Goal: Task Accomplishment & Management: Manage account settings

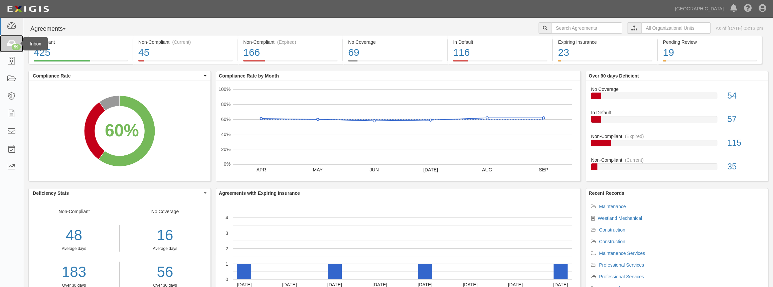
click at [15, 41] on icon at bounding box center [11, 44] width 9 height 8
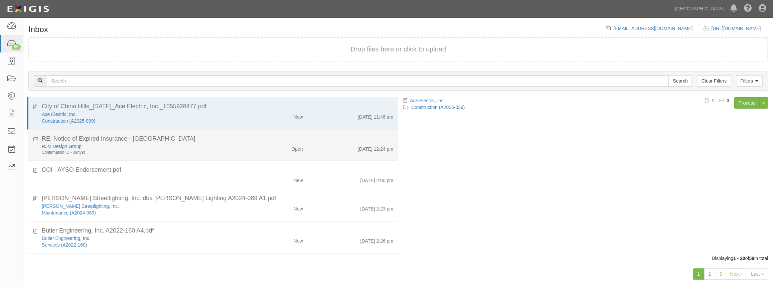
click at [169, 143] on div "RJM Design Group" at bounding box center [142, 146] width 201 height 7
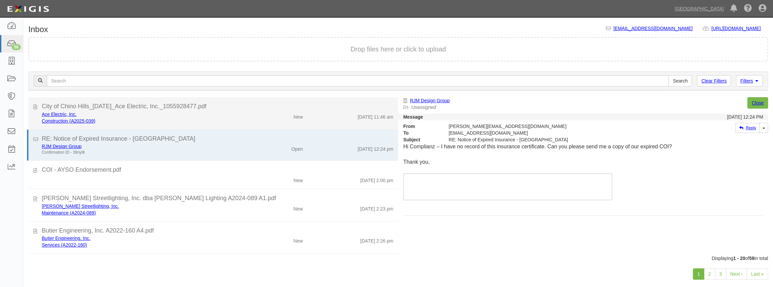
click at [139, 125] on li "City of Chino Hills_9-25-2025_Ace Electric, Inc._1055928477.pdf Ace Electric, I…" at bounding box center [213, 113] width 370 height 32
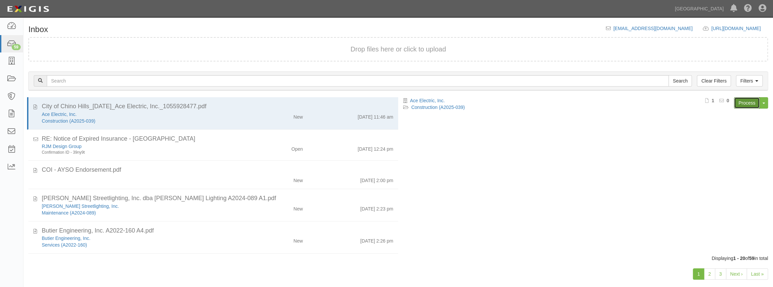
click at [738, 100] on link "Process" at bounding box center [747, 102] width 26 height 11
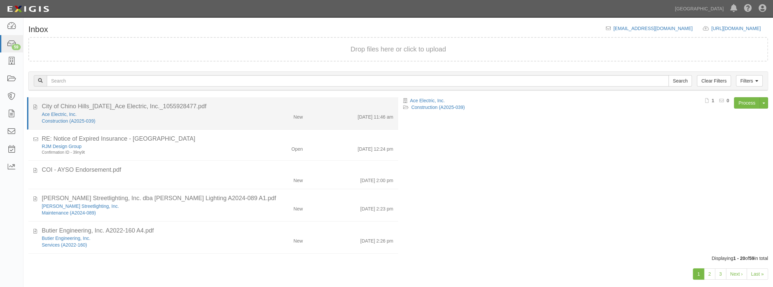
click at [219, 113] on div "Ace Electric, Inc." at bounding box center [142, 114] width 201 height 7
click at [221, 111] on div "Ace Electric, Inc." at bounding box center [142, 114] width 201 height 7
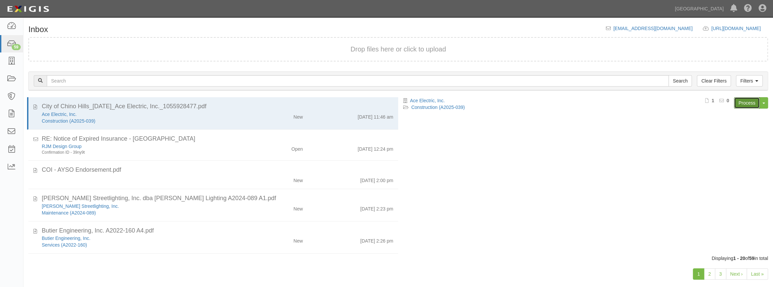
click at [743, 104] on link "Process" at bounding box center [747, 102] width 26 height 11
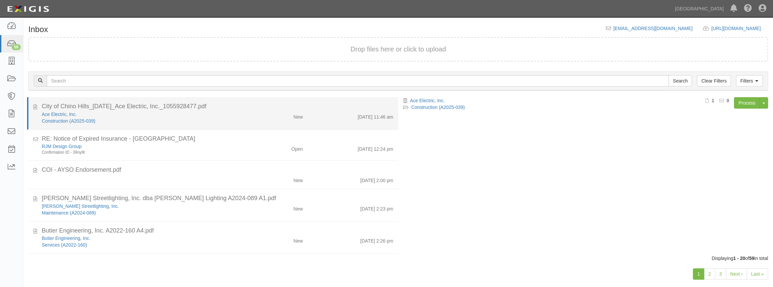
click at [168, 118] on div "Construction (A2025-039)" at bounding box center [142, 121] width 201 height 7
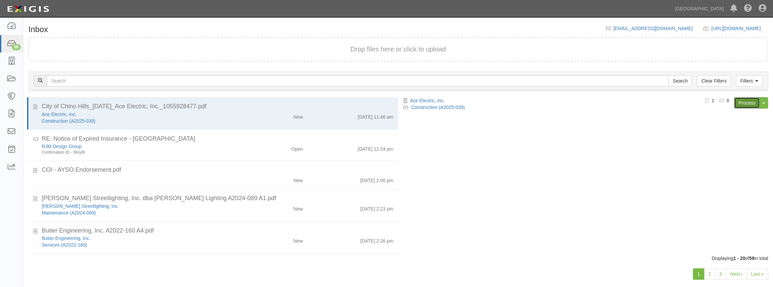
click at [748, 103] on link "Process" at bounding box center [747, 102] width 26 height 11
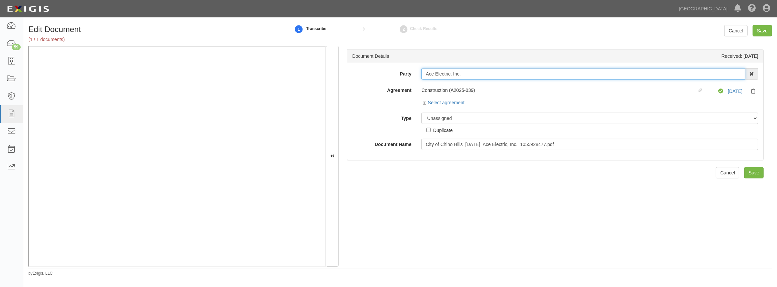
drag, startPoint x: 458, startPoint y: 74, endPoint x: 409, endPoint y: 76, distance: 48.8
click at [414, 77] on div "Party Ace Electric, Inc. 4LEAF, Inc. Abba Termite & Pest Control Abound Food Ca…" at bounding box center [555, 73] width 416 height 11
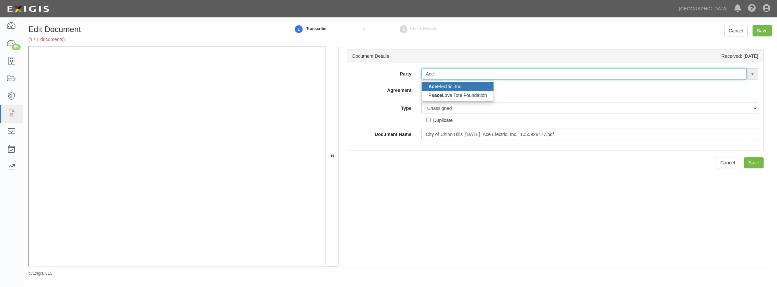
type input "Ace"
click at [459, 83] on link "Ace Electric, Inc." at bounding box center [458, 86] width 72 height 9
type input "Ace Electric, Inc."
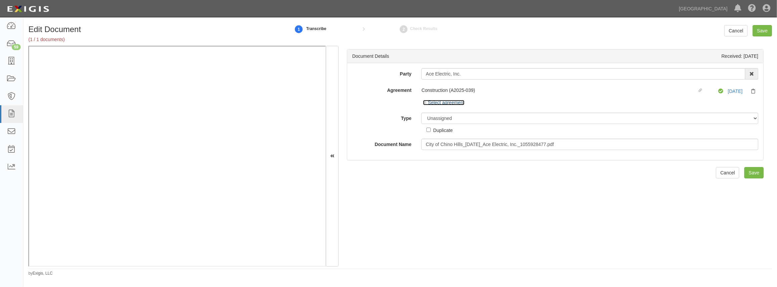
click at [425, 104] on icon at bounding box center [425, 103] width 5 height 3
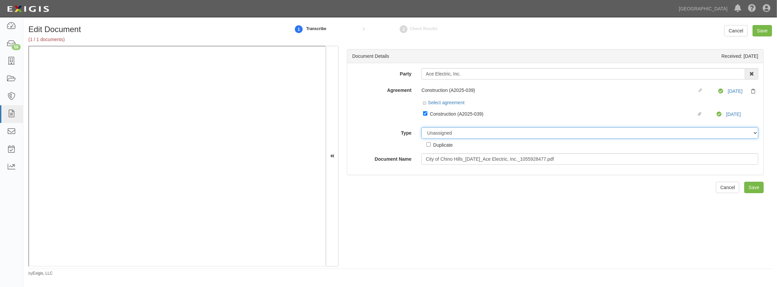
click at [437, 131] on select "Unassigned Binder Cancellation Notice Certificate Contract Endorsement Insuranc…" at bounding box center [589, 132] width 337 height 11
select select "CertificateDetail"
click at [421, 127] on select "Unassigned Binder Cancellation Notice Certificate Contract Endorsement Insuranc…" at bounding box center [589, 132] width 337 height 11
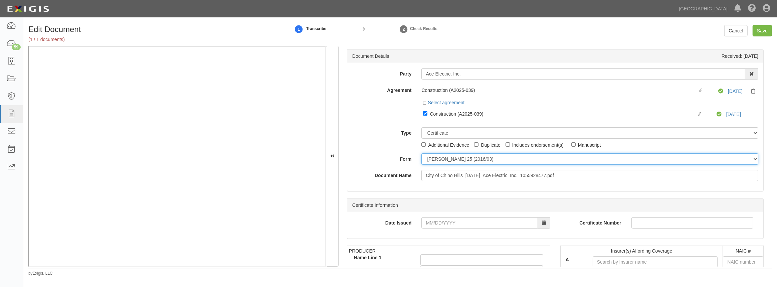
drag, startPoint x: 447, startPoint y: 159, endPoint x: 446, endPoint y: 164, distance: 5.2
click at [447, 159] on select "ACORD 25 (2016/03) ACORD 101 ACORD 855 NY (2014/05) General" at bounding box center [589, 158] width 337 height 11
select select "GeneralFormDetail"
click at [421, 153] on select "ACORD 25 (2016/03) ACORD 101 ACORD 855 NY (2014/05) General" at bounding box center [589, 158] width 337 height 11
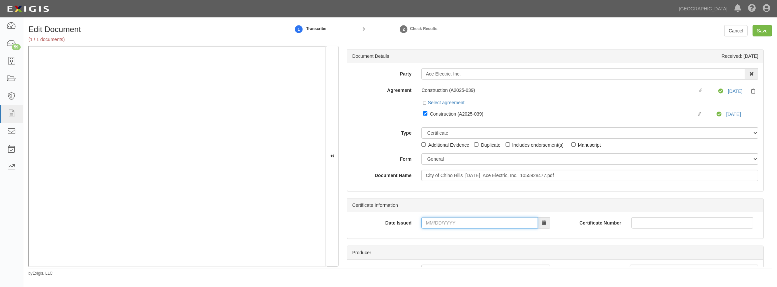
click at [437, 224] on input "Date Issued" at bounding box center [479, 222] width 116 height 11
type input "09/25/2025"
click at [470, 177] on td "25" at bounding box center [468, 180] width 10 height 10
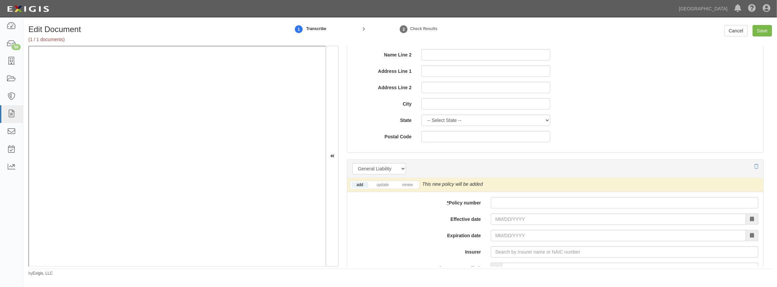
scroll to position [425, 0]
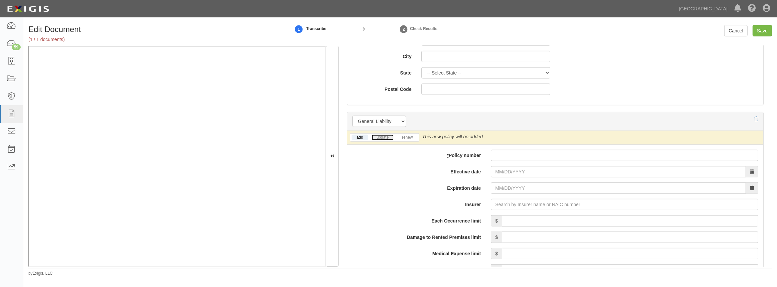
click at [375, 135] on link "update" at bounding box center [383, 138] width 22 height 6
click at [514, 156] on input "* Policy number" at bounding box center [624, 155] width 267 height 11
paste input "Ace Electric, Inc"
type input "Ace Electric, Inc"
drag, startPoint x: 528, startPoint y: 155, endPoint x: 489, endPoint y: 155, distance: 38.7
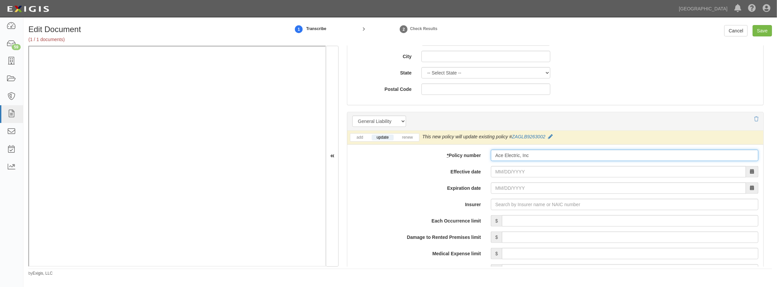
click at [489, 155] on div "Ace Electric, Inc" at bounding box center [624, 155] width 277 height 11
click at [504, 155] on input "* Policy number" at bounding box center [624, 155] width 267 height 11
paste input "ZAGLB9263002"
type input "ZAGLB9263002"
click at [498, 173] on input "Effective date" at bounding box center [618, 171] width 255 height 11
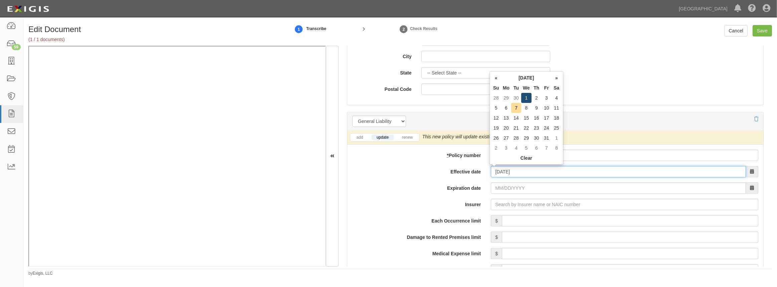
type input "10/01/2025"
type input "10/01/2026"
click at [524, 99] on td "1" at bounding box center [526, 98] width 10 height 10
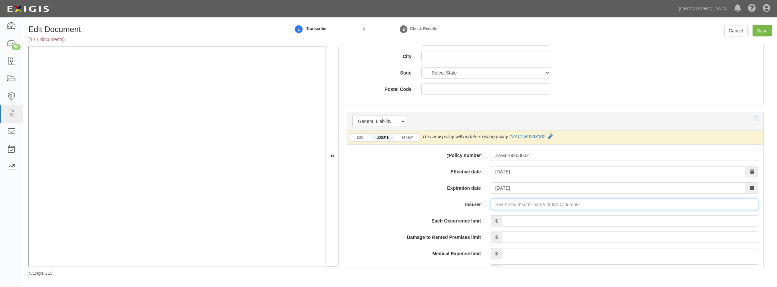
click at [506, 202] on input "Insurer" at bounding box center [624, 204] width 267 height 11
type input "180 Seguros S.A. (0) NR Rating"
type input "1"
click at [504, 214] on div "Arch Insurance Company ( 11150 ) A+ XV Rating" at bounding box center [504, 217] width 113 height 9
type input "Arch Insurance Company (11150) A+ XV Rating"
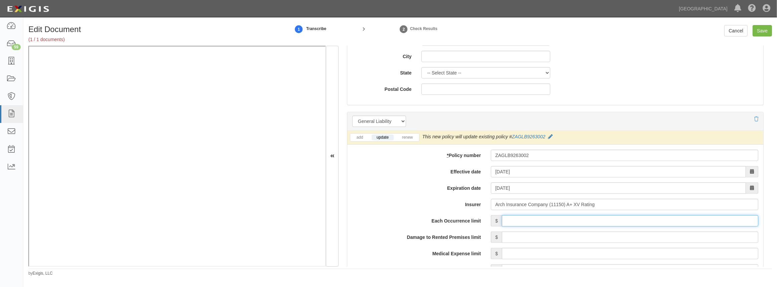
click at [507, 220] on input "Each Occurrence limit" at bounding box center [630, 220] width 256 height 11
type input "2,000,000"
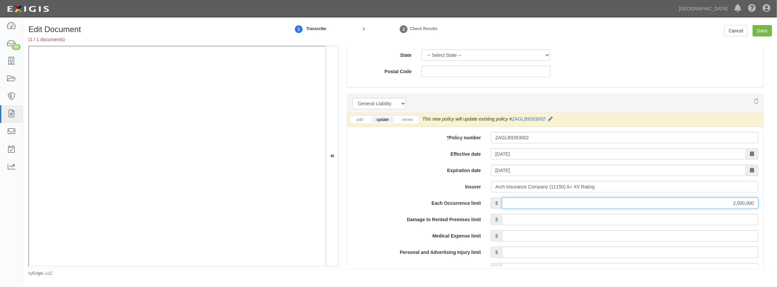
scroll to position [486, 0]
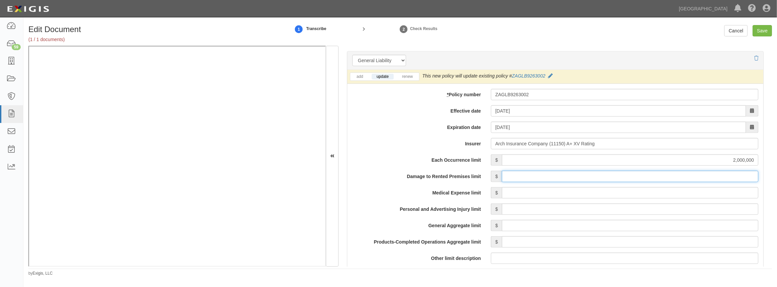
click at [538, 174] on input "Damage to Rented Premises limit" at bounding box center [630, 176] width 256 height 11
type input "300,000"
click at [560, 194] on input "Medical Expense limit" at bounding box center [630, 192] width 256 height 11
type input "10,000"
click at [594, 209] on input "Personal and Advertising Injury limit" at bounding box center [630, 208] width 256 height 11
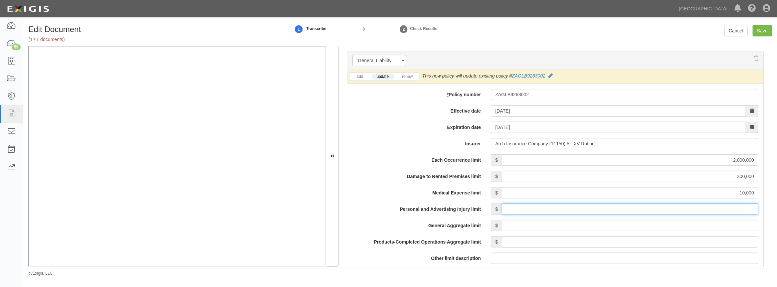
type input "2,000,000"
click at [581, 227] on input "General Aggregate limit" at bounding box center [630, 225] width 256 height 11
type input "4,000,000"
click at [547, 242] on input "Products-Completed Operations Aggregate limit" at bounding box center [630, 241] width 256 height 11
type input "4,000,000"
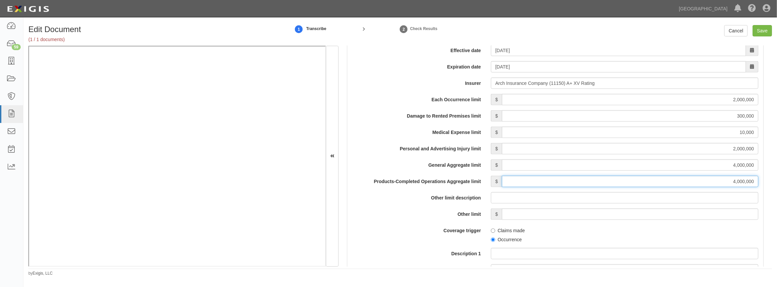
scroll to position [546, 0]
click at [492, 240] on input "Occurrence" at bounding box center [493, 239] width 4 height 4
radio input "true"
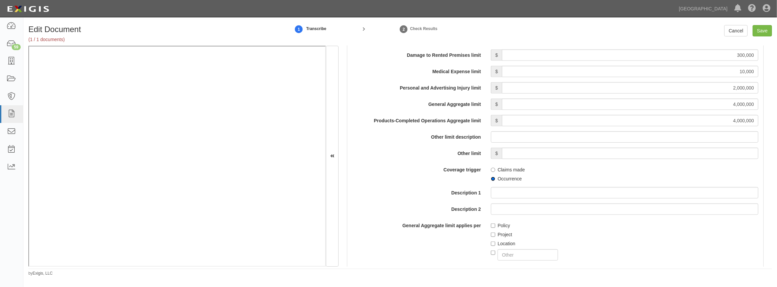
scroll to position [607, 0]
click at [492, 235] on input "Project" at bounding box center [493, 234] width 4 height 4
checkbox input "true"
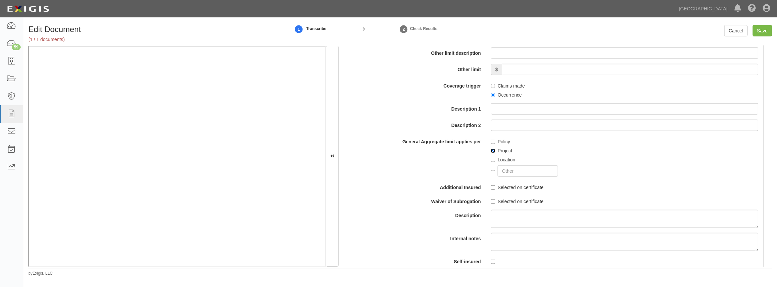
scroll to position [698, 0]
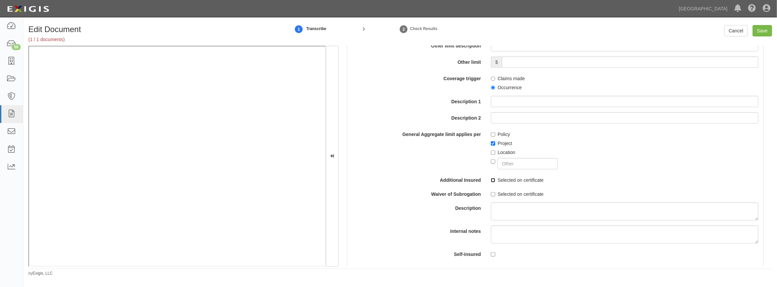
click at [493, 179] on input "Selected on certificate" at bounding box center [493, 180] width 4 height 4
checkbox input "true"
click at [493, 194] on input "Selected on certificate" at bounding box center [493, 194] width 4 height 4
checkbox input "true"
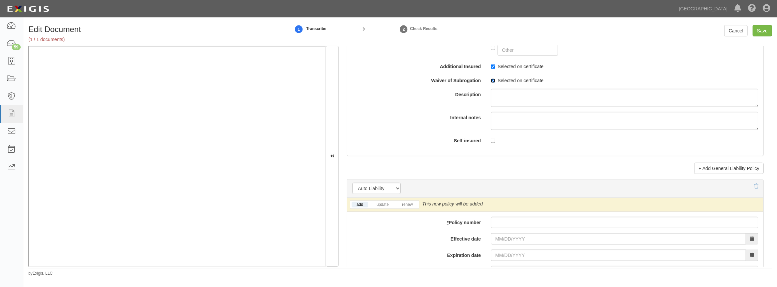
scroll to position [850, 0]
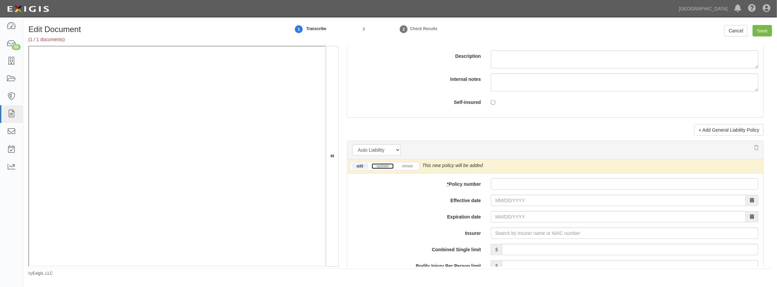
click at [379, 166] on link "update" at bounding box center [383, 166] width 22 height 6
click at [514, 182] on input "* Policy number" at bounding box center [624, 183] width 267 height 11
paste input "ZACAT9303402"
type input "ZACAT9303402"
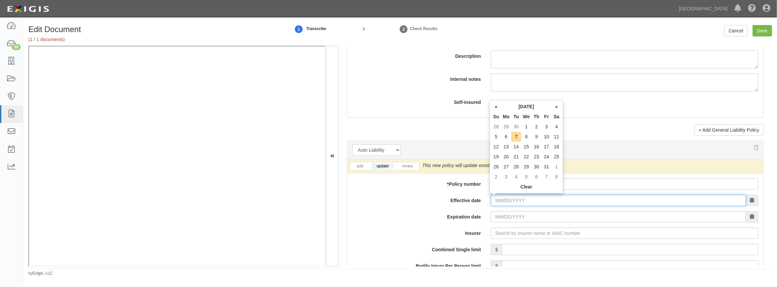
click at [511, 202] on input "Effective date" at bounding box center [618, 200] width 255 height 11
type input "10/01/2025"
type input "10/01/2026"
click at [526, 128] on td "1" at bounding box center [526, 127] width 10 height 10
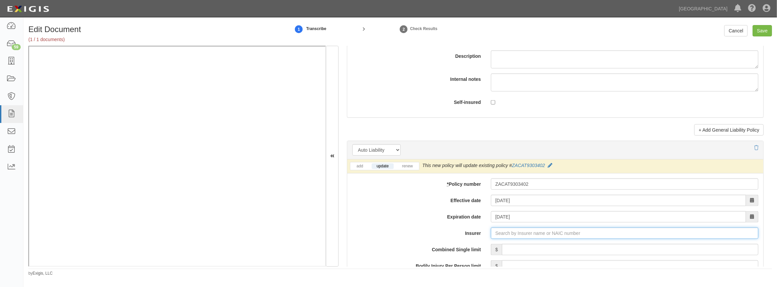
click at [516, 233] on input "Insurer" at bounding box center [624, 232] width 267 height 11
type input "180 Seguros S.A. (0) NR Rating"
type input "1"
click at [516, 246] on strong "11150" at bounding box center [516, 245] width 13 height 5
type input "Arch Insurance Company (11150) A+ XV Rating"
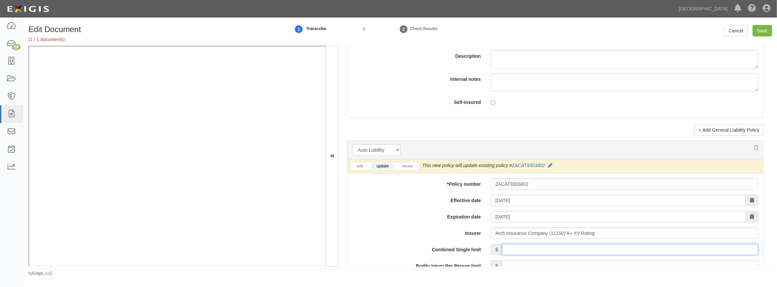
click at [514, 254] on input "Combined Single limit" at bounding box center [630, 249] width 256 height 11
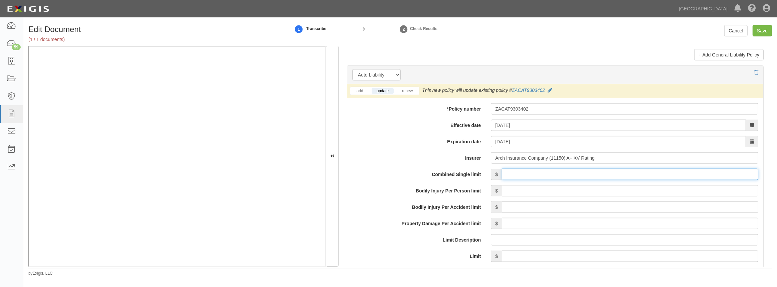
scroll to position [941, 0]
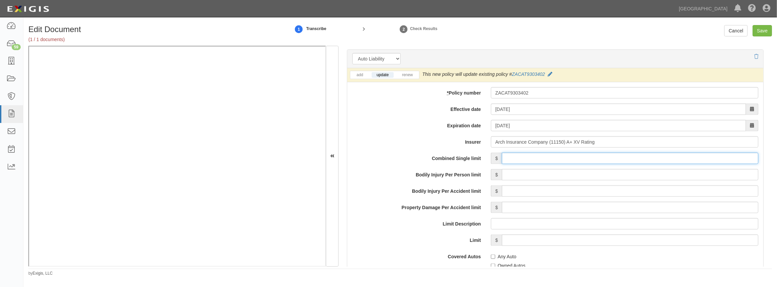
type input "2,000,000"
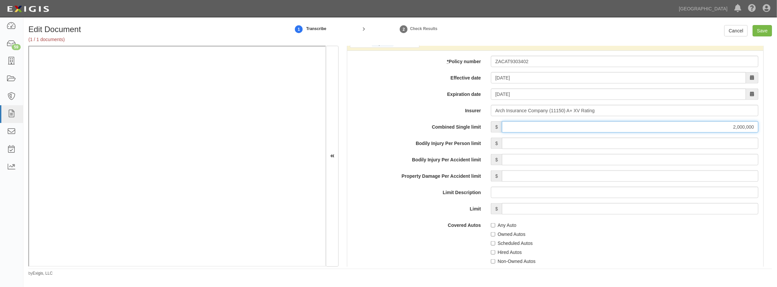
scroll to position [1002, 0]
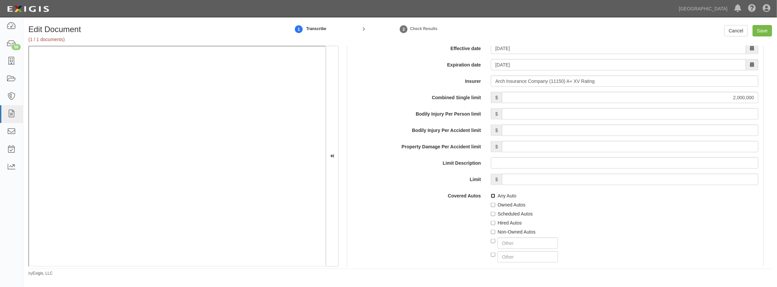
click at [493, 195] on input "Any Auto" at bounding box center [493, 196] width 4 height 4
checkbox input "true"
click at [491, 221] on input "Hired Autos" at bounding box center [493, 223] width 4 height 4
checkbox input "true"
click at [492, 235] on div at bounding box center [624, 242] width 267 height 14
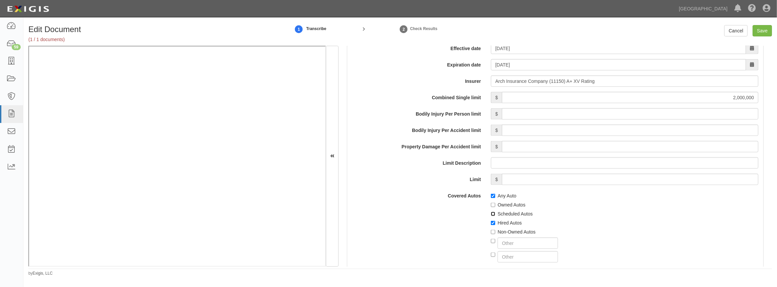
click at [494, 212] on input "Scheduled Autos" at bounding box center [493, 214] width 4 height 4
checkbox input "true"
click at [492, 232] on input "Non-Owned Autos" at bounding box center [493, 232] width 4 height 4
checkbox input "true"
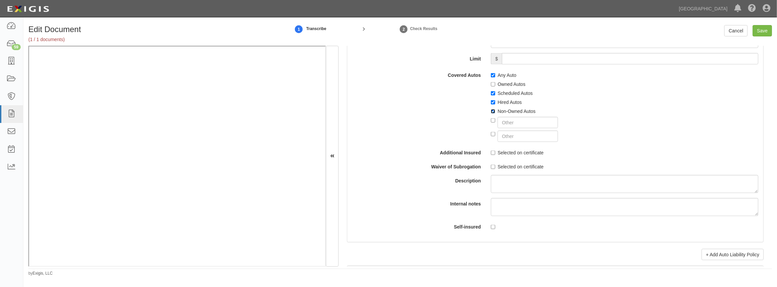
scroll to position [1123, 0]
click at [491, 149] on label "Selected on certificate" at bounding box center [517, 152] width 53 height 7
click at [491, 150] on input "Selected on certificate" at bounding box center [493, 152] width 4 height 4
checkbox input "true"
click at [491, 164] on input "Selected on certificate" at bounding box center [493, 166] width 4 height 4
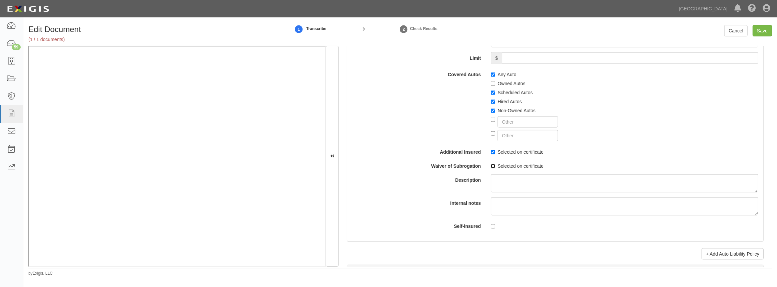
checkbox input "true"
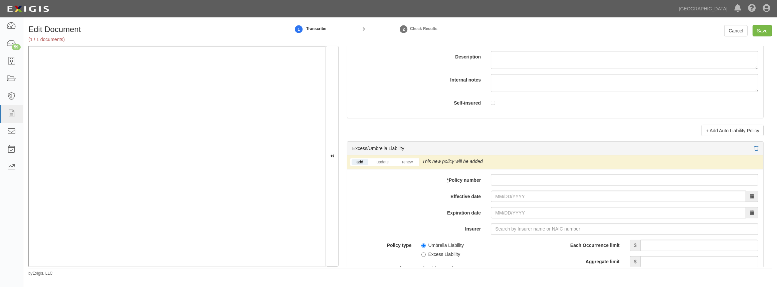
scroll to position [1336, 0]
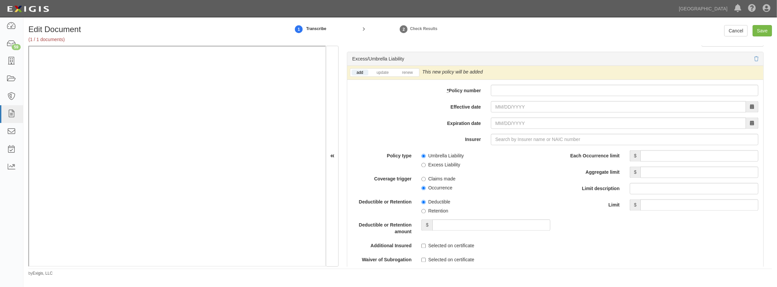
click at [384, 75] on li "update" at bounding box center [382, 73] width 25 height 8
click at [385, 73] on link "update" at bounding box center [383, 73] width 22 height 6
click at [517, 85] on input "* Policy number" at bounding box center [624, 90] width 267 height 11
paste input "CUP1X46883525NF"
type input "CUP1X46883525NF"
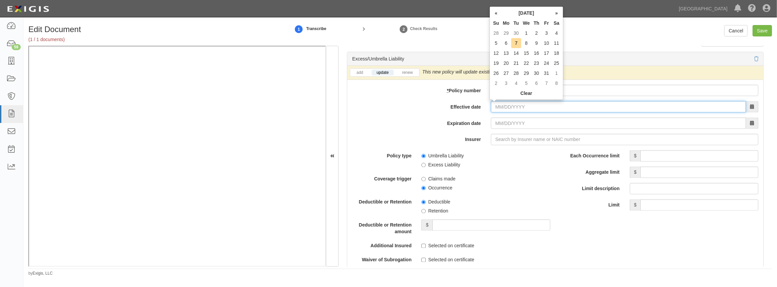
click at [508, 109] on input "Effective date" at bounding box center [618, 106] width 255 height 11
type input "10/01/2025"
type input "10/01/2026"
click at [526, 37] on td "1" at bounding box center [526, 33] width 10 height 10
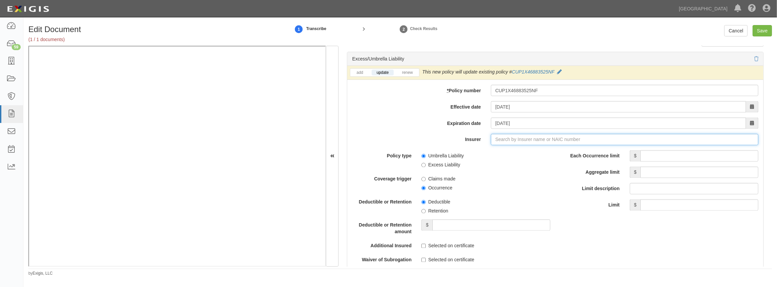
click at [493, 137] on input "Insurer" at bounding box center [624, 139] width 267 height 11
type input "21st Century Advantage Insurance Company (25232) NR Rating"
type input "2"
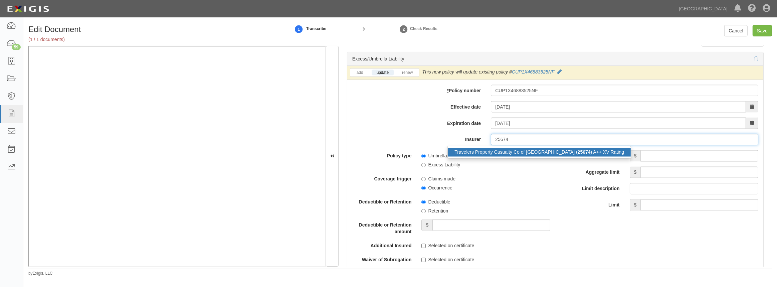
click at [490, 151] on div "Travelers Property Casualty Co of Amer ( 25674 ) A++ XV Rating" at bounding box center [539, 152] width 183 height 9
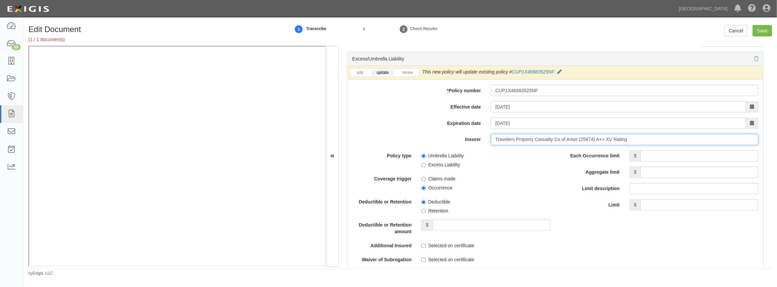
type input "Travelers Property Casualty Co of Amer (25674) A++ XV Rating"
click at [650, 154] on input "Each Occurrence limit" at bounding box center [699, 155] width 118 height 11
type input "8,000,000"
click at [653, 171] on input "Aggregate limit" at bounding box center [699, 172] width 118 height 11
type input "8"
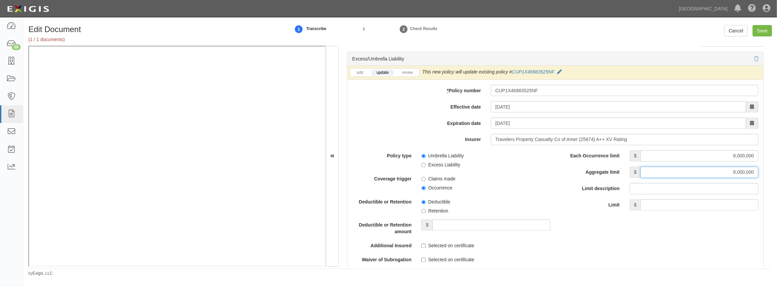
type input "8,000,000"
click at [604, 219] on div "Policy type Umbrella Liability Excess Liability Coverage trigger Claims made Oc…" at bounding box center [555, 240] width 416 height 180
click at [422, 187] on input "Occurrence" at bounding box center [423, 188] width 4 height 4
radio input "true"
click at [420, 162] on div "Umbrella Liability Excess Liability" at bounding box center [485, 159] width 139 height 18
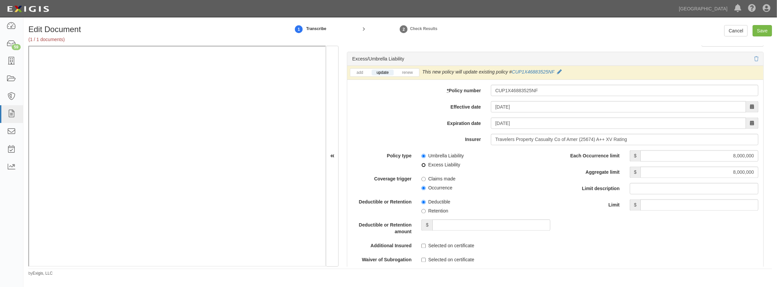
click at [422, 164] on input "Excess Liability" at bounding box center [423, 165] width 4 height 4
radio input "true"
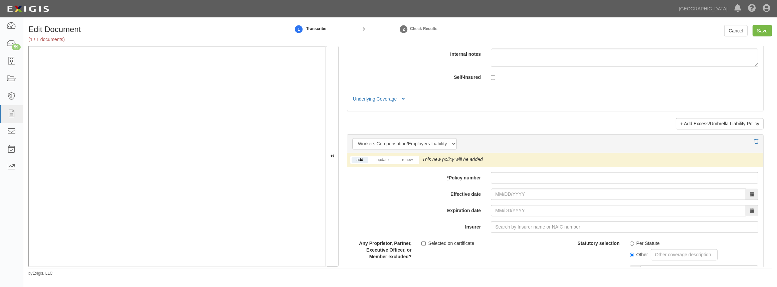
scroll to position [1670, 0]
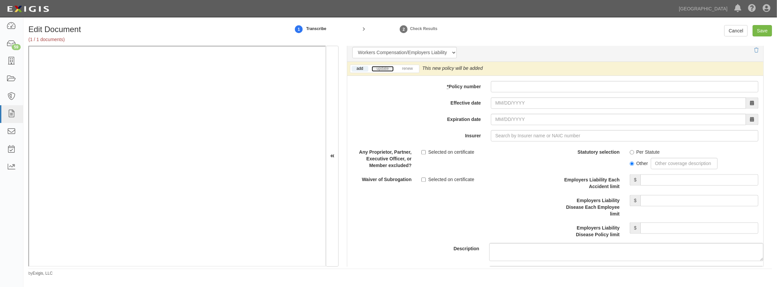
click at [381, 68] on link "update" at bounding box center [383, 69] width 22 height 6
click at [507, 88] on input "* Policy number" at bounding box center [624, 86] width 267 height 11
paste input "ZAWCI9763402"
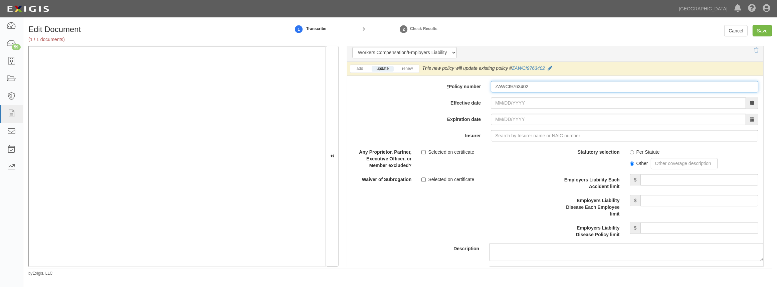
type input "ZAWCI9763402"
click at [505, 102] on input "Effective date" at bounding box center [618, 102] width 255 height 11
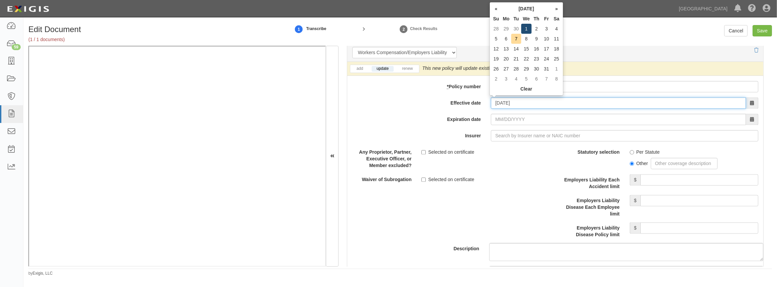
type input "10/01/2025"
type input "10/01/2026"
click at [526, 26] on td "1" at bounding box center [526, 29] width 10 height 10
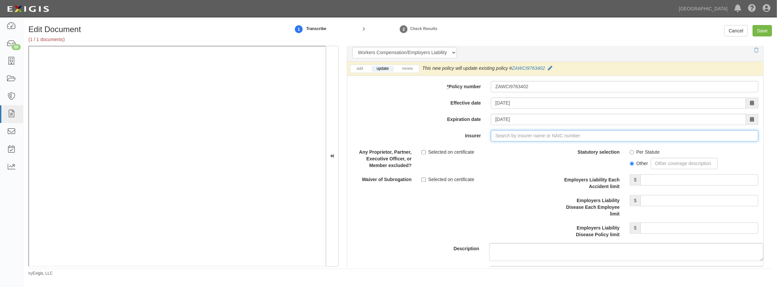
click at [498, 134] on input "Insurer" at bounding box center [624, 135] width 267 height 11
type input "180 Seguros S.A. (0) NR Rating"
type input "1"
click at [513, 144] on div "Arch Insurance Company ( 11150 ) A+ XV Rating" at bounding box center [504, 148] width 113 height 9
type input "Arch Insurance Company (11150) A+ XV Rating"
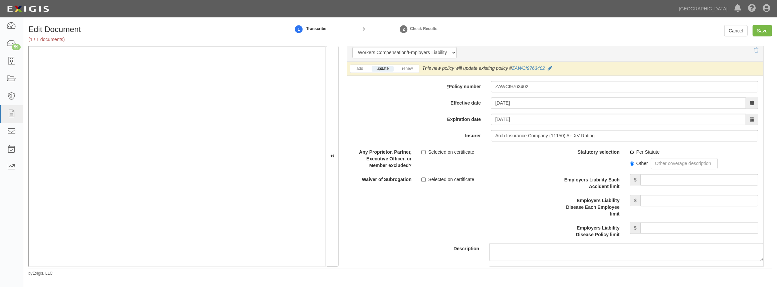
click at [630, 150] on input "Per Statute" at bounding box center [632, 152] width 4 height 4
radio input "true"
click at [659, 180] on input "Employers Liability Each Accident limit" at bounding box center [699, 179] width 118 height 11
type input "1,000,000"
click at [682, 200] on input "Employers Liability Disease Each Employee limit" at bounding box center [699, 200] width 118 height 11
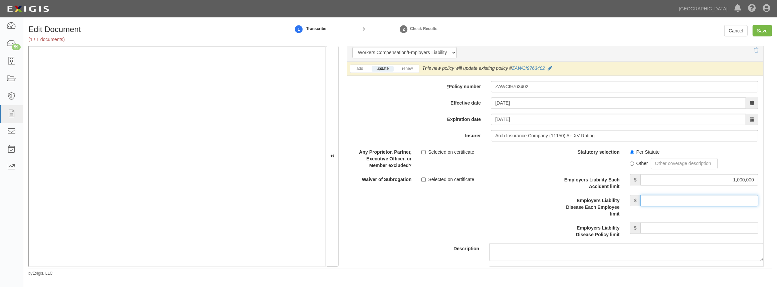
type input "1,000,000"
drag, startPoint x: 685, startPoint y: 227, endPoint x: 689, endPoint y: 226, distance: 3.7
click at [685, 227] on input "Employers Liability Disease Policy limit" at bounding box center [699, 227] width 118 height 11
type input "1,000,000"
click at [509, 211] on div "Description" at bounding box center [555, 203] width 426 height 115
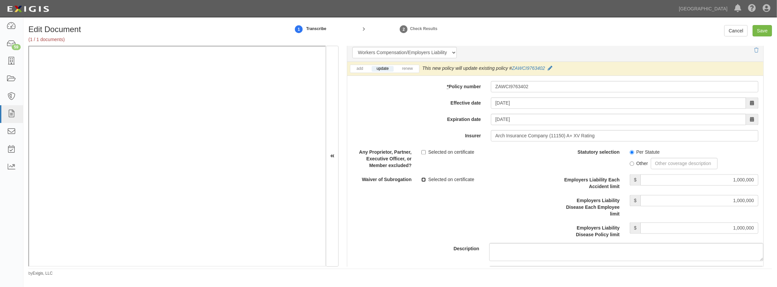
click at [423, 179] on input "Selected on certificate" at bounding box center [423, 179] width 4 height 4
checkbox input "true"
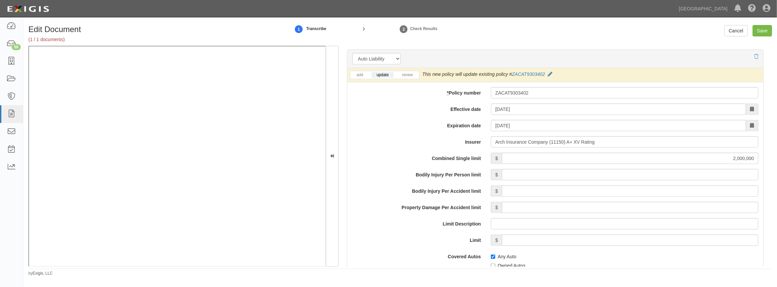
scroll to position [0, 0]
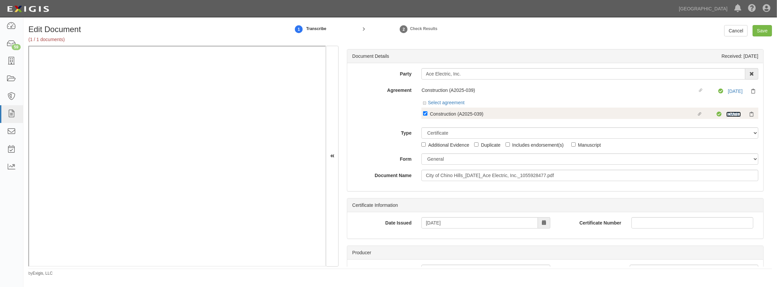
click at [731, 115] on link "10/1/26" at bounding box center [733, 114] width 15 height 5
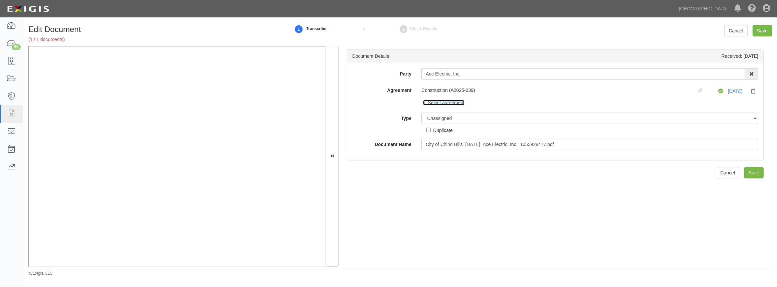
click at [425, 103] on icon at bounding box center [425, 103] width 5 height 3
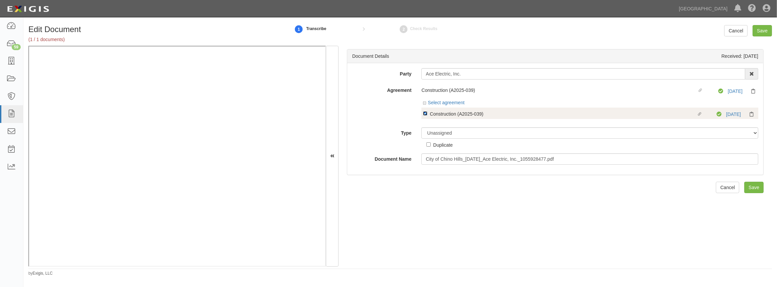
click at [424, 114] on input "Linked agreement Construction (A2025-039) Linked agreement" at bounding box center [425, 113] width 4 height 4
checkbox input "false"
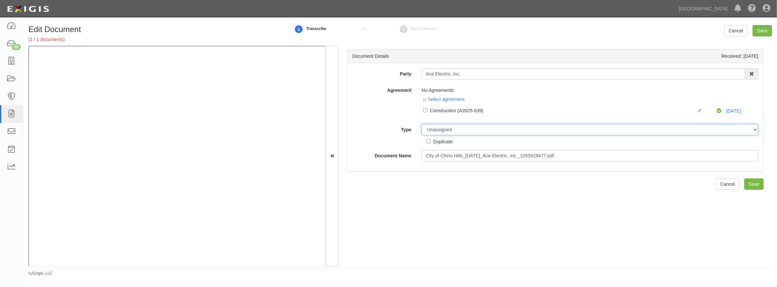
click at [442, 130] on select "Unassigned Binder Cancellation Notice Certificate Contract Endorsement Insuranc…" at bounding box center [589, 129] width 337 height 11
select select "OtherDetail"
click at [421, 124] on select "Unassigned Binder Cancellation Notice Certificate Contract Endorsement Insuranc…" at bounding box center [589, 129] width 337 height 11
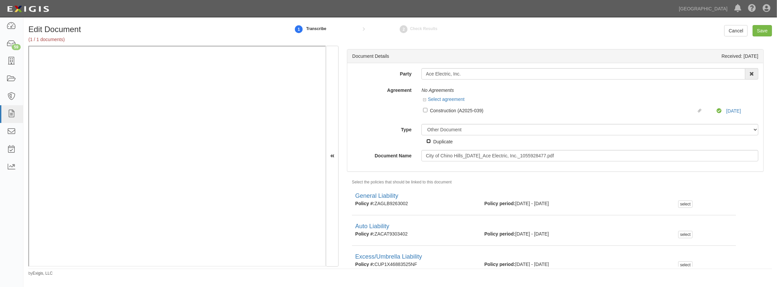
click at [427, 140] on input "Duplicate" at bounding box center [428, 141] width 4 height 4
checkbox input "true"
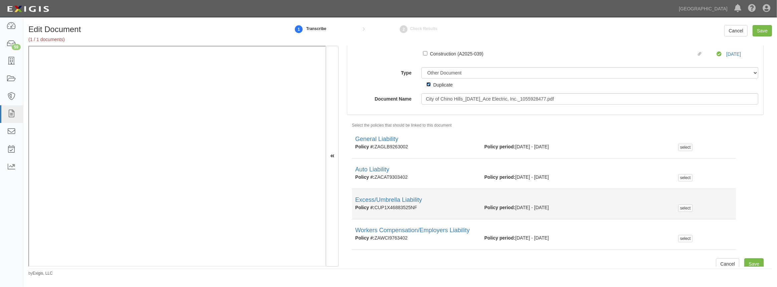
scroll to position [63, 0]
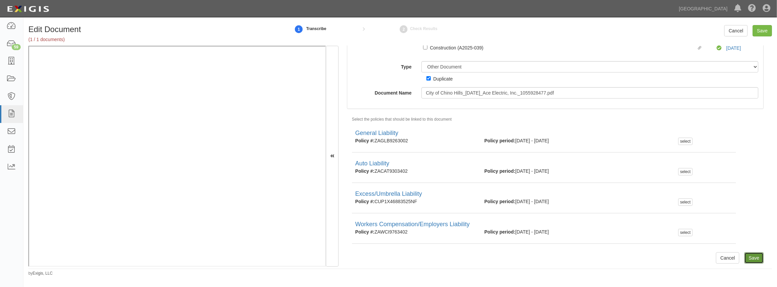
click at [752, 258] on input "Save" at bounding box center [753, 257] width 19 height 11
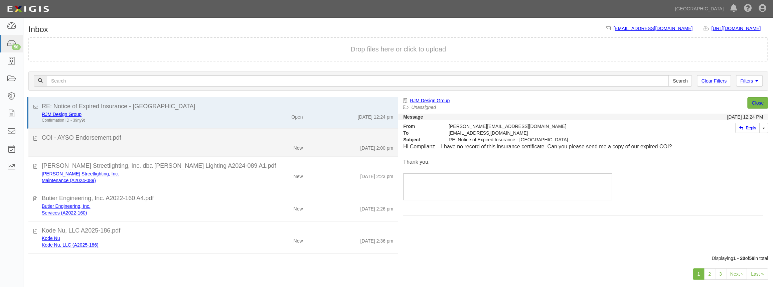
click at [120, 142] on div "New [DATE] 2:00 pm" at bounding box center [217, 146] width 361 height 9
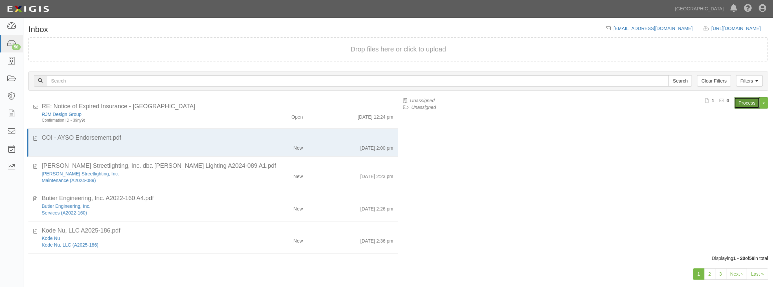
click at [748, 105] on link "Process" at bounding box center [747, 102] width 26 height 11
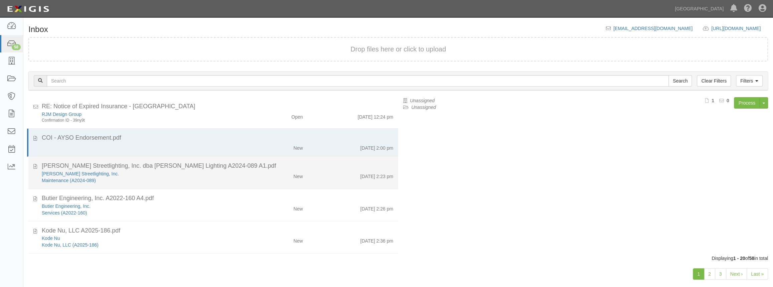
click at [172, 170] on div "[PERSON_NAME] Streetlighting, Inc." at bounding box center [142, 173] width 201 height 7
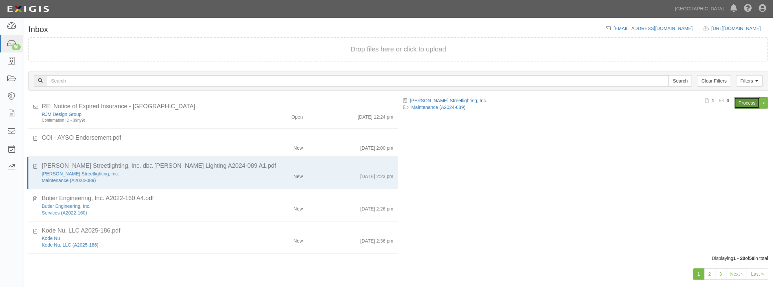
click at [750, 104] on link "Process" at bounding box center [747, 102] width 26 height 11
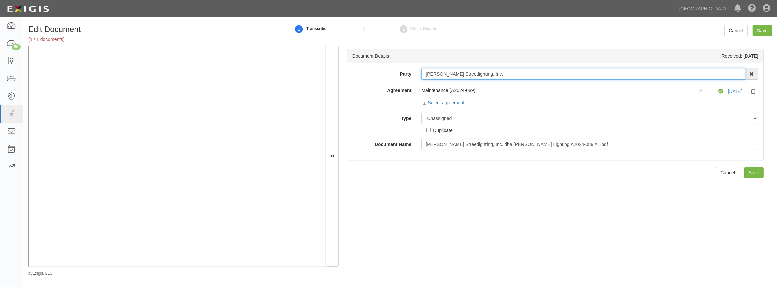
drag, startPoint x: 474, startPoint y: 74, endPoint x: 415, endPoint y: 76, distance: 59.8
click at [415, 76] on div "Party Tanko Streetlighting, Inc. 4LEAF, Inc. Abba Termite & Pest Control Abound…" at bounding box center [555, 73] width 416 height 11
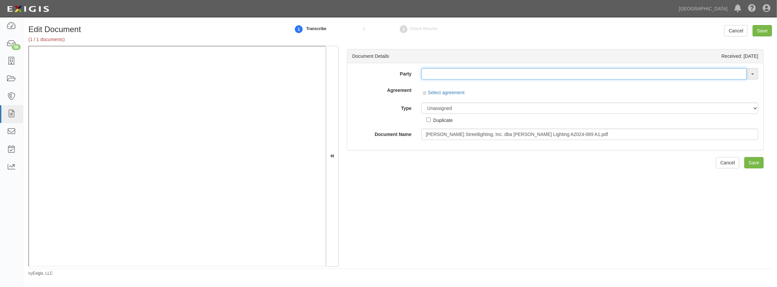
click at [471, 78] on input "text" at bounding box center [583, 73] width 325 height 11
paste input "Tanko Streetlighting, Inc"
type input "Tanko Streetlighting, Inc"
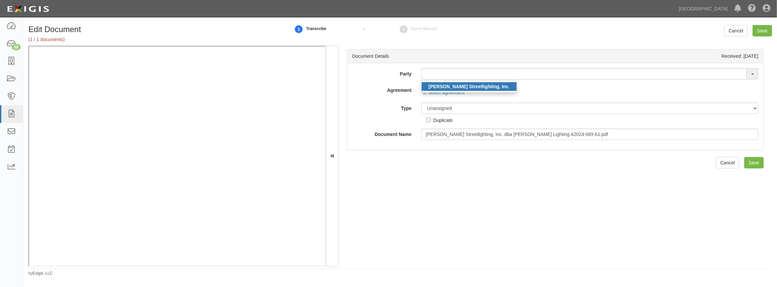
click at [466, 87] on strong "Tanko Streetlighting, Inc" at bounding box center [468, 86] width 80 height 5
type input "[PERSON_NAME] Streetlighting, Inc."
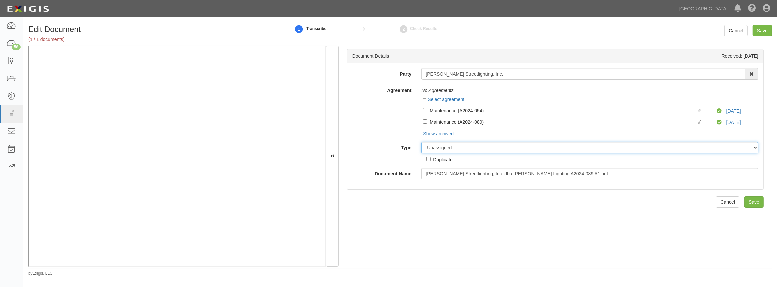
click at [436, 149] on select "Unassigned Binder Cancellation Notice Certificate Contract Endorsement Insuranc…" at bounding box center [589, 147] width 337 height 11
select select "OtherDetail"
click at [421, 142] on select "Unassigned Binder Cancellation Notice Certificate Contract Endorsement Insuranc…" at bounding box center [589, 147] width 337 height 11
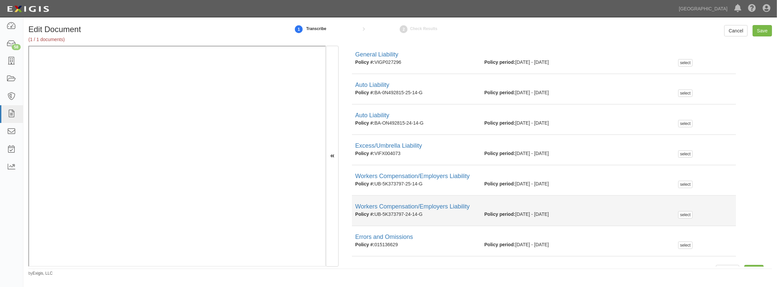
scroll to position [202, 0]
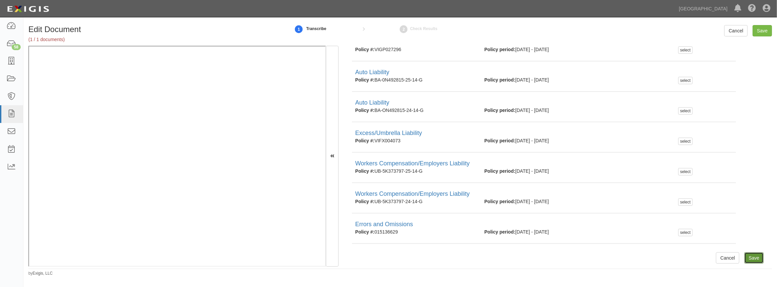
click at [748, 253] on input "Save" at bounding box center [753, 257] width 19 height 11
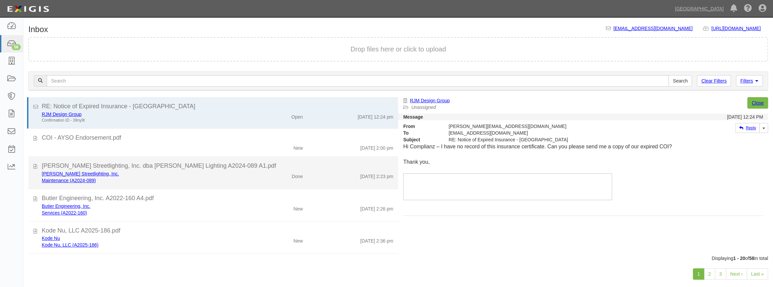
click at [151, 168] on div "[PERSON_NAME] Streetlighting, Inc. dba [PERSON_NAME] Lighting A2024-089 A1.pdf" at bounding box center [217, 166] width 351 height 9
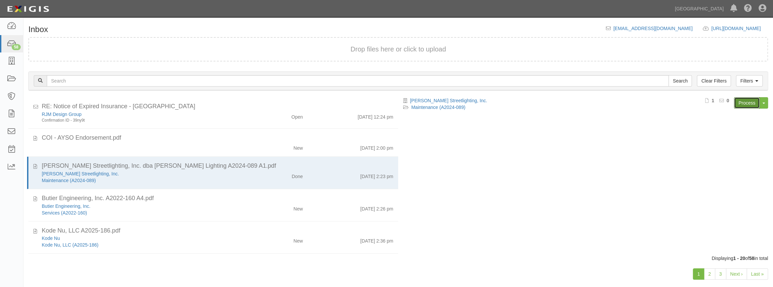
click at [742, 105] on link "Process" at bounding box center [747, 102] width 26 height 11
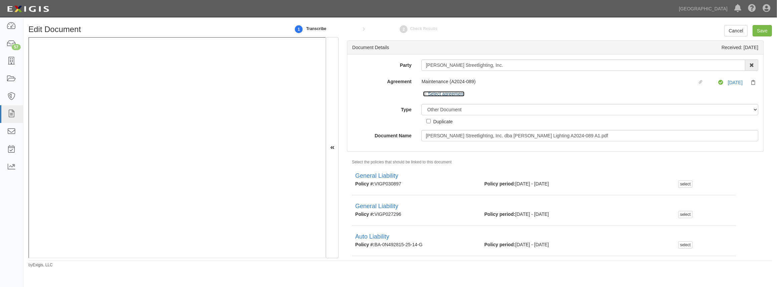
click at [425, 95] on icon at bounding box center [425, 94] width 5 height 3
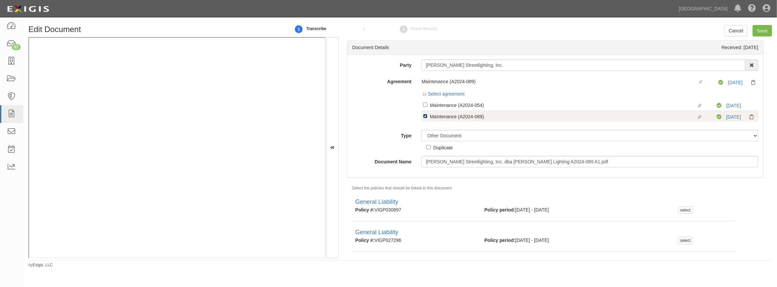
click at [425, 115] on input "Linked agreement Maintenance (A2024-089) Linked agreement" at bounding box center [425, 116] width 4 height 4
checkbox input "false"
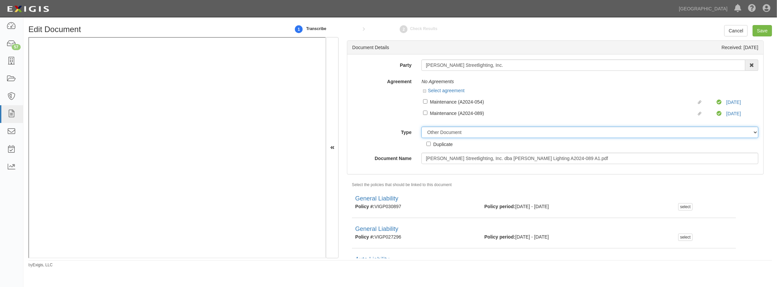
click at [436, 135] on select "Unassigned Binder Cancellation Notice Certificate Contract Endorsement Insuranc…" at bounding box center [589, 132] width 337 height 11
click at [421, 127] on select "Unassigned Binder Cancellation Notice Certificate Contract Endorsement Insuranc…" at bounding box center [589, 132] width 337 height 11
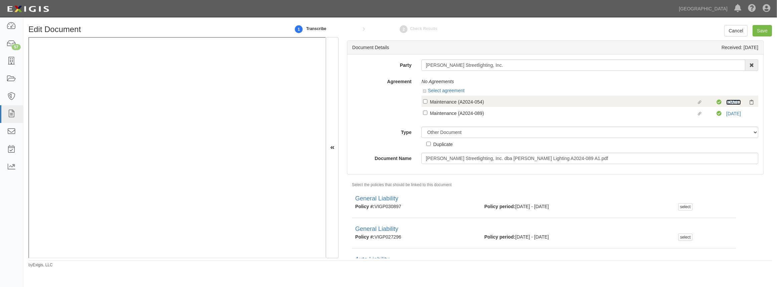
click at [726, 104] on link "[DATE]" at bounding box center [733, 102] width 15 height 5
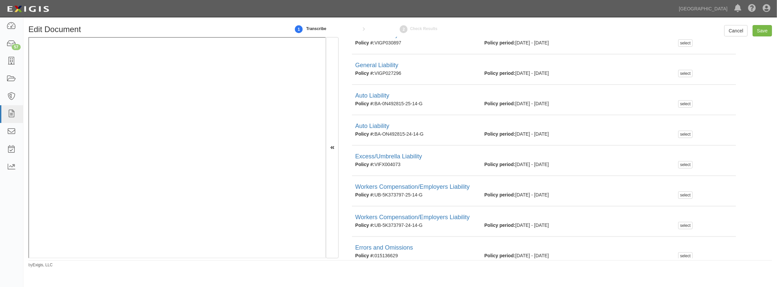
scroll to position [196, 0]
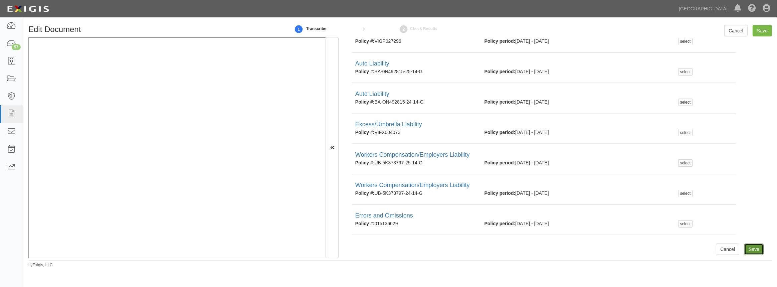
click at [758, 248] on input "Save" at bounding box center [753, 248] width 19 height 11
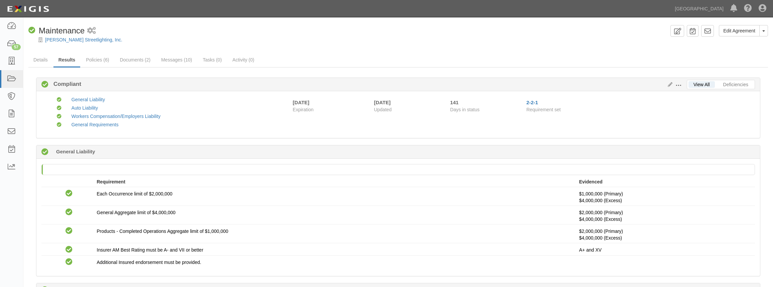
click at [126, 60] on link "Documents (2)" at bounding box center [135, 59] width 41 height 13
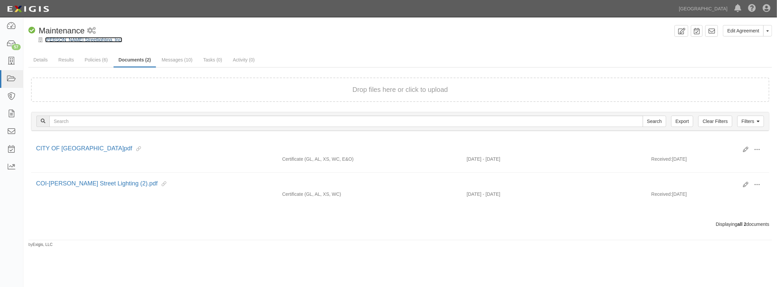
click at [65, 40] on link "[PERSON_NAME] Streetlighting, Inc." at bounding box center [83, 39] width 77 height 5
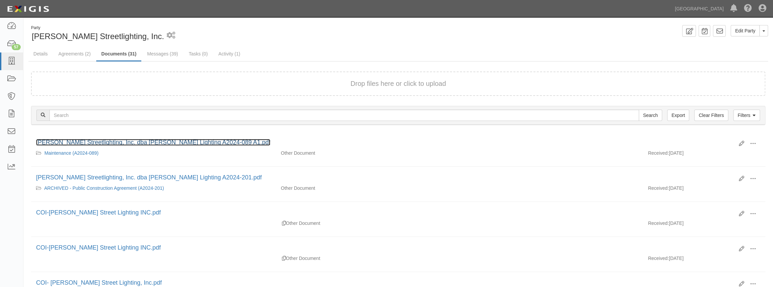
click at [160, 142] on link "Tanko Streetlighting, Inc. dba Tanko Lighting A2024-089 A1.pdf" at bounding box center [153, 142] width 234 height 7
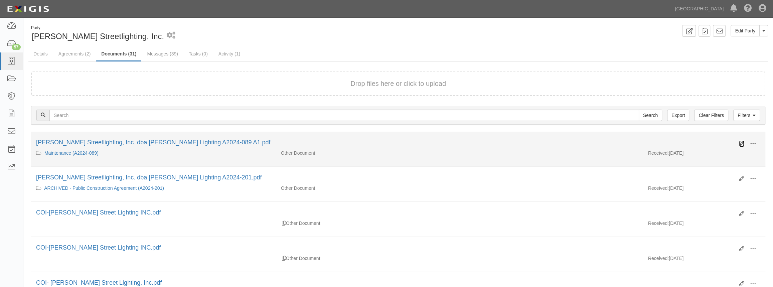
click at [741, 144] on icon at bounding box center [741, 143] width 5 height 5
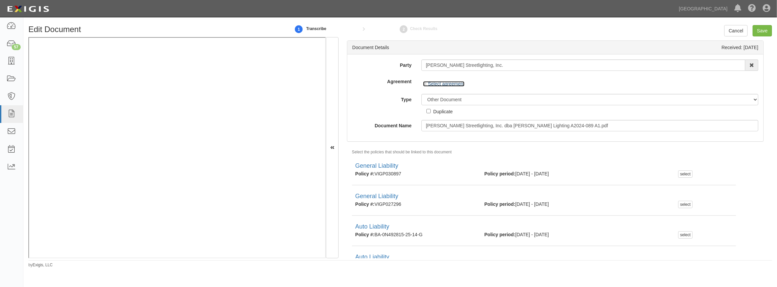
click at [424, 85] on icon at bounding box center [425, 84] width 5 height 3
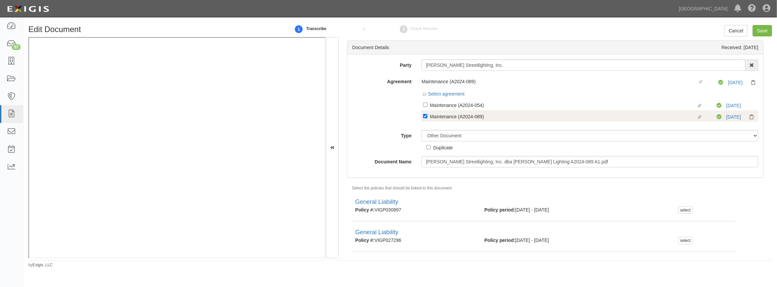
click at [425, 102] on label "Linked agreement Maintenance (A2024-054) Linked agreement" at bounding box center [570, 105] width 294 height 9
click at [425, 103] on input "Linked agreement Maintenance (A2024-054) Linked agreement" at bounding box center [425, 105] width 4 height 4
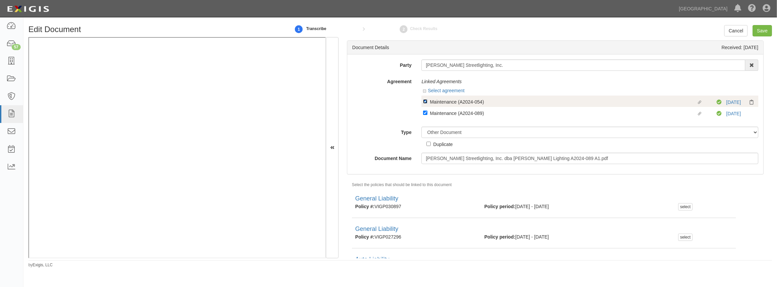
click at [424, 102] on input "Linked agreement Maintenance (A2024-054) Linked agreement" at bounding box center [425, 101] width 4 height 4
checkbox input "false"
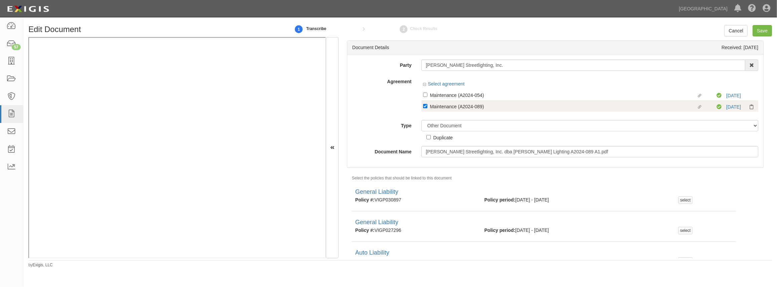
click at [424, 110] on div "Linked agreement Maintenance (A2024-089) Linked agreement Compliant 5/19/26" at bounding box center [589, 105] width 337 height 11
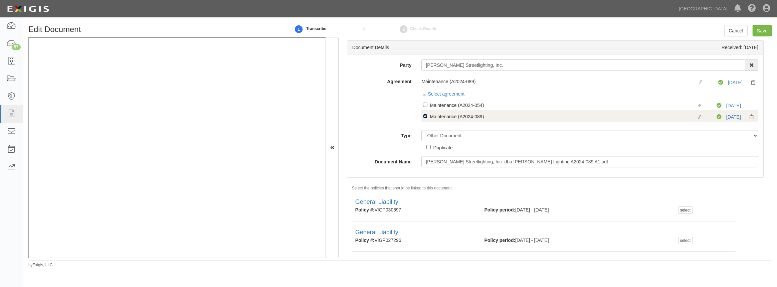
click at [423, 115] on input "Linked agreement Maintenance (A2024-089) Linked agreement" at bounding box center [425, 116] width 4 height 4
checkbox input "false"
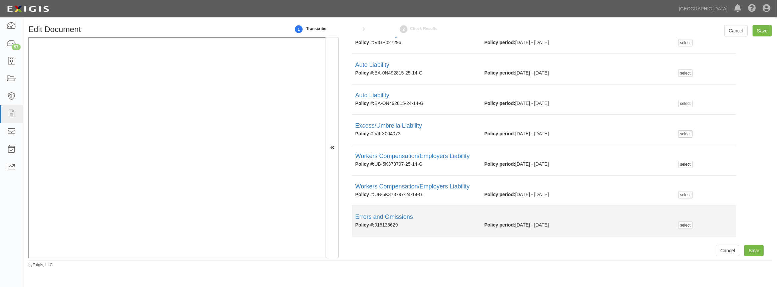
scroll to position [189, 0]
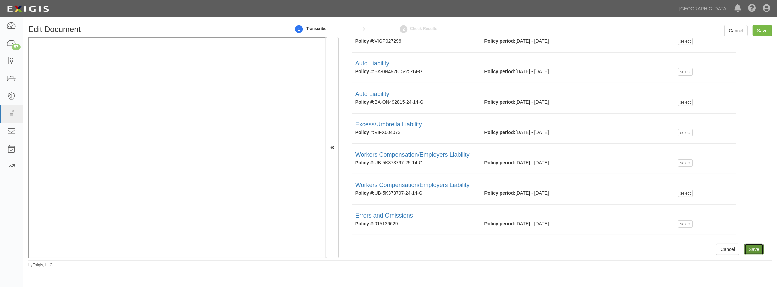
click at [744, 248] on input "Save" at bounding box center [753, 248] width 19 height 11
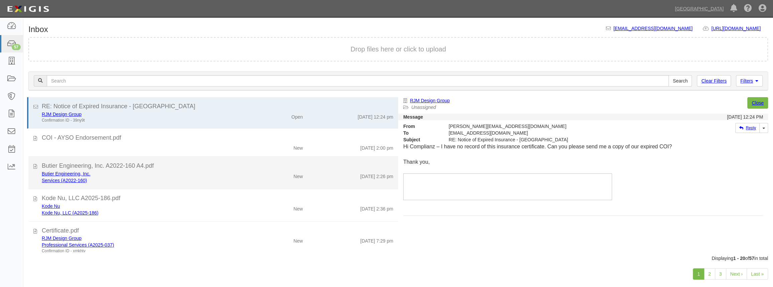
click at [190, 167] on div "Butier Engineering, Inc. A2022-160 A4.pdf" at bounding box center [217, 166] width 351 height 9
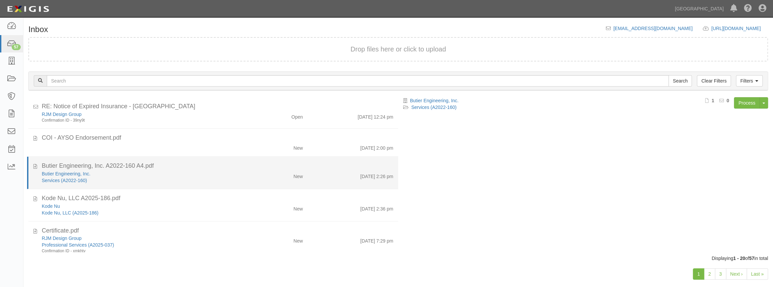
click at [229, 179] on div "Services (A2022-160)" at bounding box center [142, 180] width 201 height 7
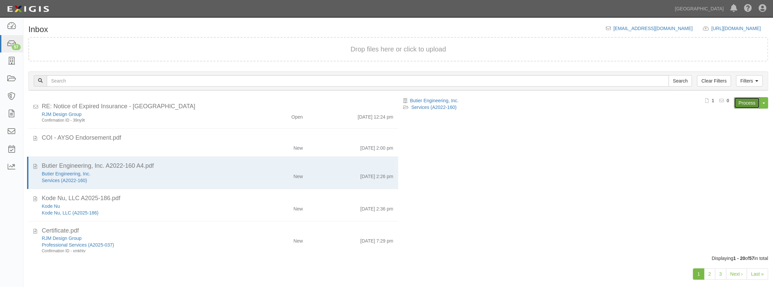
click at [741, 103] on link "Process" at bounding box center [747, 102] width 26 height 11
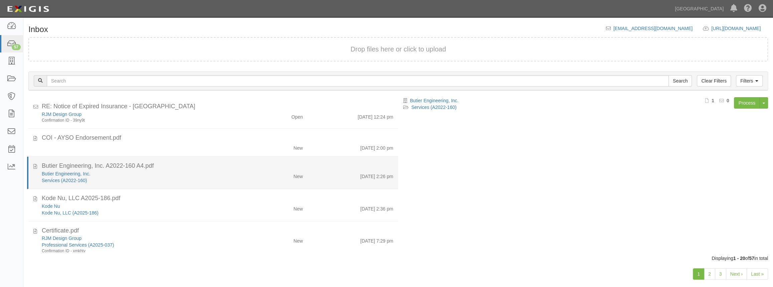
click at [165, 171] on div "Butier Engineering, Inc." at bounding box center [142, 173] width 201 height 7
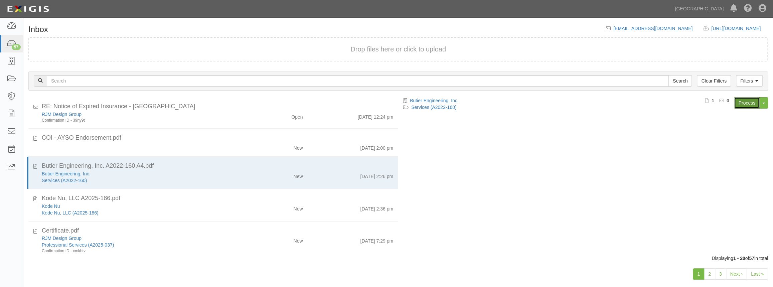
click at [748, 107] on link "Process" at bounding box center [747, 102] width 26 height 11
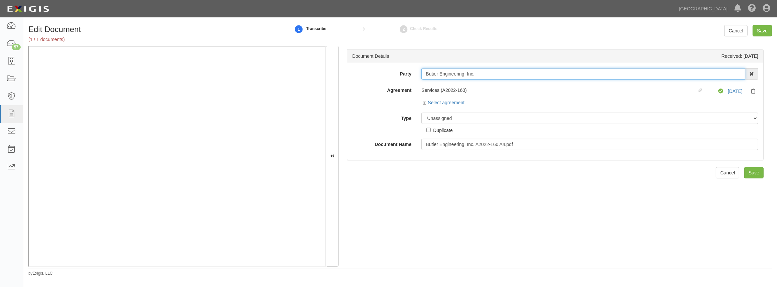
drag, startPoint x: 464, startPoint y: 72, endPoint x: 373, endPoint y: 58, distance: 91.5
click at [373, 58] on div "Document Details Received: [DATE] Party Butier Engineering, Inc. 4LEAF, Inc. Ab…" at bounding box center [555, 104] width 417 height 111
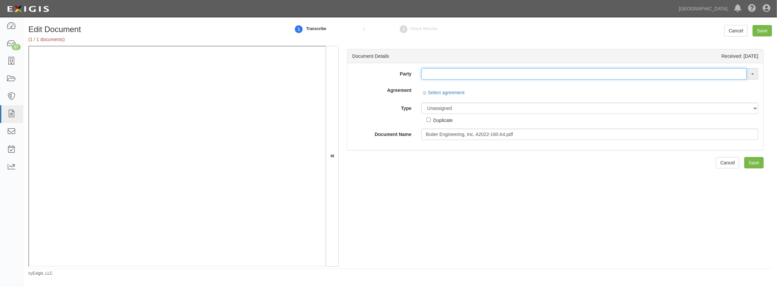
click at [472, 77] on input "text" at bounding box center [583, 73] width 325 height 11
paste input "Butier Engineering"
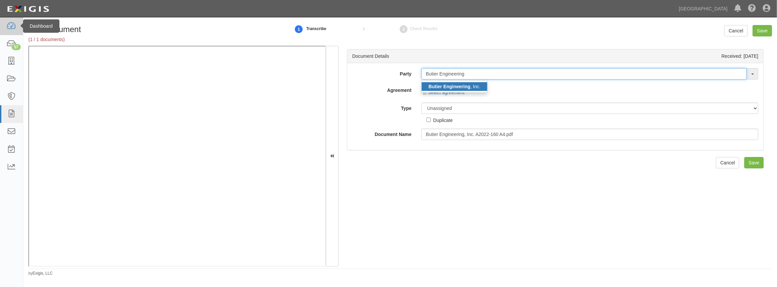
type input "Butier Engineering"
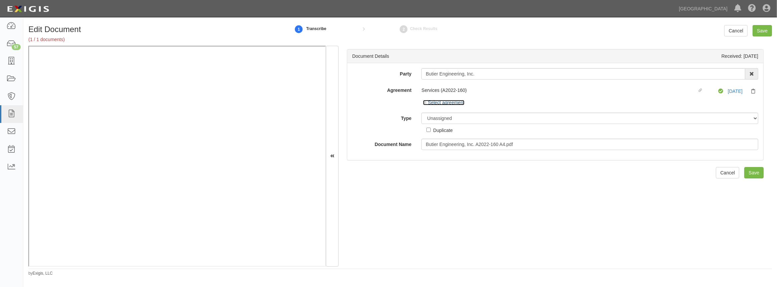
click at [425, 103] on icon at bounding box center [425, 103] width 5 height 3
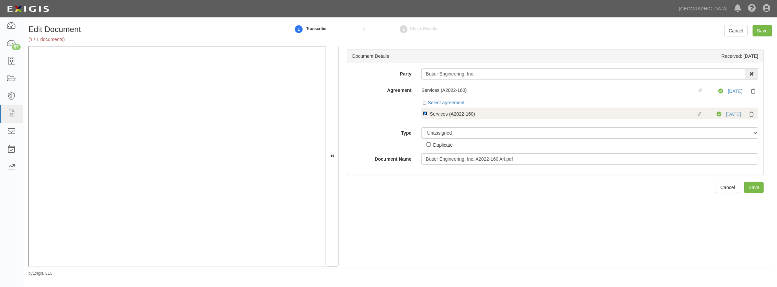
click at [425, 114] on input "Linked agreement Services (A2022-160) Linked agreement" at bounding box center [425, 113] width 4 height 4
checkbox input "false"
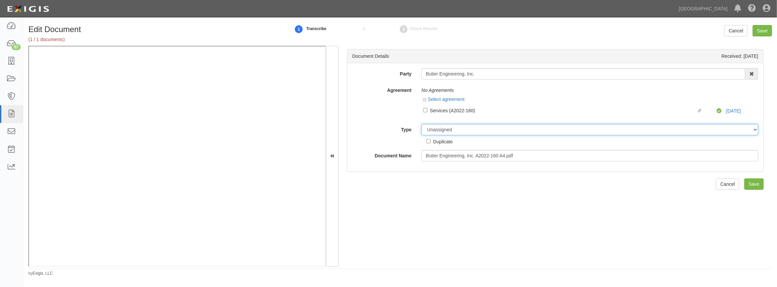
click at [435, 133] on select "Unassigned Binder Cancellation Notice Certificate Contract Endorsement Insuranc…" at bounding box center [589, 129] width 337 height 11
select select "OtherDetail"
click at [421, 124] on select "Unassigned Binder Cancellation Notice Certificate Contract Endorsement Insuranc…" at bounding box center [589, 129] width 337 height 11
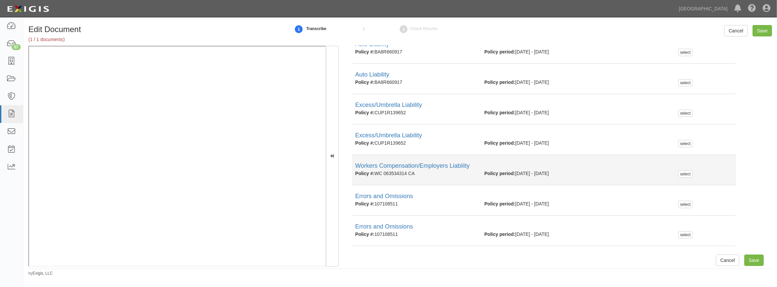
scroll to position [214, 0]
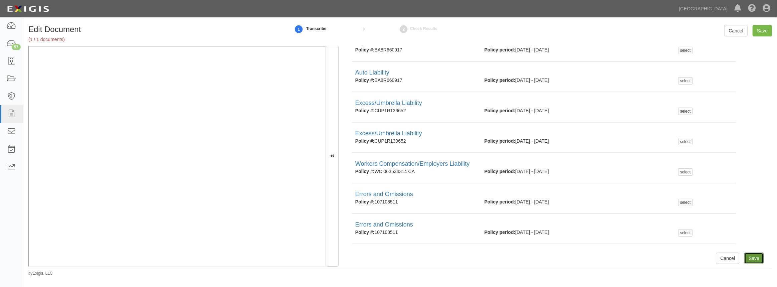
click at [751, 259] on input "Save" at bounding box center [753, 257] width 19 height 11
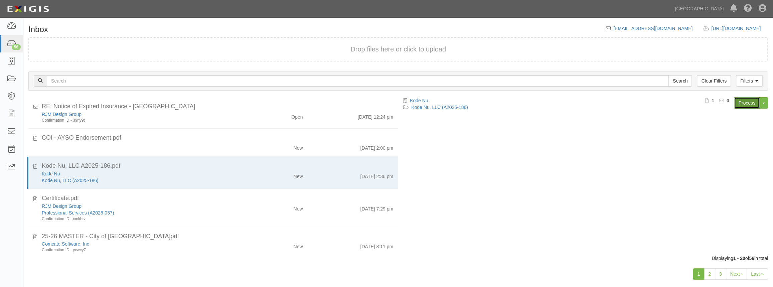
click at [738, 100] on link "Process" at bounding box center [747, 102] width 26 height 11
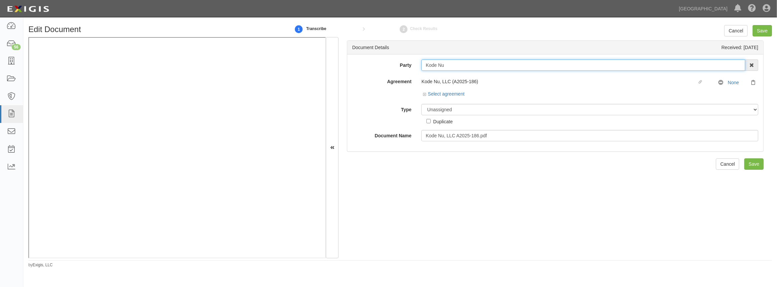
drag, startPoint x: 436, startPoint y: 65, endPoint x: 411, endPoint y: 65, distance: 25.7
click at [411, 65] on div "Party Kode Nu 4LEAF, Inc. Abba Termite & Pest Control Abound Food Care Above th…" at bounding box center [555, 64] width 416 height 11
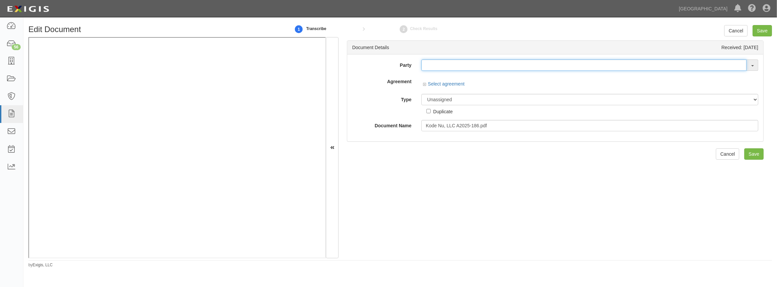
click at [516, 68] on input "text" at bounding box center [583, 64] width 325 height 11
paste input "Kode Nu"
type input "Kode Nu"
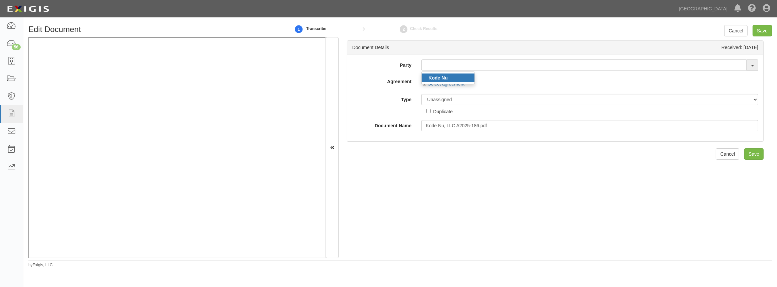
click at [464, 79] on link "Kode Nu" at bounding box center [448, 77] width 53 height 9
type input "Kode Nu"
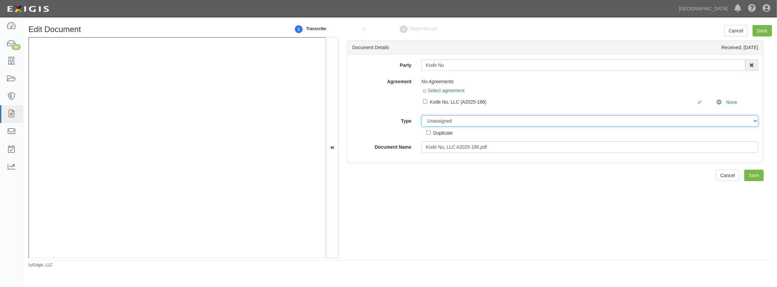
click at [457, 121] on select "Unassigned Binder Cancellation Notice Certificate Contract Endorsement Insuranc…" at bounding box center [589, 120] width 337 height 11
select select "OtherDetail"
click at [421, 115] on select "Unassigned Binder Cancellation Notice Certificate Contract Endorsement Insuranc…" at bounding box center [589, 120] width 337 height 11
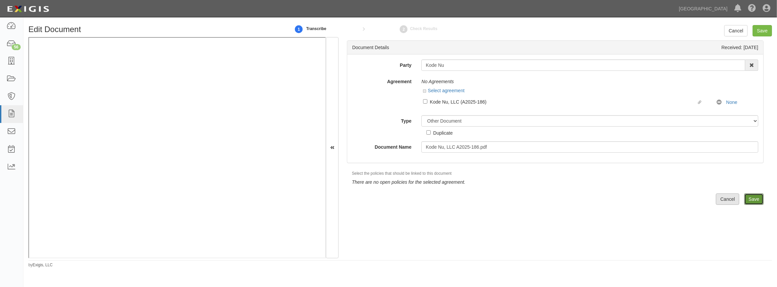
drag, startPoint x: 748, startPoint y: 199, endPoint x: 727, endPoint y: 201, distance: 21.1
click at [748, 199] on input "Save" at bounding box center [753, 198] width 19 height 11
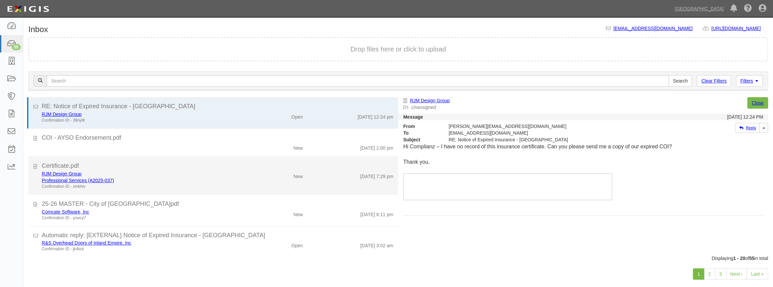
click at [148, 180] on div "Professional Services (A2025-037)" at bounding box center [142, 180] width 201 height 7
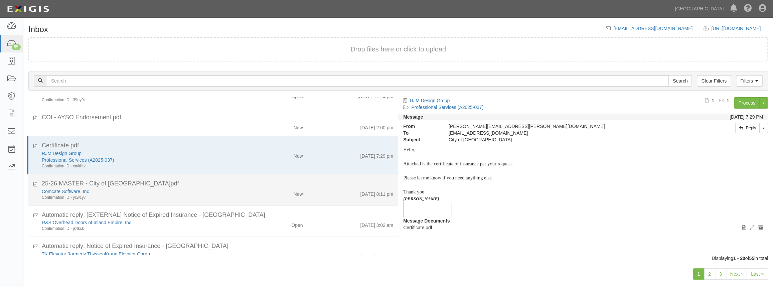
scroll to position [30, 0]
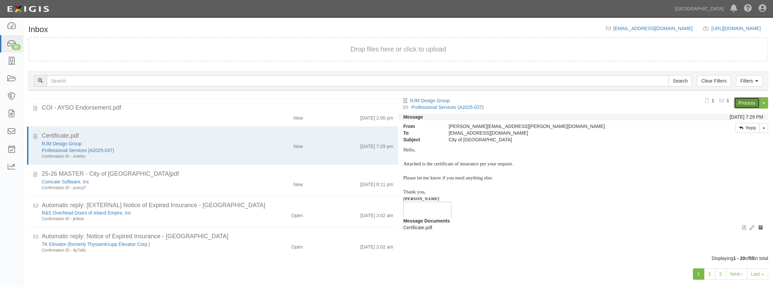
click at [739, 104] on link "Process" at bounding box center [747, 102] width 26 height 11
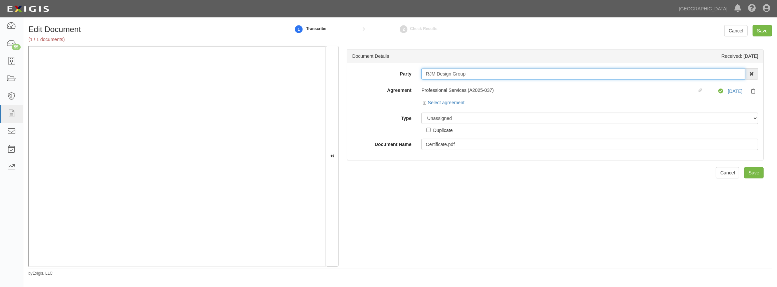
drag, startPoint x: 464, startPoint y: 75, endPoint x: 405, endPoint y: 74, distance: 59.1
click at [405, 74] on div "Party RJM Design Group 4LEAF, Inc. Abba Termite & Pest Control Abound Food Care…" at bounding box center [555, 73] width 416 height 11
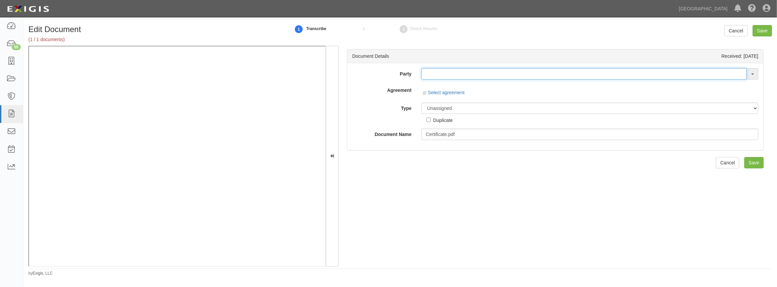
click at [427, 72] on input "text" at bounding box center [583, 73] width 325 height 11
paste input "RJM Design Group"
type input "RJM Design Group"
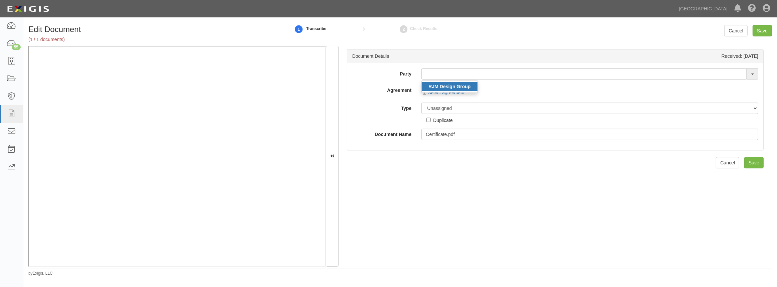
click at [434, 86] on strong "RJM Design Group" at bounding box center [449, 86] width 42 height 5
type input "RJM Design Group"
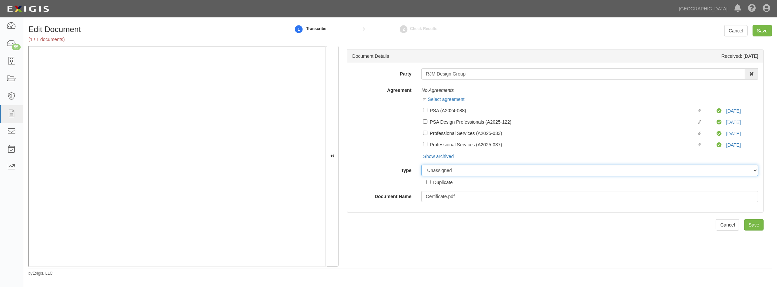
click at [435, 170] on select "Unassigned Binder Cancellation Notice Certificate Contract Endorsement Insuranc…" at bounding box center [589, 170] width 337 height 11
select select "OtherDetail"
click at [421, 165] on select "Unassigned Binder Cancellation Notice Certificate Contract Endorsement Insuranc…" at bounding box center [589, 170] width 337 height 11
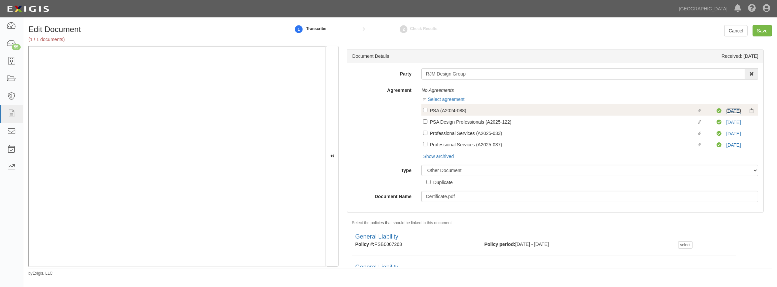
click at [733, 109] on link "9/30/26" at bounding box center [733, 110] width 15 height 5
click at [460, 172] on select "Unassigned Binder Cancellation Notice Certificate Contract Endorsement Insuranc…" at bounding box center [589, 170] width 337 height 11
click at [421, 165] on select "Unassigned Binder Cancellation Notice Certificate Contract Endorsement Insuranc…" at bounding box center [589, 170] width 337 height 11
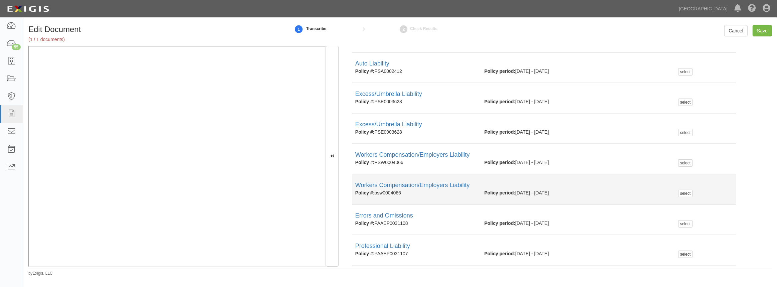
scroll to position [286, 0]
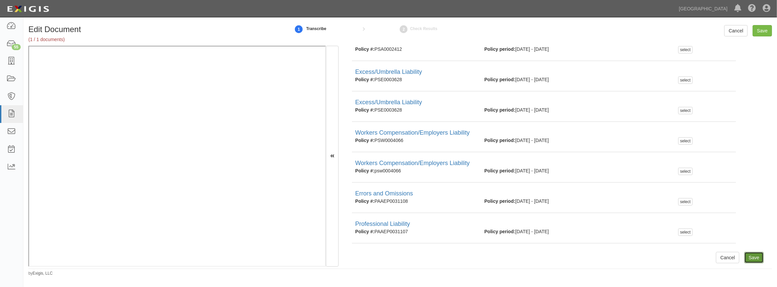
click at [749, 257] on input "Save" at bounding box center [753, 257] width 19 height 11
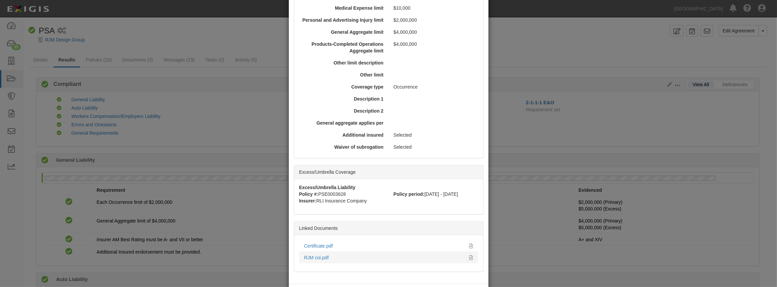
scroll to position [245, 0]
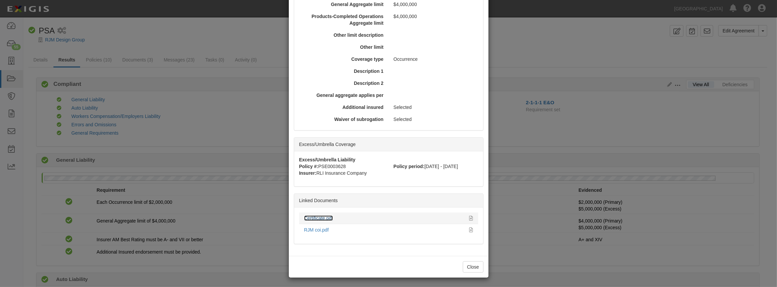
click at [311, 217] on link "Certificate.pdf" at bounding box center [318, 217] width 29 height 5
click at [326, 228] on link "RJM coi.pdf" at bounding box center [316, 229] width 25 height 5
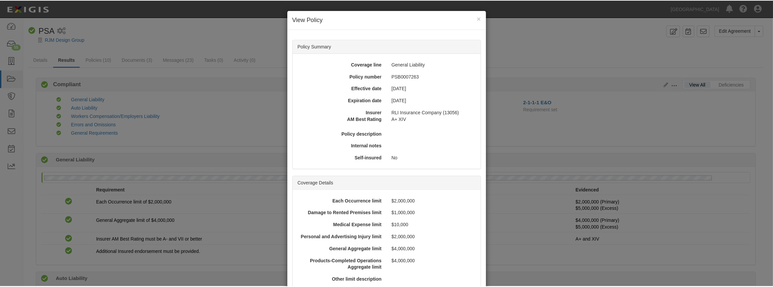
scroll to position [0, 0]
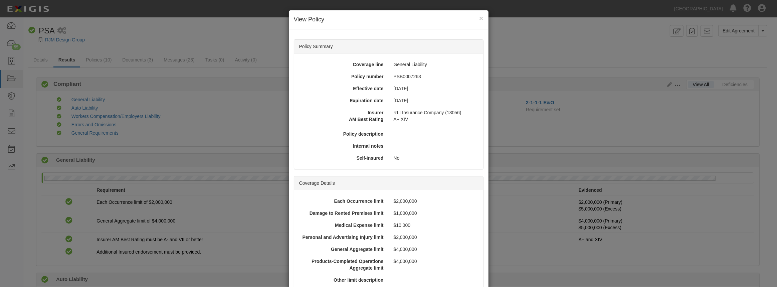
click at [476, 18] on h4 "View Policy" at bounding box center [389, 19] width 190 height 9
click at [479, 18] on button "×" at bounding box center [481, 18] width 4 height 7
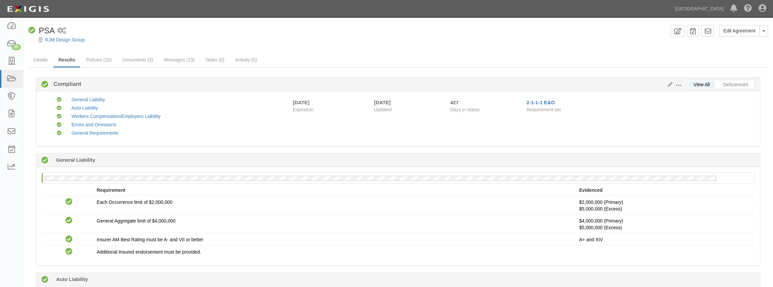
click at [83, 42] on div "RJM Design Group" at bounding box center [402, 39] width 739 height 7
click at [78, 38] on link "RJM Design Group" at bounding box center [65, 39] width 40 height 5
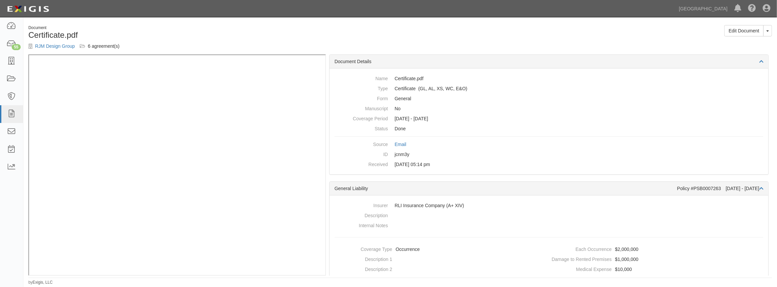
scroll to position [30, 0]
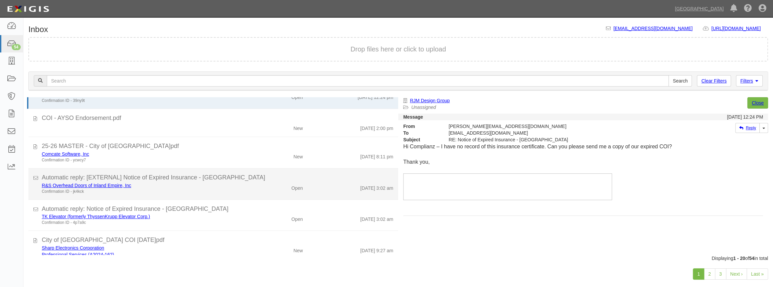
scroll to position [30, 0]
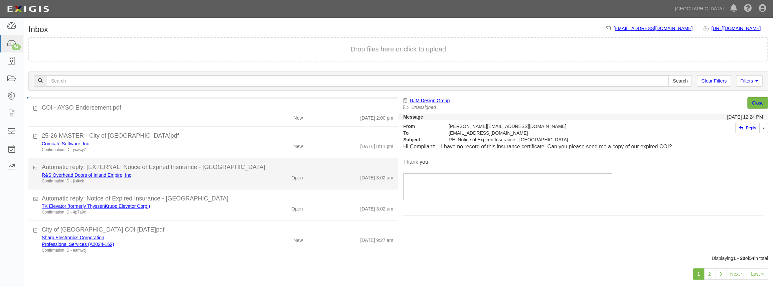
click at [198, 183] on div "Confirmation ID - jk4kck" at bounding box center [142, 181] width 201 height 6
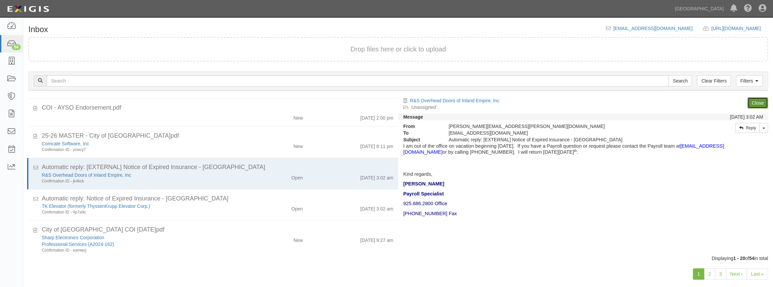
click at [750, 106] on link "Close" at bounding box center [757, 102] width 21 height 11
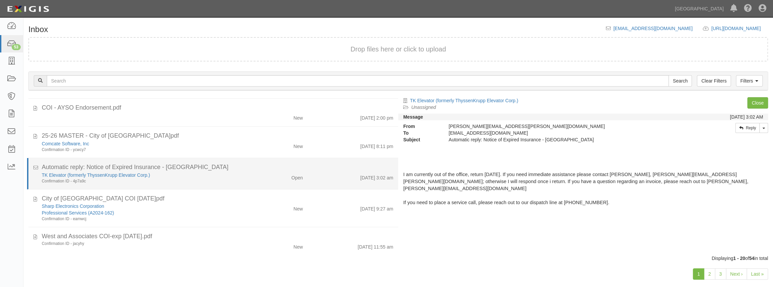
click at [216, 172] on div "TK Elevator (formerly ThyssenKrupp Elevator Corp.)" at bounding box center [142, 175] width 201 height 7
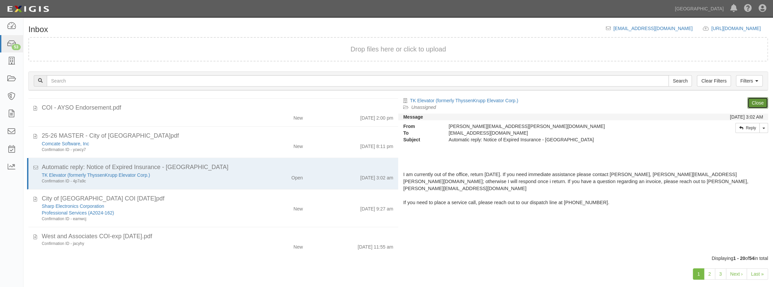
click at [757, 104] on link "Close" at bounding box center [757, 102] width 21 height 11
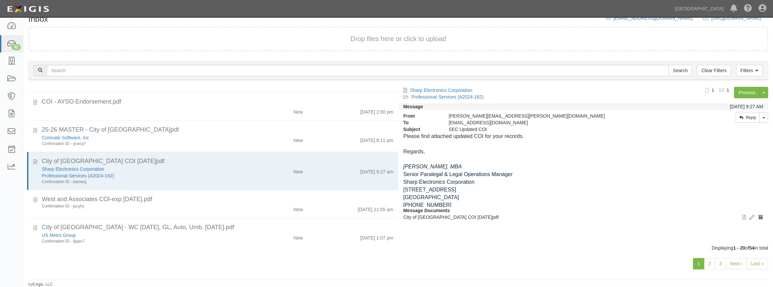
scroll to position [0, 0]
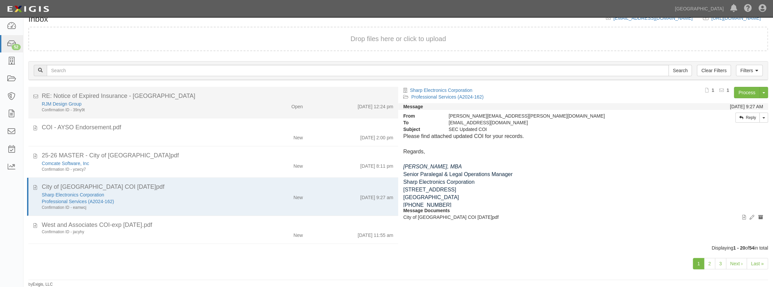
click at [310, 105] on div "[DATE] 12:24 pm" at bounding box center [353, 105] width 90 height 9
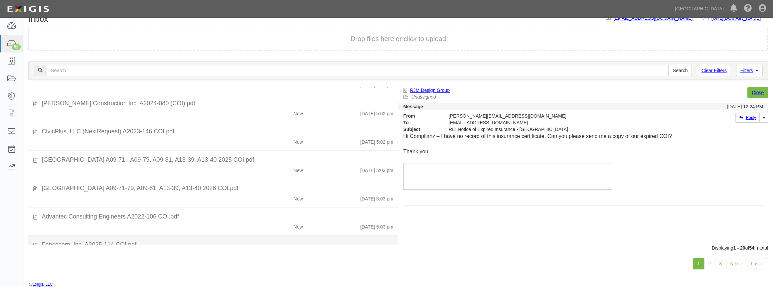
scroll to position [378, 0]
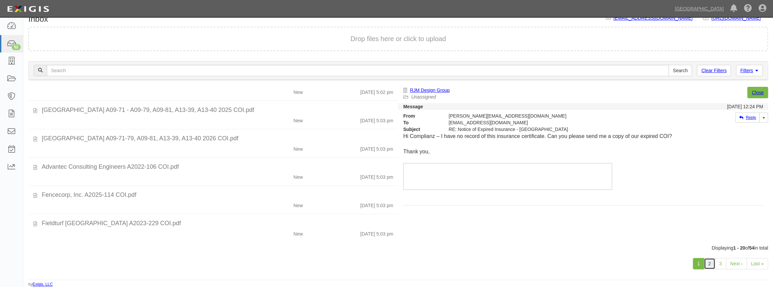
click at [706, 265] on link "2" at bounding box center [709, 263] width 11 height 11
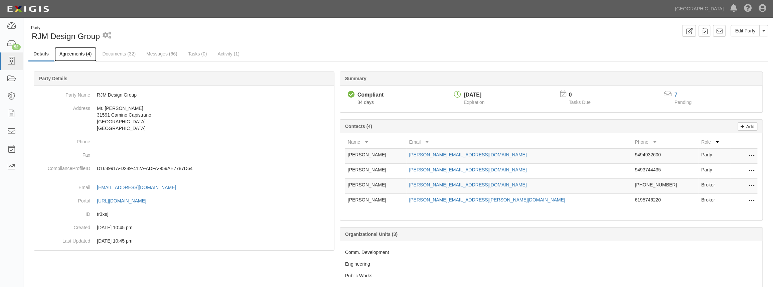
click at [75, 58] on link "Agreements (4)" at bounding box center [75, 54] width 42 height 14
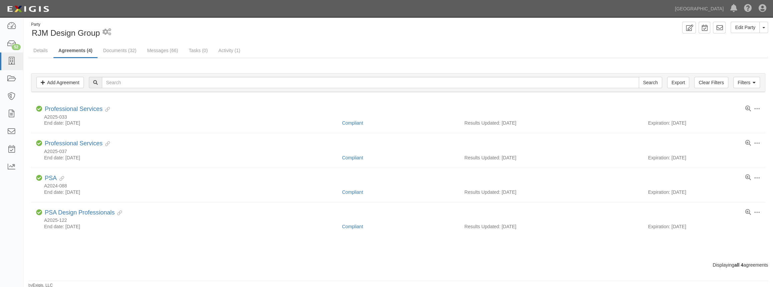
scroll to position [4, 0]
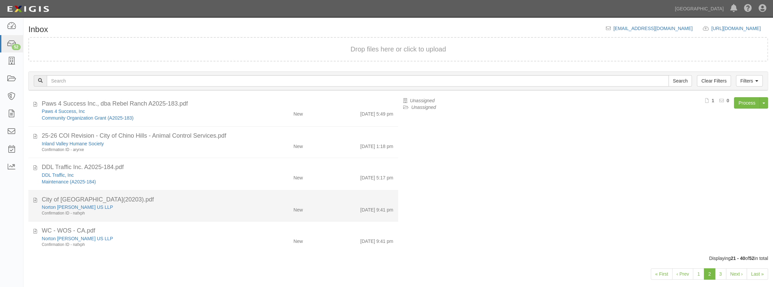
scroll to position [10, 0]
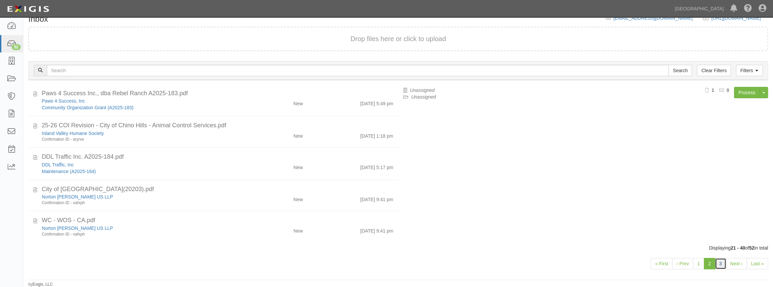
click at [723, 263] on link "3" at bounding box center [720, 263] width 11 height 11
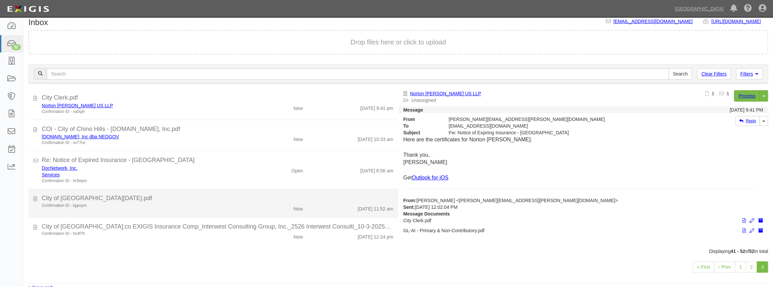
scroll to position [10, 0]
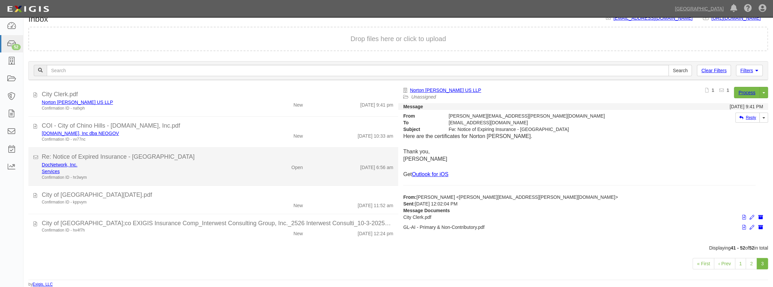
click at [304, 157] on div "Re: Notice of Expired Insurance - [GEOGRAPHIC_DATA]" at bounding box center [217, 157] width 351 height 9
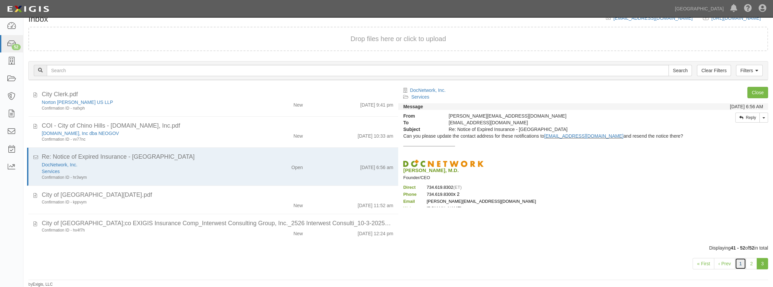
click at [740, 263] on link "1" at bounding box center [740, 263] width 11 height 11
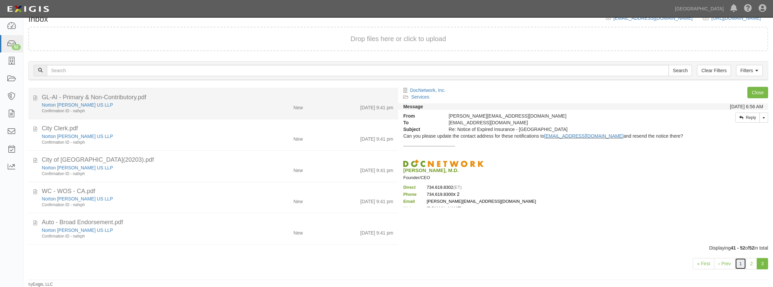
scroll to position [0, 0]
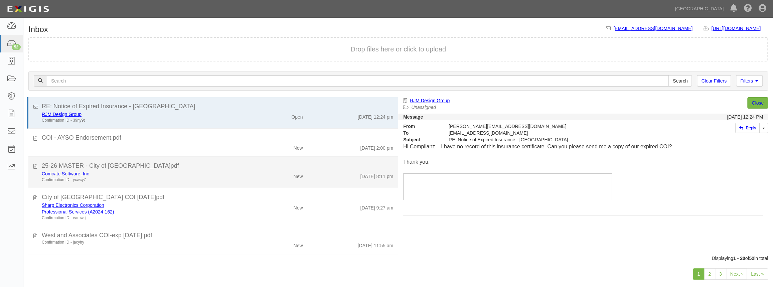
click at [247, 163] on div "25-26 MASTER - City of [GEOGRAPHIC_DATA]pdf" at bounding box center [217, 166] width 351 height 9
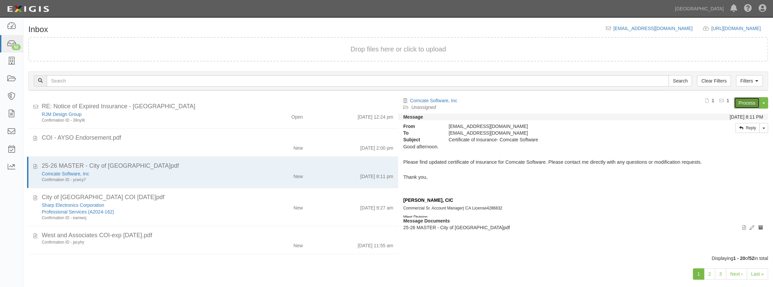
click at [745, 100] on link "Process" at bounding box center [747, 102] width 26 height 11
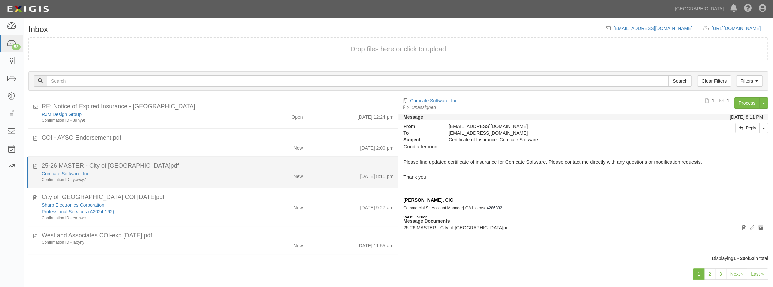
click at [251, 170] on div "25-26 MASTER - City of [GEOGRAPHIC_DATA]pdf" at bounding box center [217, 166] width 351 height 9
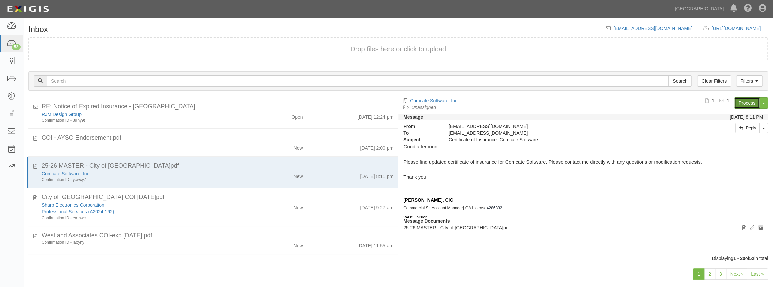
click at [743, 100] on link "Process" at bounding box center [747, 102] width 26 height 11
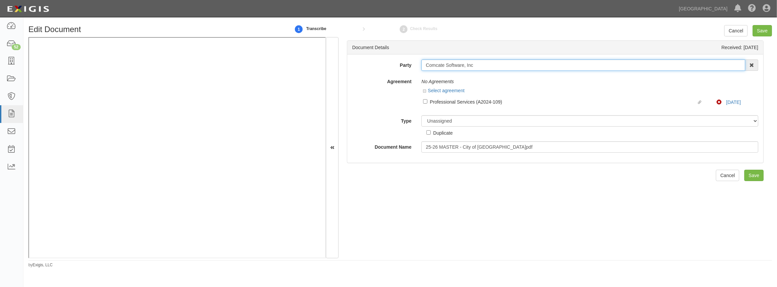
drag, startPoint x: 464, startPoint y: 64, endPoint x: 386, endPoint y: 65, distance: 77.5
click at [386, 65] on div "Party Comcate Software, Inc 4LEAF, Inc. Abba Termite & Pest Control Abound Food…" at bounding box center [555, 64] width 416 height 11
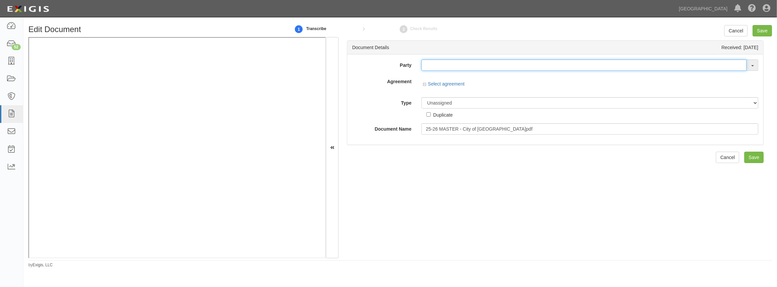
click at [424, 63] on input "text" at bounding box center [583, 64] width 325 height 11
paste input "Comcate Software"
type input "Comcate Software"
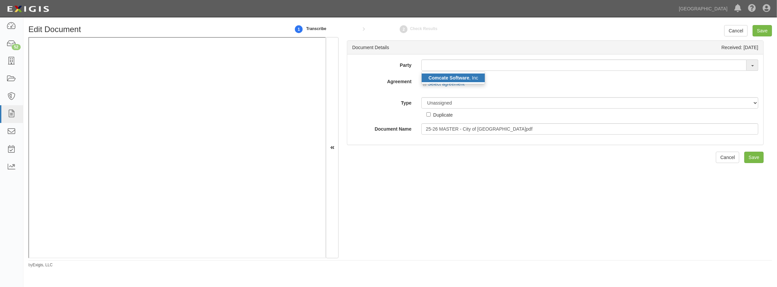
click at [434, 76] on strong "Comcate Software" at bounding box center [448, 77] width 41 height 5
type input "Comcate Software, Inc"
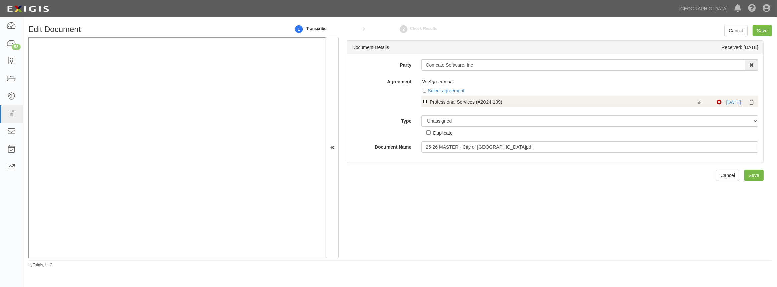
click at [425, 102] on input "Linked agreement Professional Services (A2024-109) Linked agreement" at bounding box center [425, 101] width 4 height 4
checkbox input "true"
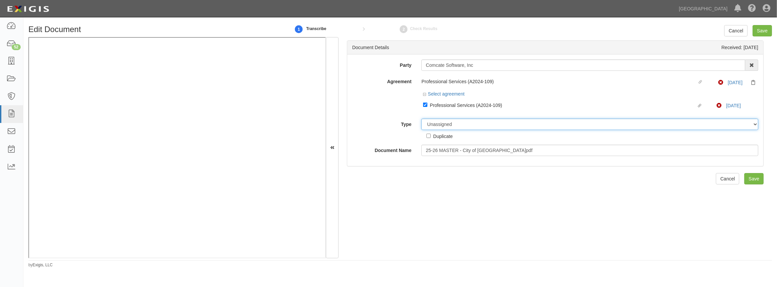
click at [443, 124] on select "Unassigned Binder Cancellation Notice Certificate Contract Endorsement Insuranc…" at bounding box center [589, 124] width 337 height 11
select select "CertificateDetail"
click at [421, 119] on select "Unassigned Binder Cancellation Notice Certificate Contract Endorsement Insuranc…" at bounding box center [589, 124] width 337 height 11
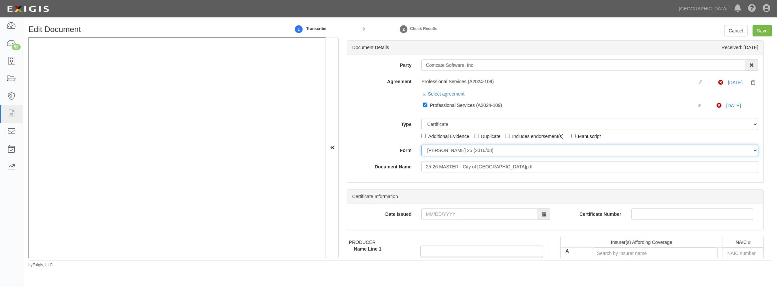
click at [473, 146] on select "ACORD 25 (2016/03) ACORD 101 ACORD 855 NY (2014/05) General" at bounding box center [589, 150] width 337 height 11
select select "GeneralFormDetail"
click at [421, 145] on select "ACORD 25 (2016/03) ACORD 101 ACORD 855 NY (2014/05) General" at bounding box center [589, 150] width 337 height 11
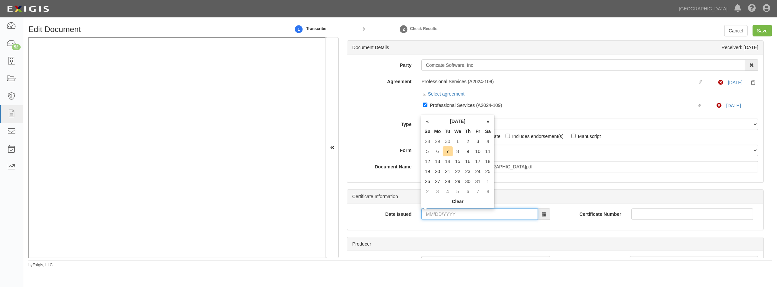
click at [440, 217] on input "Date Issued" at bounding box center [479, 213] width 116 height 11
type input "09/30/2025"
click at [448, 178] on td "30" at bounding box center [448, 181] width 10 height 10
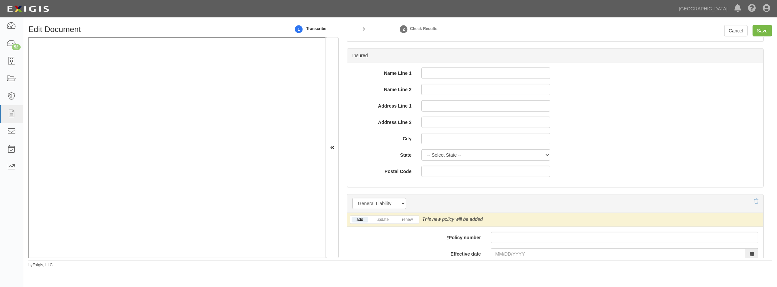
scroll to position [425, 0]
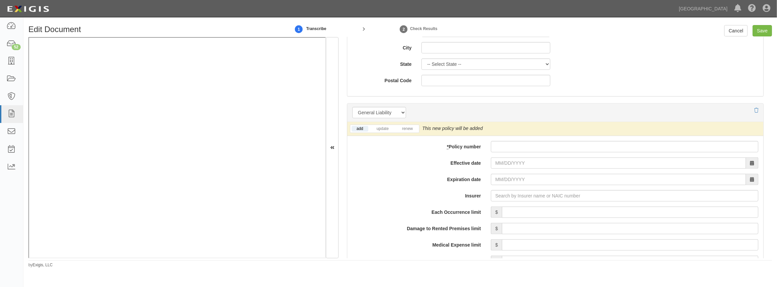
click at [378, 125] on li "update" at bounding box center [382, 129] width 25 height 8
click at [377, 127] on link "update" at bounding box center [383, 129] width 22 height 6
click at [512, 147] on input "* Policy number" at bounding box center [624, 146] width 267 height 11
paste input "D03313268"
type input "D03313268"
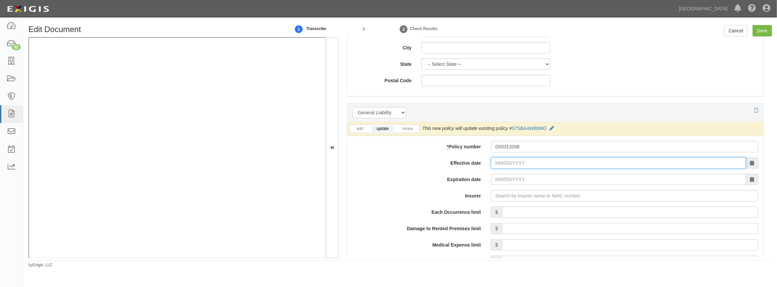
click at [509, 159] on input "Effective date" at bounding box center [618, 162] width 255 height 11
type input "09/23/2025"
type input "09/23/2026"
click at [513, 117] on td "23" at bounding box center [516, 120] width 10 height 10
click at [501, 192] on input "Insurer" at bounding box center [624, 195] width 267 height 11
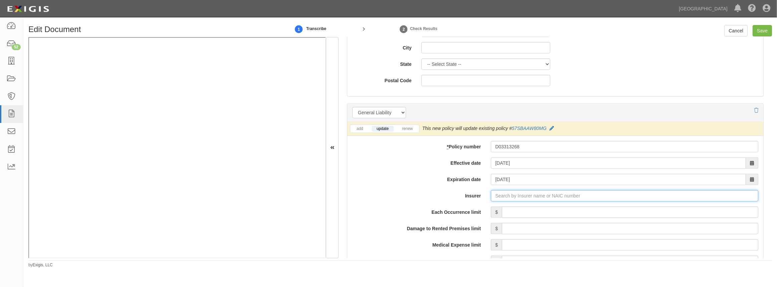
type input "21st Century Advantage Insurance Company (25232) NR Rating"
type input "2"
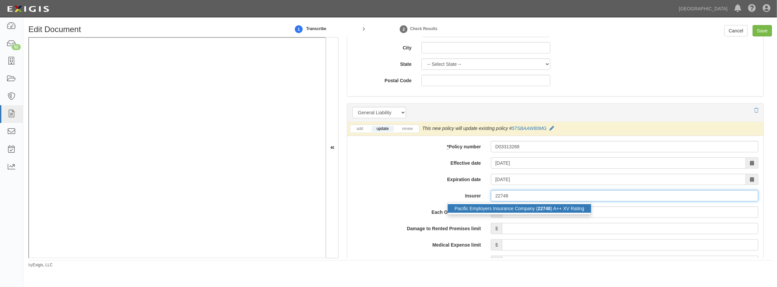
click at [505, 210] on div "Pacific Employers Insurance Company ( 22748 ) A++ XV Rating" at bounding box center [519, 208] width 143 height 9
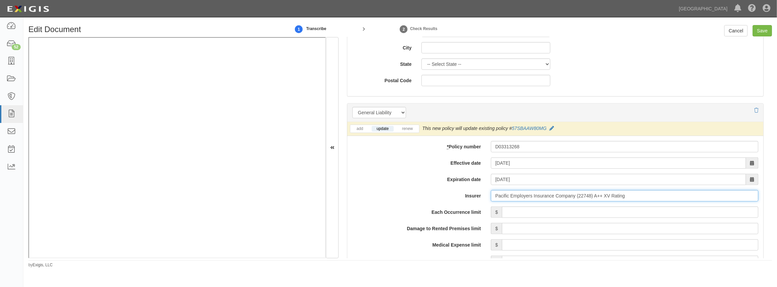
type input "Pacific Employers Insurance Company (22748) A++ XV Rating"
click at [507, 214] on input "Each Occurrence limit" at bounding box center [630, 211] width 256 height 11
type input "2,000,000"
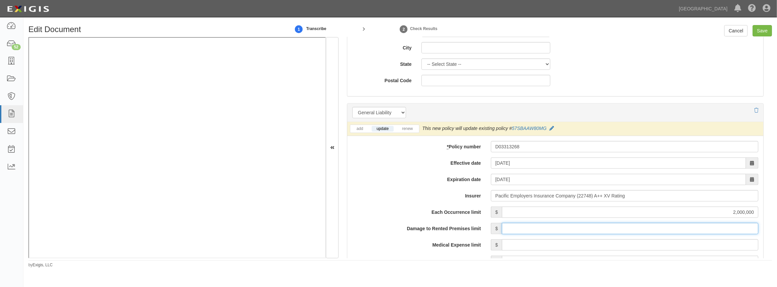
click at [576, 227] on input "Damage to Rented Premises limit" at bounding box center [630, 228] width 256 height 11
type input "1,000,000"
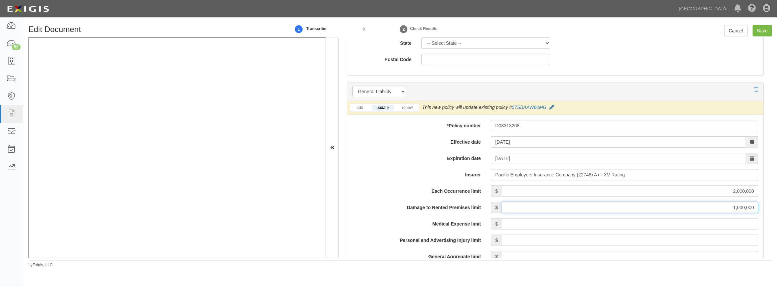
scroll to position [486, 0]
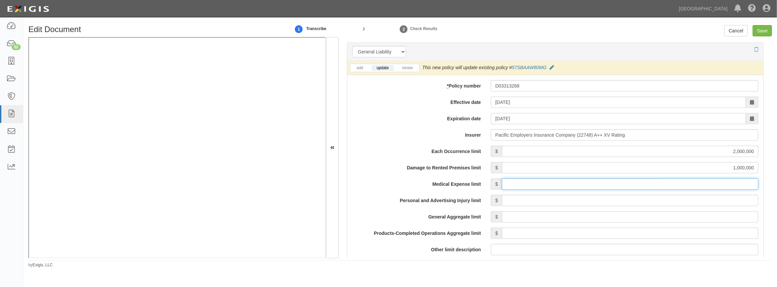
click at [543, 187] on input "Medical Expense limit" at bounding box center [630, 183] width 256 height 11
type input "10,000"
click at [593, 198] on input "Personal and Advertising Injury limit" at bounding box center [630, 200] width 256 height 11
type input "2,000,000"
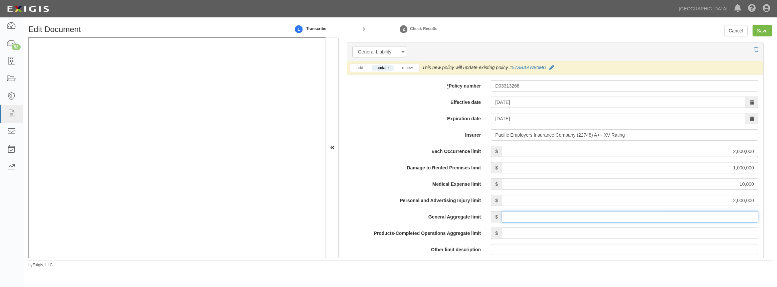
click at [597, 217] on input "General Aggregate limit" at bounding box center [630, 216] width 256 height 11
type input "4,000,000"
click at [557, 232] on input "Products-Completed Operations Aggregate limit" at bounding box center [630, 232] width 256 height 11
type input "4,000,000"
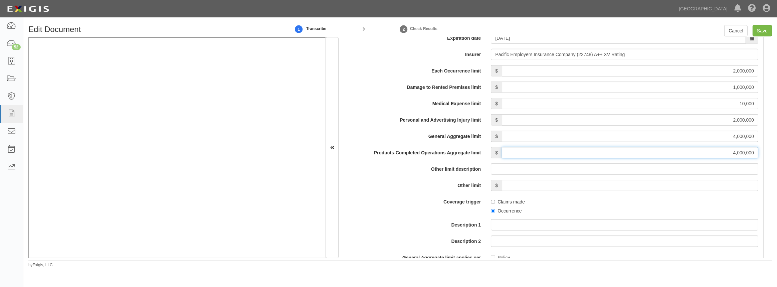
scroll to position [577, 0]
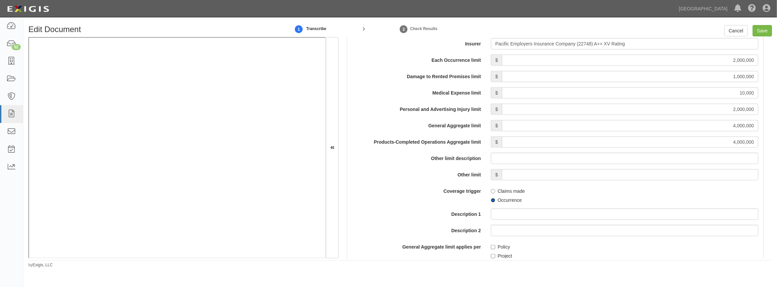
click at [491, 200] on input "Occurrence" at bounding box center [493, 200] width 4 height 4
radio input "true"
click at [491, 247] on input "Policy" at bounding box center [493, 247] width 4 height 4
checkbox input "true"
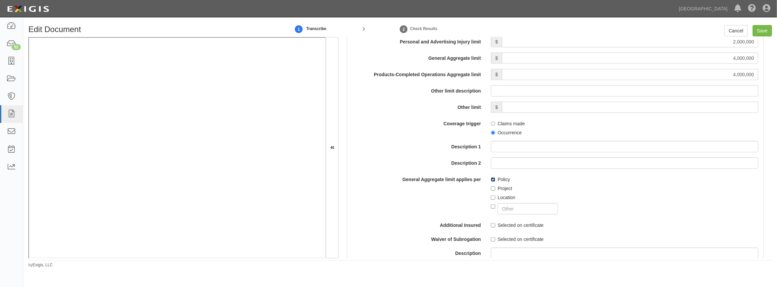
scroll to position [668, 0]
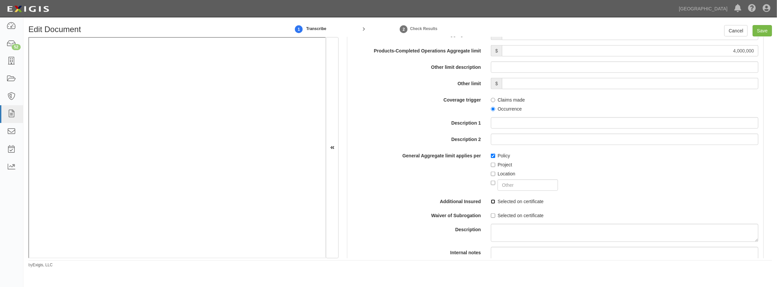
click at [492, 203] on input "Selected on certificate" at bounding box center [493, 201] width 4 height 4
checkbox input "true"
click at [492, 214] on input "Selected on certificate" at bounding box center [493, 215] width 4 height 4
checkbox input "true"
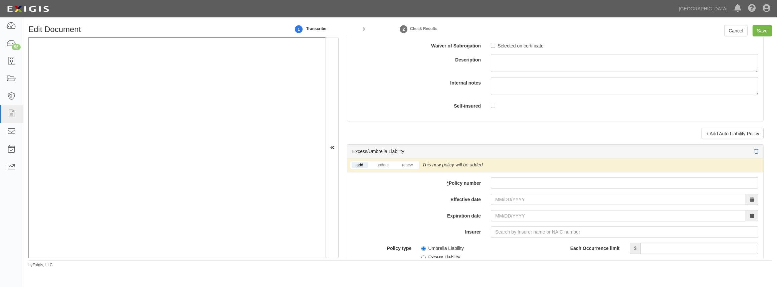
scroll to position [1275, 0]
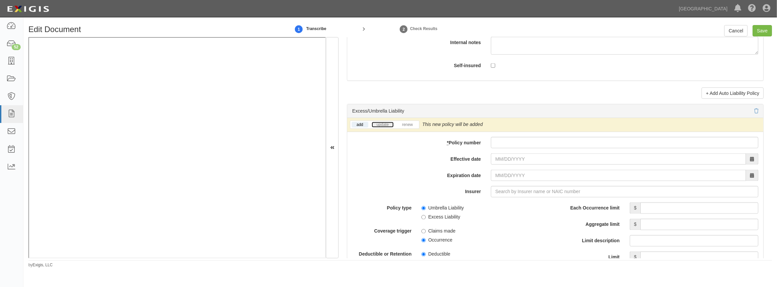
click at [388, 126] on link "update" at bounding box center [383, 125] width 22 height 6
click at [510, 144] on input "* Policy number" at bounding box center [624, 142] width 267 height 11
paste input "D03313281"
type input "D03313281"
click at [506, 157] on input "Effective date" at bounding box center [618, 158] width 255 height 11
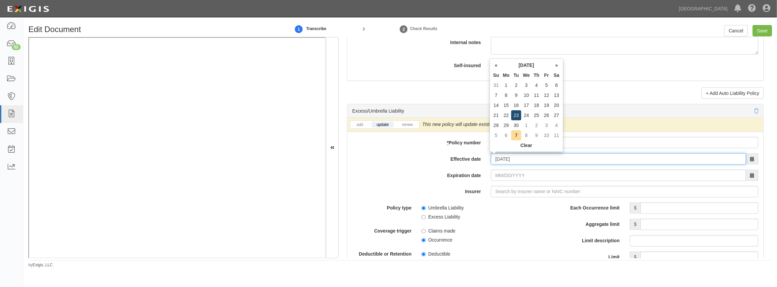
type input "09/23/2025"
type input "09/23/2026"
click at [517, 117] on td "23" at bounding box center [516, 115] width 10 height 10
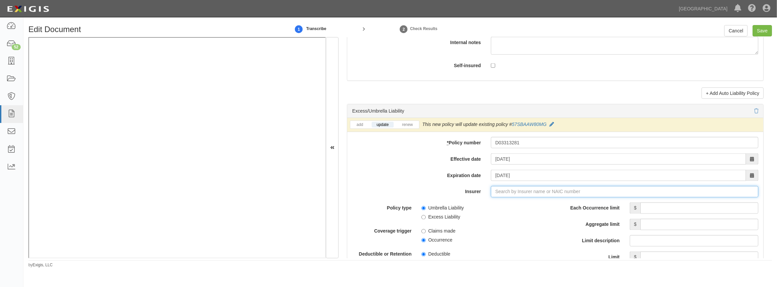
click at [508, 193] on input "Insurer" at bounding box center [624, 191] width 267 height 11
type input "21st Century Advantage Insurance Company (25232) NR Rating"
type input "2"
click at [501, 206] on div "ACE Property and Casualty Insurance Co ( 20699 ) A++ XV Rating" at bounding box center [522, 204] width 149 height 9
type input "ACE Property and Casualty Insurance Co (20699) A++ XV Rating"
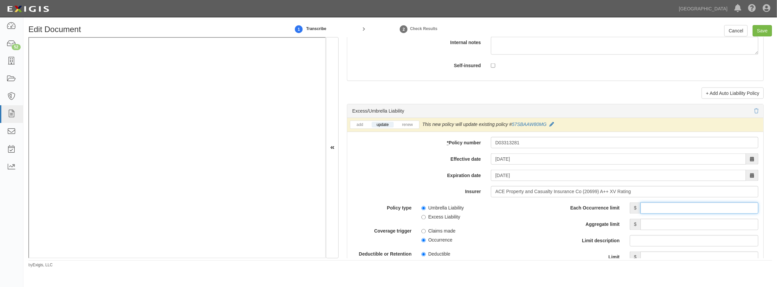
click at [667, 210] on input "Each Occurrence limit" at bounding box center [699, 207] width 118 height 11
type input "2,000,000"
click at [699, 223] on input "Aggregate limit" at bounding box center [699, 224] width 118 height 11
type input "2,000,000"
click at [534, 239] on span "Occurrence" at bounding box center [485, 238] width 129 height 9
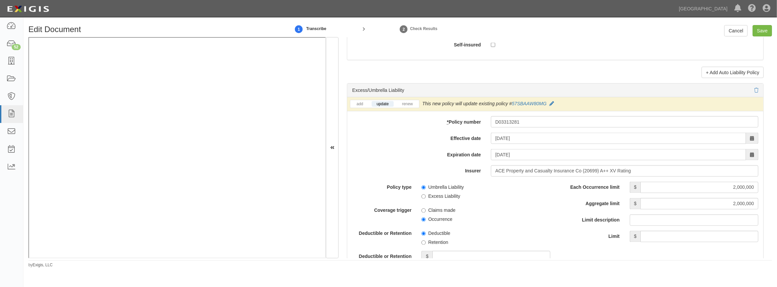
scroll to position [1336, 0]
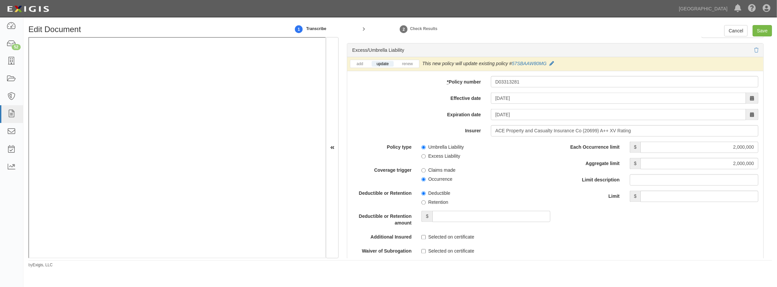
click at [423, 176] on label "Occurrence" at bounding box center [436, 179] width 31 height 7
click at [423, 177] on input "Occurrence" at bounding box center [423, 179] width 4 height 4
radio input "true"
click at [424, 148] on input "Umbrella Liability" at bounding box center [423, 147] width 4 height 4
radio input "true"
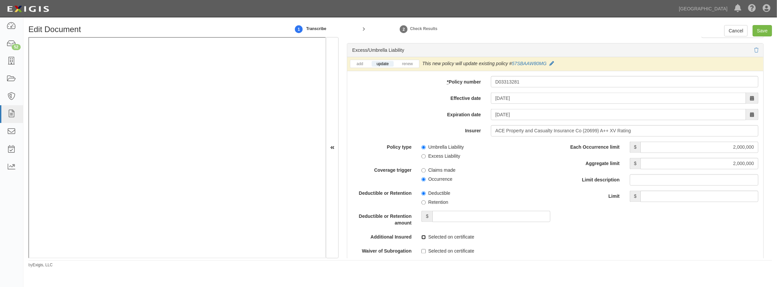
click at [421, 235] on input "Selected on certificate" at bounding box center [423, 237] width 4 height 4
checkbox input "true"
click at [422, 250] on input "Selected on certificate" at bounding box center [423, 251] width 4 height 4
checkbox input "true"
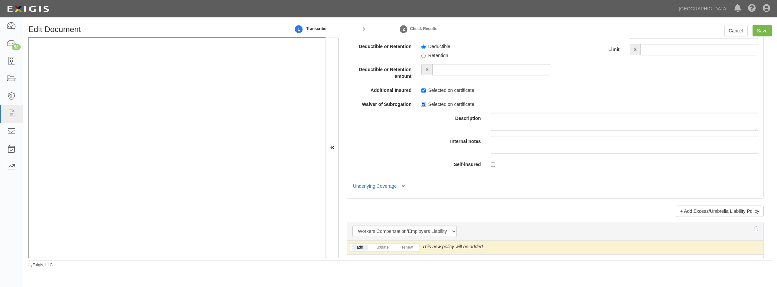
scroll to position [1609, 0]
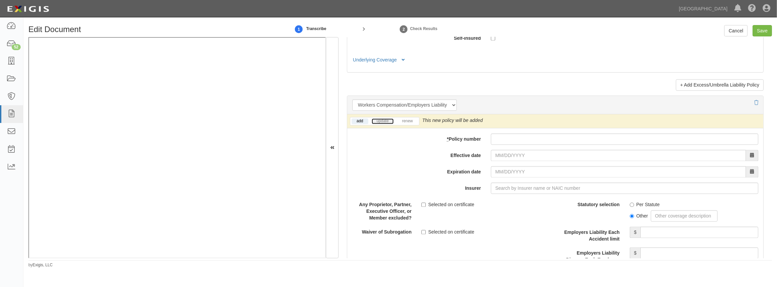
click at [382, 120] on link "update" at bounding box center [383, 121] width 22 height 6
click at [556, 139] on input "* Policy number" at bounding box center [624, 138] width 267 height 11
paste input "3013173104"
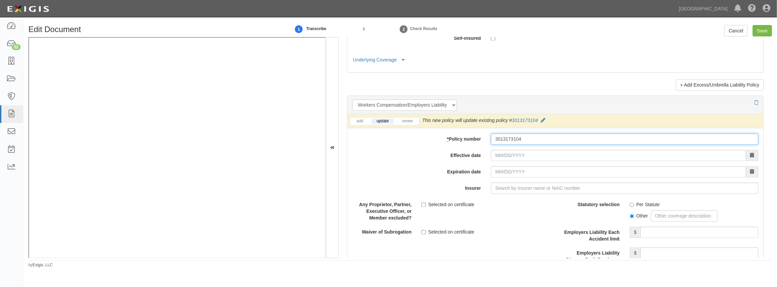
type input "3013173104"
click at [528, 150] on input "Effective date" at bounding box center [618, 155] width 255 height 11
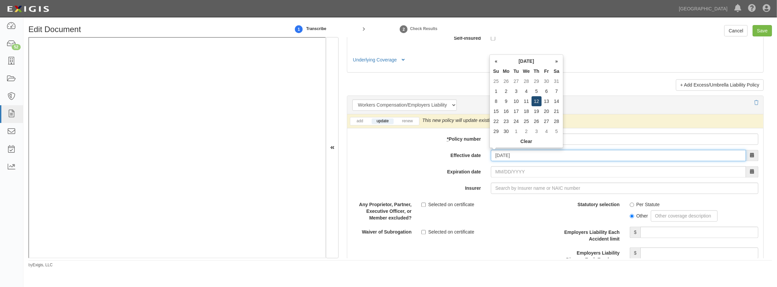
type input "06/12/2025"
type input "06/12/2026"
click at [540, 104] on td "12" at bounding box center [537, 101] width 10 height 10
click at [509, 192] on input "Insurer" at bounding box center [624, 187] width 267 height 11
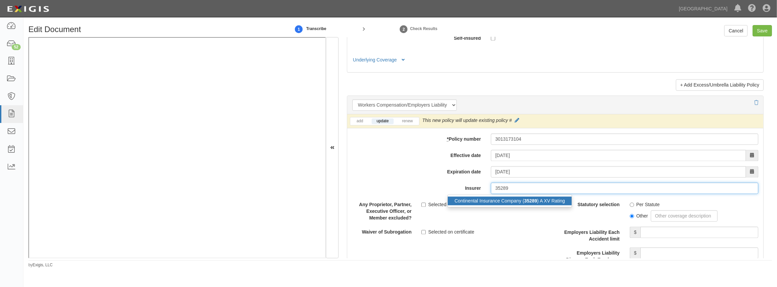
click at [508, 197] on div "Continental Insurance Company ( 35289 ) A XV Rating" at bounding box center [510, 200] width 124 height 9
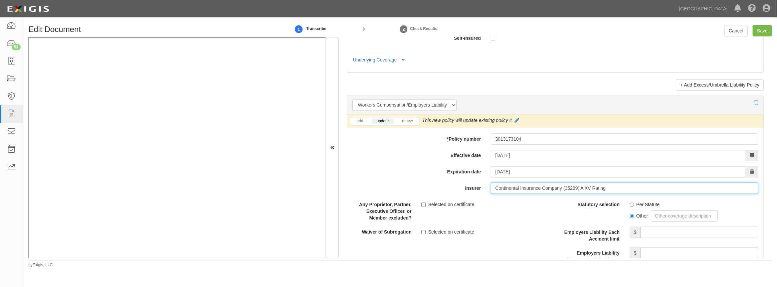
type input "Continental Insurance Company (35289) A XV Rating"
click at [630, 203] on input "Per Statute" at bounding box center [632, 204] width 4 height 4
radio input "true"
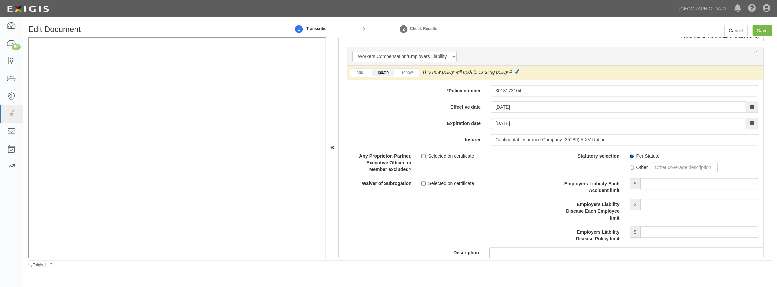
scroll to position [1670, 0]
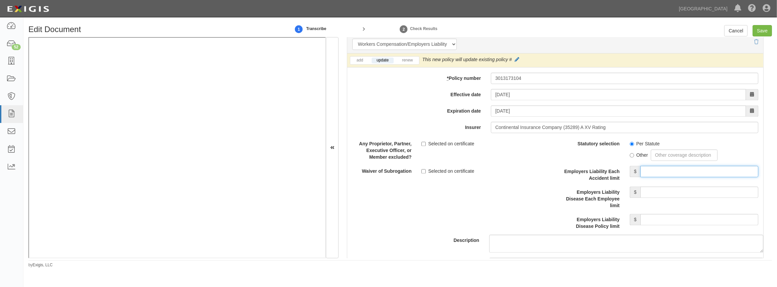
drag, startPoint x: 657, startPoint y: 170, endPoint x: 663, endPoint y: 180, distance: 12.1
click at [657, 170] on input "Employers Liability Each Accident limit" at bounding box center [699, 171] width 118 height 11
type input "1,000,000"
click at [675, 193] on input "Employers Liability Disease Each Employee limit" at bounding box center [699, 191] width 118 height 11
type input "1,000,000"
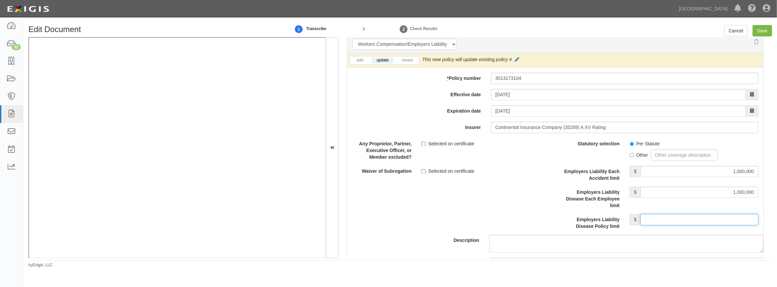
click at [681, 216] on input "Employers Liability Disease Policy limit" at bounding box center [699, 219] width 118 height 11
type input "1,000,000"
click at [461, 214] on div "Description" at bounding box center [555, 195] width 426 height 115
click at [423, 170] on input "Selected on certificate" at bounding box center [423, 171] width 4 height 4
checkbox input "true"
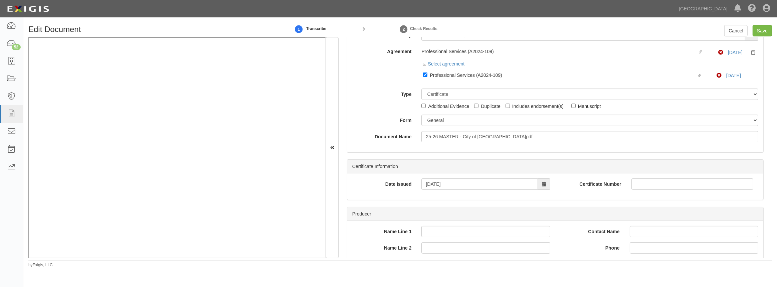
scroll to position [0, 0]
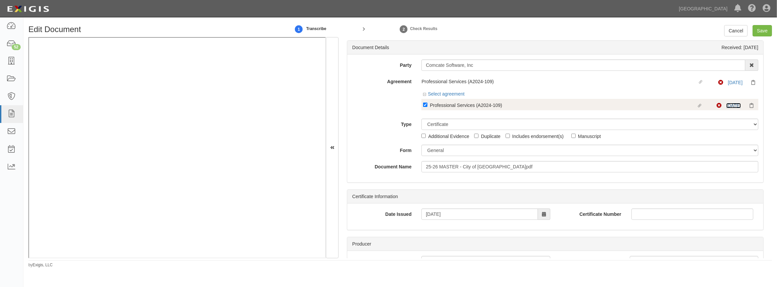
click at [727, 105] on link "[DATE]" at bounding box center [733, 105] width 15 height 5
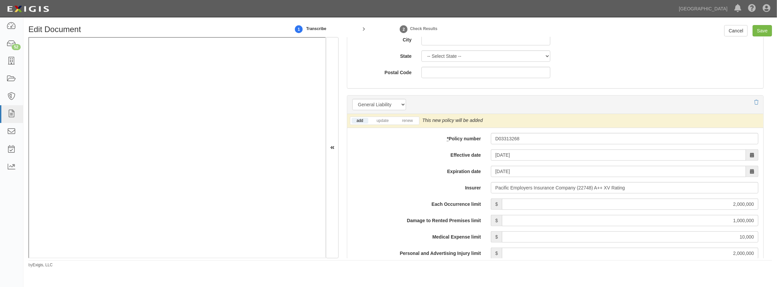
scroll to position [425, 0]
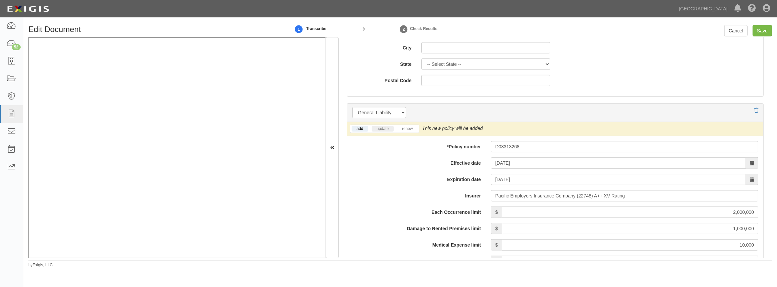
click at [381, 124] on div "add update renew This new policy will be added This new policy will update exis…" at bounding box center [555, 129] width 416 height 14
click at [384, 129] on link "update" at bounding box center [383, 129] width 22 height 6
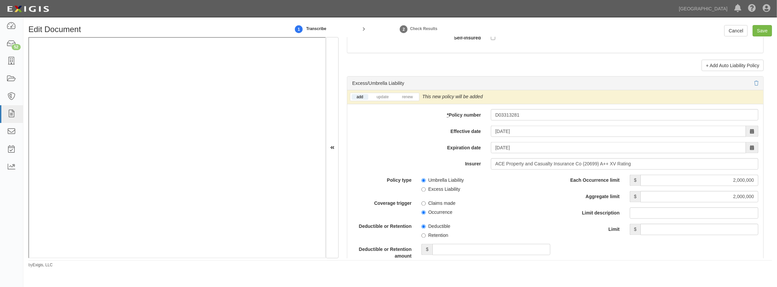
scroll to position [1305, 0]
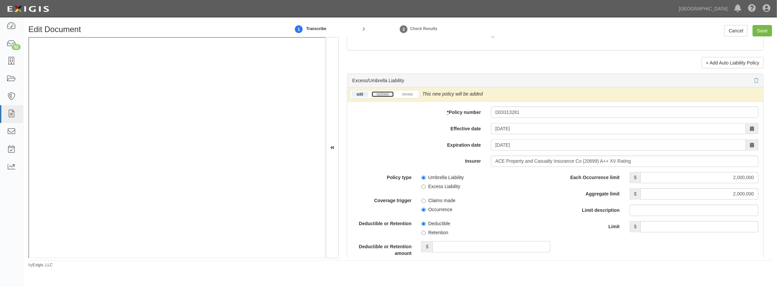
click at [384, 93] on link "update" at bounding box center [383, 94] width 22 height 6
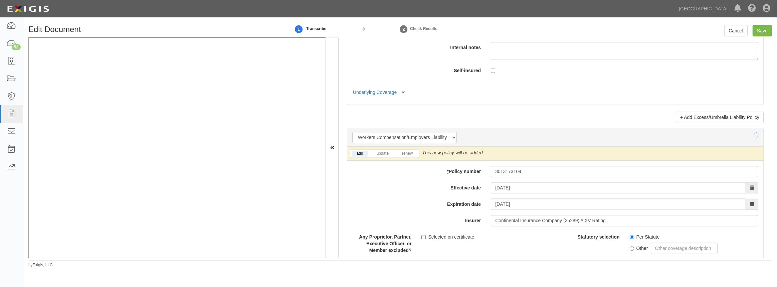
scroll to position [1639, 0]
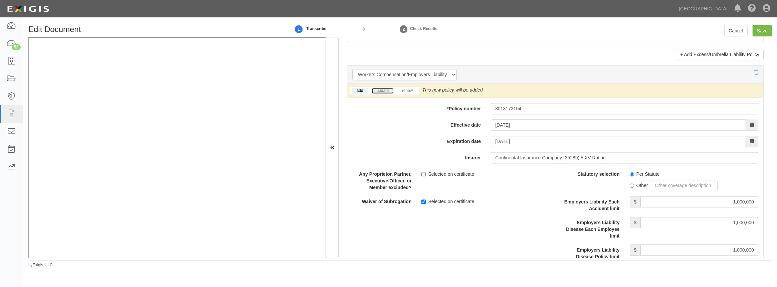
click at [382, 89] on link "update" at bounding box center [383, 91] width 22 height 6
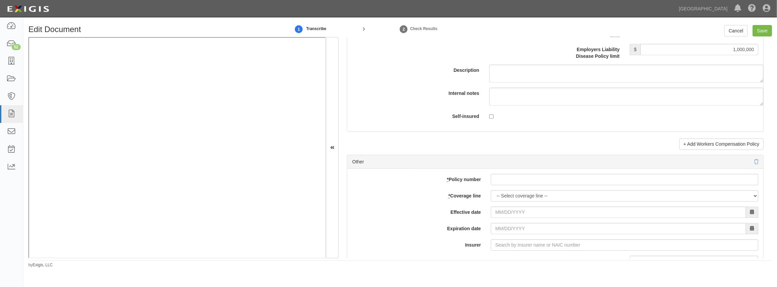
scroll to position [1912, 0]
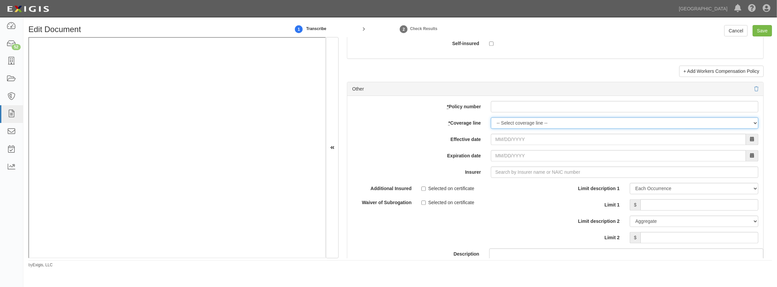
click at [504, 122] on select "-- Select coverage line -- Asbestos Abatement Auto Physical Damage Boiler & Mac…" at bounding box center [624, 122] width 267 height 11
select select "26"
click at [491, 129] on select "-- Select coverage line -- Asbestos Abatement Auto Physical Damage Boiler & Mac…" at bounding box center [624, 122] width 267 height 11
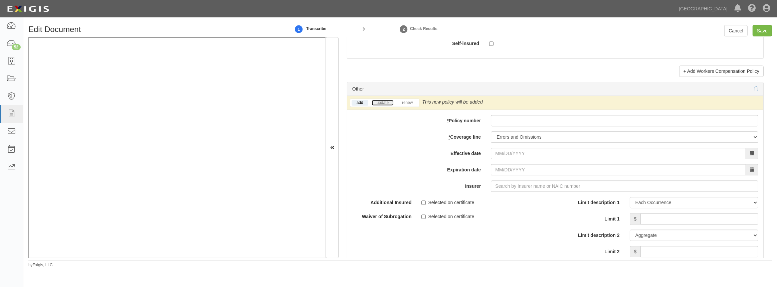
click at [382, 104] on link "update" at bounding box center [383, 103] width 22 height 6
click at [508, 120] on input "* Policy number" at bounding box center [624, 120] width 267 height 11
paste input "D0331327A"
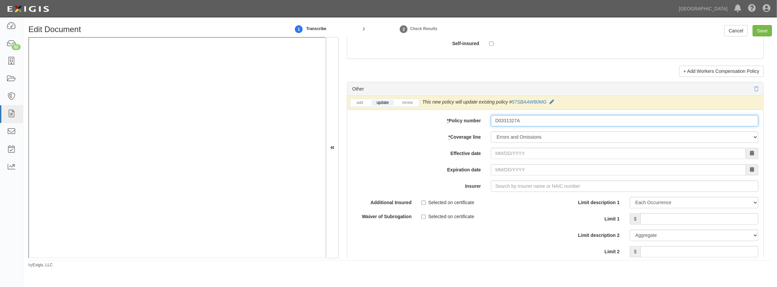
type input "D0331327A"
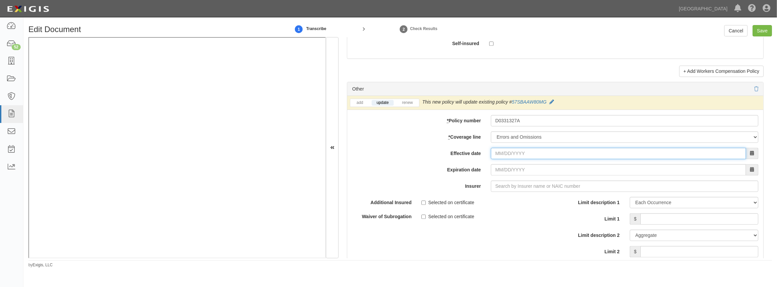
click at [508, 150] on input "Effective date" at bounding box center [618, 153] width 255 height 11
type input "09/23/2025"
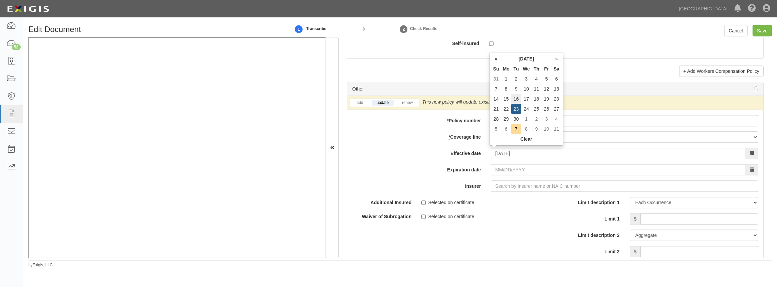
type input "09/23/2026"
click at [515, 102] on td "16" at bounding box center [516, 99] width 10 height 10
type input "09/16/2025"
type input "09/16/2026"
click at [501, 152] on input "09/16/2025" at bounding box center [618, 153] width 255 height 11
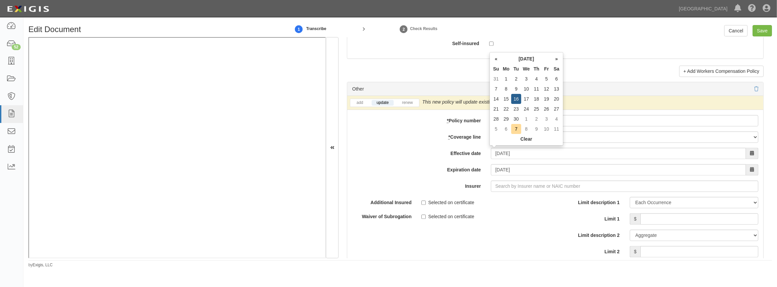
click at [513, 108] on td "23" at bounding box center [516, 109] width 10 height 10
type input "09/23/2025"
type input "09/23/2026"
click at [524, 185] on input "Insurer" at bounding box center [624, 185] width 267 height 11
type input "21st Century Advantage Insurance Company (25232) NR Rating"
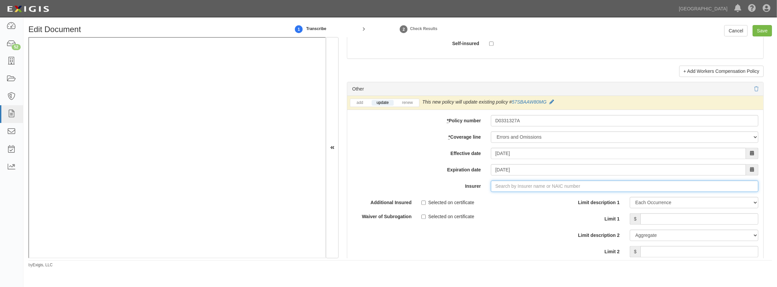
type input "2"
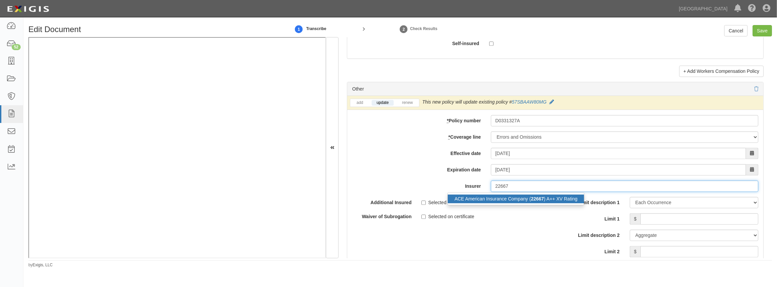
click at [524, 194] on div "ACE American Insurance Company ( 22667 ) A++ XV Rating" at bounding box center [516, 198] width 136 height 9
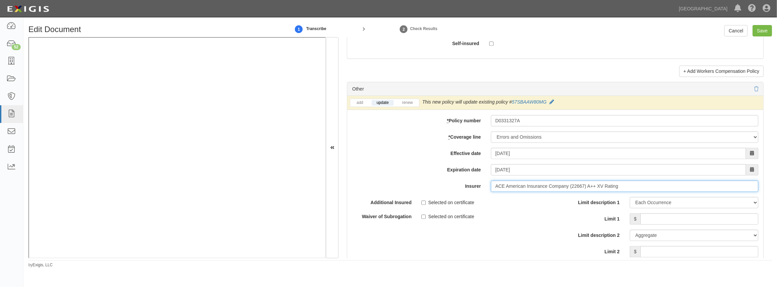
type input "ACE American Insurance Company (22667) A++ XV Rating"
click at [657, 213] on input "Limit 1" at bounding box center [699, 218] width 118 height 11
type input "2,000,000"
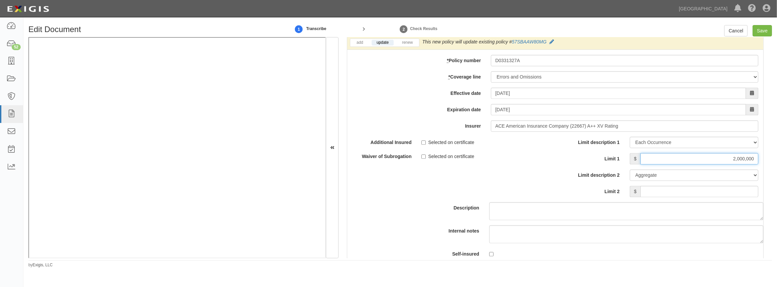
scroll to position [1973, 0]
click at [661, 188] on input "Limit 2" at bounding box center [699, 190] width 118 height 11
type input "2,000,000"
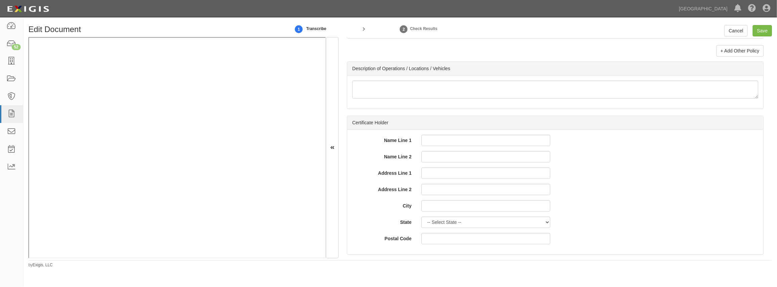
scroll to position [2219, 0]
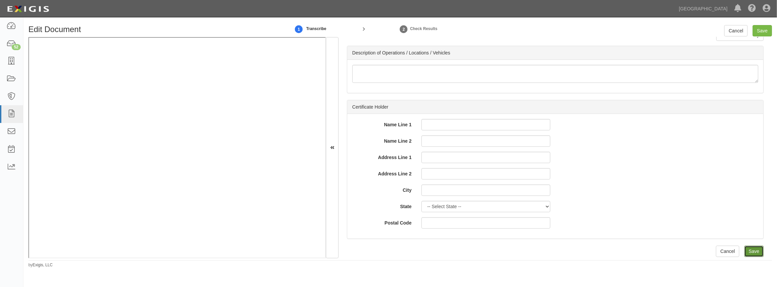
click at [747, 247] on input "Save" at bounding box center [753, 250] width 19 height 11
type input "2000000"
type input "1000000"
type input "10000"
type input "2000000"
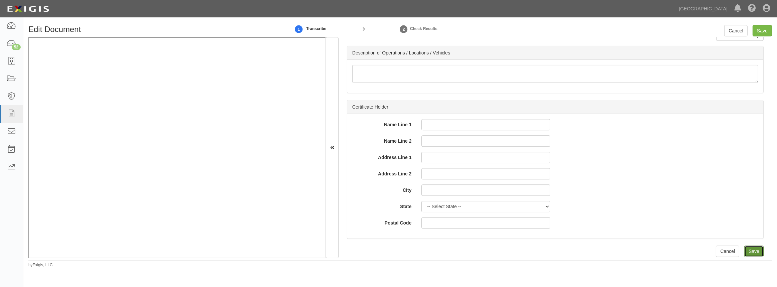
type input "4000000"
type input "2000000"
type input "1000000"
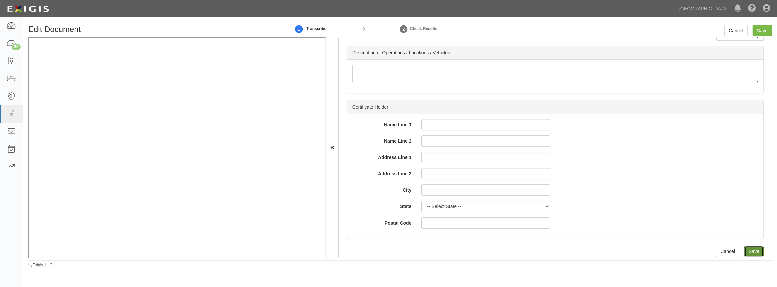
type input "1000000"
type input "2000000"
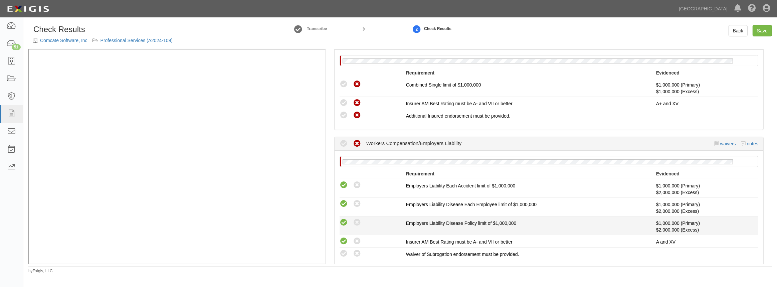
scroll to position [304, 0]
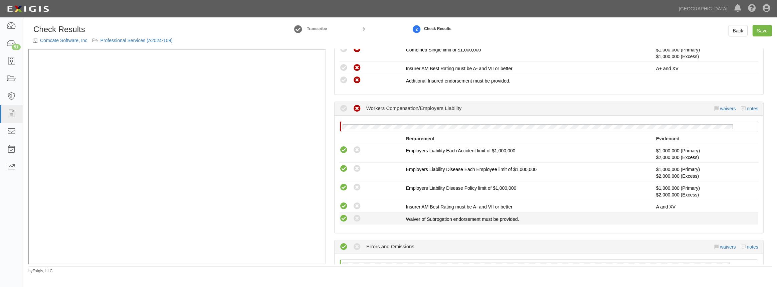
click at [342, 219] on icon at bounding box center [344, 218] width 8 height 8
radio input "true"
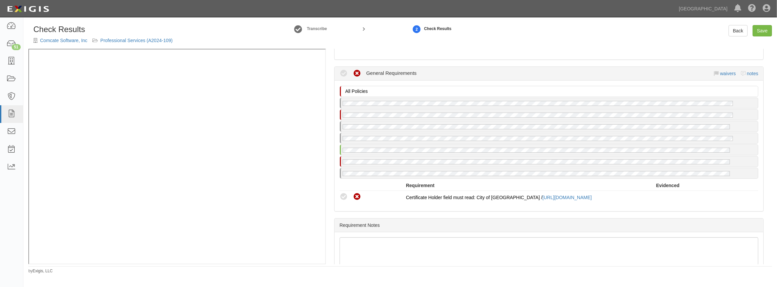
scroll to position [577, 0]
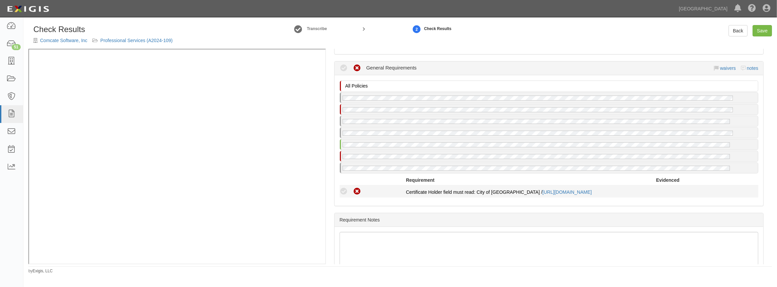
click at [340, 188] on icon at bounding box center [344, 191] width 8 height 8
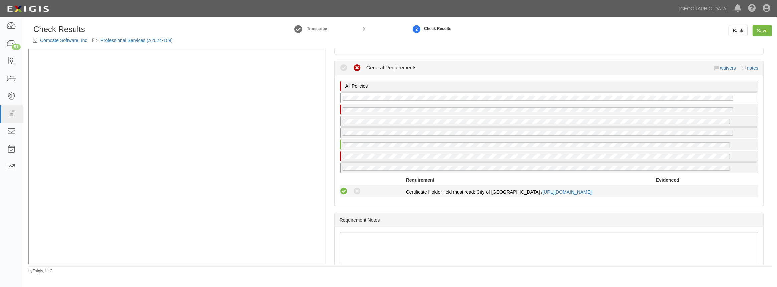
click at [343, 188] on icon at bounding box center [344, 191] width 8 height 8
radio input "true"
click at [342, 189] on icon at bounding box center [344, 191] width 8 height 8
radio input "true"
click at [342, 189] on icon at bounding box center [344, 191] width 8 height 8
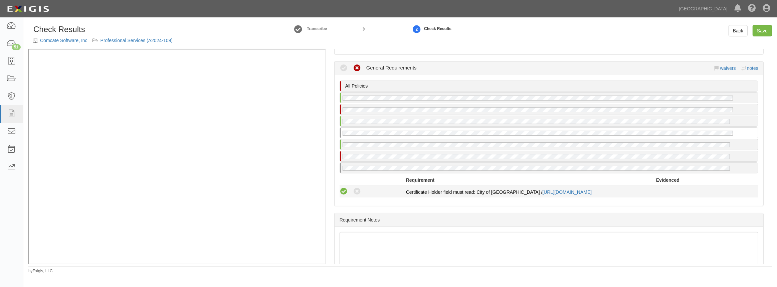
radio input "true"
click at [344, 190] on icon at bounding box center [344, 191] width 8 height 8
radio input "true"
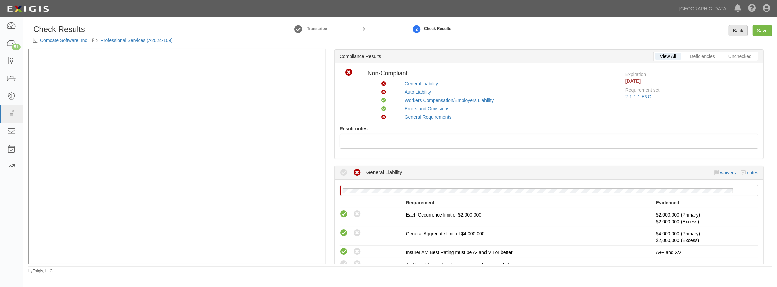
scroll to position [0, 0]
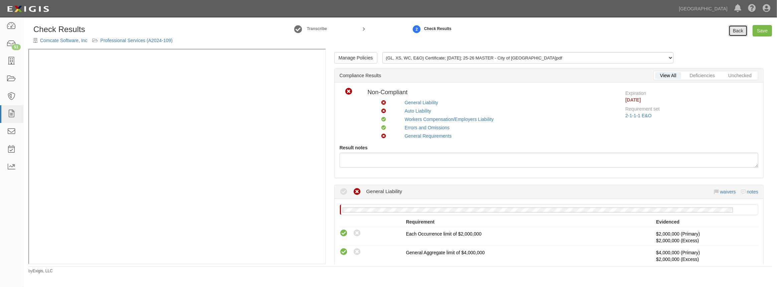
click at [736, 33] on link "Back" at bounding box center [738, 30] width 19 height 11
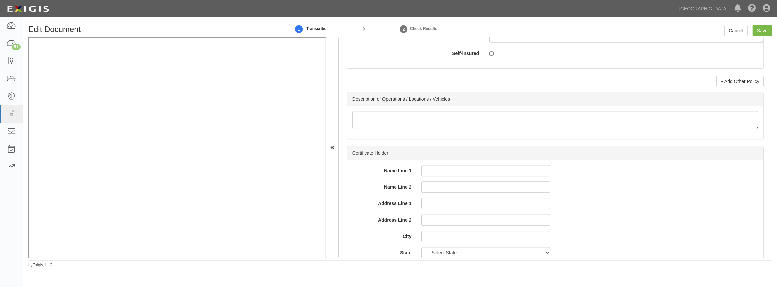
scroll to position [2027, 0]
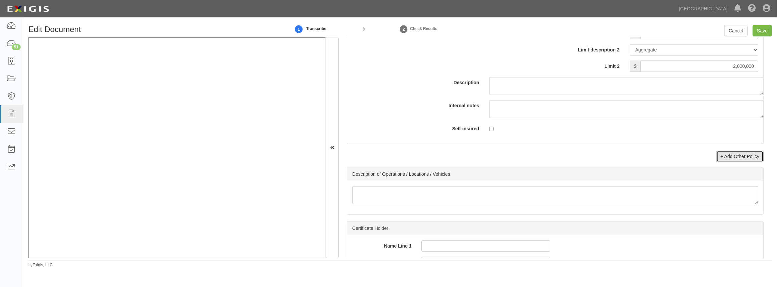
click at [716, 156] on link "+ Add Other Policy" at bounding box center [739, 156] width 47 height 11
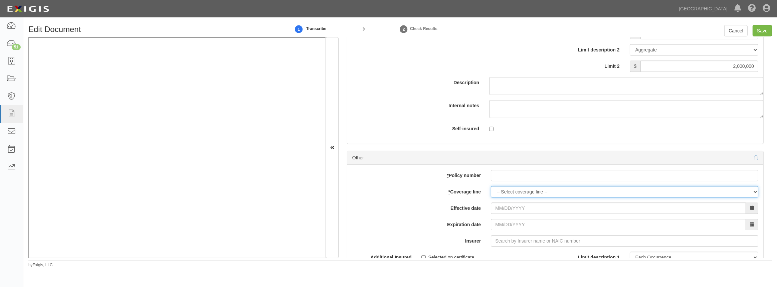
click at [530, 191] on select "-- Select coverage line -- Asbestos Abatement Auto Physical Damage Boiler & Mac…" at bounding box center [624, 191] width 267 height 11
select select "17"
click at [491, 197] on select "-- Select coverage line -- Asbestos Abatement Auto Physical Damage Boiler & Mac…" at bounding box center [624, 191] width 267 height 11
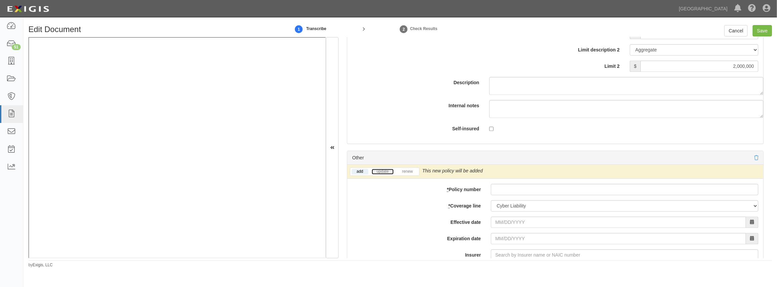
click at [382, 170] on link "update" at bounding box center [383, 172] width 22 height 6
click at [510, 192] on input "* Policy number" at bounding box center [624, 189] width 267 height 11
paste input "D0331327A"
type input "D0331327A"
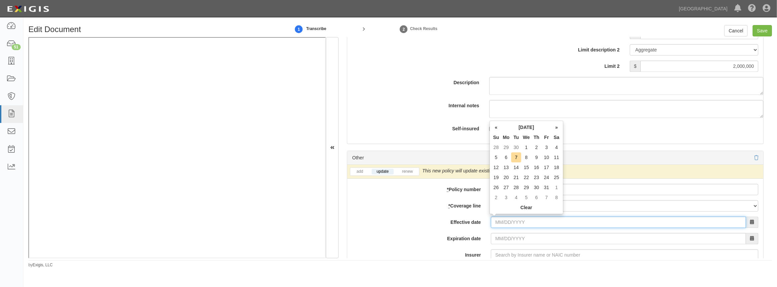
click at [505, 222] on input "Effective date" at bounding box center [618, 221] width 255 height 11
type input "09/23/2025"
type input "09/23/2026"
click at [514, 179] on td "23" at bounding box center [516, 177] width 10 height 10
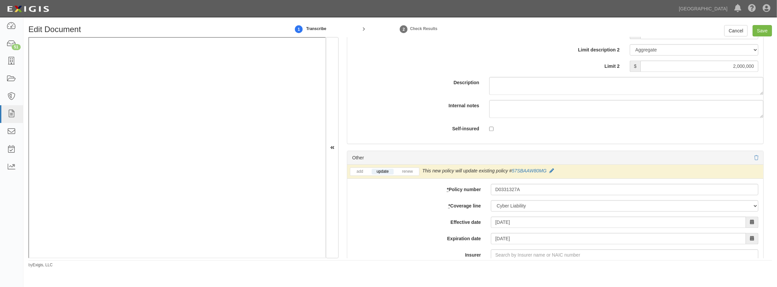
scroll to position [2057, 0]
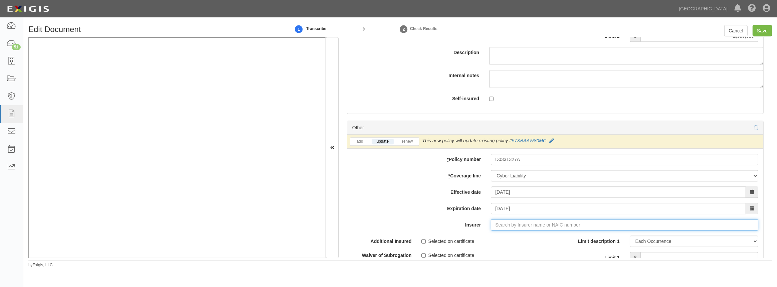
click at [503, 225] on input "Insurer" at bounding box center [624, 224] width 267 height 11
type input "a"
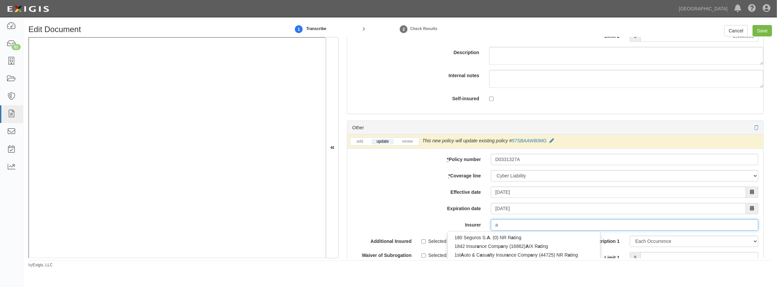
type input "acadia Insurance Company (31325) A+ XV Rating"
type input "ac"
type input "ace American Insurance Co Korea (KRB) (0) A++ XV Rating"
type input "ace"
type input "ace american Insurance Company (22667) A++ XV Rating"
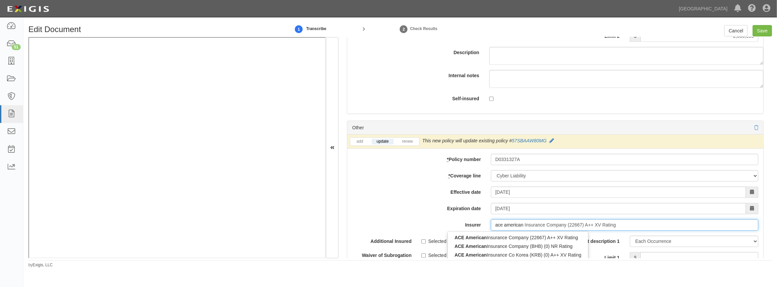
type input "ace american"
type input "ace american insurance Company (22667) A++ XV Rating"
type input "ace american in"
click at [498, 233] on div "ACE American In surance Company (22667) A++ XV Rating" at bounding box center [519, 237] width 142 height 9
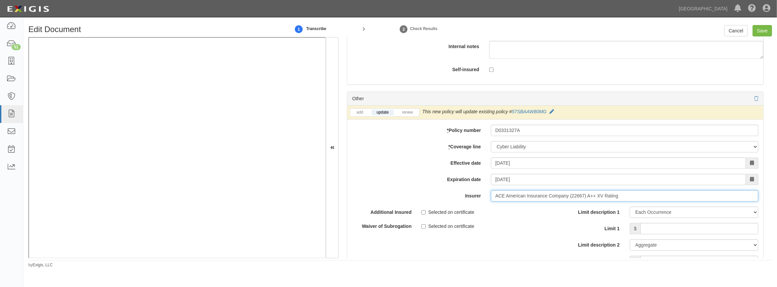
scroll to position [2087, 0]
type input "ACE American Insurance Company (22667) A++ XV Rating"
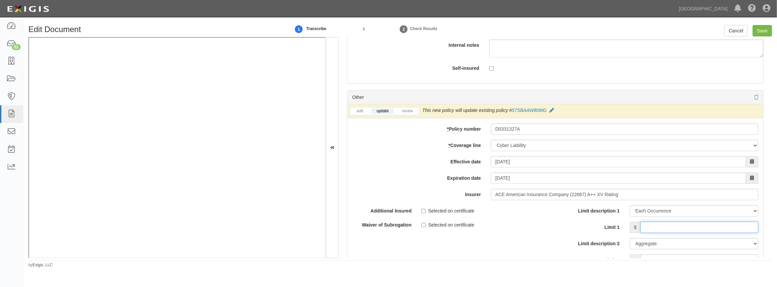
click at [651, 223] on input "Limit 1" at bounding box center [699, 226] width 118 height 11
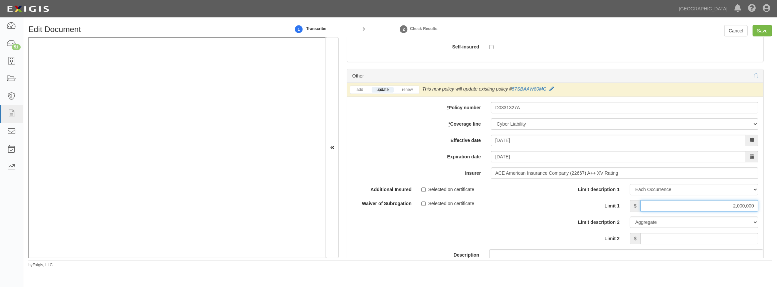
scroll to position [2118, 0]
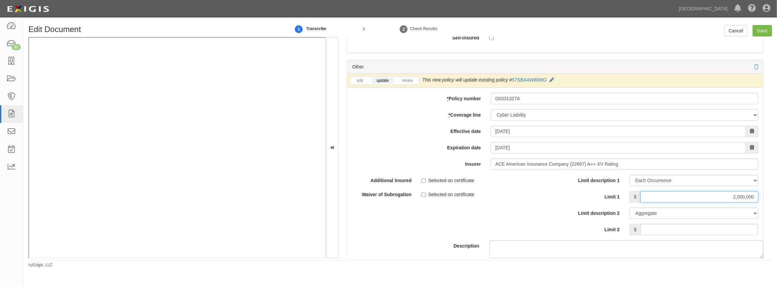
type input "2,000,000"
click at [654, 227] on input "Limit 2" at bounding box center [699, 229] width 118 height 11
type input "2,000,000"
click at [549, 228] on div "Description" at bounding box center [555, 216] width 426 height 83
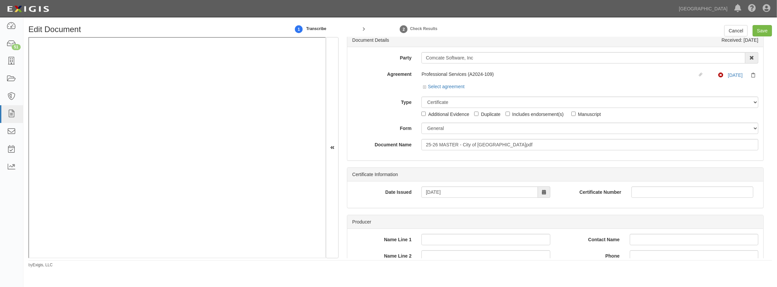
scroll to position [0, 0]
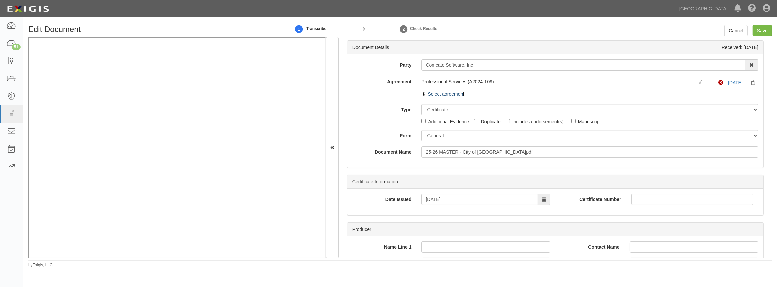
click at [438, 93] on link "Select agreement" at bounding box center [443, 93] width 41 height 5
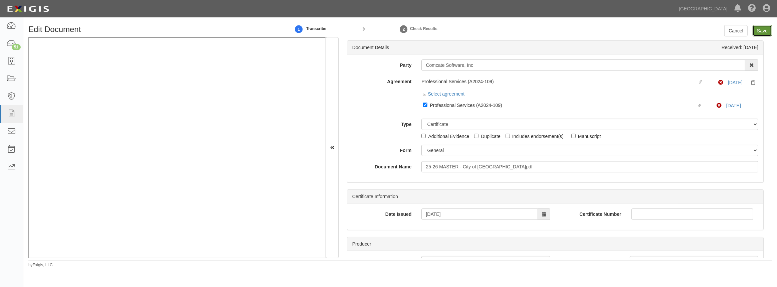
click at [755, 32] on input "Save" at bounding box center [762, 30] width 19 height 11
type input "2000000"
type input "1000000"
type input "10000"
type input "2000000"
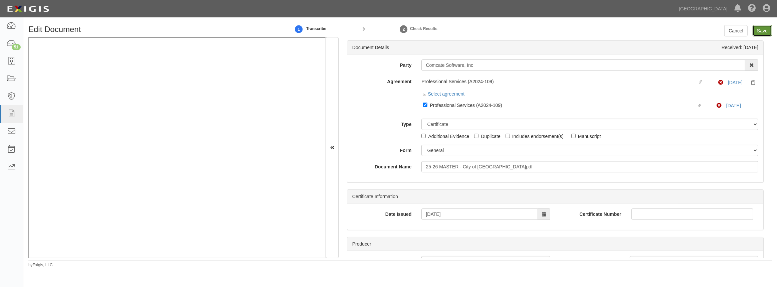
type input "4000000"
type input "2000000"
type input "1000000"
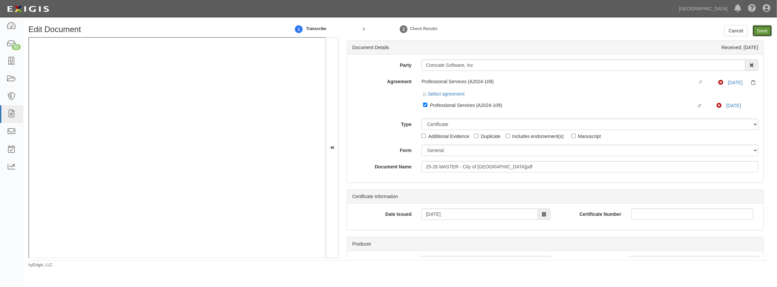
type input "1000000"
type input "2000000"
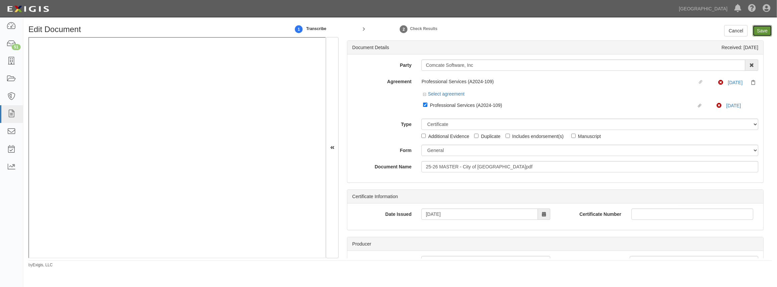
type input "2000000"
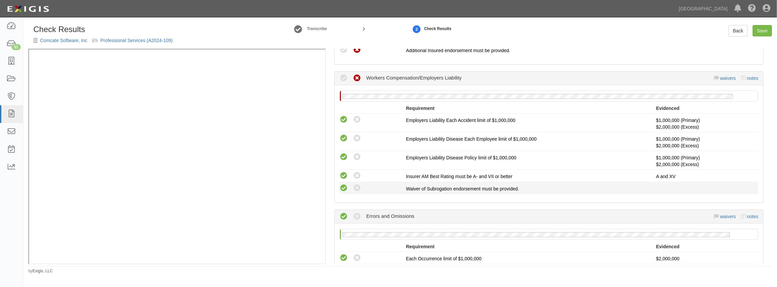
click at [340, 188] on icon at bounding box center [344, 188] width 8 height 8
radio input "true"
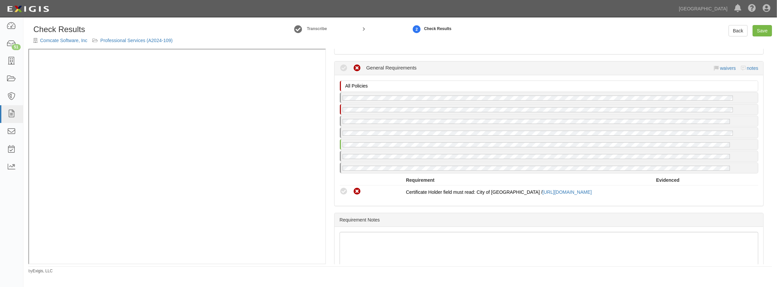
scroll to position [607, 0]
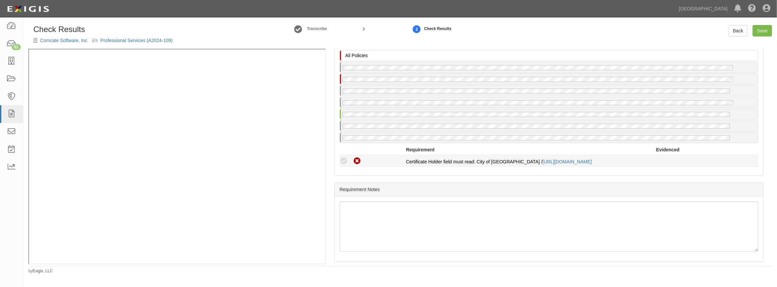
click at [342, 158] on icon at bounding box center [344, 161] width 8 height 8
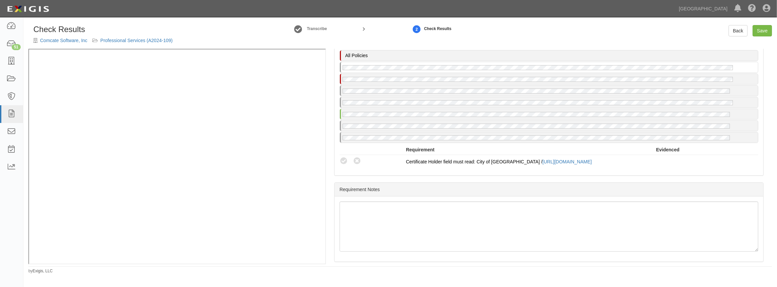
drag, startPoint x: 345, startPoint y: 157, endPoint x: 356, endPoint y: 143, distance: 18.1
click at [345, 157] on icon at bounding box center [344, 161] width 8 height 8
radio input "true"
click at [341, 158] on icon at bounding box center [344, 161] width 8 height 8
radio input "true"
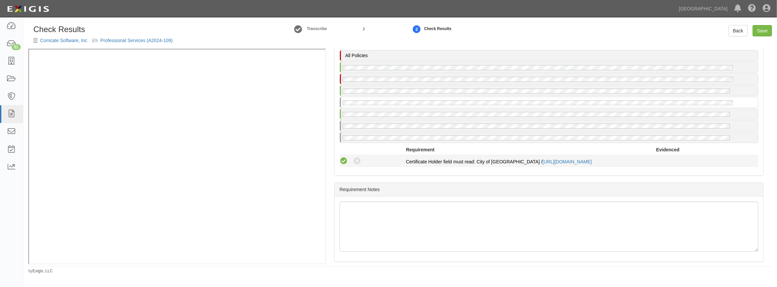
click at [344, 157] on icon at bounding box center [344, 161] width 8 height 8
radio input "true"
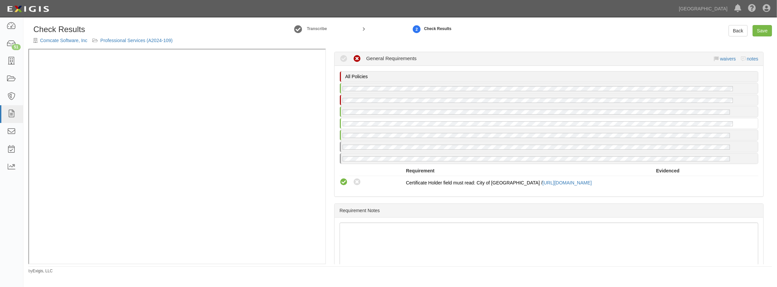
scroll to position [577, 0]
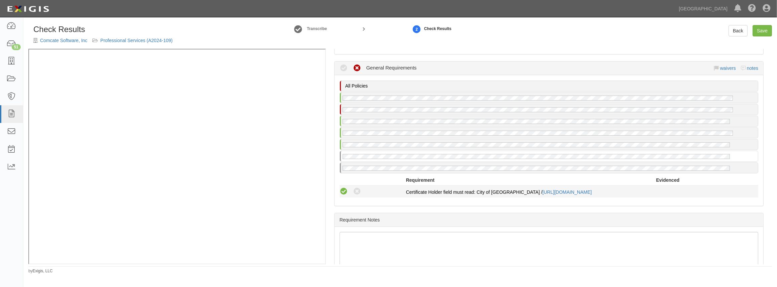
click at [345, 189] on icon at bounding box center [344, 191] width 8 height 8
radio input "true"
click at [347, 190] on div "Compliant Waived: Non-Compliant" at bounding box center [373, 191] width 66 height 9
click at [342, 190] on icon at bounding box center [344, 191] width 8 height 8
radio input "true"
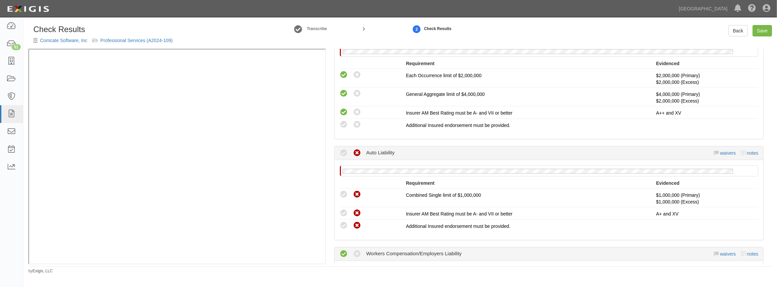
scroll to position [152, 0]
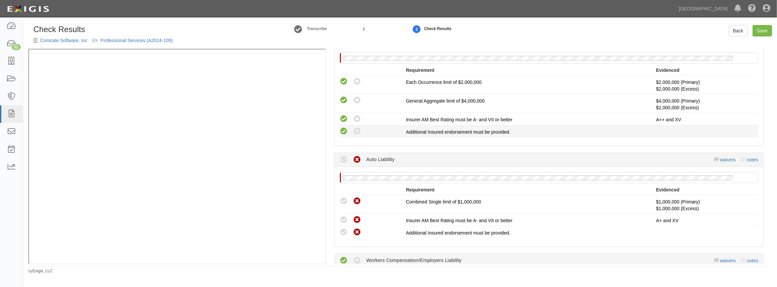
click at [346, 127] on icon at bounding box center [344, 131] width 8 height 8
radio input "true"
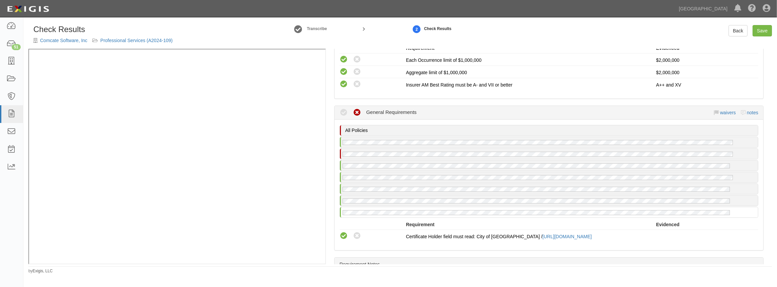
scroll to position [577, 0]
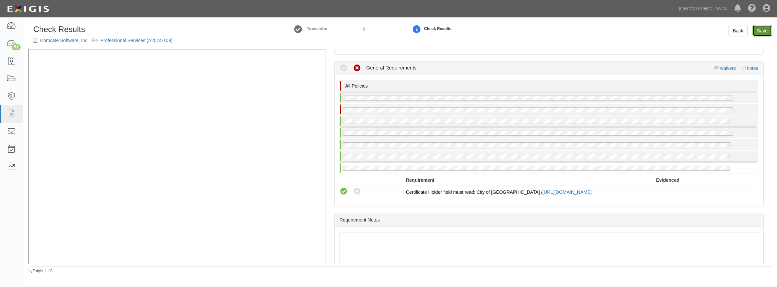
click at [765, 32] on link "Save" at bounding box center [762, 30] width 19 height 11
radio input "true"
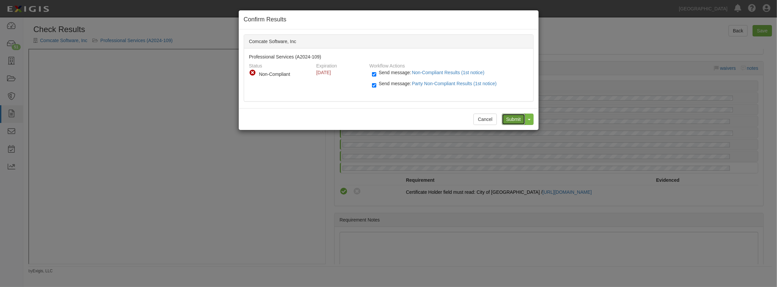
click at [519, 117] on input "Submit" at bounding box center [513, 119] width 23 height 11
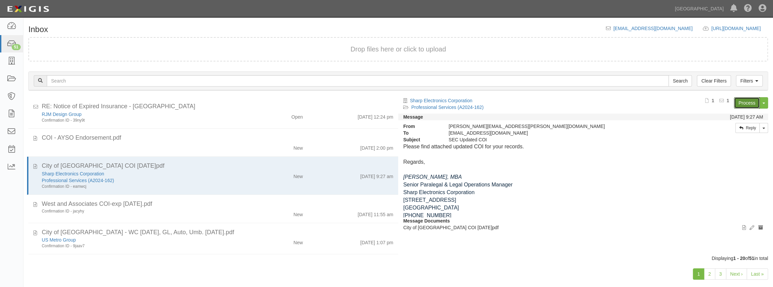
drag, startPoint x: 741, startPoint y: 102, endPoint x: 733, endPoint y: 94, distance: 10.6
click at [740, 102] on link "Process" at bounding box center [747, 102] width 26 height 11
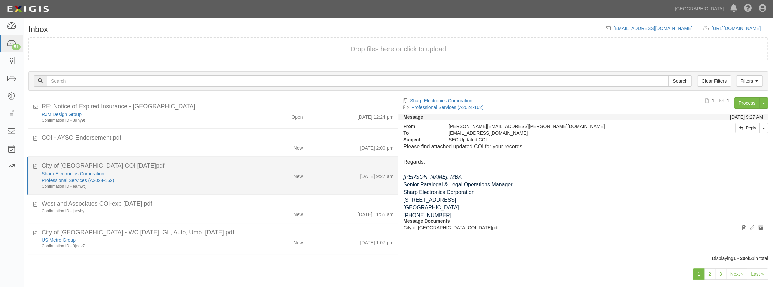
click at [271, 184] on div "Sharp Electronics Corporation Professional Services (A2024-162) Confirmation ID…" at bounding box center [217, 179] width 361 height 19
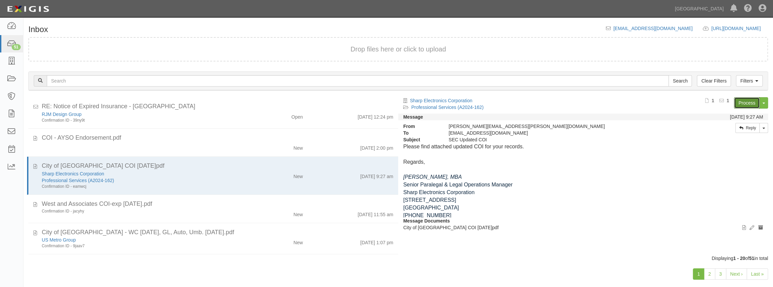
click at [741, 100] on link "Process" at bounding box center [747, 102] width 26 height 11
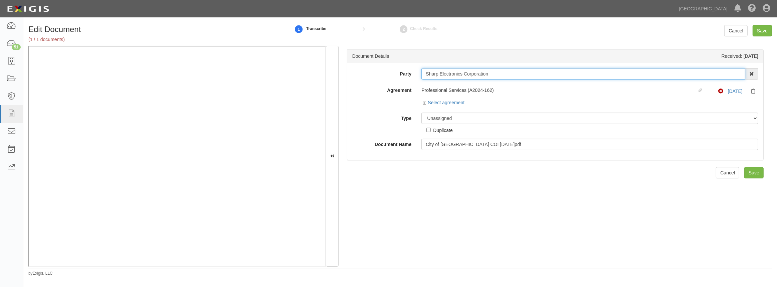
drag, startPoint x: 486, startPoint y: 71, endPoint x: 398, endPoint y: 70, distance: 88.2
click at [398, 70] on div "Party Sharp Electronics Corporation 4LEAF, Inc. Abba Termite & Pest Control Abo…" at bounding box center [555, 73] width 416 height 11
click at [499, 74] on input "Sharp Electronics Corporation" at bounding box center [583, 73] width 324 height 11
drag, startPoint x: 491, startPoint y: 74, endPoint x: 424, endPoint y: 82, distance: 67.0
click at [424, 82] on div "Party Sharp Electronics Corporation 4LEAF, Inc. Abba Termite & Pest Control Abo…" at bounding box center [555, 109] width 406 height 82
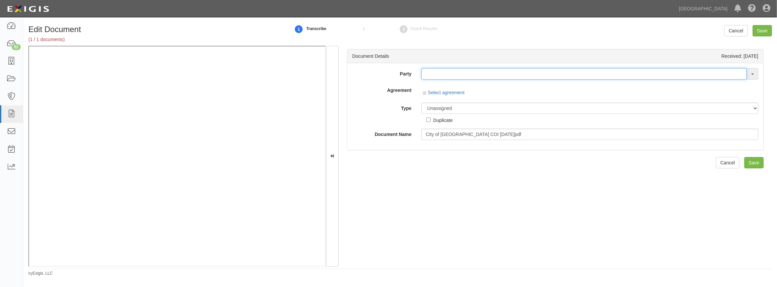
click at [454, 74] on input "text" at bounding box center [583, 73] width 325 height 11
paste input "Sharp Electronics Corporation"
type input "Sharp Electronics Corporation"
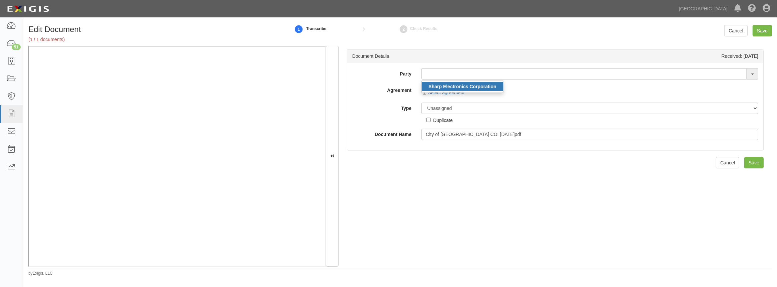
click at [448, 86] on strong "Sharp Electronics Corporation" at bounding box center [462, 86] width 68 height 5
type input "Sharp Electronics Corporation"
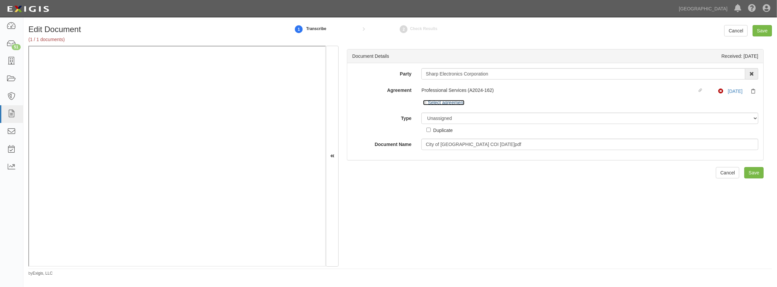
click at [426, 103] on icon at bounding box center [425, 103] width 5 height 3
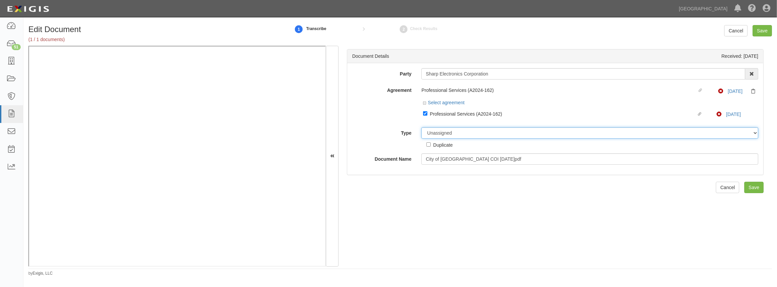
click at [430, 137] on select "Unassigned Binder Cancellation Notice Certificate Contract Endorsement Insuranc…" at bounding box center [589, 132] width 337 height 11
select select "CertificateDetail"
click at [421, 127] on select "Unassigned Binder Cancellation Notice Certificate Contract Endorsement Insuranc…" at bounding box center [589, 132] width 337 height 11
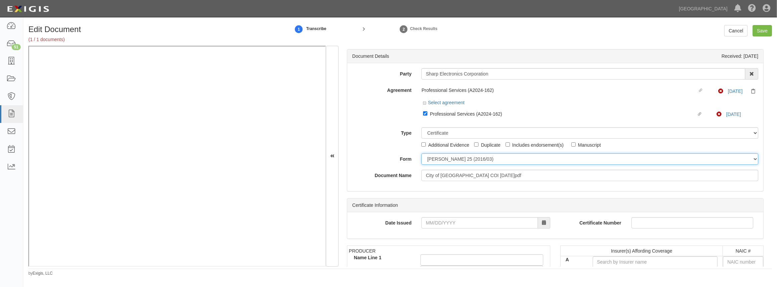
click at [443, 159] on select "[PERSON_NAME] 25 (2016/03) [PERSON_NAME] 101 [PERSON_NAME] 855 NY (2014/05) Gen…" at bounding box center [589, 158] width 337 height 11
select select "GeneralFormDetail"
click at [421, 153] on select "[PERSON_NAME] 25 (2016/03) [PERSON_NAME] 101 [PERSON_NAME] 855 NY (2014/05) Gen…" at bounding box center [589, 158] width 337 height 11
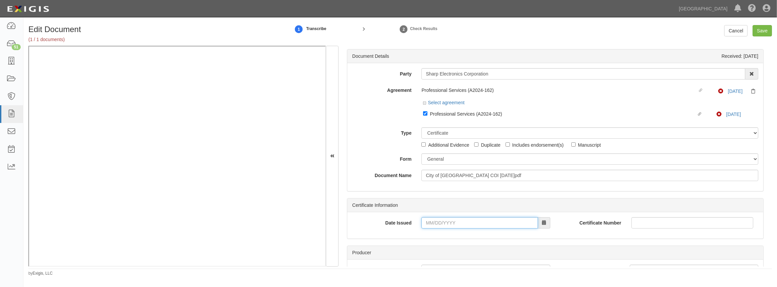
click at [429, 225] on input "Date Issued" at bounding box center [479, 222] width 116 height 11
type input "[DATE]"
click at [469, 178] on td "25" at bounding box center [468, 180] width 10 height 10
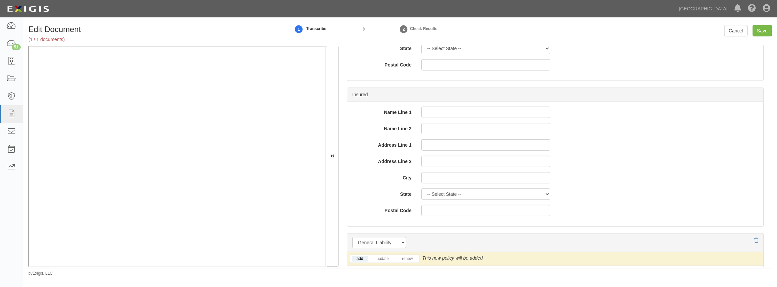
scroll to position [455, 0]
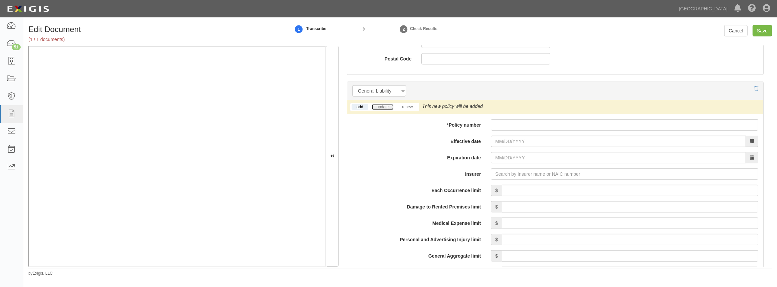
click at [384, 109] on link "update" at bounding box center [383, 107] width 22 height 6
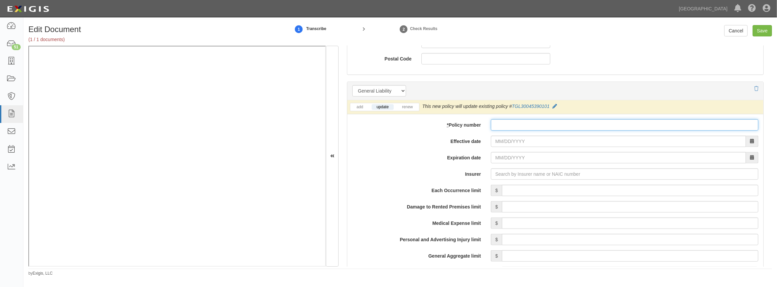
click at [521, 127] on input "* Policy number" at bounding box center [624, 124] width 267 height 11
paste input "TGL30045390102"
type input "TGL30045390102"
click at [516, 140] on input "Effective date" at bounding box center [618, 141] width 255 height 11
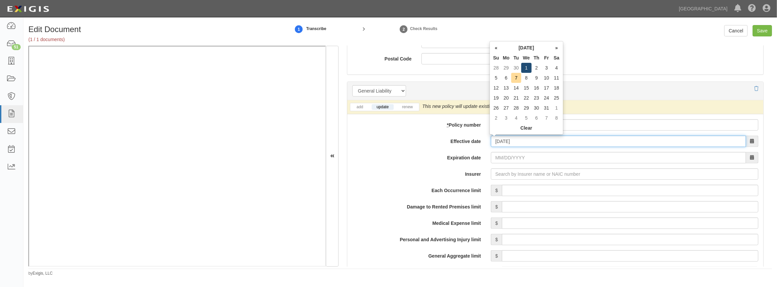
type input "[DATE]"
click at [526, 69] on td "1" at bounding box center [526, 68] width 10 height 10
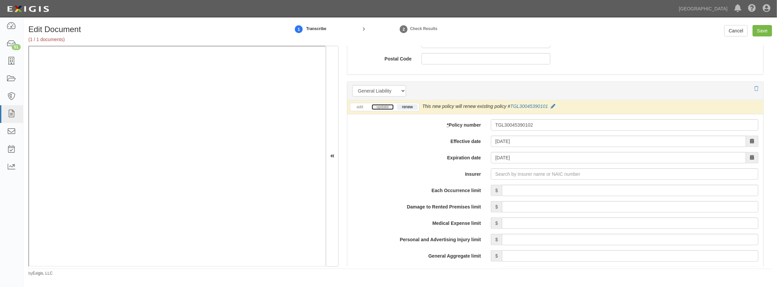
click at [385, 108] on link "update" at bounding box center [383, 107] width 22 height 6
click at [507, 172] on input "Insurer" at bounding box center [624, 173] width 267 height 11
type input "180 Seguros S.A. (0) NR Rating"
type input "1"
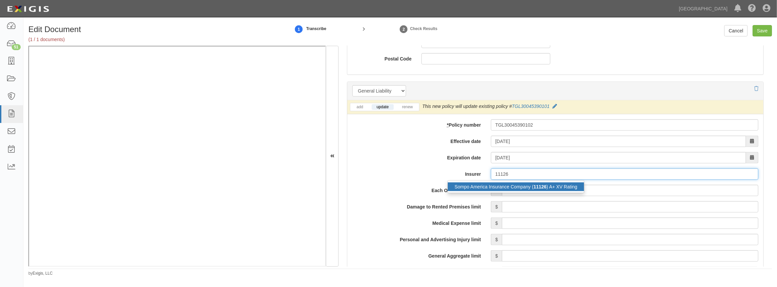
click at [506, 186] on div "Sompo America Insurance Company ( 11126 ) A+ XV Rating" at bounding box center [516, 186] width 136 height 9
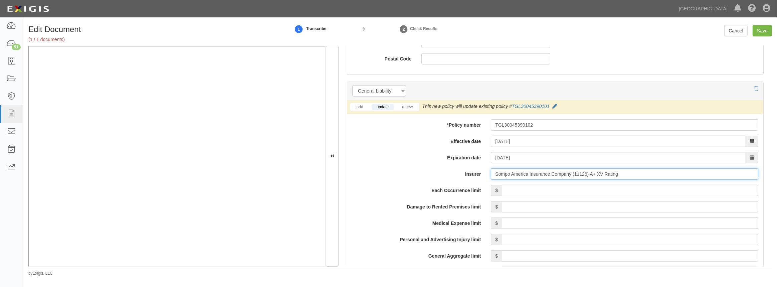
type input "Sompo America Insurance Company (11126) A+ XV Rating"
click at [507, 193] on input "Each Occurrence limit" at bounding box center [630, 190] width 256 height 11
type input "1,000,000"
click at [616, 203] on input "Damage to Rented Premises limit" at bounding box center [630, 206] width 256 height 11
type input "1,000,000"
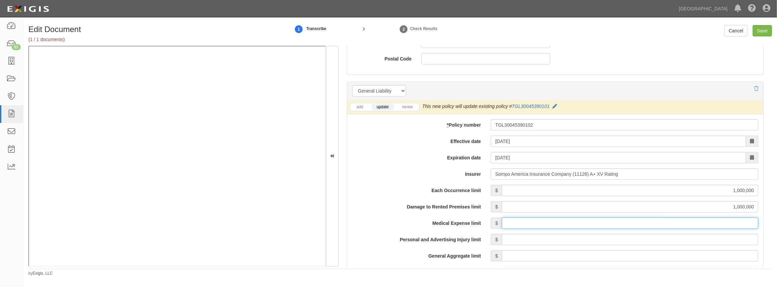
click at [591, 224] on input "Medical Expense limit" at bounding box center [630, 222] width 256 height 11
type input "15,000"
click at [607, 234] on input "Personal and Advertising Injury limit" at bounding box center [630, 239] width 256 height 11
type input "1,000,000"
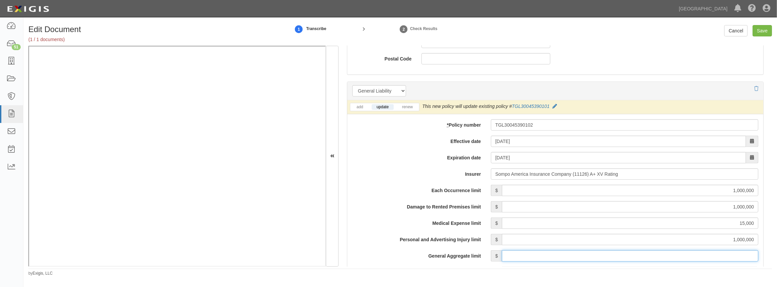
click at [566, 251] on input "General Aggregate limit" at bounding box center [630, 255] width 256 height 11
type input "1,000,000"
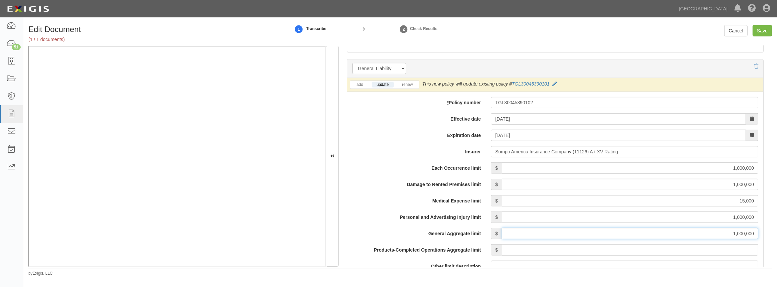
scroll to position [516, 0]
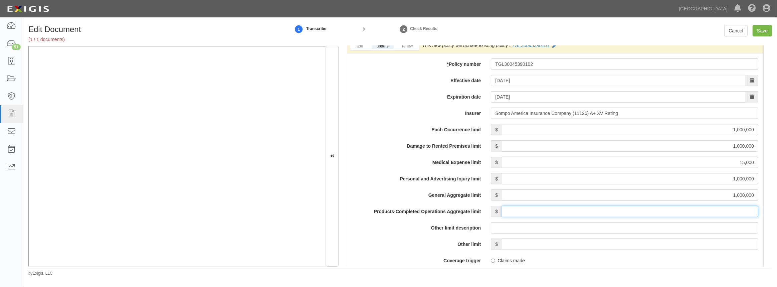
click at [519, 208] on input "Products-Completed Operations Aggregate limit" at bounding box center [630, 211] width 256 height 11
type input "3,000,000"
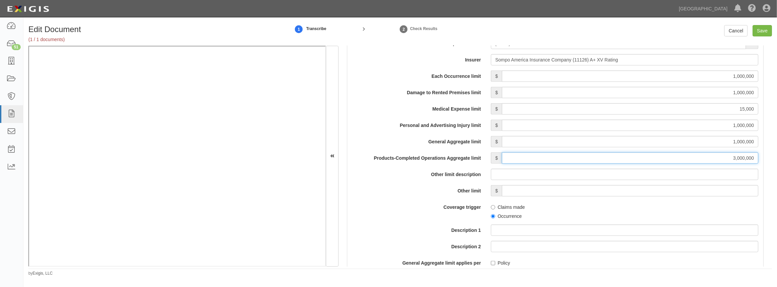
scroll to position [607, 0]
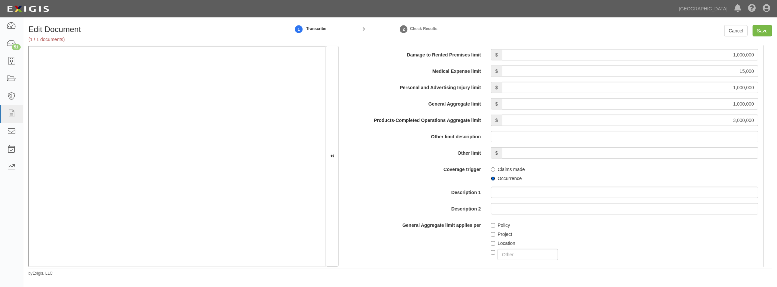
click at [492, 179] on input "Occurrence" at bounding box center [493, 178] width 4 height 4
radio input "true"
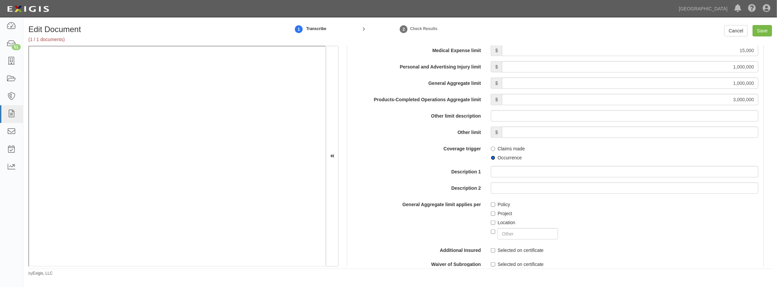
scroll to position [637, 0]
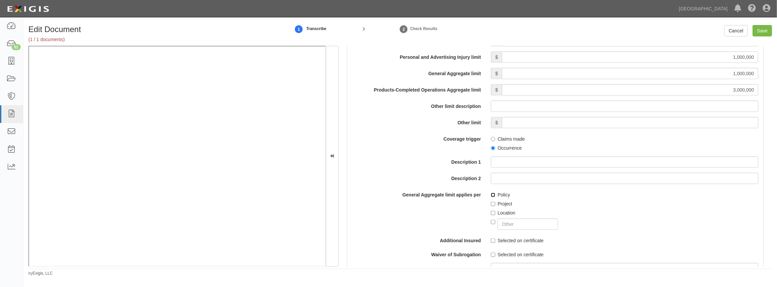
click at [491, 194] on input "Policy" at bounding box center [493, 195] width 4 height 4
checkbox input "true"
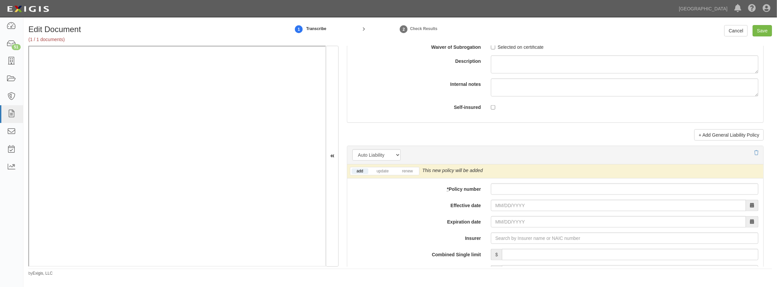
scroll to position [850, 0]
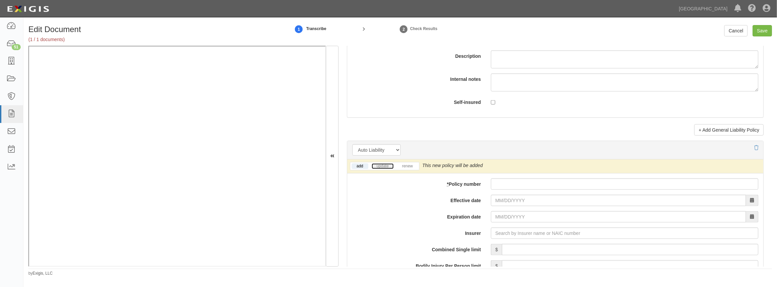
click at [380, 165] on link "update" at bounding box center [383, 166] width 22 height 6
click at [514, 180] on input "* Policy number" at bounding box center [624, 183] width 267 height 11
paste input "TAL30011561004"
type input "TAL30011561004"
click at [509, 203] on input "Effective date" at bounding box center [618, 200] width 255 height 11
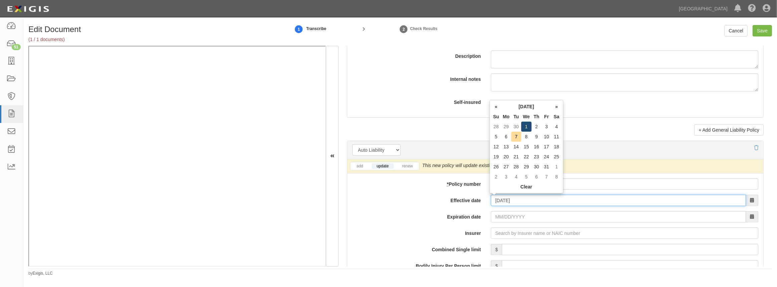
type input "[DATE]"
click at [526, 127] on td "1" at bounding box center [526, 127] width 10 height 10
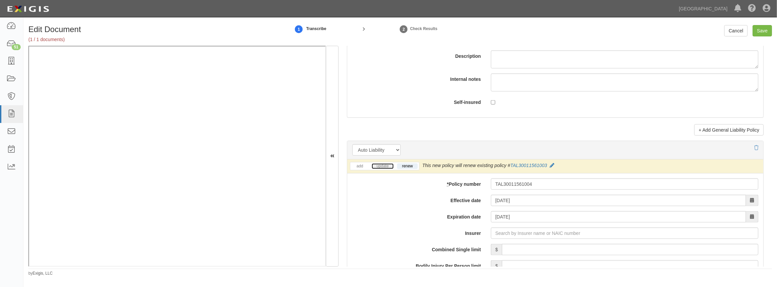
click at [379, 167] on link "update" at bounding box center [383, 166] width 22 height 6
click at [507, 234] on input "Insurer" at bounding box center [624, 232] width 267 height 11
type input "180 Seguros S.A. (0) NR Rating"
type input "1"
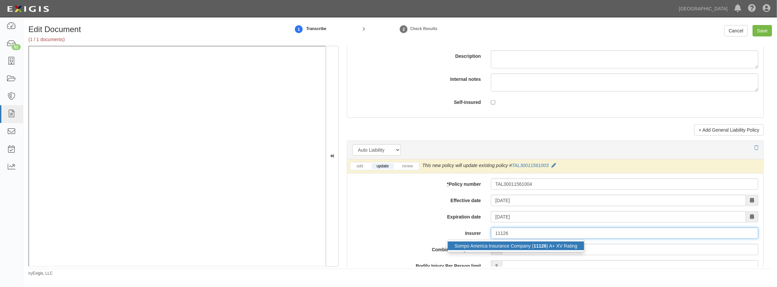
click at [486, 243] on div "Sompo America Insurance Company ( 11126 ) A+ XV Rating" at bounding box center [516, 245] width 136 height 9
type input "Sompo America Insurance Company (11126) A+ XV Rating"
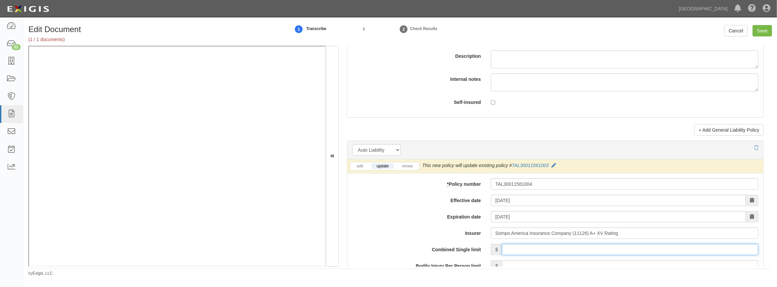
click at [514, 252] on input "Combined Single limit" at bounding box center [630, 249] width 256 height 11
type input "1,000,000"
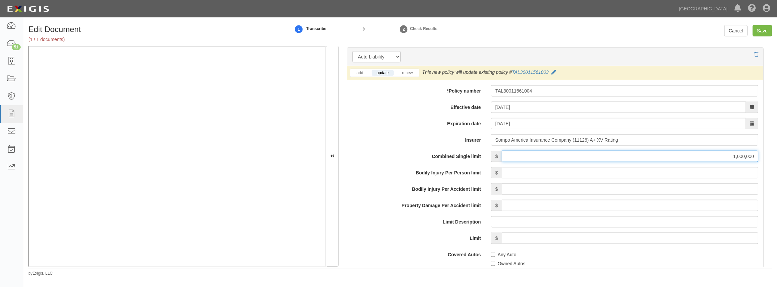
scroll to position [1002, 0]
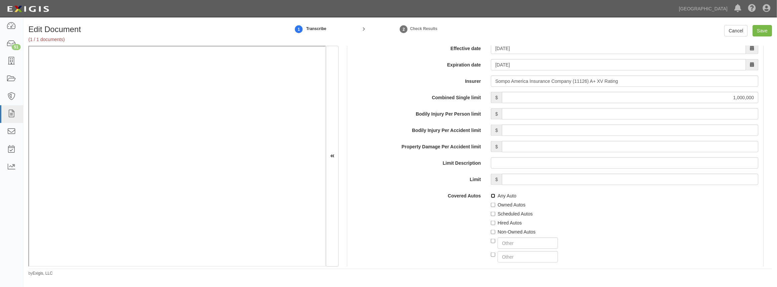
click at [491, 195] on input "Any Auto" at bounding box center [493, 196] width 4 height 4
checkbox input "true"
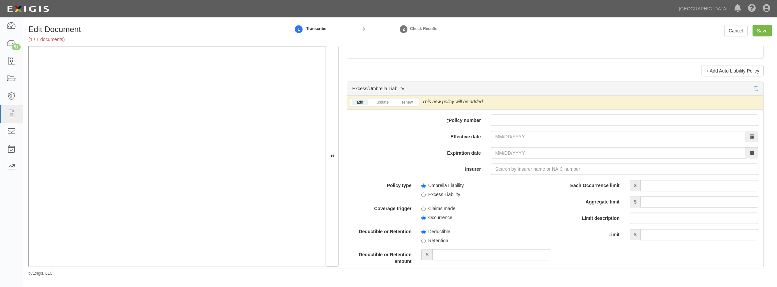
scroll to position [1305, 0]
click at [380, 104] on link "update" at bounding box center [383, 103] width 22 height 6
click at [528, 119] on input "* Policy number" at bounding box center [624, 120] width 267 height 11
paste input "CPU40752A0"
type input "CPU40752A0"
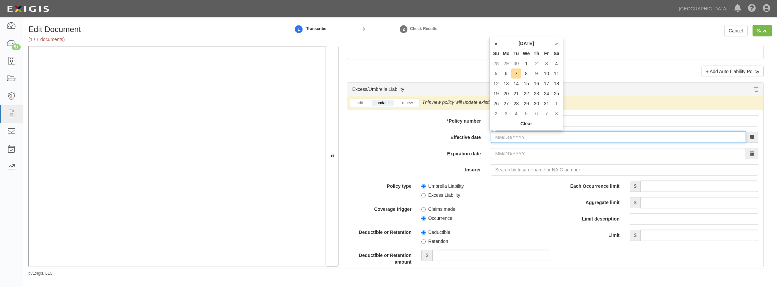
click at [519, 135] on input "Effective date" at bounding box center [618, 137] width 255 height 11
type input "10/01/2025"
type input "10/01/2026"
click at [523, 62] on td "1" at bounding box center [526, 63] width 10 height 10
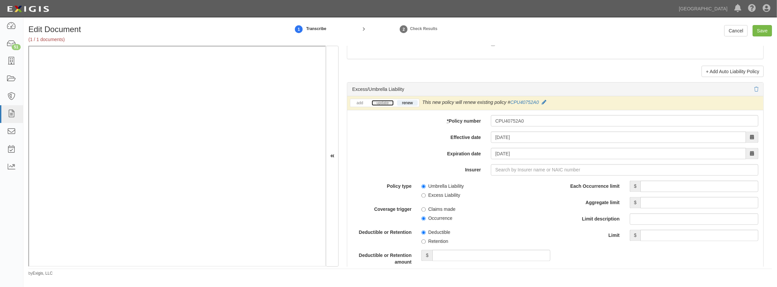
click at [386, 104] on link "update" at bounding box center [383, 103] width 22 height 6
click at [513, 167] on input "Insurer" at bounding box center [624, 169] width 267 height 11
type input "180 Seguros S.A. (0) NR Rating"
type input "1"
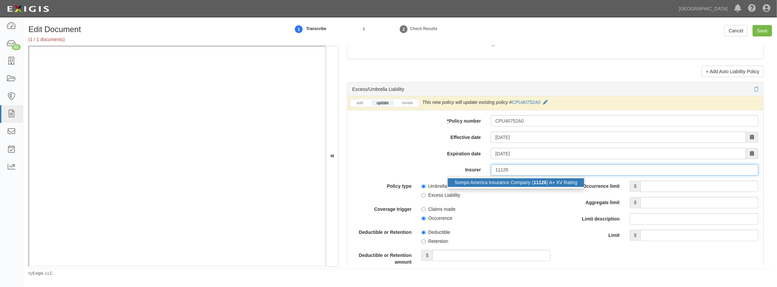
click at [517, 183] on div "Sompo America Insurance Company ( 11126 ) A+ XV Rating" at bounding box center [516, 182] width 136 height 9
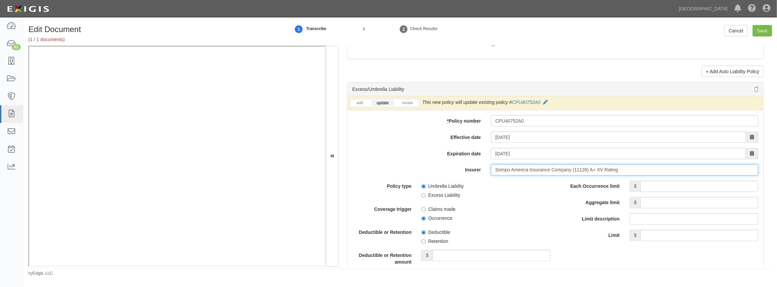
type input "Sompo America Insurance Company (11126) A+ XV Rating"
click at [657, 188] on input "Each Occurrence limit" at bounding box center [699, 186] width 118 height 11
type input "3,000,000"
click at [662, 202] on input "Aggregate limit" at bounding box center [699, 202] width 118 height 11
type input "3,000,000"
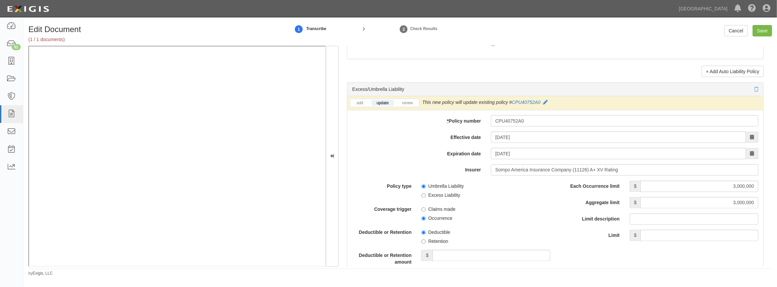
click at [546, 204] on span "Claims made" at bounding box center [485, 208] width 129 height 9
click at [423, 216] on input "Occurrence" at bounding box center [423, 218] width 4 height 4
radio input "true"
click at [423, 185] on input "Umbrella Liability" at bounding box center [423, 186] width 4 height 4
radio input "true"
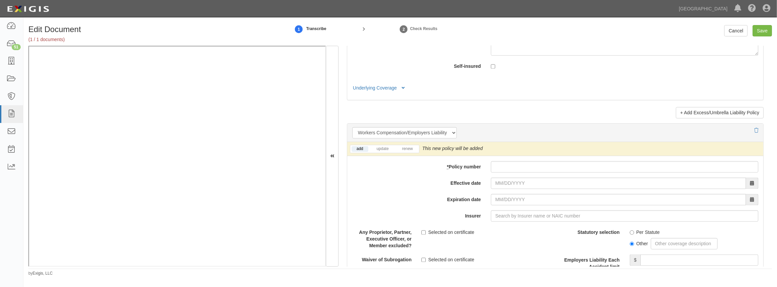
scroll to position [1639, 0]
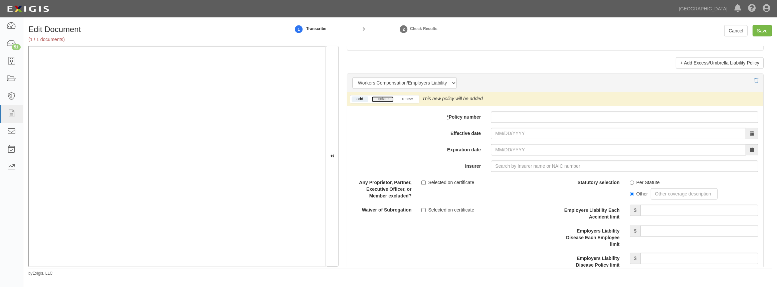
click at [377, 100] on link "update" at bounding box center [383, 99] width 22 height 6
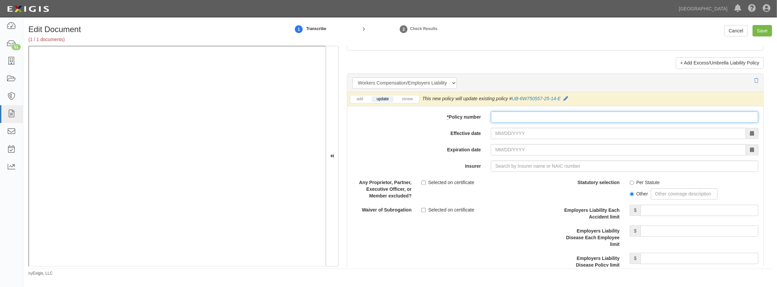
click at [495, 117] on input "* Policy number" at bounding box center [624, 116] width 267 height 11
paste input "UB-6W750557-25-14-E"
type input "UB-6W750557-25-14-E"
click at [497, 136] on input "Effective date" at bounding box center [618, 133] width 255 height 11
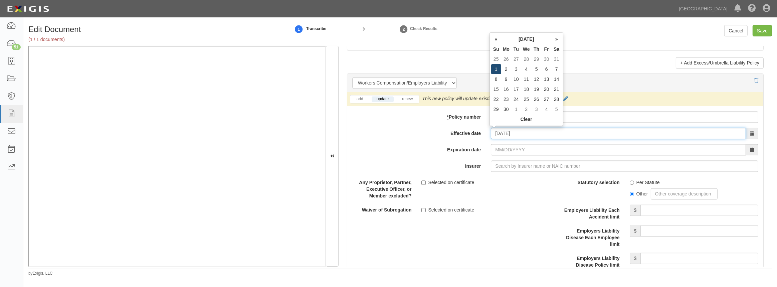
type input "06/01/2025"
type input "06/01/2026"
click at [495, 67] on td "1" at bounding box center [496, 69] width 10 height 10
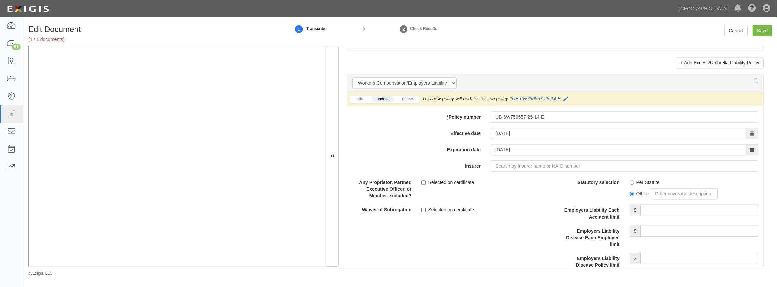
click at [528, 171] on div "add update renew This new policy will be added This new policy will update exis…" at bounding box center [555, 216] width 416 height 248
click at [528, 166] on input "Insurer" at bounding box center [624, 165] width 267 height 11
type input "21st Century Advantage Insurance Company (25232) NR Rating"
type input "2"
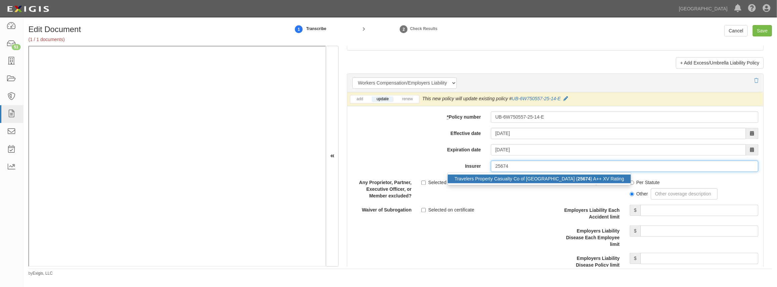
click at [526, 180] on div "Travelers Property Casualty Co of Amer ( 25674 ) A++ XV Rating" at bounding box center [539, 178] width 183 height 9
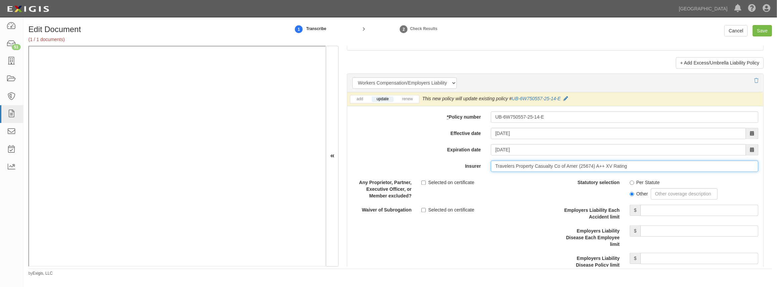
type input "Travelers Property Casualty Co of Amer (25674) A++ XV Rating"
click at [630, 180] on input "Per Statute" at bounding box center [632, 182] width 4 height 4
radio input "true"
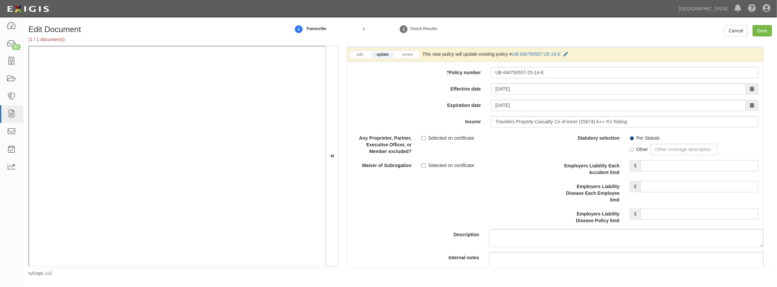
scroll to position [1700, 0]
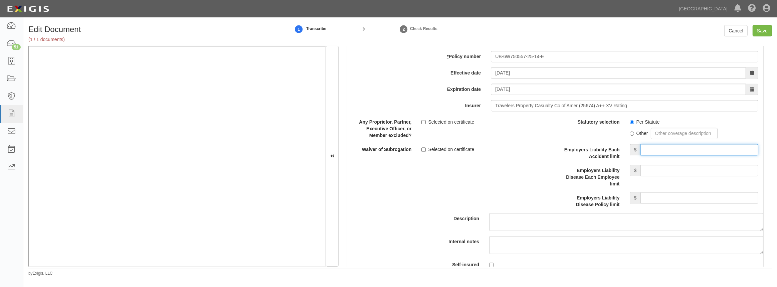
click at [657, 151] on input "Employers Liability Each Accident limit" at bounding box center [699, 149] width 118 height 11
type input "1,000,000"
click at [681, 170] on input "Employers Liability Disease Each Employee limit" at bounding box center [699, 170] width 118 height 11
type input "1,000,000"
click at [676, 200] on input "Employers Liability Disease Policy limit" at bounding box center [699, 197] width 118 height 11
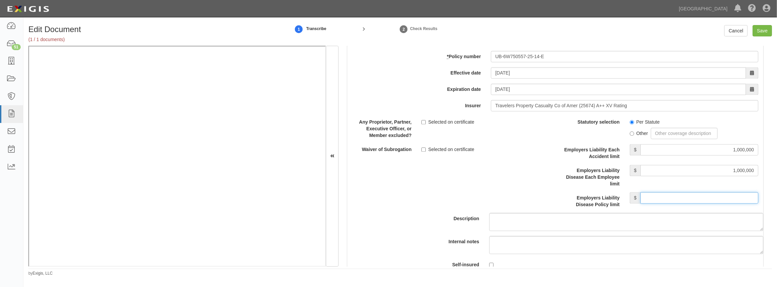
type input "1,000,000"
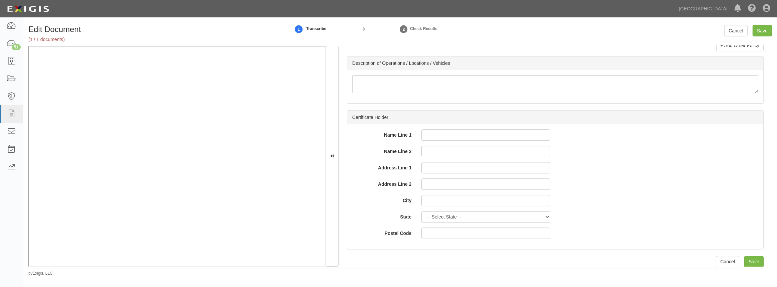
scroll to position [2205, 0]
click at [764, 32] on input "Save" at bounding box center [762, 30] width 19 height 11
type input "1000000"
type input "15000"
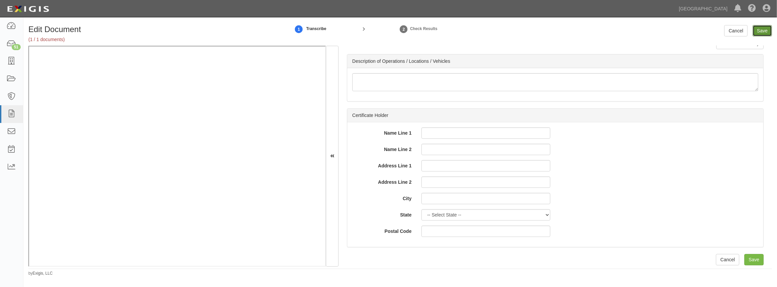
type input "1000000"
type input "3000000"
type input "1000000"
type input "3000000"
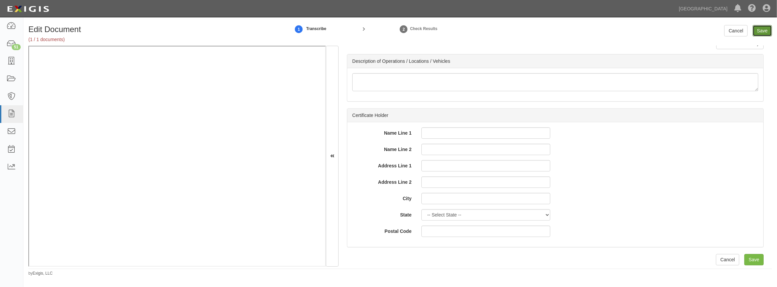
type input "3000000"
type input "1000000"
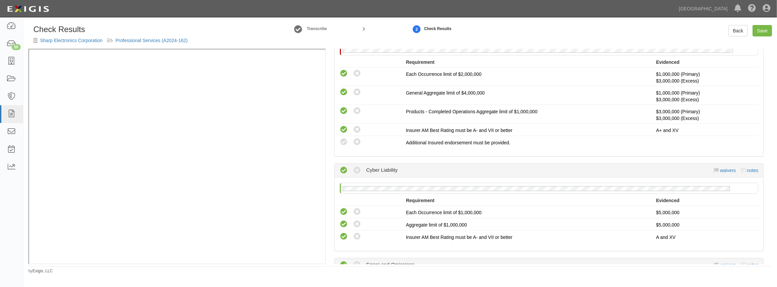
scroll to position [152, 0]
click at [358, 142] on icon at bounding box center [357, 142] width 8 height 8
radio input "true"
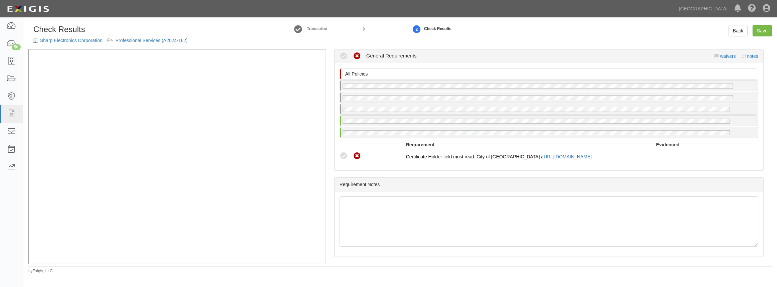
scroll to position [455, 0]
click at [344, 150] on li "Compliant Waived Non-Compliant Certificate Holder field must read: City of [GEO…" at bounding box center [549, 156] width 419 height 12
click at [343, 152] on icon at bounding box center [344, 156] width 8 height 8
radio input "true"
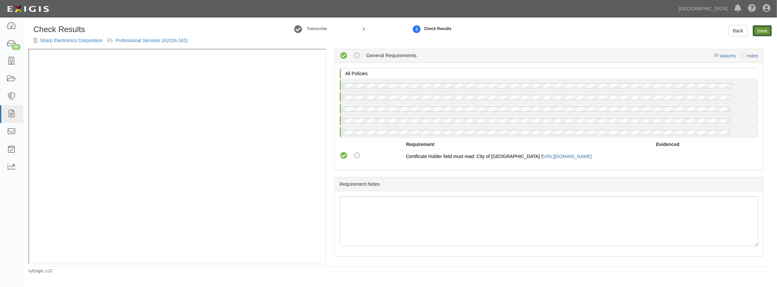
click at [764, 27] on link "Save" at bounding box center [762, 30] width 19 height 11
radio input "true"
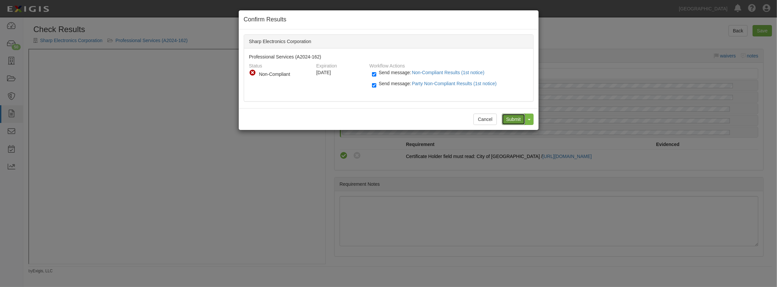
click at [515, 120] on input "Submit" at bounding box center [513, 119] width 23 height 11
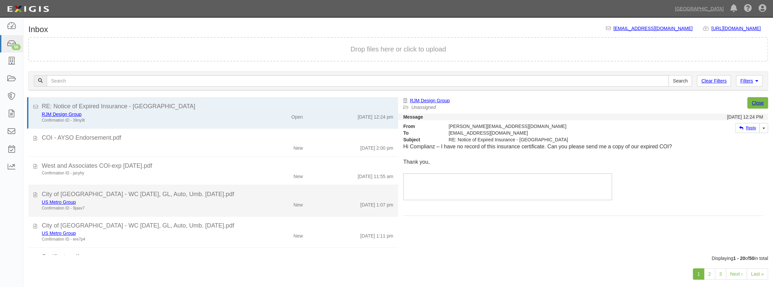
click at [155, 204] on div "US Metro Group" at bounding box center [142, 202] width 201 height 7
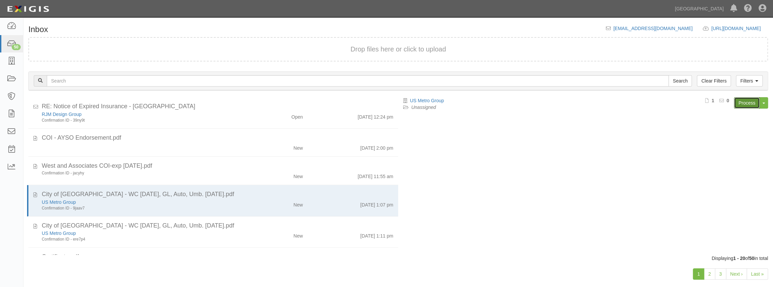
click at [741, 102] on link "Process" at bounding box center [747, 102] width 26 height 11
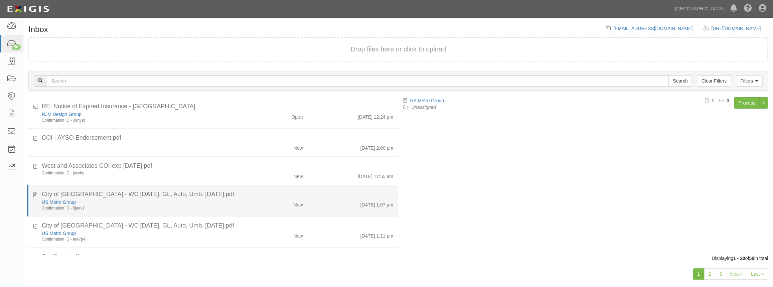
click at [261, 199] on div "New" at bounding box center [277, 203] width 60 height 9
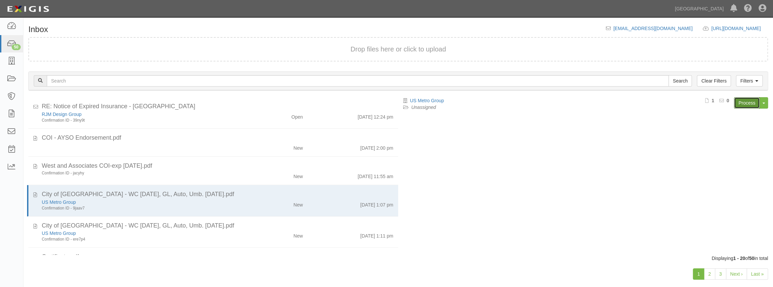
click at [744, 103] on link "Process" at bounding box center [747, 102] width 26 height 11
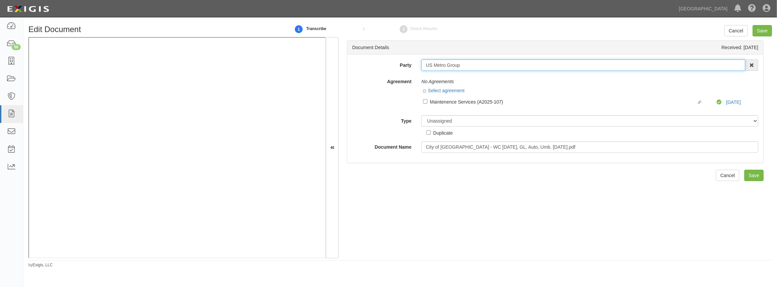
drag, startPoint x: 461, startPoint y: 65, endPoint x: 420, endPoint y: 73, distance: 41.5
click at [420, 73] on div "Party US Metro Group 4LEAF, Inc. Abba Termite & Pest Control Abound Food Care A…" at bounding box center [555, 105] width 406 height 93
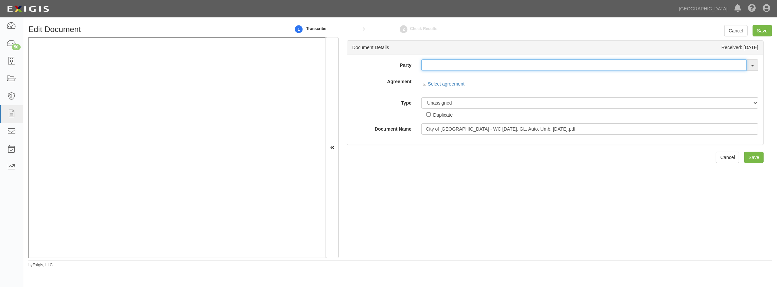
click at [430, 63] on input "text" at bounding box center [583, 64] width 325 height 11
paste input "US Metro Group"
type input "US Metro Group"
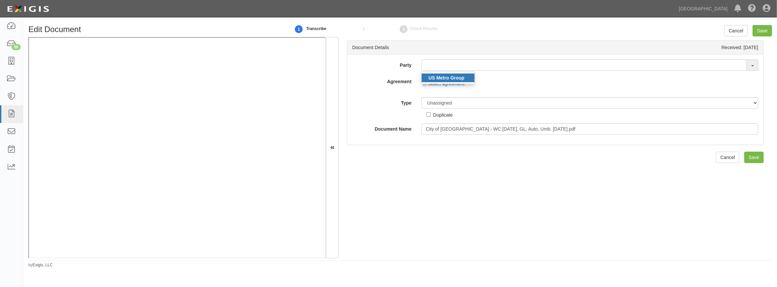
click at [434, 77] on strong "US Metro Group" at bounding box center [446, 77] width 36 height 5
type input "US Metro Group"
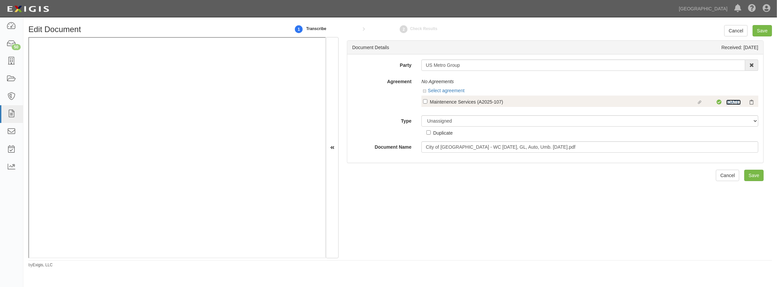
click at [728, 102] on link "[DATE]" at bounding box center [733, 102] width 15 height 5
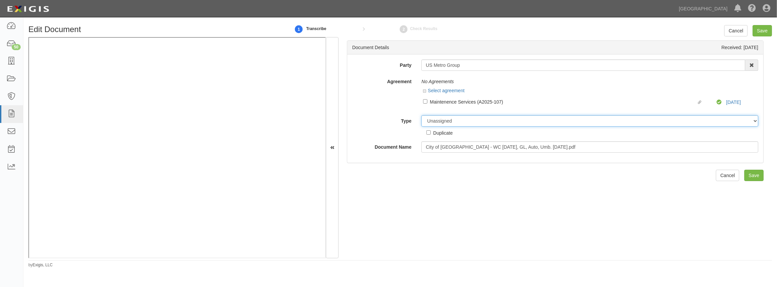
click at [447, 123] on select "Unassigned Binder Cancellation Notice Certificate Contract Endorsement Insuranc…" at bounding box center [589, 120] width 337 height 11
select select "OtherDetail"
click at [421, 115] on select "Unassigned Binder Cancellation Notice Certificate Contract Endorsement Insuranc…" at bounding box center [589, 120] width 337 height 11
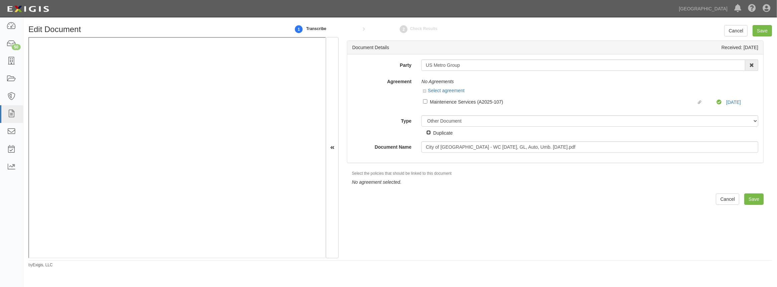
click at [428, 132] on input "Duplicate" at bounding box center [428, 132] width 4 height 4
checkbox input "true"
click at [749, 202] on input "Save" at bounding box center [753, 198] width 19 height 11
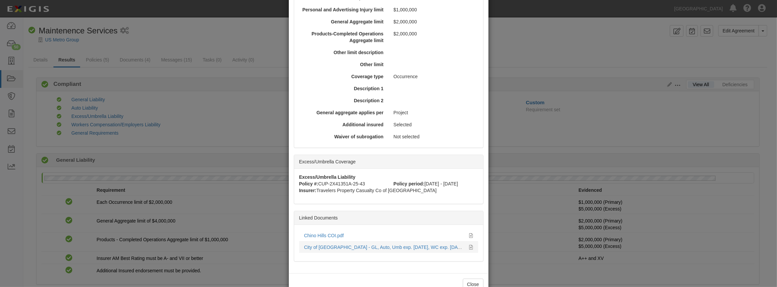
scroll to position [251, 0]
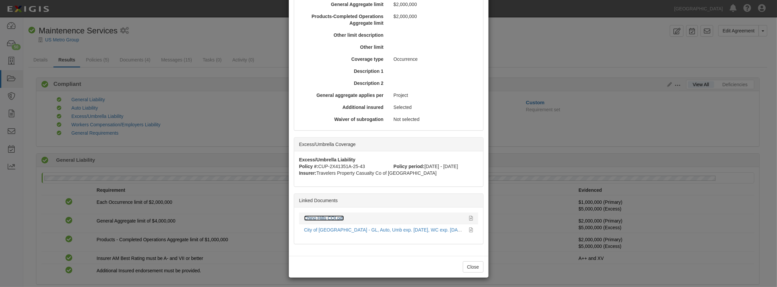
click at [320, 219] on link "Chino Hills COI.pdf" at bounding box center [324, 217] width 40 height 5
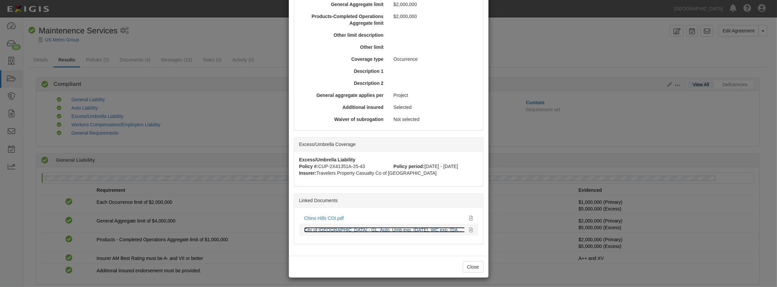
click at [332, 229] on link "City of Chino Hills - GL, Auto, Umb exp. 10.01.25, WC exp. 03.08.26.pdf" at bounding box center [388, 229] width 169 height 5
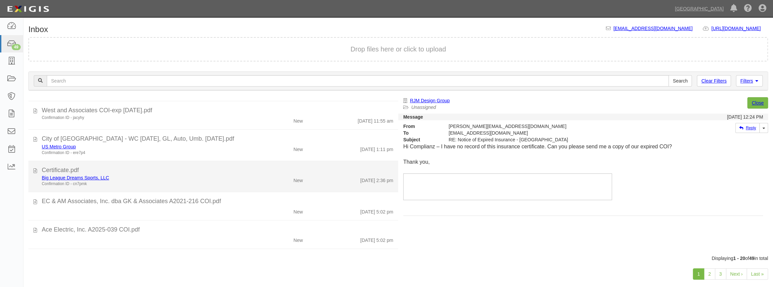
scroll to position [60, 0]
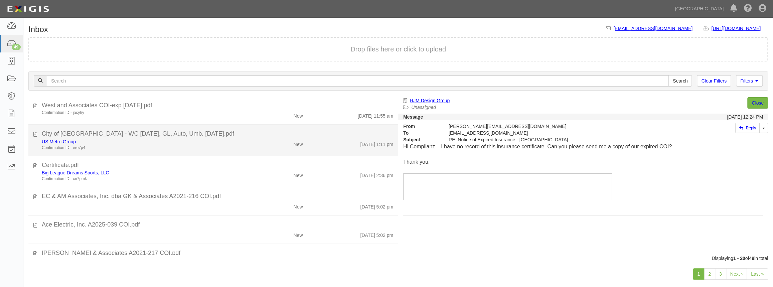
click at [192, 146] on div "Confirmation ID - ere7p4" at bounding box center [142, 148] width 201 height 6
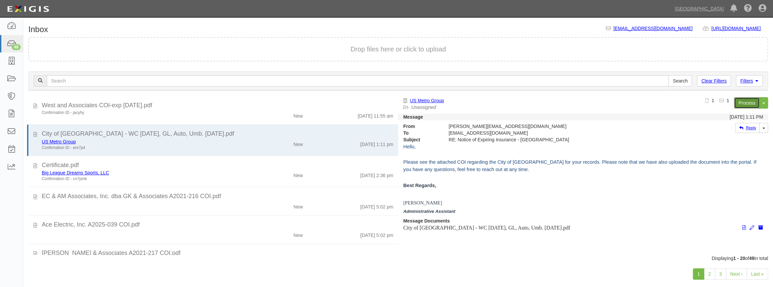
click at [739, 104] on link "Process" at bounding box center [747, 102] width 26 height 11
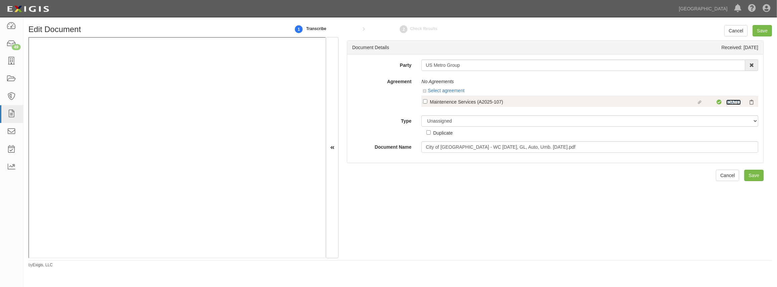
click at [726, 104] on link "[DATE]" at bounding box center [733, 102] width 15 height 5
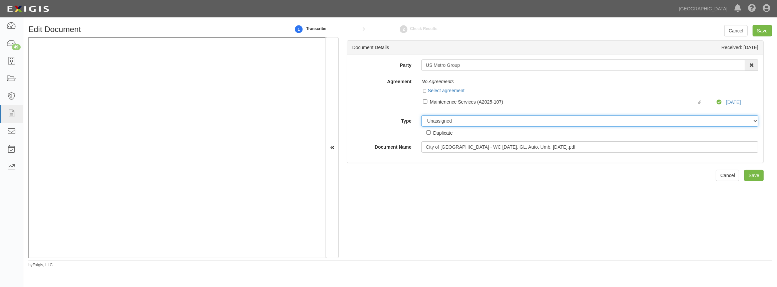
click at [441, 121] on select "Unassigned Binder Cancellation Notice Certificate Contract Endorsement Insuranc…" at bounding box center [589, 120] width 337 height 11
select select "OtherDetail"
click at [421, 115] on select "Unassigned Binder Cancellation Notice Certificate Contract Endorsement Insuranc…" at bounding box center [589, 120] width 337 height 11
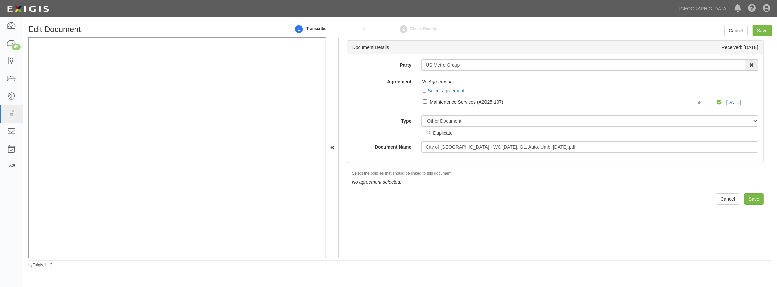
click at [426, 132] on input "Duplicate" at bounding box center [428, 132] width 4 height 4
checkbox input "true"
click at [749, 198] on input "Save" at bounding box center [753, 198] width 19 height 11
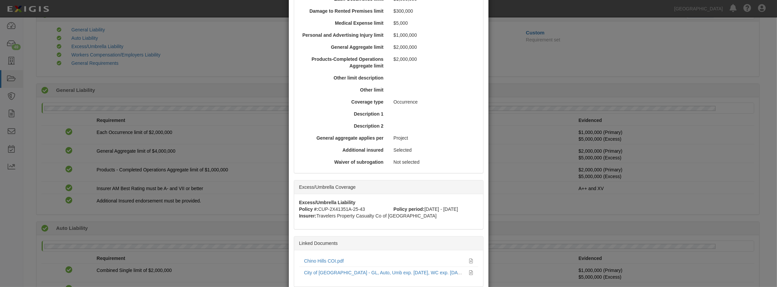
scroll to position [251, 0]
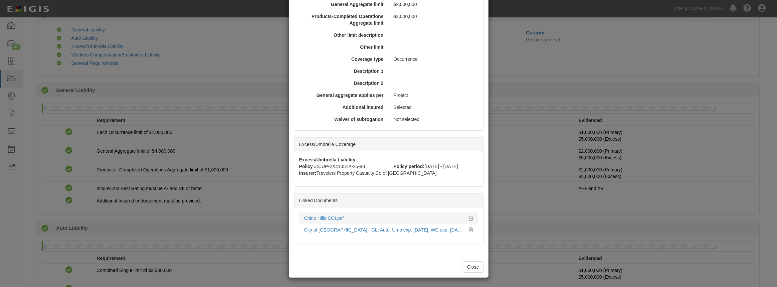
click at [331, 220] on div "Chino Hills COI.pdf" at bounding box center [384, 218] width 160 height 7
click at [331, 217] on link "Chino Hills COI.pdf" at bounding box center [324, 217] width 40 height 5
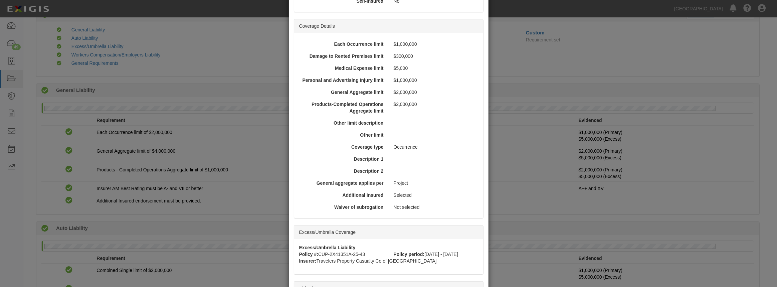
scroll to position [160, 0]
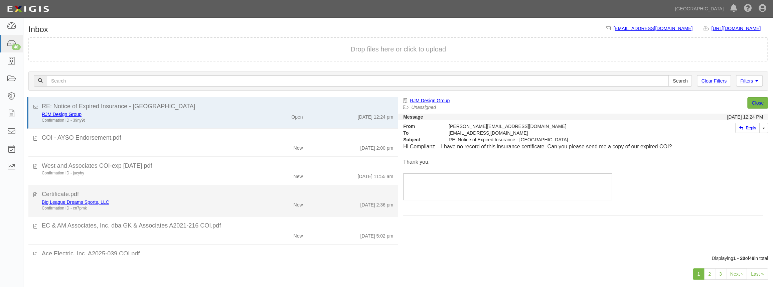
click at [163, 200] on div "Big League Dreams Sports, LLC" at bounding box center [142, 202] width 201 height 7
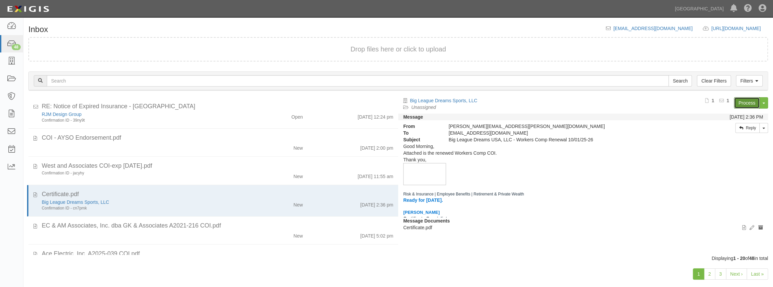
click at [743, 106] on link "Process" at bounding box center [747, 102] width 26 height 11
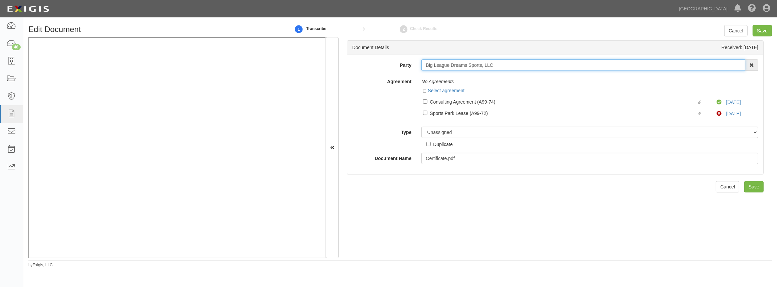
drag, startPoint x: 495, startPoint y: 63, endPoint x: 409, endPoint y: 67, distance: 85.9
click at [409, 67] on div "Party Big League Dreams Sports, LLC 4LEAF, Inc. Abba Termite & Pest Control Abo…" at bounding box center [555, 64] width 416 height 11
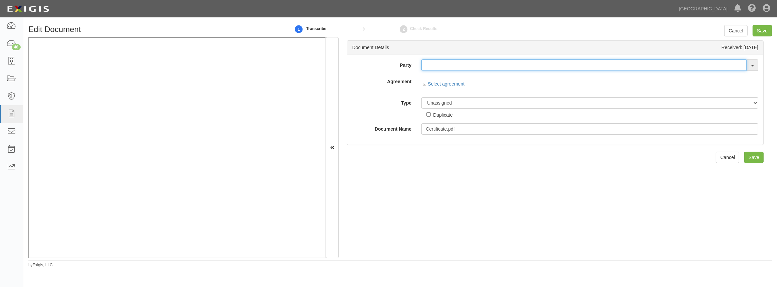
click at [444, 63] on input "text" at bounding box center [583, 64] width 325 height 11
paste input "Big League Dreams Sports, LLC"
type input "Big League Dreams Sports, LLC"
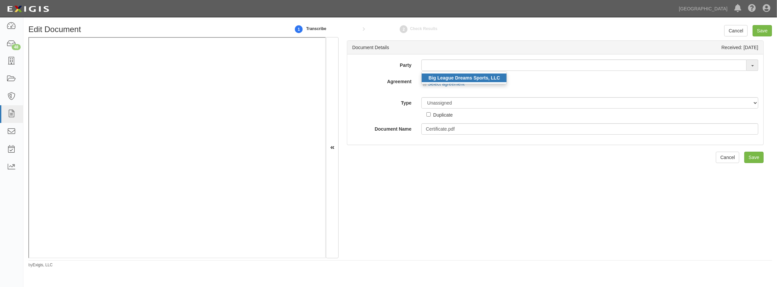
click at [482, 76] on strong "Big League Dreams Sports, LLC" at bounding box center [463, 77] width 71 height 5
type input "Big League Dreams Sports, LLC"
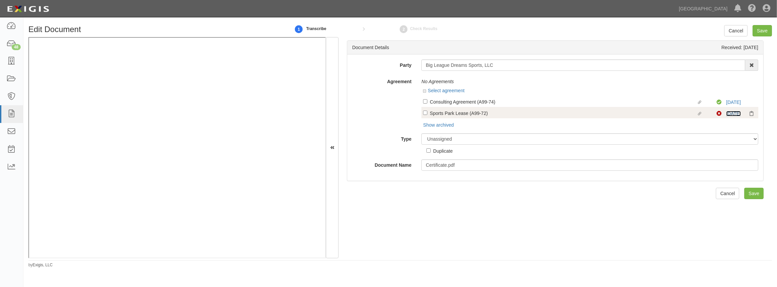
click at [729, 111] on link "8/1/25" at bounding box center [733, 113] width 15 height 5
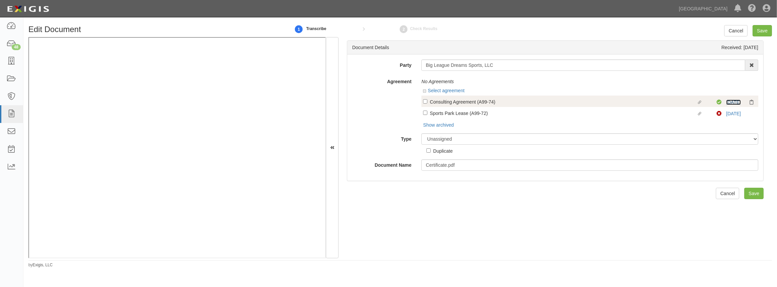
click at [726, 101] on link "8/1/25" at bounding box center [733, 102] width 15 height 5
click at [426, 102] on input "Linked agreement Consulting Agreement (A99-74) Linked agreement" at bounding box center [425, 101] width 4 height 4
checkbox input "true"
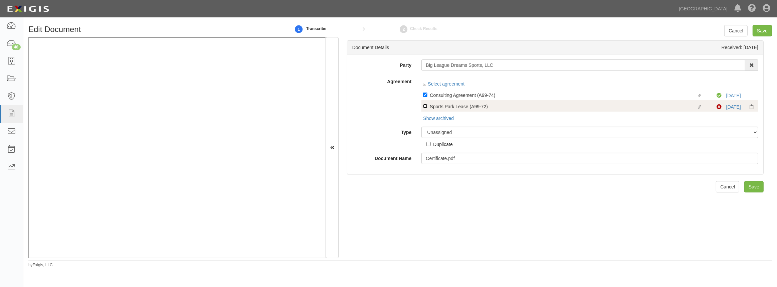
click at [426, 108] on input "Linked agreement Sports Park Lease (A99-72) Linked agreement" at bounding box center [425, 106] width 4 height 4
checkbox input "true"
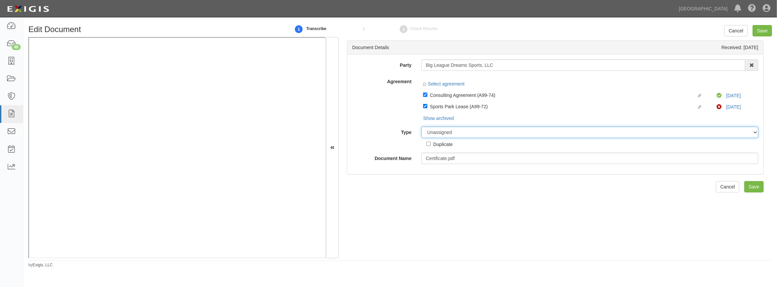
click at [438, 132] on select "Unassigned Binder Cancellation Notice Certificate Contract Endorsement Insuranc…" at bounding box center [589, 132] width 337 height 11
select select "CertificateDetail"
click at [421, 127] on select "Unassigned Binder Cancellation Notice Certificate Contract Endorsement Insuranc…" at bounding box center [589, 132] width 337 height 11
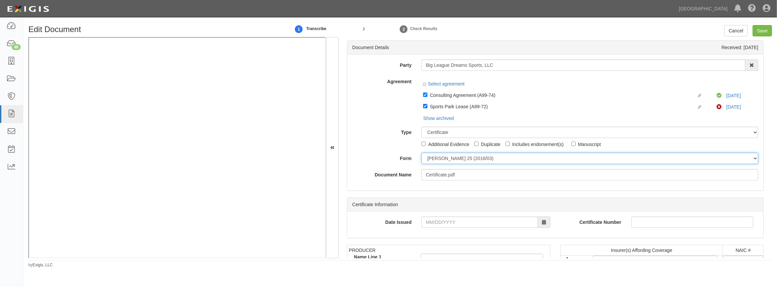
click at [439, 160] on select "ACORD 25 (2016/03) ACORD 101 ACORD 855 NY (2014/05) General" at bounding box center [589, 158] width 337 height 11
select select "GeneralFormDetail"
click at [421, 153] on select "ACORD 25 (2016/03) ACORD 101 ACORD 855 NY (2014/05) General" at bounding box center [589, 158] width 337 height 11
click at [454, 217] on input "Date Issued" at bounding box center [479, 221] width 116 height 11
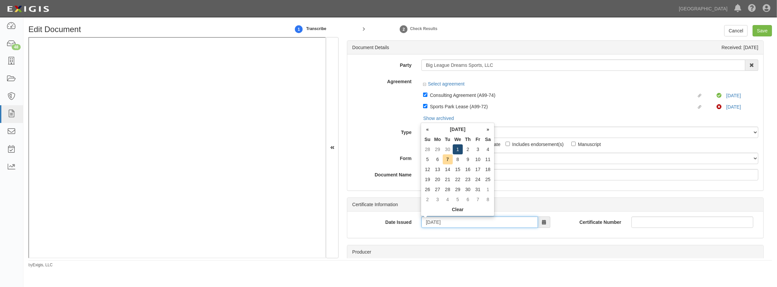
type input "10/01/2025"
click at [457, 149] on td "1" at bounding box center [458, 149] width 10 height 10
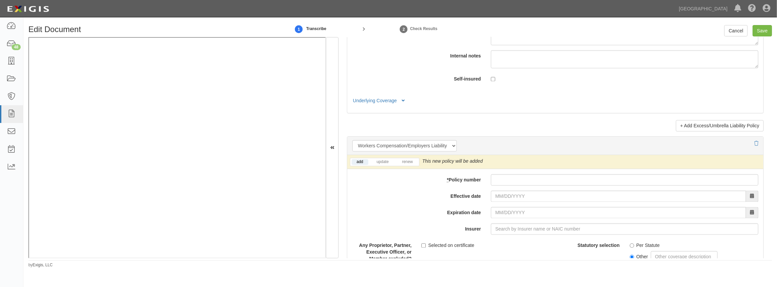
scroll to position [1609, 0]
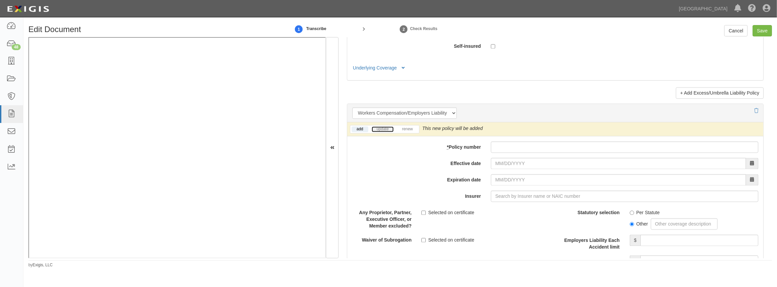
click at [376, 126] on link "update" at bounding box center [383, 129] width 22 height 6
click at [517, 148] on input "* Policy number" at bounding box center [624, 146] width 267 height 11
paste input "EIG1474416-14"
type input "EIG1474416-14"
click at [511, 162] on input "Effective date" at bounding box center [618, 163] width 255 height 11
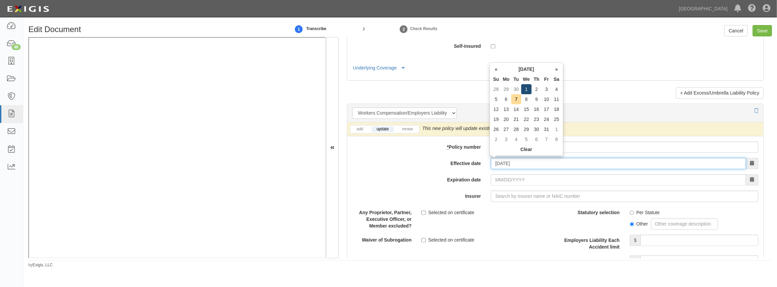
type input "10/01/2025"
type input "10/01/2026"
click at [524, 90] on td "1" at bounding box center [526, 89] width 10 height 10
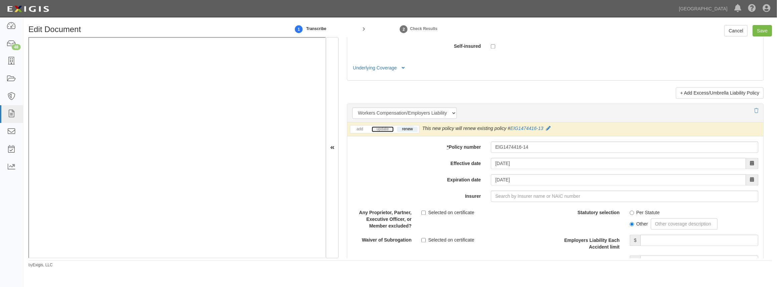
click at [385, 130] on link "update" at bounding box center [383, 129] width 22 height 6
click at [514, 193] on input "Insurer" at bounding box center [624, 195] width 267 height 11
type input "21st Century Advantage Insurance Company (25232) NR Rating"
type input "2"
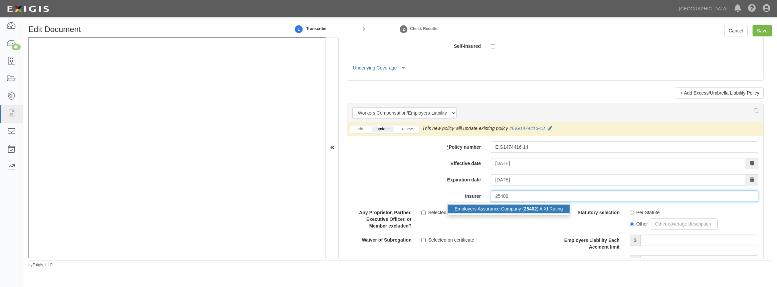
click at [499, 209] on div "Employers Assurance Company ( 25402 ) A XI Rating" at bounding box center [509, 208] width 122 height 9
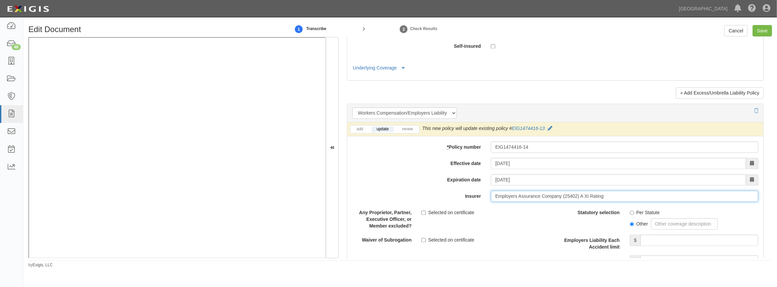
type input "Employers Assurance Company (25402) A XI Rating"
click at [630, 210] on input "Per Statute" at bounding box center [632, 212] width 4 height 4
radio input "true"
click at [642, 238] on input "Employers Liability Each Accident limit" at bounding box center [699, 239] width 118 height 11
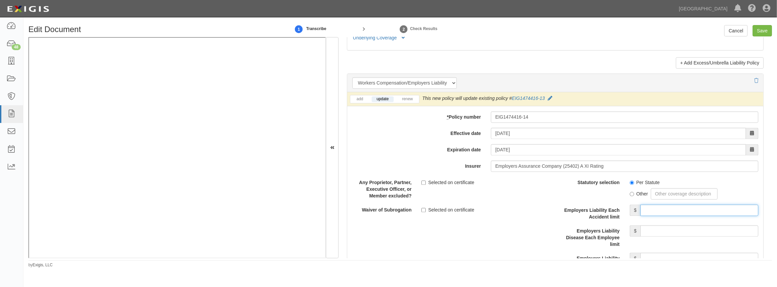
scroll to position [1700, 0]
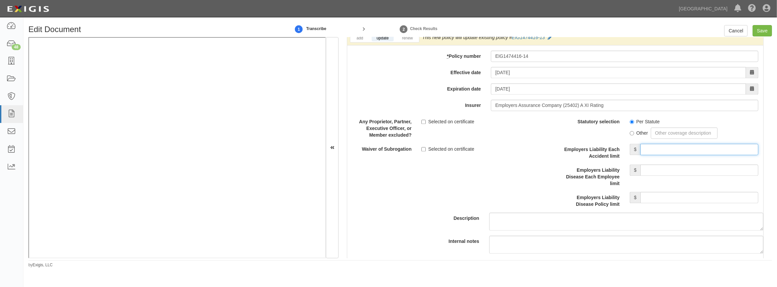
type input "1,000,000"
click at [690, 173] on input "Employers Liability Disease Each Employee limit" at bounding box center [699, 169] width 118 height 11
type input "1,000,000"
click at [681, 194] on input "Employers Liability Disease Policy limit" at bounding box center [699, 197] width 118 height 11
type input "1,000,000"
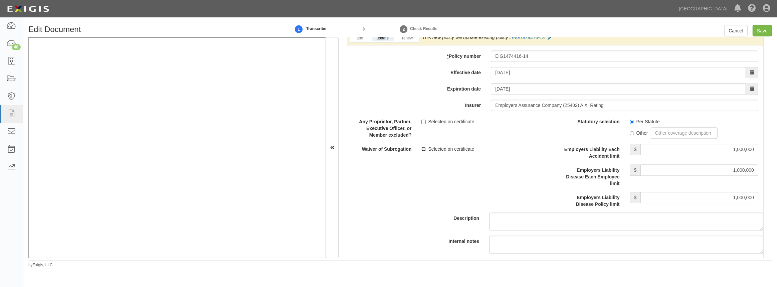
click at [423, 150] on input "Selected on certificate" at bounding box center [423, 149] width 4 height 4
checkbox input "true"
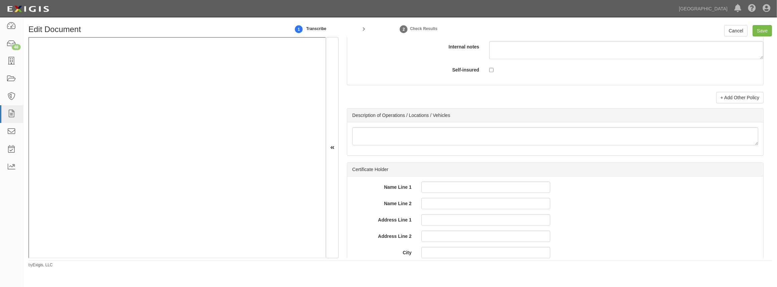
scroll to position [2213, 0]
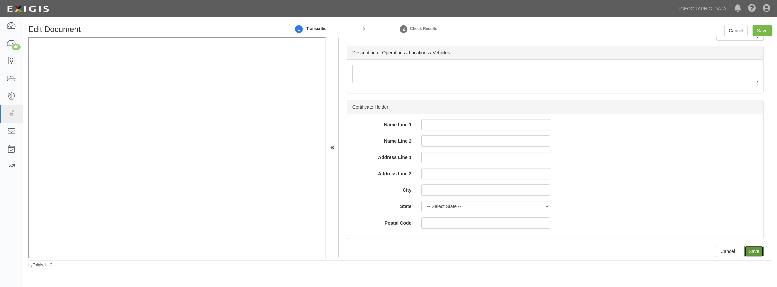
click at [755, 250] on input "Save" at bounding box center [753, 250] width 19 height 11
type input "1000000"
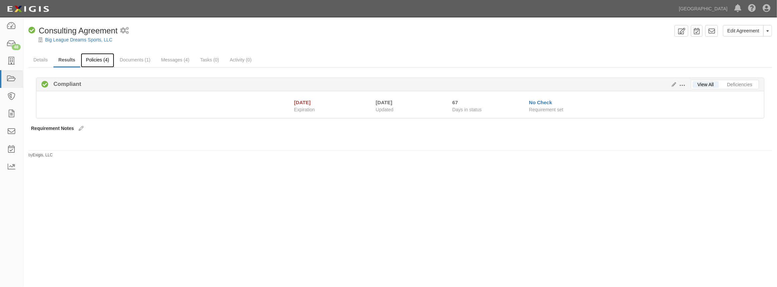
click at [101, 62] on link "Policies (4)" at bounding box center [97, 60] width 33 height 14
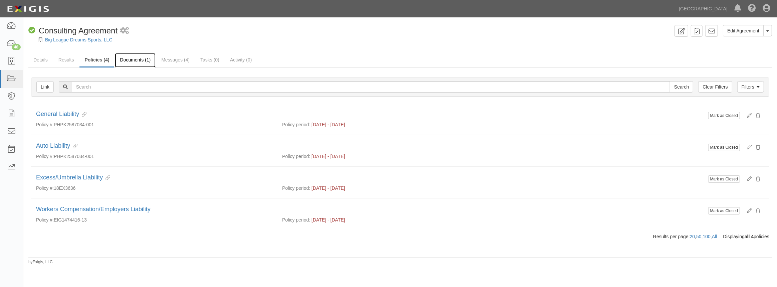
click at [130, 63] on link "Documents (1)" at bounding box center [135, 60] width 41 height 14
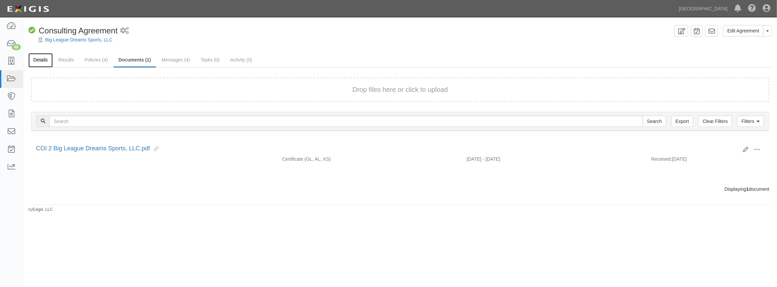
click at [40, 61] on link "Details" at bounding box center [40, 60] width 24 height 14
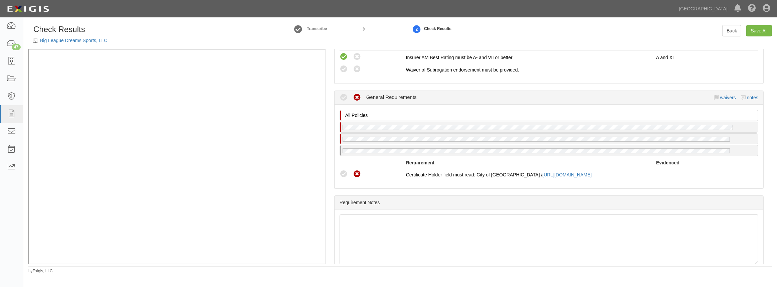
scroll to position [394, 0]
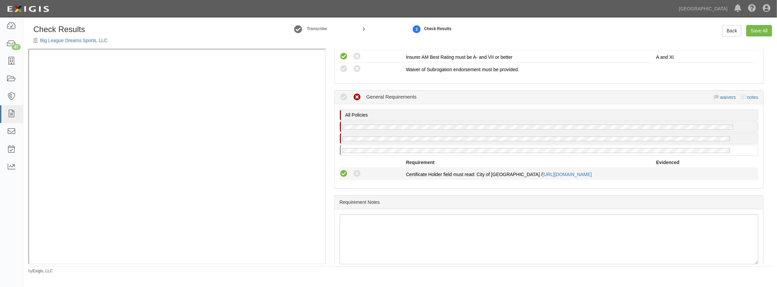
click at [341, 172] on icon at bounding box center [344, 174] width 8 height 8
radio input "true"
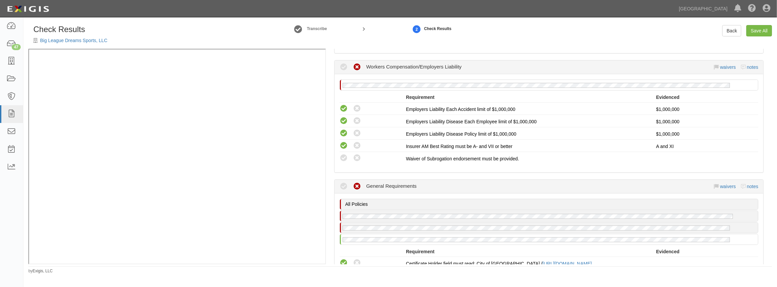
scroll to position [304, 0]
click at [751, 33] on link "Save All" at bounding box center [759, 30] width 26 height 11
radio input "false"
radio input "true"
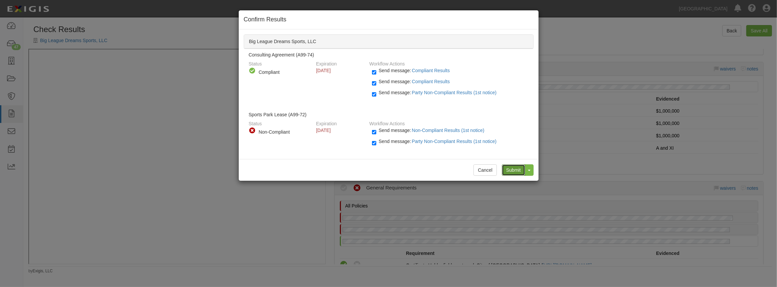
click at [514, 166] on input "Submit" at bounding box center [513, 169] width 23 height 11
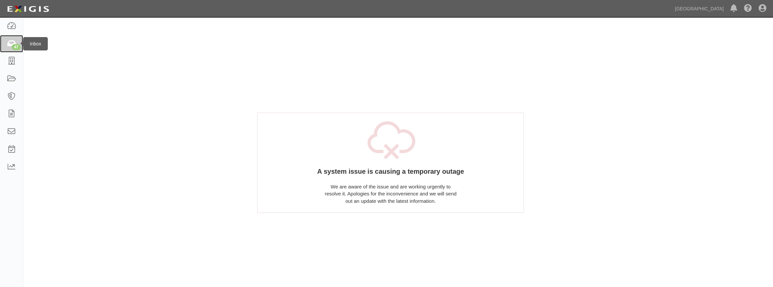
click at [10, 41] on icon at bounding box center [11, 44] width 9 height 8
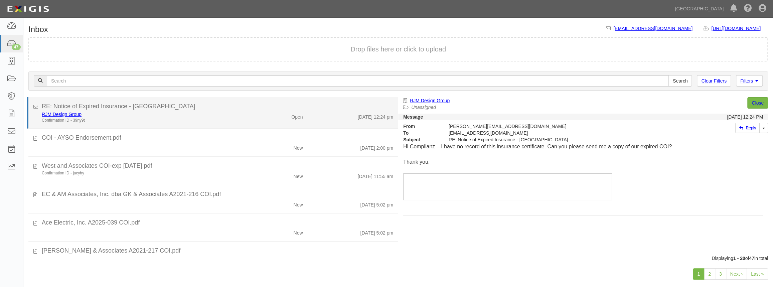
click at [250, 113] on div "Open" at bounding box center [277, 115] width 60 height 9
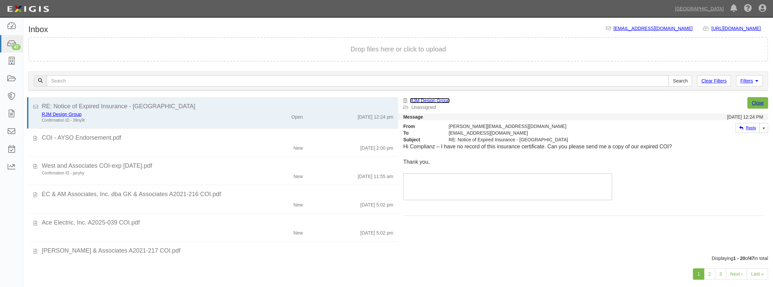
click at [440, 100] on link "RJM Design Group" at bounding box center [430, 100] width 40 height 5
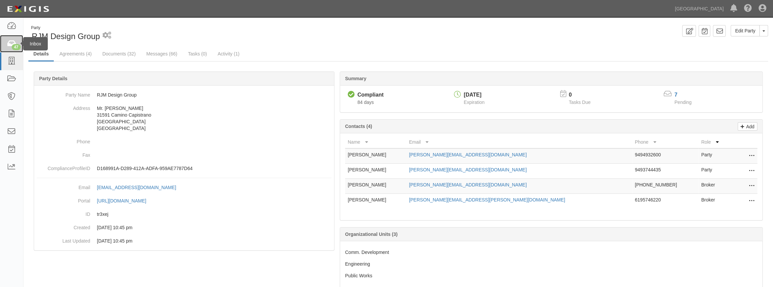
click at [19, 47] on div "47" at bounding box center [16, 47] width 9 height 6
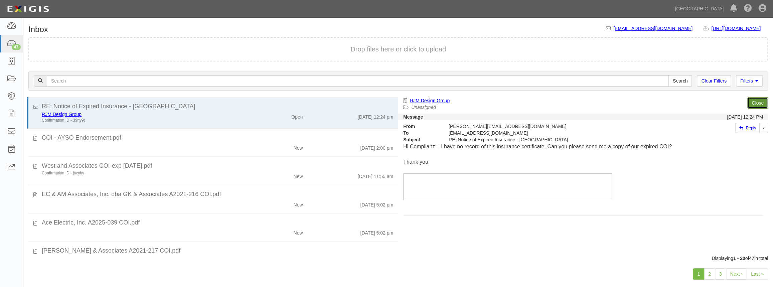
click at [758, 106] on link "Close" at bounding box center [757, 102] width 21 height 11
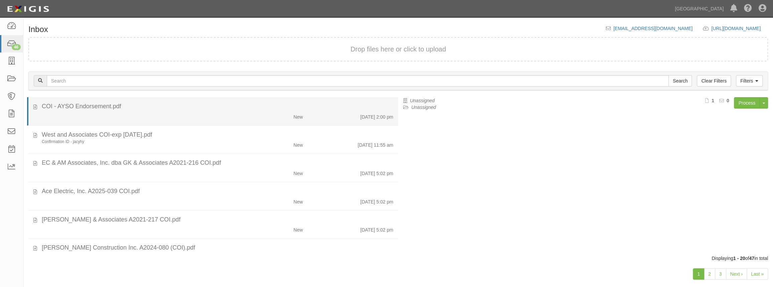
click at [170, 114] on div "New 9/30/25 2:00 pm" at bounding box center [217, 115] width 361 height 9
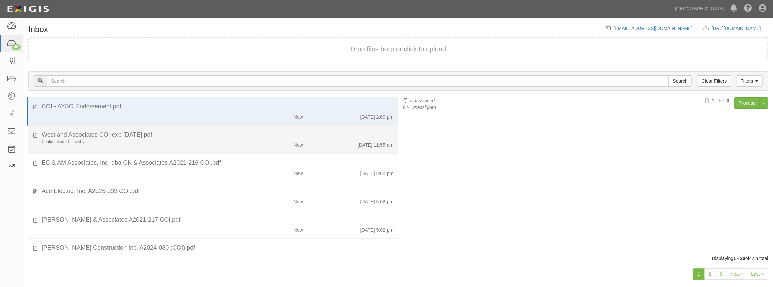
click at [238, 139] on div "Confirmation ID - jacyhy" at bounding box center [142, 142] width 201 height 6
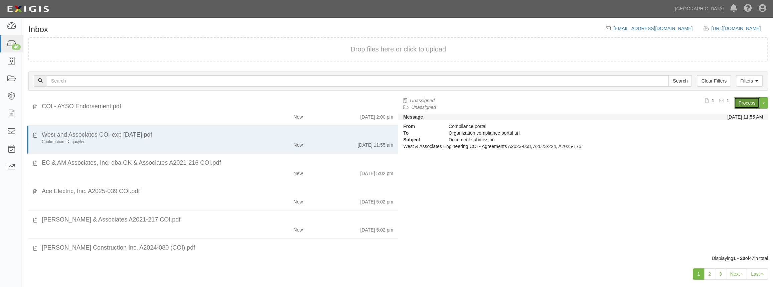
click at [746, 101] on link "Process" at bounding box center [747, 102] width 26 height 11
click at [749, 105] on link "Process" at bounding box center [747, 102] width 26 height 11
click at [745, 104] on link "Process" at bounding box center [747, 102] width 26 height 11
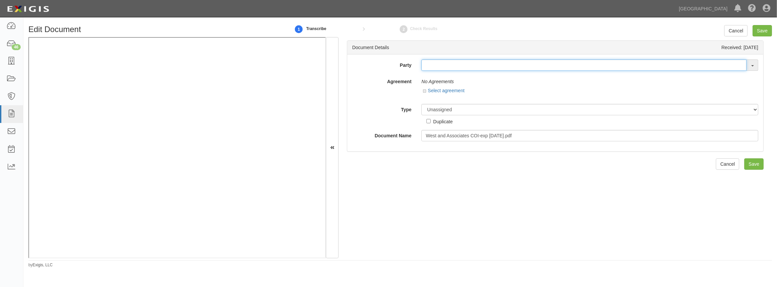
click at [457, 68] on input "text" at bounding box center [583, 64] width 325 height 11
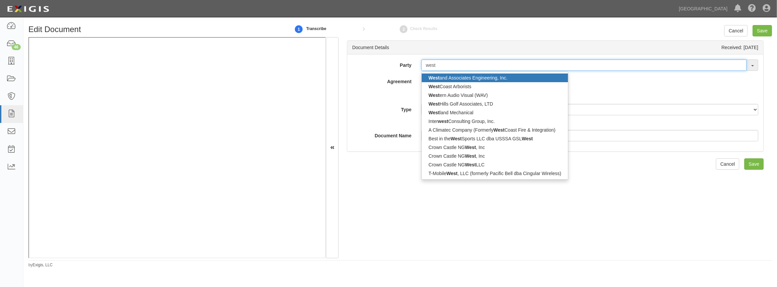
type input "west"
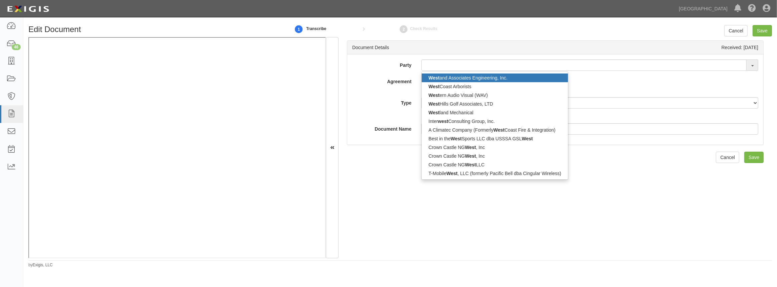
click at [457, 77] on link "West and Associates Engineering, Inc." at bounding box center [495, 77] width 146 height 9
type input "West and Associates Engineering, Inc."
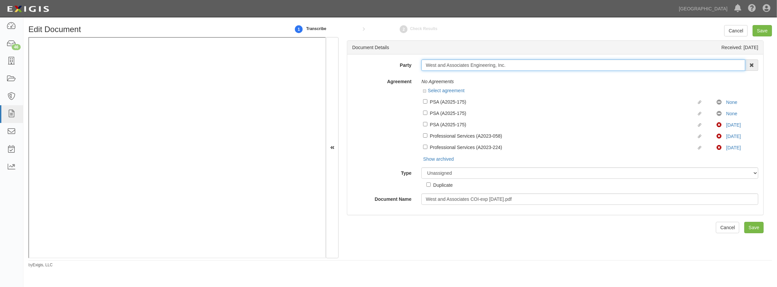
drag, startPoint x: 502, startPoint y: 65, endPoint x: 417, endPoint y: 65, distance: 85.2
click div "West and Associates Engineering, Inc. West and Associates Engineering, Inc. Wes…"
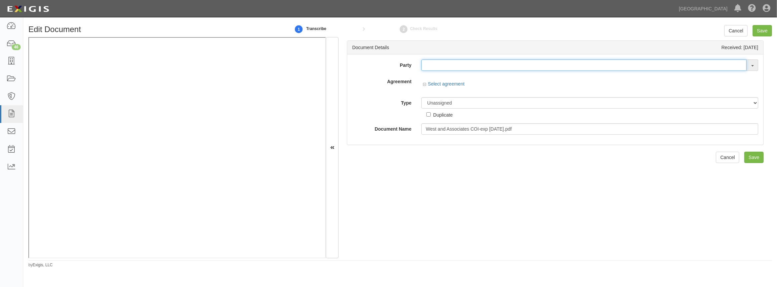
click input "text"
paste input "West and Associates Engineering, Inc"
type input "West and Associates Engineering, Inc"
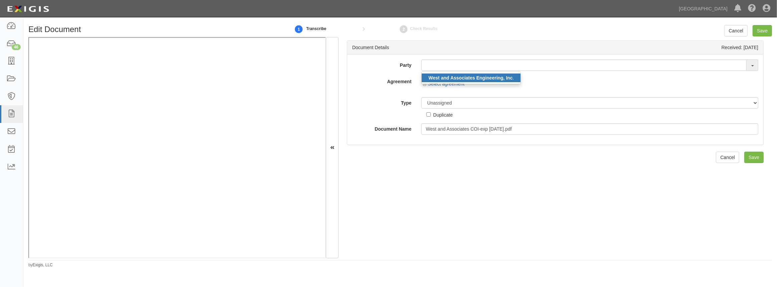
click link "West and Associates Engineering, Inc ."
type input "West and Associates Engineering, Inc."
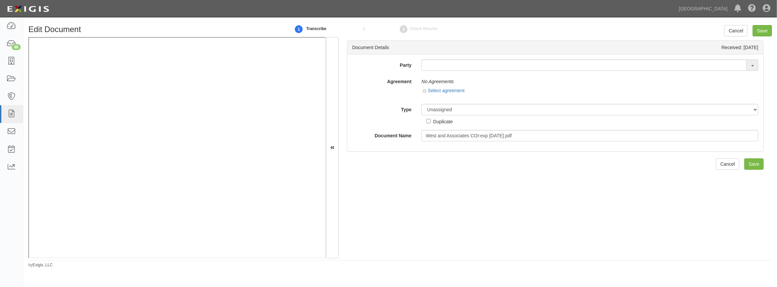
click at [434, 72] on div "Party 4LEAF, Inc. Abba Termite & Pest Control Abound Food Care Above the Crowd …" at bounding box center [555, 100] width 406 height 82
click at [434, 62] on input "text" at bounding box center [583, 64] width 325 height 11
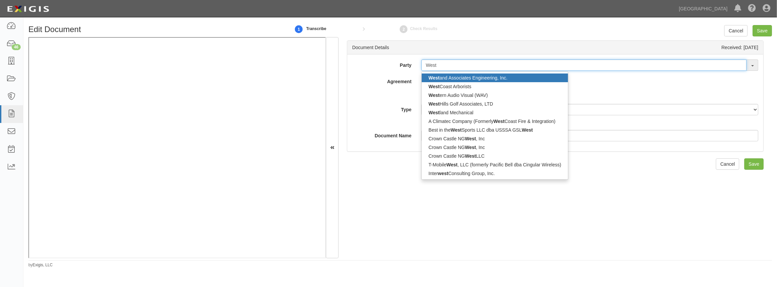
type input "West"
click at [448, 80] on link "West and Associates Engineering, Inc." at bounding box center [495, 77] width 146 height 9
type input "West and Associates Engineering, Inc."
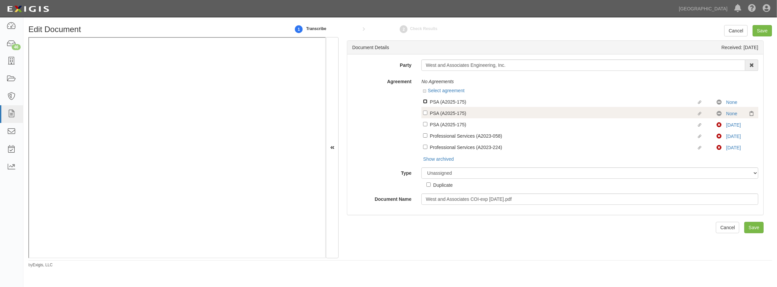
drag, startPoint x: 422, startPoint y: 102, endPoint x: 424, endPoint y: 108, distance: 7.0
click at [423, 102] on input "Linked agreement PSA (A2025-175) Linked agreement" at bounding box center [425, 101] width 4 height 4
checkbox input "true"
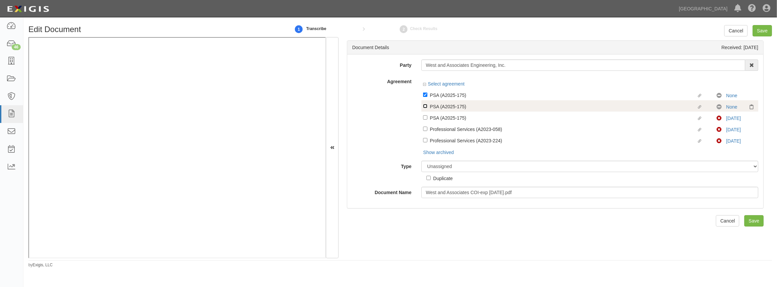
click at [424, 107] on input "Linked agreement PSA (A2025-175) Linked agreement" at bounding box center [425, 106] width 4 height 4
checkbox input "true"
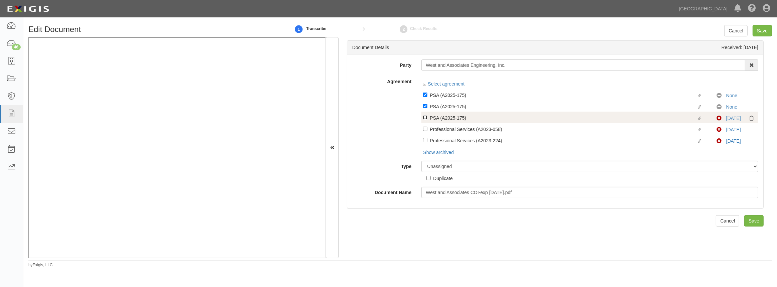
click at [424, 120] on input "Linked agreement PSA (A2025-175) Linked agreement" at bounding box center [425, 117] width 4 height 4
checkbox input "true"
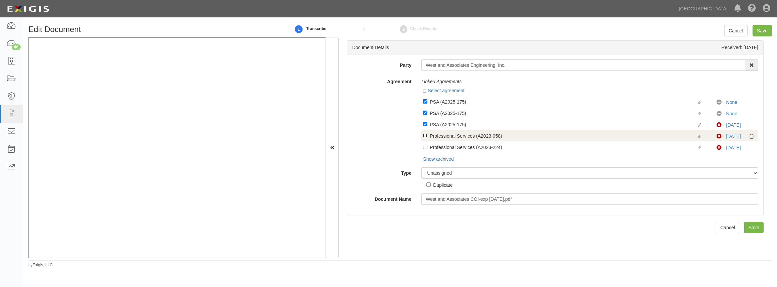
click at [425, 134] on input "Linked agreement Professional Services (A2023-058) Linked agreement" at bounding box center [425, 135] width 4 height 4
checkbox input "true"
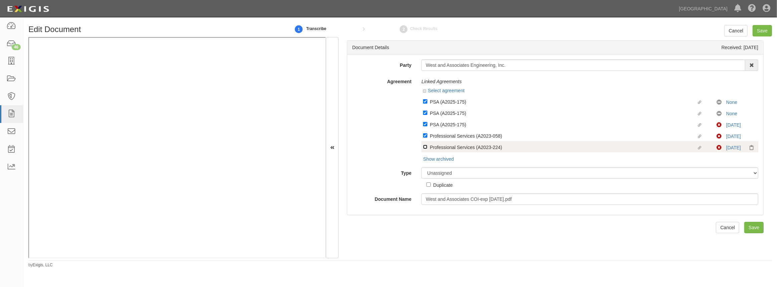
click at [425, 146] on input "Linked agreement Professional Services (A2023-224) Linked agreement" at bounding box center [425, 147] width 4 height 4
checkbox input "true"
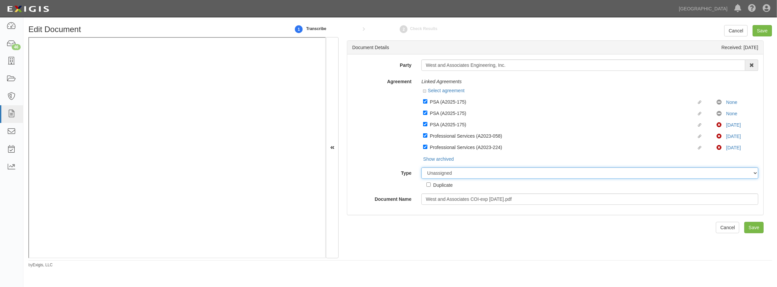
click at [502, 179] on select "Unassigned Binder Cancellation Notice Certificate Contract Endorsement Insuranc…" at bounding box center [589, 172] width 337 height 11
select select "CertificateDetail"
click at [421, 168] on select "Unassigned Binder Cancellation Notice Certificate Contract Endorsement Insuranc…" at bounding box center [589, 172] width 337 height 11
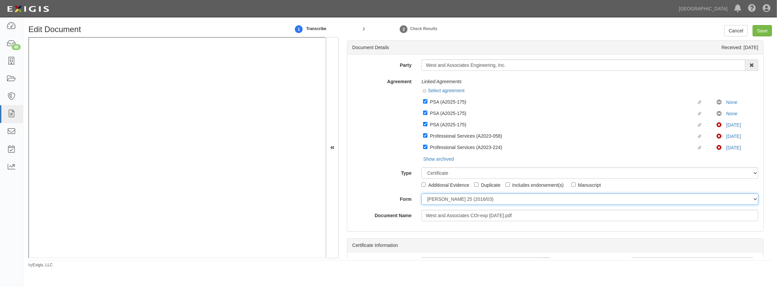
click at [430, 199] on select "ACORD 25 (2016/03) ACORD 101 ACORD 855 NY (2014/05) General" at bounding box center [589, 198] width 337 height 11
select select "GeneralFormDetail"
click at [421, 194] on select "ACORD 25 (2016/03) ACORD 101 ACORD 855 NY (2014/05) General" at bounding box center [589, 198] width 337 height 11
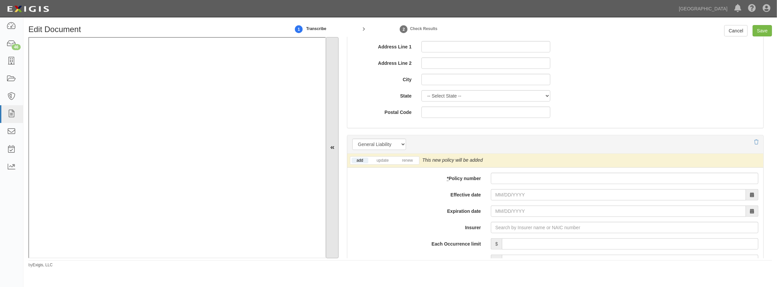
scroll to position [455, 0]
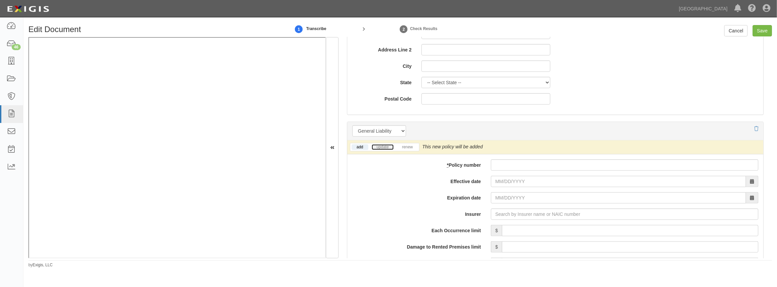
click at [380, 148] on link "update" at bounding box center [383, 147] width 22 height 6
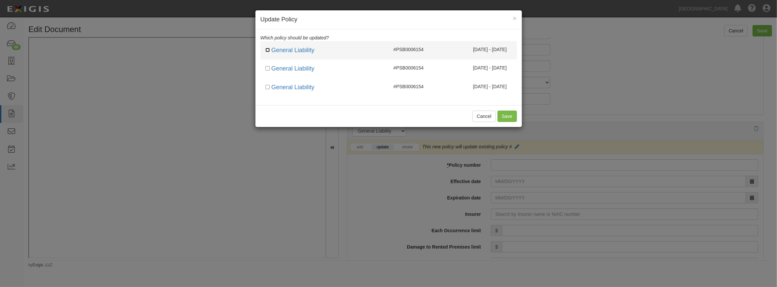
click at [266, 48] on input "checkbox" at bounding box center [267, 50] width 4 height 4
checkbox input "true"
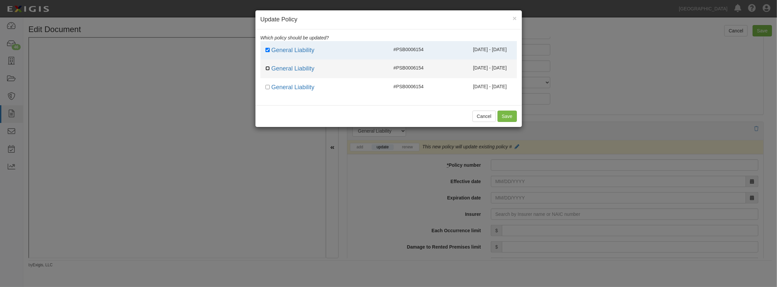
click at [266, 68] on input "checkbox" at bounding box center [267, 68] width 4 height 4
checkbox input "true"
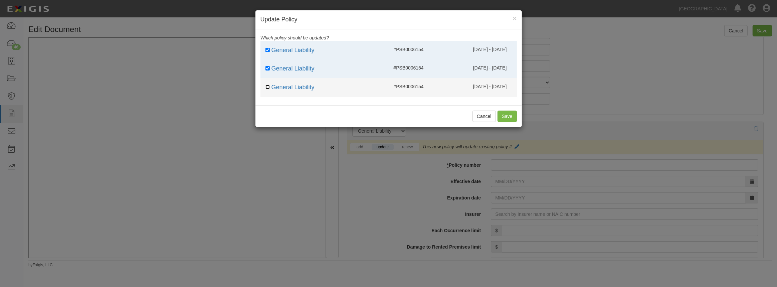
click at [266, 85] on input "checkbox" at bounding box center [267, 87] width 4 height 4
checkbox input "true"
click at [509, 117] on button "Save" at bounding box center [507, 116] width 19 height 11
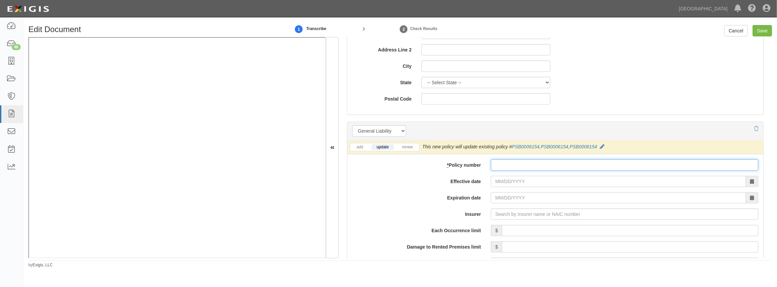
click at [495, 160] on input "* Policy number" at bounding box center [624, 164] width 267 height 11
paste input "PSB0006154"
type input "PSB0006154"
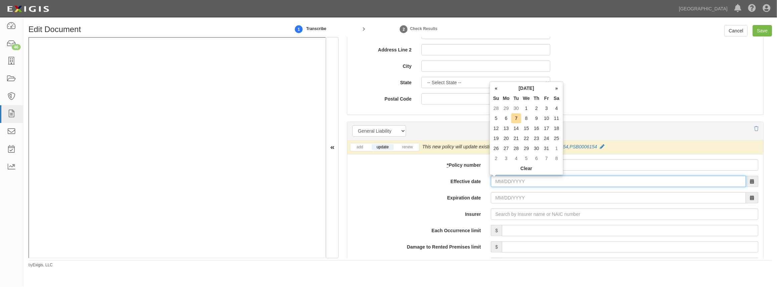
click at [502, 177] on input "Effective date" at bounding box center [618, 181] width 255 height 11
type input "09/19/2025"
type input "09/19/2026"
click at [545, 132] on td "19" at bounding box center [547, 128] width 10 height 10
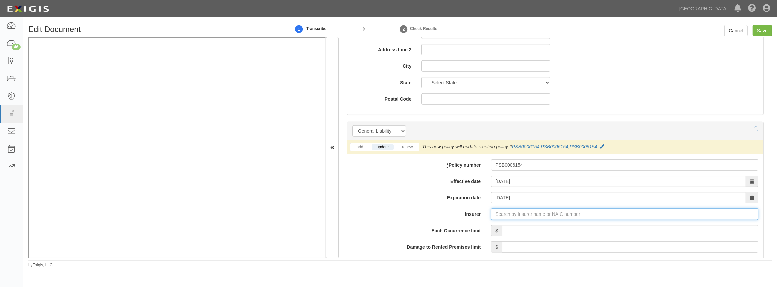
click at [501, 216] on input "Insurer" at bounding box center [624, 213] width 267 height 11
type input "180 Seguros S.A. (0) NR Rating"
type input "1"
click at [494, 227] on div "RLI Insurance Company ( 13056 ) A+ XIV Rating" at bounding box center [504, 226] width 112 height 9
type input "RLI Insurance Company (13056) A+ XIV Rating"
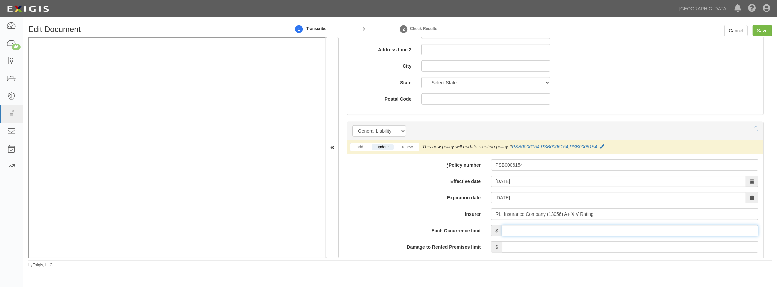
click at [509, 228] on input "Each Occurrence limit" at bounding box center [630, 230] width 256 height 11
type input "2,000,000"
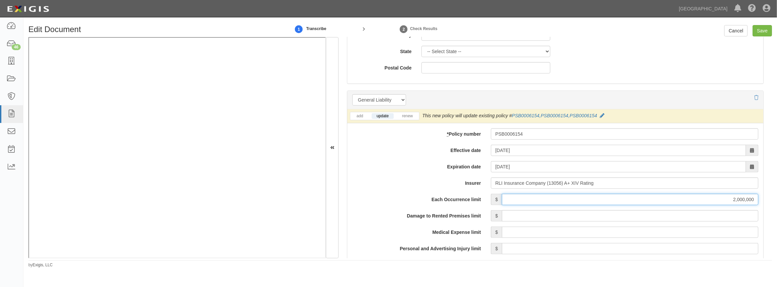
scroll to position [516, 0]
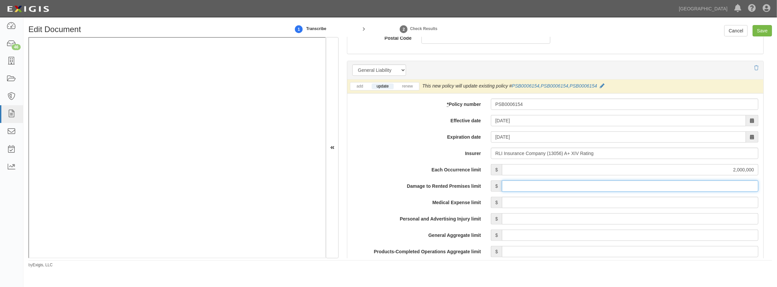
click at [537, 190] on input "Damage to Rented Premises limit" at bounding box center [630, 185] width 256 height 11
type input "1,000,000"
click at [561, 202] on input "Medical Expense limit" at bounding box center [630, 202] width 256 height 11
type input "10,000"
click at [514, 216] on input "Personal and Advertising Injury limit" at bounding box center [630, 218] width 256 height 11
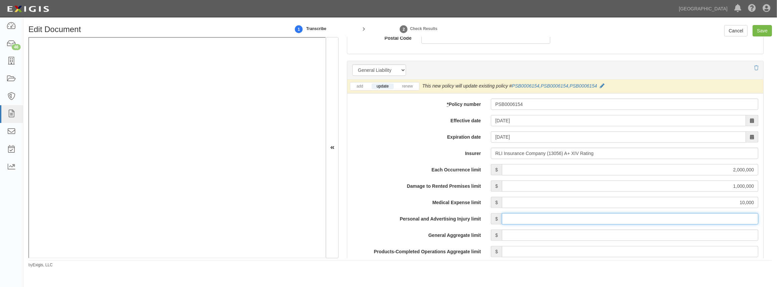
type input "2,000,000"
click at [530, 238] on input "General Aggregate limit" at bounding box center [630, 234] width 256 height 11
type input "4,000,000"
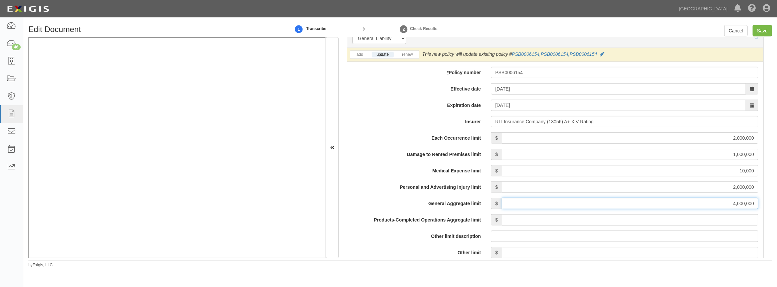
scroll to position [577, 0]
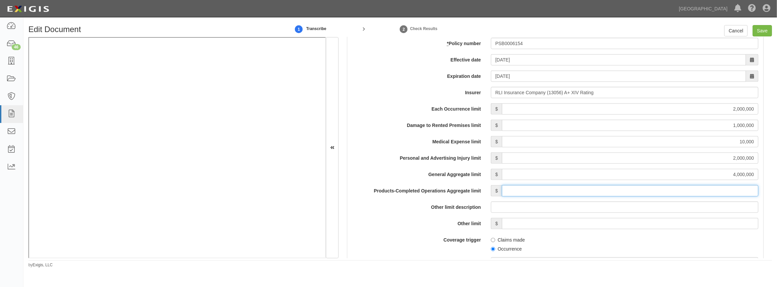
drag, startPoint x: 520, startPoint y: 192, endPoint x: 527, endPoint y: 188, distance: 8.4
click at [520, 192] on input "Products-Completed Operations Aggregate limit" at bounding box center [630, 190] width 256 height 11
type input "4,000,000"
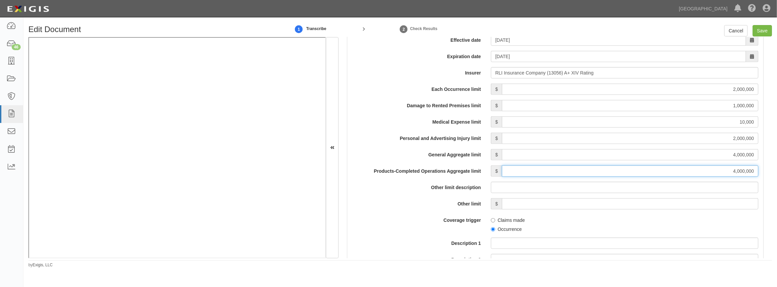
scroll to position [607, 0]
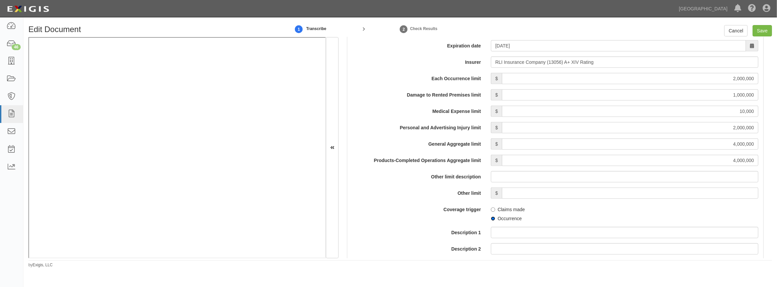
click at [493, 217] on input "Occurrence" at bounding box center [493, 218] width 4 height 4
radio input "true"
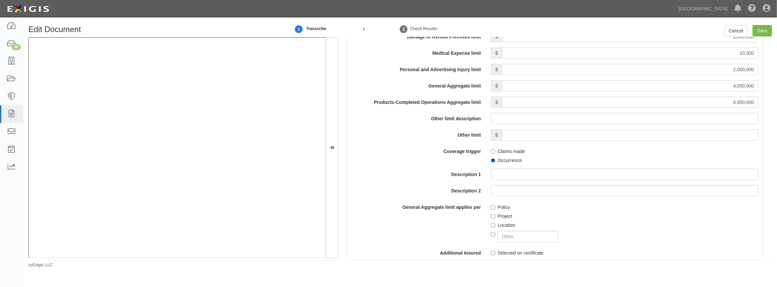
scroll to position [668, 0]
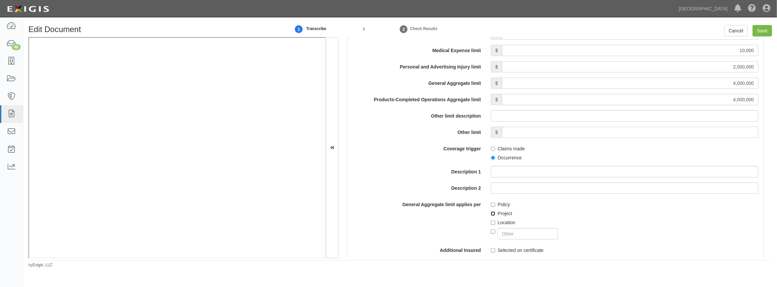
click at [492, 215] on input "Project" at bounding box center [493, 213] width 4 height 4
checkbox input "true"
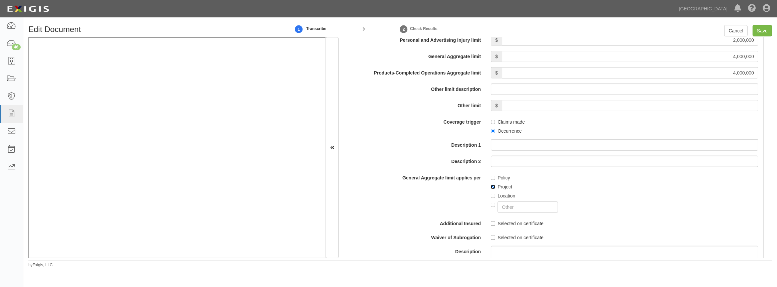
scroll to position [728, 0]
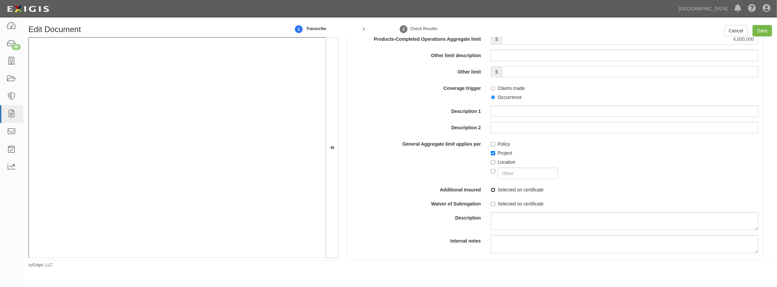
click at [494, 188] on input "Selected on certificate" at bounding box center [493, 190] width 4 height 4
checkbox input "true"
click at [491, 204] on input "Selected on certificate" at bounding box center [493, 204] width 4 height 4
checkbox input "true"
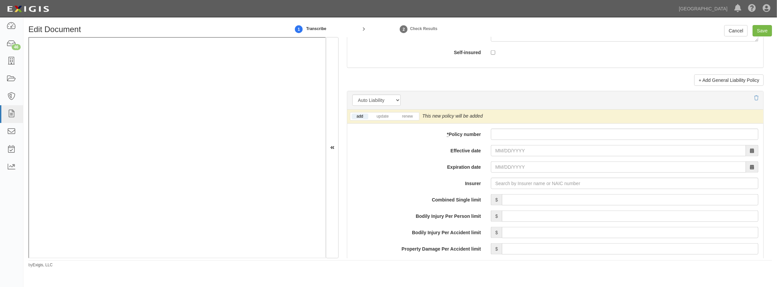
scroll to position [941, 0]
click at [384, 117] on link "update" at bounding box center [383, 115] width 22 height 6
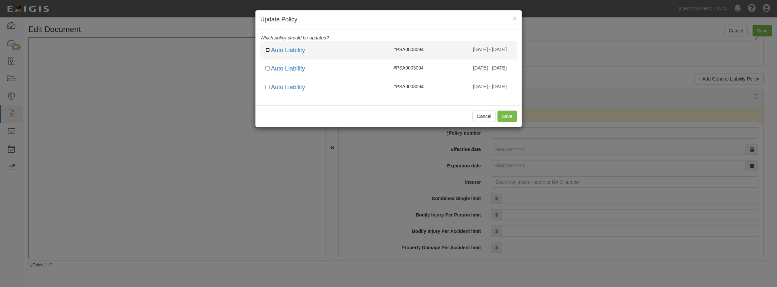
click at [268, 51] on input "checkbox" at bounding box center [267, 50] width 4 height 4
checkbox input "true"
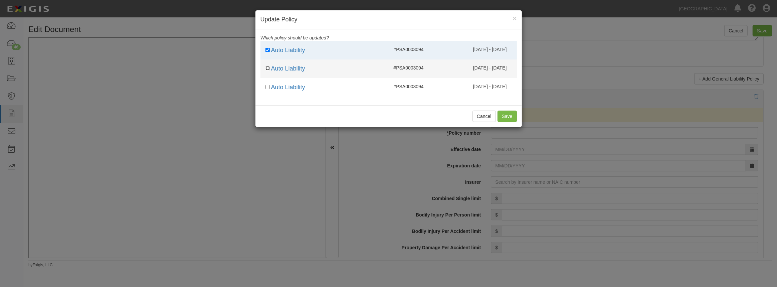
click at [267, 67] on input "checkbox" at bounding box center [267, 68] width 4 height 4
checkbox input "true"
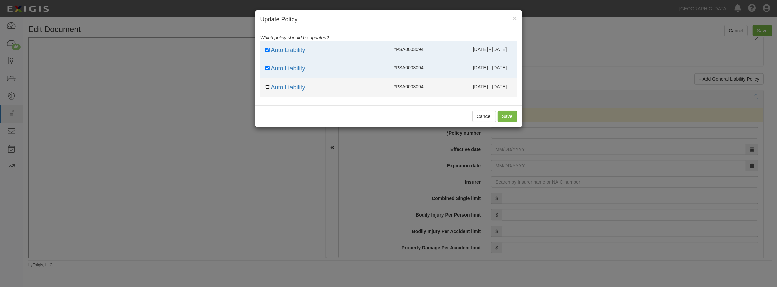
click at [266, 85] on input "checkbox" at bounding box center [267, 87] width 4 height 4
checkbox input "true"
click at [509, 117] on button "Save" at bounding box center [507, 116] width 19 height 11
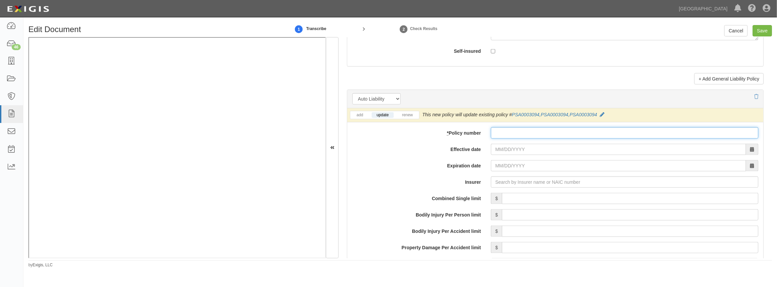
click at [515, 134] on input "* Policy number" at bounding box center [624, 132] width 267 height 11
paste input "PSA0003094"
type input "PSA0003094"
click at [509, 147] on input "Effective date" at bounding box center [618, 149] width 255 height 11
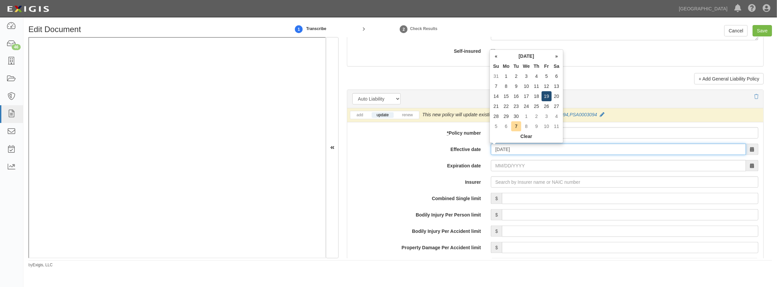
type input "09/19/2025"
type input "09/19/2026"
click at [545, 97] on td "19" at bounding box center [547, 96] width 10 height 10
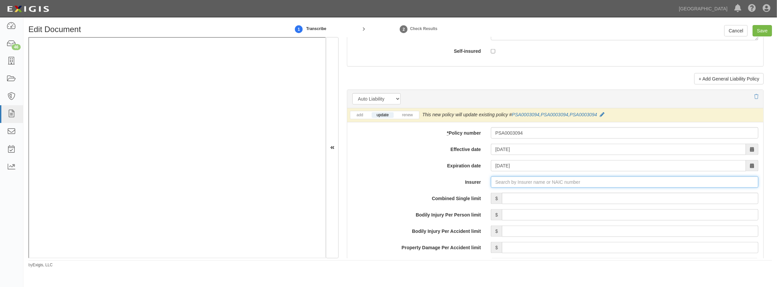
click at [514, 177] on input "Insurer" at bounding box center [624, 181] width 267 height 11
type input "180 Seguros S.A. (0) NR Rating"
type input "1"
click at [508, 195] on strong "13056" at bounding box center [514, 194] width 13 height 5
type input "RLI Insurance Company (13056) A+ XIV Rating"
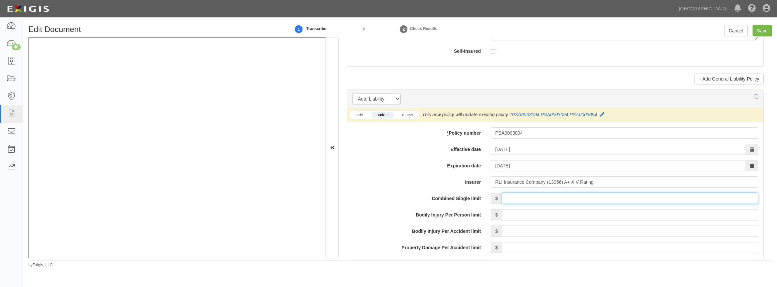
click at [513, 199] on input "Combined Single limit" at bounding box center [630, 198] width 256 height 11
type input "1,000,000"
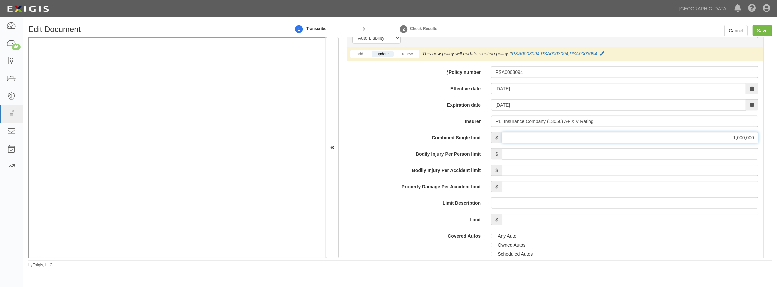
scroll to position [1032, 0]
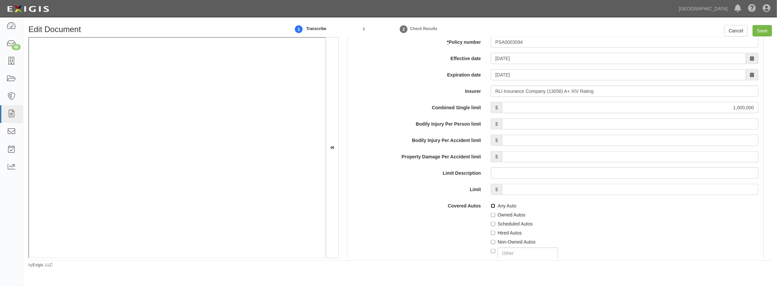
click at [492, 207] on input "Any Auto" at bounding box center [493, 206] width 4 height 4
checkbox input "true"
click at [491, 231] on input "Hired Autos" at bounding box center [493, 233] width 4 height 4
checkbox input "true"
click at [491, 241] on input "Non-Owned Autos" at bounding box center [493, 242] width 4 height 4
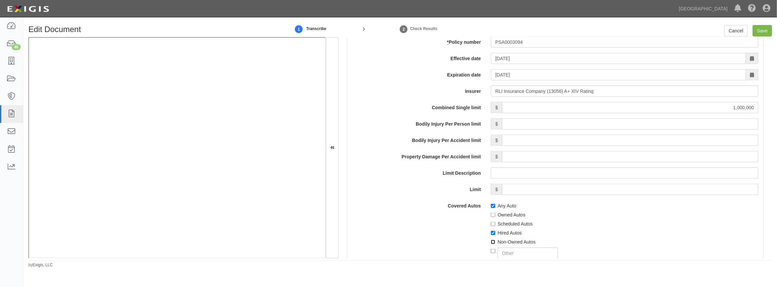
checkbox input "true"
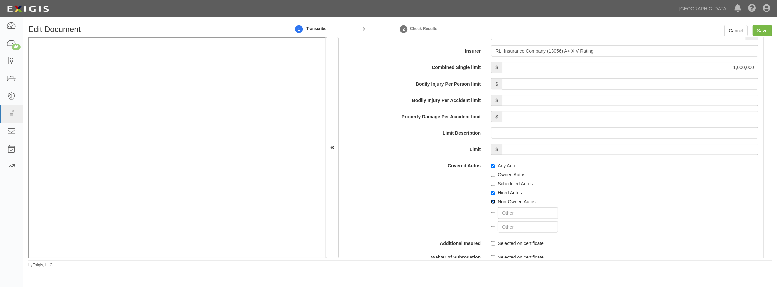
scroll to position [1093, 0]
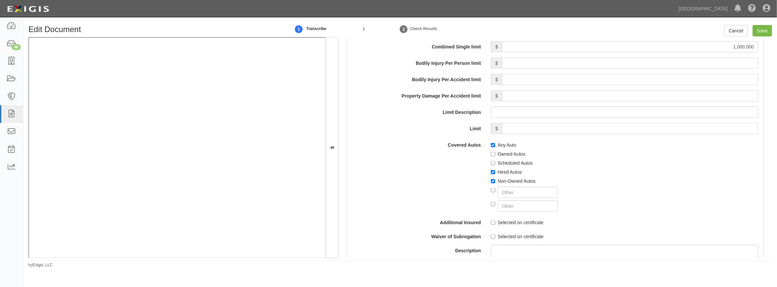
click at [493, 219] on label "Selected on certificate" at bounding box center [517, 222] width 53 height 7
click at [493, 220] on input "Selected on certificate" at bounding box center [493, 222] width 4 height 4
checkbox input "true"
click at [491, 233] on label "Selected on certificate" at bounding box center [517, 236] width 53 height 7
click at [491, 234] on input "Selected on certificate" at bounding box center [493, 236] width 4 height 4
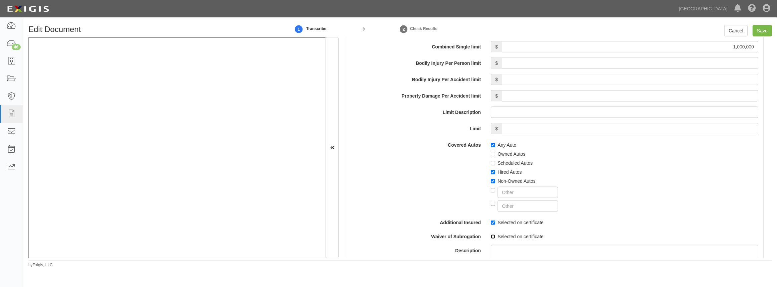
checkbox input "true"
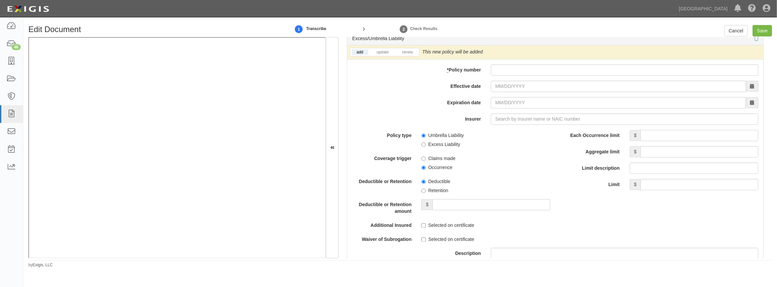
scroll to position [1305, 0]
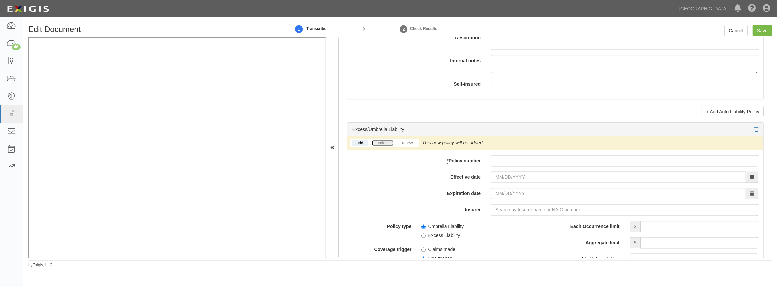
click at [378, 142] on link "update" at bounding box center [383, 143] width 22 height 6
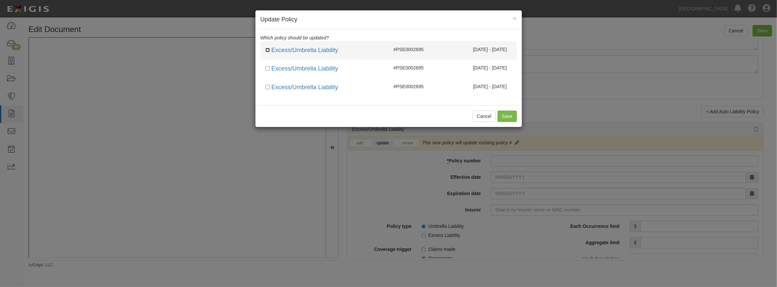
click at [267, 50] on input "checkbox" at bounding box center [267, 50] width 4 height 4
checkbox input "true"
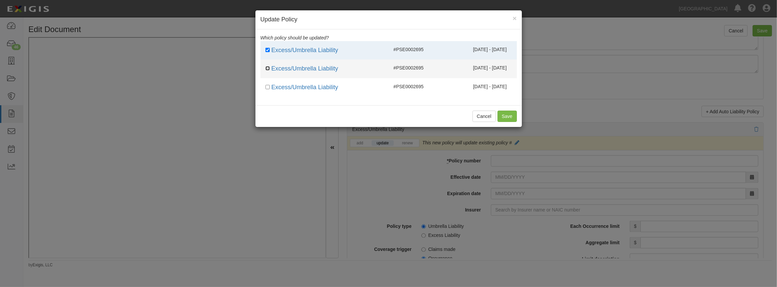
click at [267, 66] on input "checkbox" at bounding box center [267, 68] width 4 height 4
checkbox input "true"
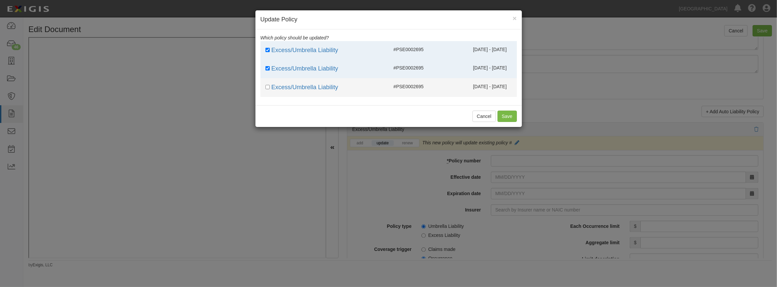
click at [265, 83] on div "Excess/Umbrella Liability" at bounding box center [324, 87] width 128 height 9
checkbox input "true"
click at [508, 118] on button "Save" at bounding box center [507, 116] width 19 height 11
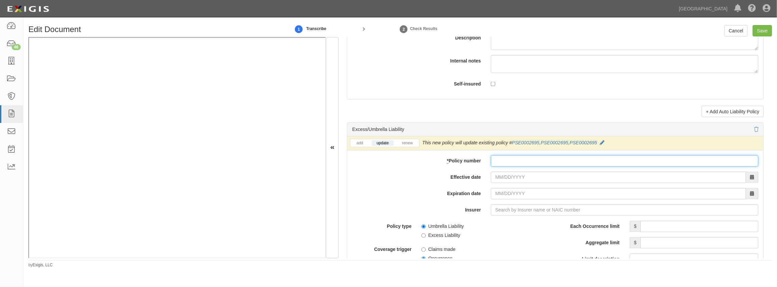
click at [493, 161] on input "* Policy number" at bounding box center [624, 160] width 267 height 11
paste input "PSE0002695"
type input "PSE0002695"
click at [499, 181] on input "Effective date" at bounding box center [618, 177] width 255 height 11
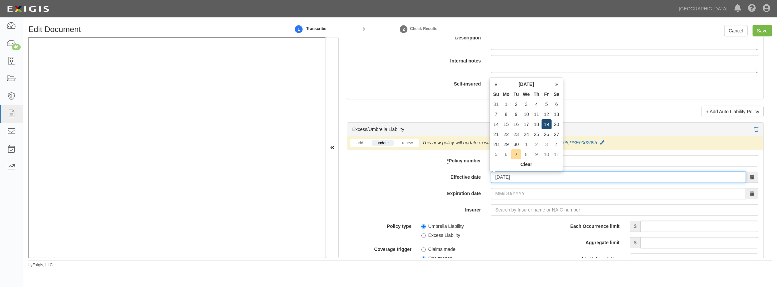
type input "09/19/2025"
type input "09/19/2026"
click at [543, 124] on td "19" at bounding box center [547, 124] width 10 height 10
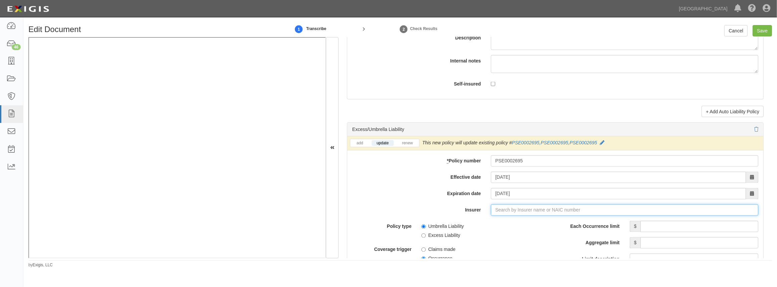
click at [507, 210] on input "Insurer" at bounding box center [624, 209] width 267 height 11
type input "180 Seguros S.A. (0) NR Rating"
type input "1"
click at [543, 224] on div "RLI Insurance Company ( 13056 ) A+ XIV Rating" at bounding box center [504, 222] width 112 height 9
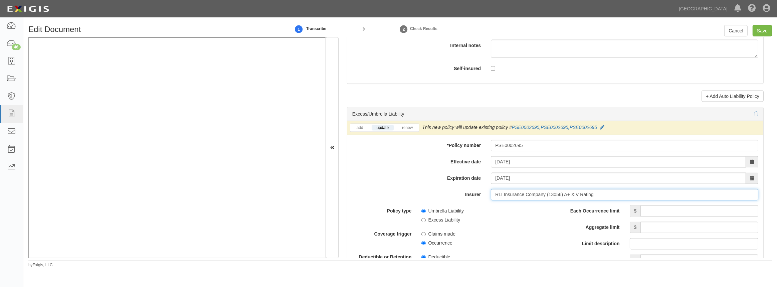
scroll to position [1336, 0]
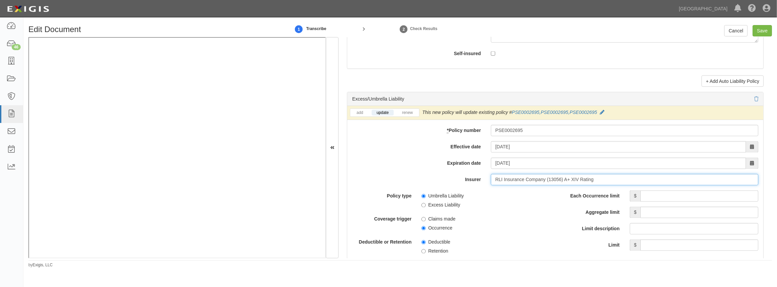
type input "RLI Insurance Company (13056) A+ XIV Rating"
click at [657, 194] on input "Each Occurrence limit" at bounding box center [699, 195] width 118 height 11
type input "1,000,000"
click at [662, 216] on input "Aggregate limit" at bounding box center [699, 212] width 118 height 11
type input "1,000,000"
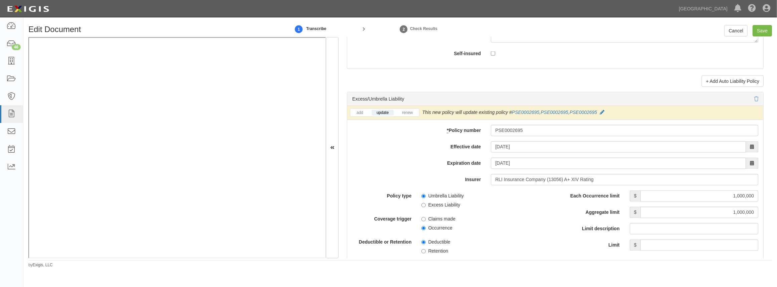
click at [504, 225] on span "Occurrence" at bounding box center [485, 226] width 129 height 9
click at [421, 228] on input "Occurrence" at bounding box center [423, 228] width 4 height 4
radio input "true"
click at [421, 205] on input "Excess Liability" at bounding box center [423, 205] width 4 height 4
radio input "true"
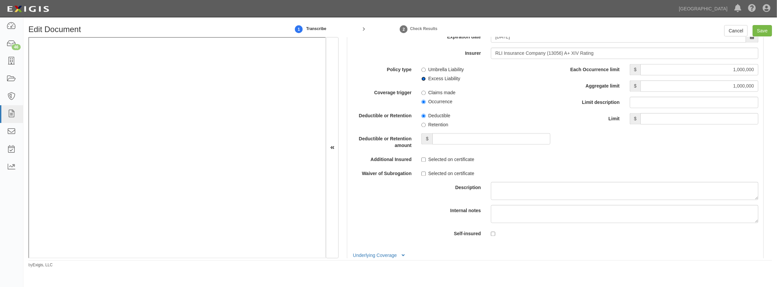
scroll to position [1487, 0]
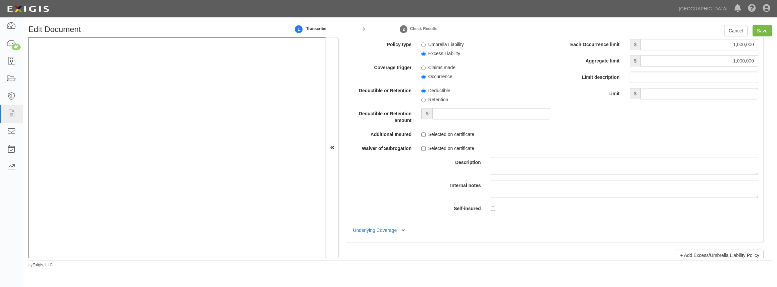
click at [424, 136] on label "Selected on certificate" at bounding box center [447, 134] width 53 height 7
click at [424, 136] on input "Selected on certificate" at bounding box center [423, 134] width 4 height 4
checkbox input "true"
click at [421, 148] on input "Selected on certificate" at bounding box center [423, 148] width 4 height 4
checkbox input "true"
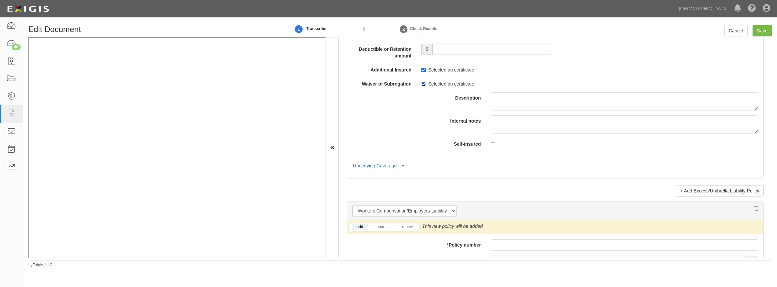
scroll to position [1609, 0]
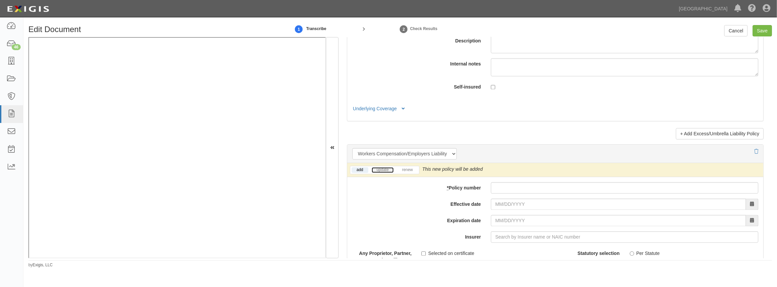
click at [383, 170] on link "update" at bounding box center [383, 170] width 22 height 6
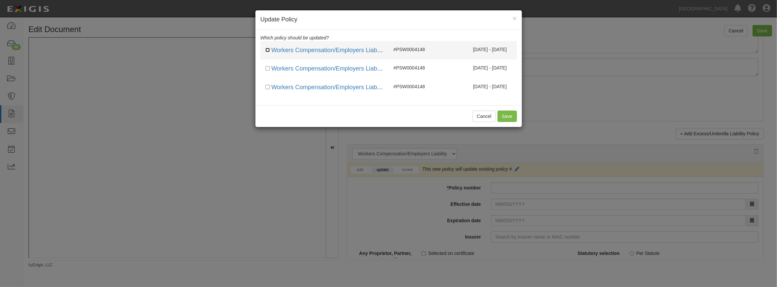
click at [268, 50] on input "checkbox" at bounding box center [267, 50] width 4 height 4
checkbox input "true"
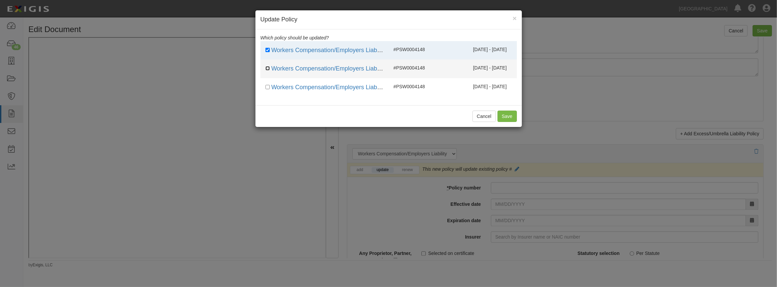
click at [267, 68] on input "checkbox" at bounding box center [267, 68] width 4 height 4
checkbox input "true"
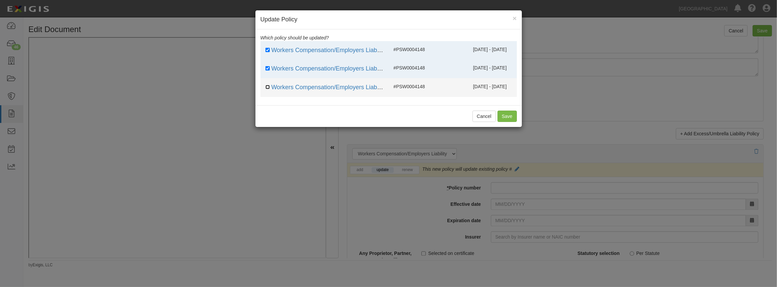
click at [267, 86] on input "checkbox" at bounding box center [267, 87] width 4 height 4
checkbox input "true"
click at [508, 117] on button "Save" at bounding box center [507, 116] width 19 height 11
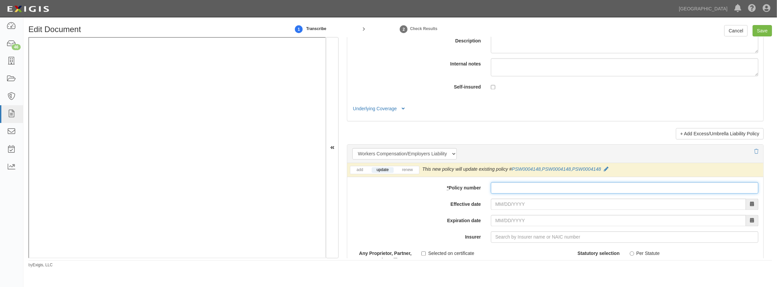
click at [504, 191] on input "* Policy number" at bounding box center [624, 187] width 267 height 11
paste input "PSW0004148"
type input "PSW0004148"
click at [501, 202] on input "Effective date" at bounding box center [618, 203] width 255 height 11
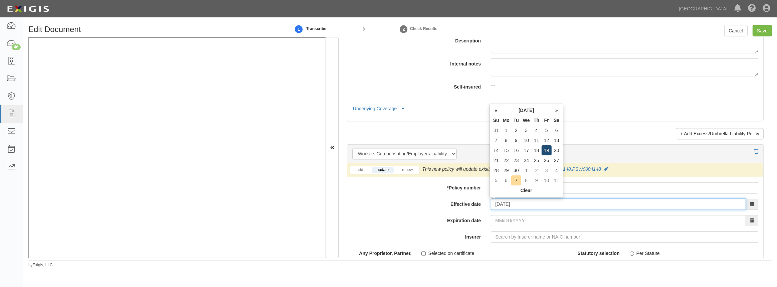
type input "[DATE]"
click at [546, 152] on td "19" at bounding box center [547, 150] width 10 height 10
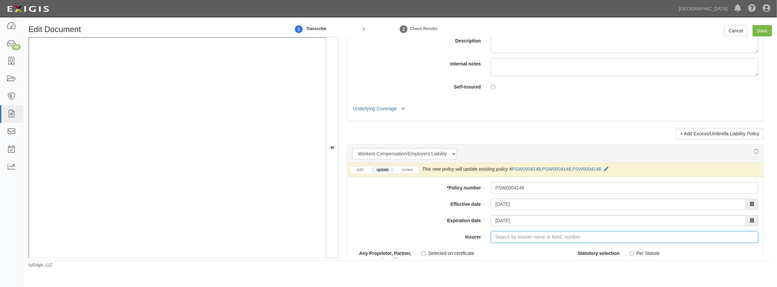
click at [493, 240] on input "Insurer" at bounding box center [624, 236] width 267 height 11
type input "180 Seguros S.A. (0) NR Rating"
type input "1"
click at [512, 247] on strong "13056" at bounding box center [514, 249] width 13 height 5
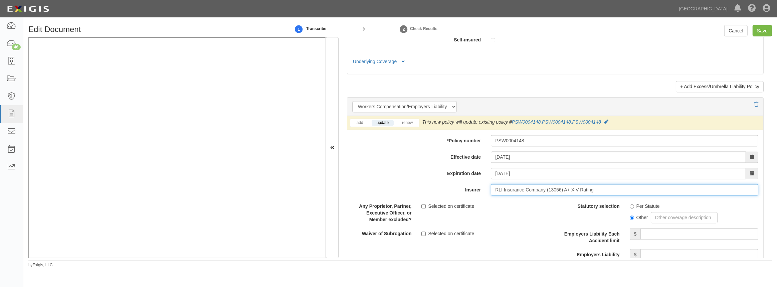
scroll to position [1670, 0]
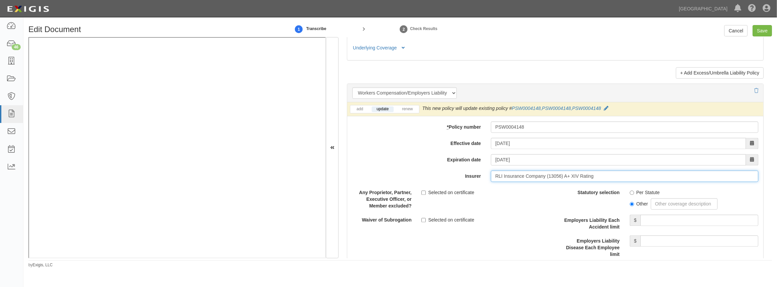
type input "RLI Insurance Company (13056) A+ XIV Rating"
click at [630, 190] on input "Per Statute" at bounding box center [632, 192] width 4 height 4
radio input "true"
click at [653, 220] on input "Employers Liability Each Accident limit" at bounding box center [699, 219] width 118 height 11
type input "1,000,000"
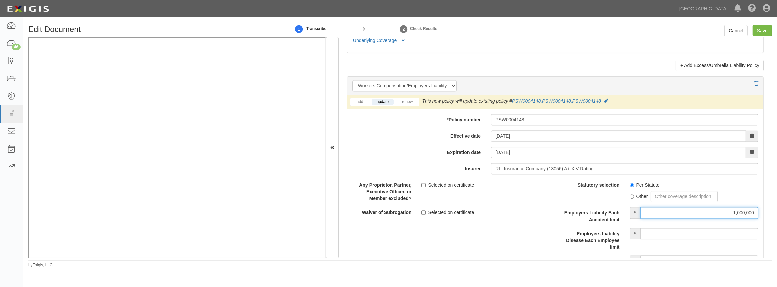
scroll to position [1700, 0]
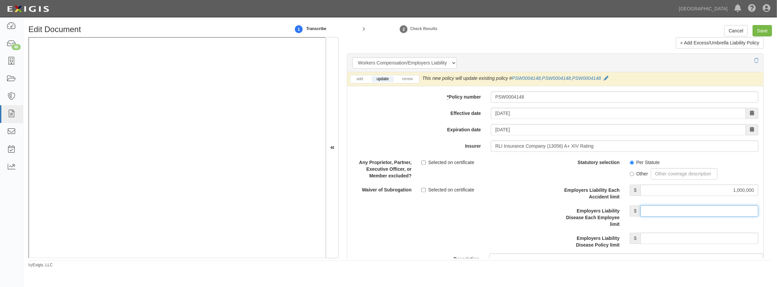
click at [666, 214] on input "Employers Liability Disease Each Employee limit" at bounding box center [699, 210] width 118 height 11
type input "1,000,000"
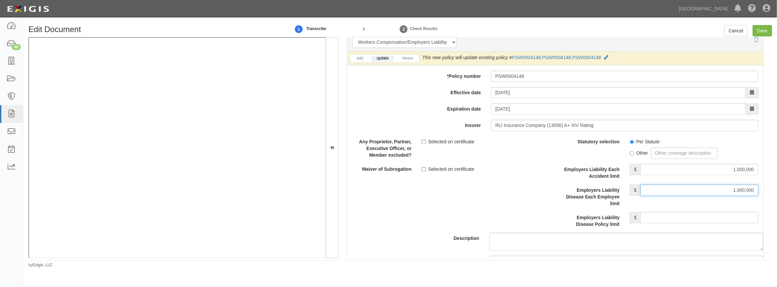
scroll to position [1730, 0]
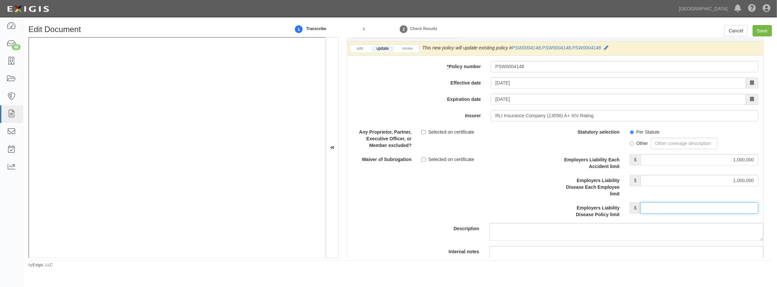
click at [674, 207] on input "Employers Liability Disease Policy limit" at bounding box center [699, 207] width 118 height 11
type input "1,000,000"
click at [381, 203] on div "Description" at bounding box center [555, 183] width 426 height 115
click at [421, 158] on input "Selected on certificate" at bounding box center [423, 159] width 4 height 4
checkbox input "true"
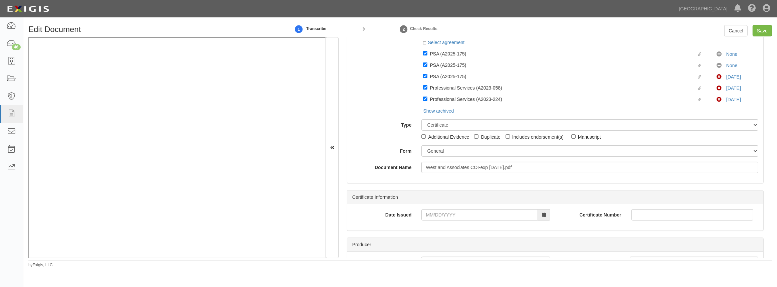
scroll to position [0, 0]
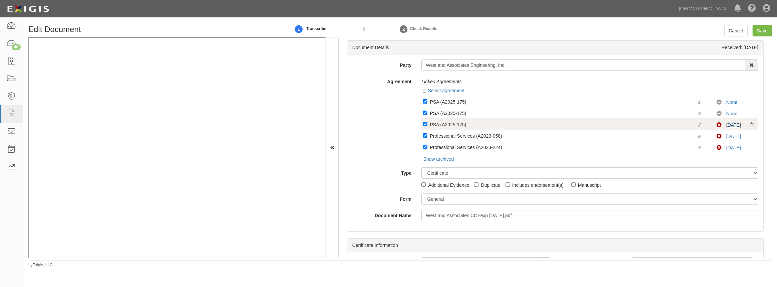
click at [731, 124] on link "9/19/24" at bounding box center [733, 124] width 15 height 5
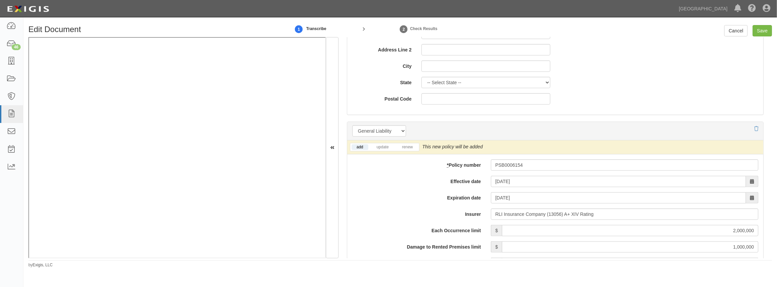
scroll to position [486, 0]
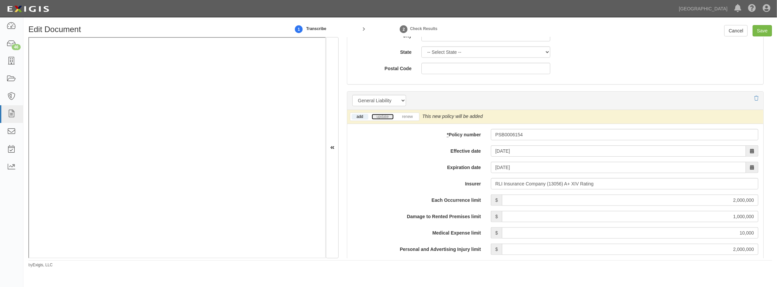
click at [386, 119] on link "update" at bounding box center [383, 117] width 22 height 6
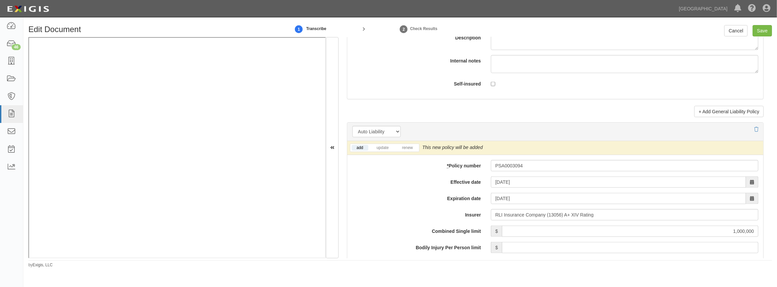
scroll to position [911, 0]
click at [378, 147] on link "update" at bounding box center [383, 146] width 22 height 6
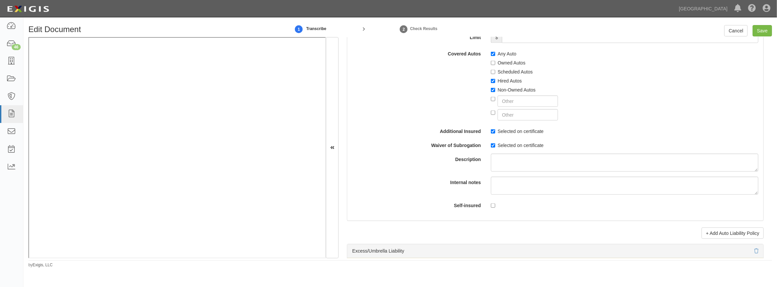
scroll to position [1275, 0]
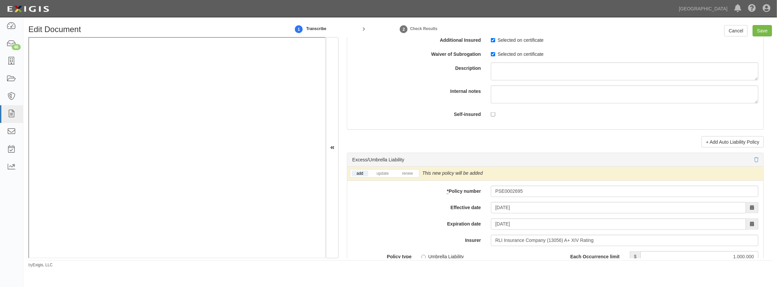
click at [384, 176] on li "update" at bounding box center [382, 174] width 25 height 8
click at [384, 174] on link "update" at bounding box center [383, 174] width 22 height 6
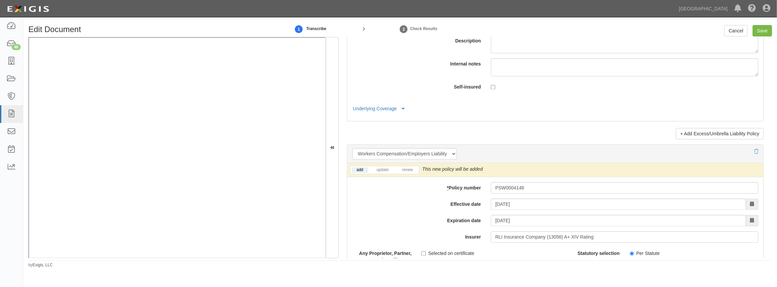
scroll to position [1639, 0]
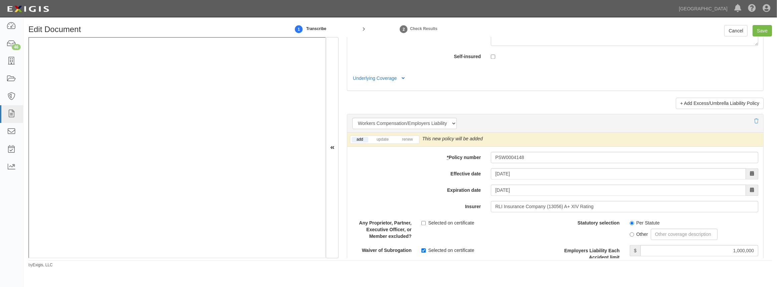
click at [384, 142] on li "update" at bounding box center [382, 140] width 25 height 8
click at [384, 140] on link "update" at bounding box center [383, 140] width 22 height 6
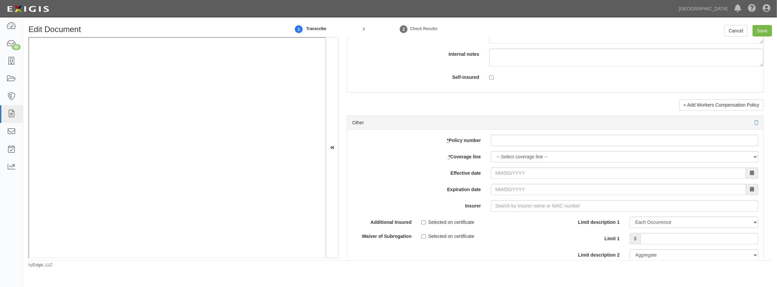
scroll to position [2003, 0]
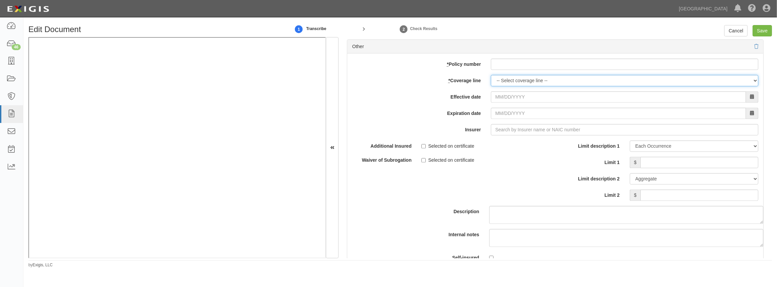
click at [508, 83] on select "-- Select coverage line -- Asbestos Abatement Auto Physical Damage Boiler & Mac…" at bounding box center [624, 80] width 267 height 11
select select "26"
click at [491, 86] on select "-- Select coverage line -- Asbestos Abatement Auto Physical Damage Boiler & Mac…" at bounding box center [624, 80] width 267 height 11
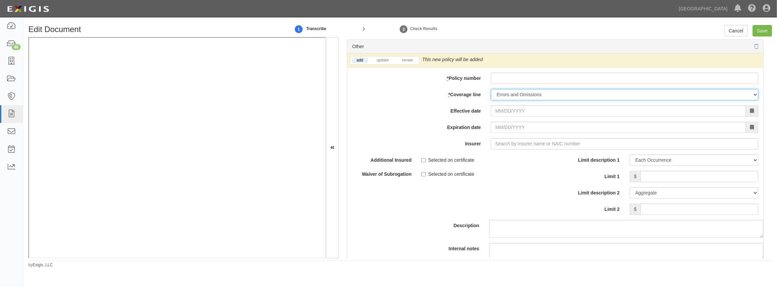
scroll to position [1973, 0]
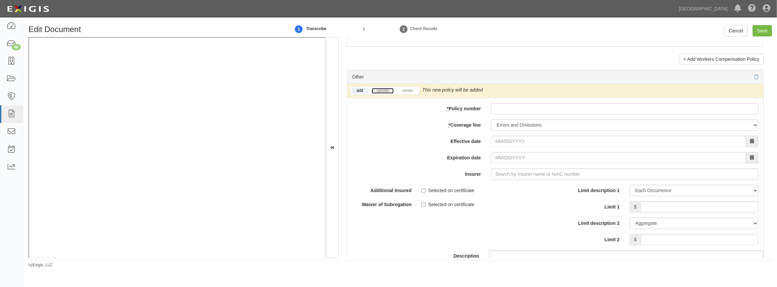
click at [377, 91] on link "update" at bounding box center [383, 91] width 22 height 6
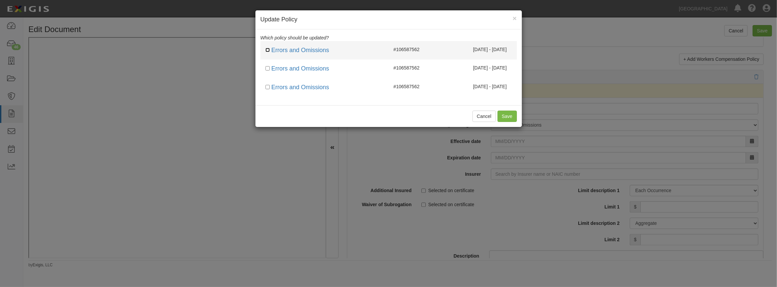
click at [266, 50] on input "checkbox" at bounding box center [267, 50] width 4 height 4
checkbox input "true"
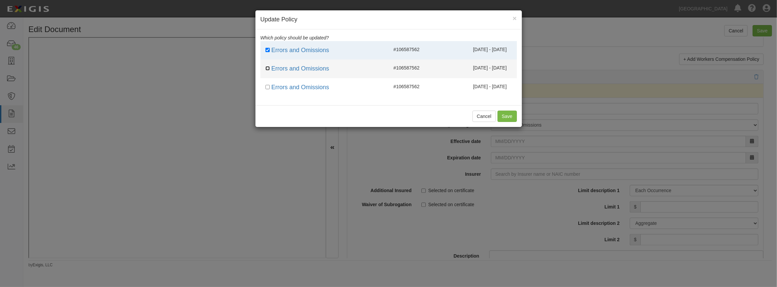
click at [268, 68] on input "checkbox" at bounding box center [267, 68] width 4 height 4
checkbox input "true"
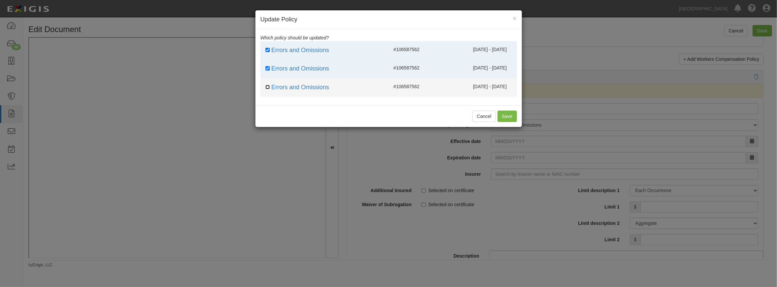
click at [267, 87] on input "checkbox" at bounding box center [267, 87] width 4 height 4
checkbox input "true"
click at [506, 115] on button "Save" at bounding box center [507, 116] width 19 height 11
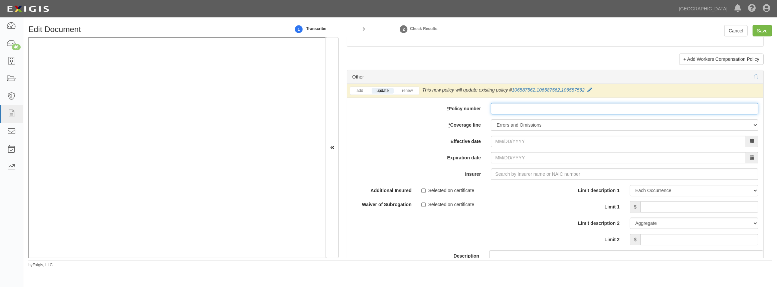
click at [515, 108] on input "* Policy number" at bounding box center [624, 108] width 267 height 11
paste input "106587562"
type input "106587562"
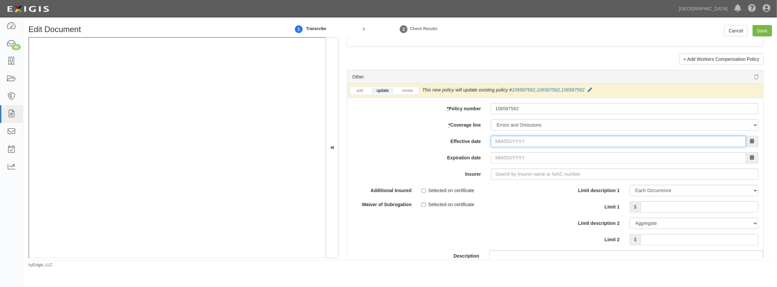
click at [508, 142] on input "Effective date" at bounding box center [618, 141] width 255 height 11
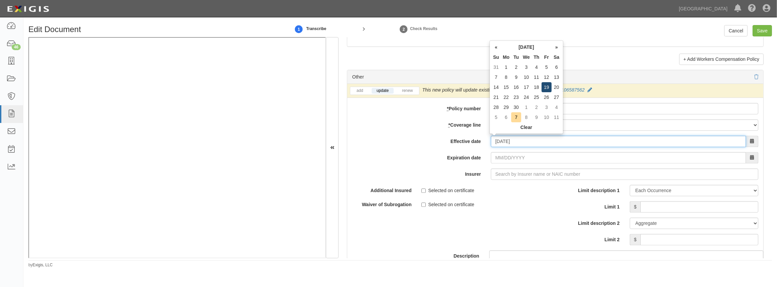
type input "[DATE]"
click at [544, 88] on td "19" at bounding box center [547, 87] width 10 height 10
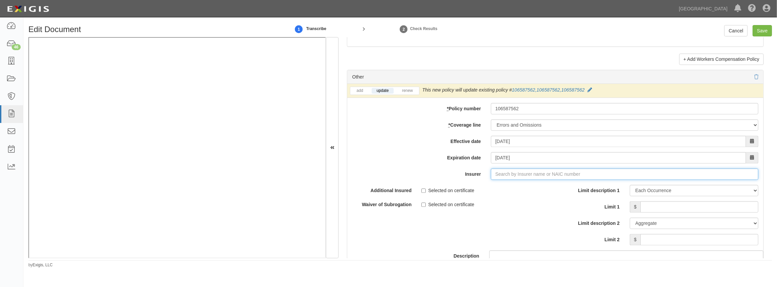
click at [511, 174] on input "Insurer" at bounding box center [624, 173] width 267 height 11
click at [521, 185] on div "Travelers Casualty and Surety Co of Amer ( 31194 ) A++ XV Rating" at bounding box center [523, 186] width 150 height 9
type input "Travelers Casualty and Surety Co of Amer (31194) A++ XV Rating"
click at [658, 210] on input "Limit 1" at bounding box center [699, 206] width 118 height 11
type input "2,000,000"
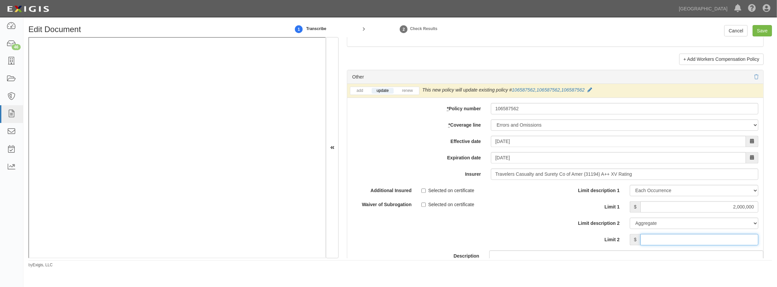
click at [664, 244] on input "Limit 2" at bounding box center [699, 239] width 118 height 11
type input "2,000,000"
click at [444, 227] on div "Description" at bounding box center [555, 226] width 426 height 83
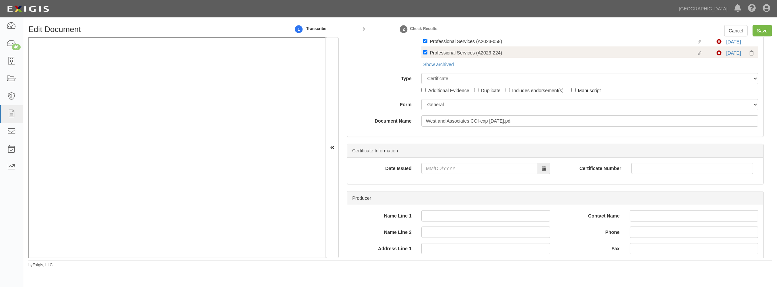
scroll to position [30, 0]
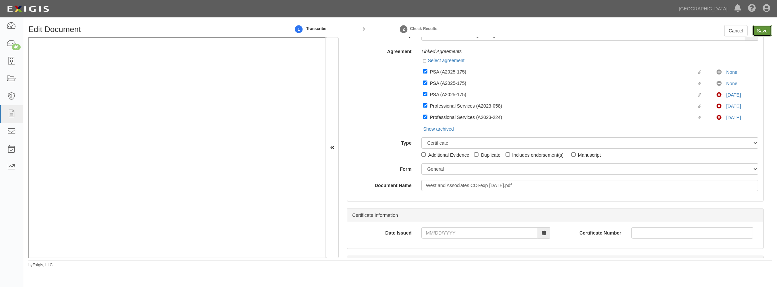
click at [759, 28] on input "Save" at bounding box center [762, 30] width 19 height 11
type input "2000000"
type input "1000000"
type input "10000"
type input "2000000"
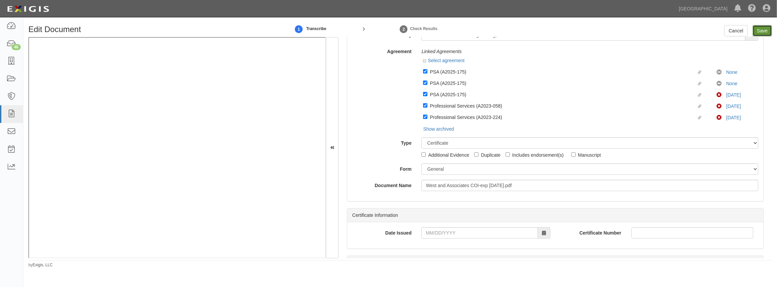
type input "4000000"
type input "1000000"
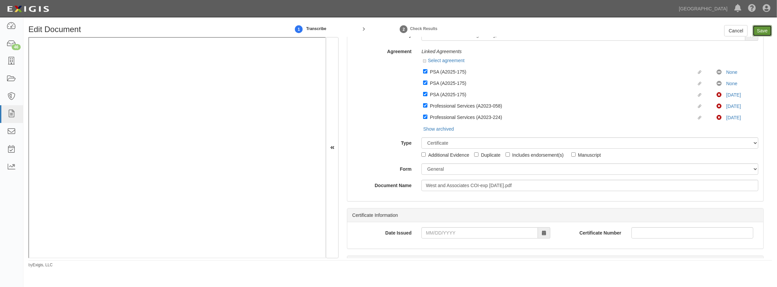
type input "1000000"
type input "2000000"
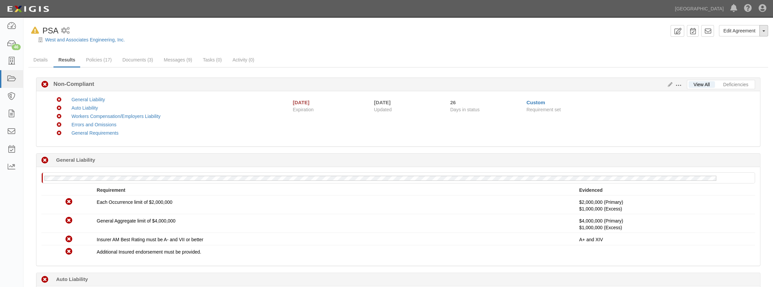
click at [764, 32] on button "Toggle Agreement Dropdown" at bounding box center [763, 30] width 9 height 11
click at [733, 61] on button "Remove from Default" at bounding box center [740, 61] width 54 height 10
click at [68, 39] on link "West and Associates Engineering, Inc." at bounding box center [85, 39] width 80 height 5
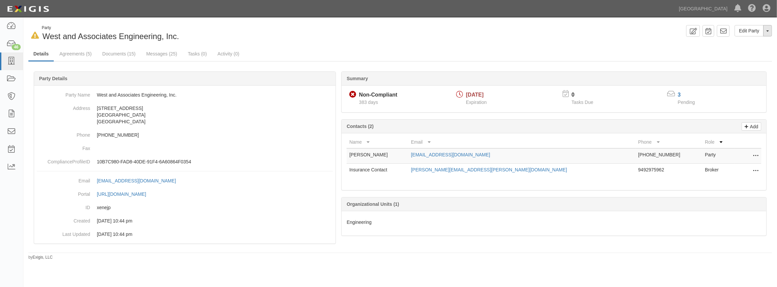
click at [770, 31] on button "Toggle Party Dropdown" at bounding box center [767, 30] width 9 height 11
click at [633, 50] on ul "Details Agreements (5) Documents (15) Messages (25) Tasks (0) Activity (0)" at bounding box center [400, 54] width 744 height 14
click at [79, 53] on link "Agreements (5)" at bounding box center [75, 54] width 42 height 14
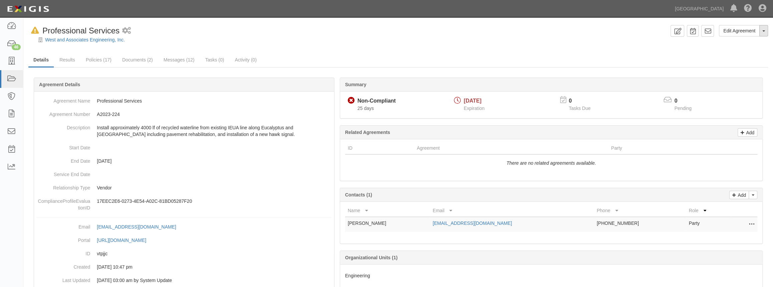
click at [765, 33] on button "Toggle Agreement Dropdown" at bounding box center [763, 30] width 9 height 11
click at [743, 61] on button "Remove from Default" at bounding box center [740, 61] width 54 height 10
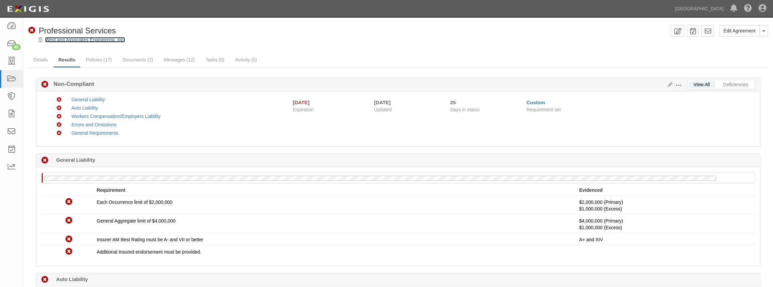
click at [106, 38] on link "West and Associates Engineering, Inc." at bounding box center [85, 39] width 80 height 5
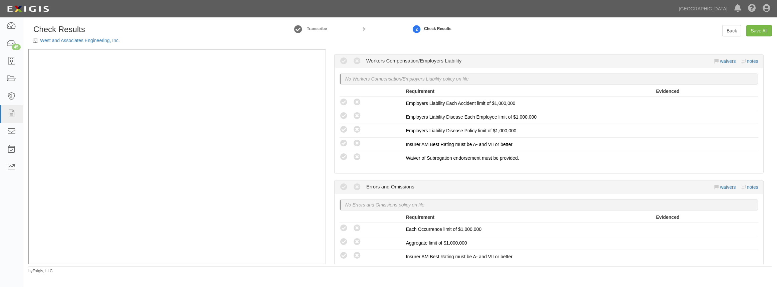
scroll to position [471, 0]
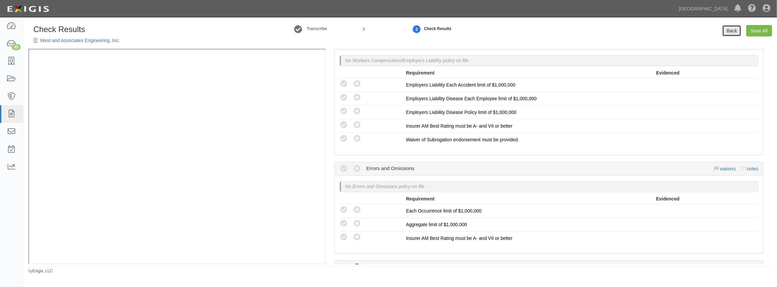
click at [730, 32] on link "Back" at bounding box center [731, 30] width 19 height 11
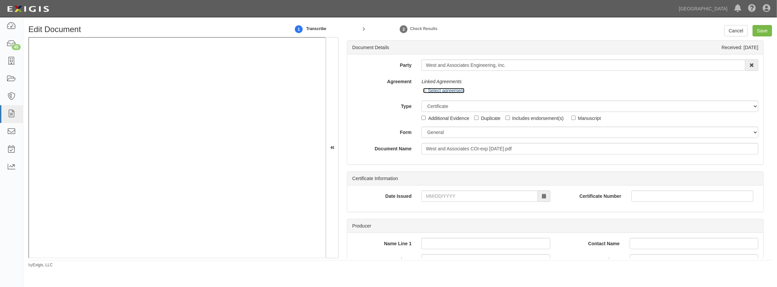
click at [425, 91] on icon at bounding box center [425, 90] width 5 height 3
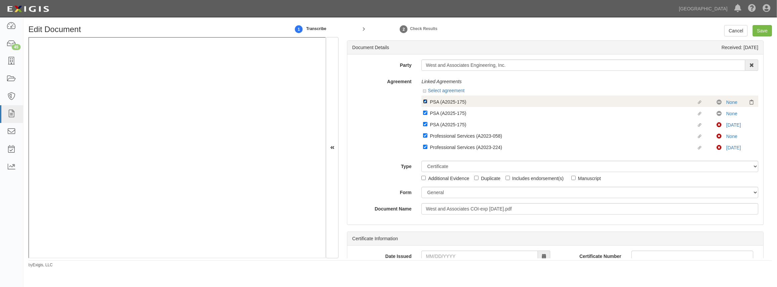
click at [425, 100] on input "Linked agreement PSA (A2025-175) Linked agreement" at bounding box center [425, 101] width 4 height 4
checkbox input "false"
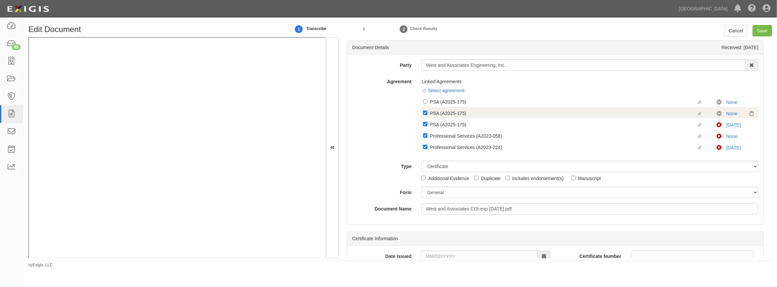
click at [426, 110] on label "Linked agreement PSA (A2025-175) Linked agreement" at bounding box center [570, 113] width 294 height 9
click at [426, 111] on input "Linked agreement PSA (A2025-175) Linked agreement" at bounding box center [425, 113] width 4 height 4
checkbox input "false"
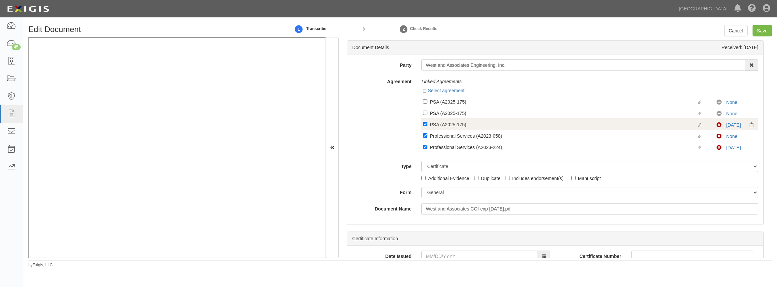
click at [425, 121] on label "Linked agreement PSA (A2025-175) Linked agreement" at bounding box center [570, 125] width 294 height 9
click at [425, 122] on input "Linked agreement PSA (A2025-175) Linked agreement" at bounding box center [425, 124] width 4 height 4
checkbox input "false"
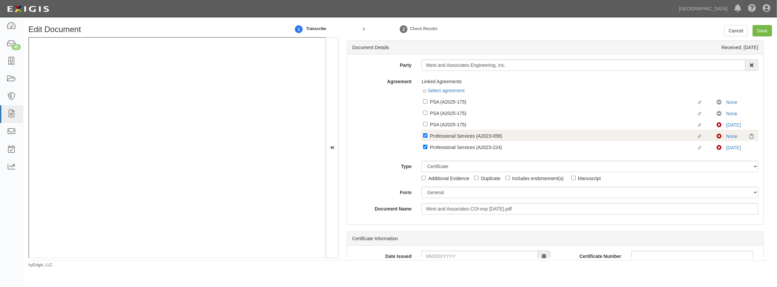
click at [425, 138] on label "Linked agreement Professional Services (A2023-058) Linked agreement" at bounding box center [570, 136] width 294 height 9
click at [425, 138] on input "Linked agreement Professional Services (A2023-058) Linked agreement" at bounding box center [425, 135] width 4 height 4
checkbox input "false"
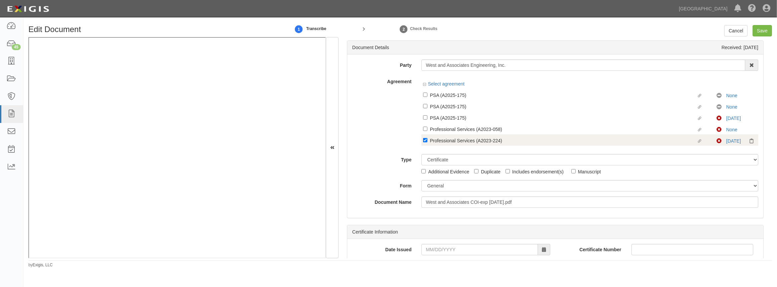
click at [425, 145] on label "Linked agreement Professional Services (A2023-224) Linked agreement" at bounding box center [570, 141] width 294 height 9
click at [425, 142] on input "Linked agreement Professional Services (A2023-224) Linked agreement" at bounding box center [425, 140] width 4 height 4
checkbox input "false"
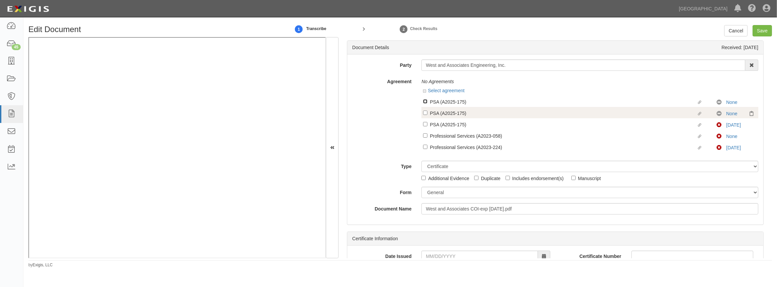
drag, startPoint x: 426, startPoint y: 103, endPoint x: 422, endPoint y: 109, distance: 7.3
click at [425, 103] on input "Linked agreement PSA (A2025-175) Linked agreement" at bounding box center [425, 101] width 4 height 4
checkbox input "true"
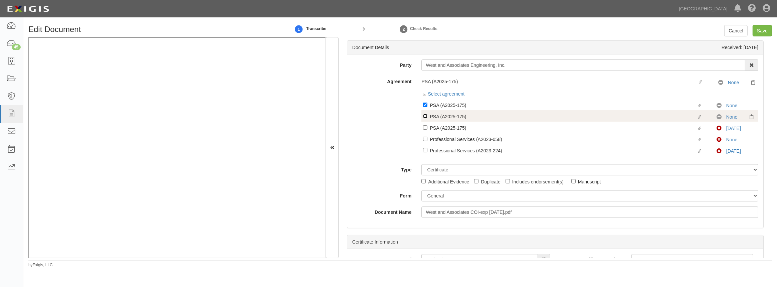
click at [425, 117] on input "Linked agreement PSA (A2025-175) Linked agreement" at bounding box center [425, 116] width 4 height 4
checkbox input "true"
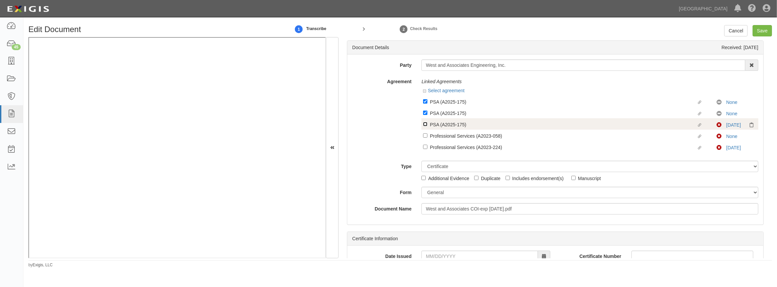
click at [425, 124] on input "Linked agreement PSA (A2025-175) Linked agreement" at bounding box center [425, 124] width 4 height 4
checkbox input "true"
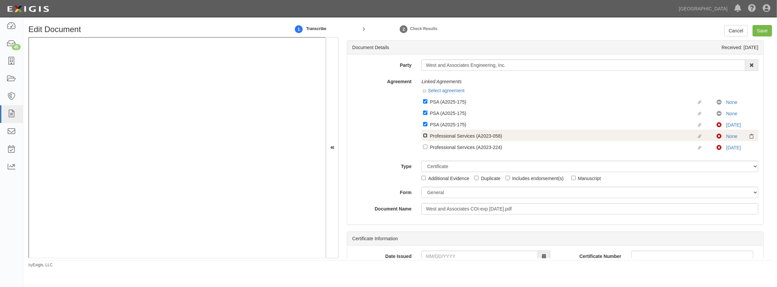
click at [426, 137] on div "Linked agreement PSA (A2025-175) Linked agreement No Coverage None Linked agree…" at bounding box center [589, 123] width 337 height 57
click at [426, 135] on input "Linked agreement Professional Services (A2023-058) Linked agreement" at bounding box center [425, 135] width 4 height 4
checkbox input "true"
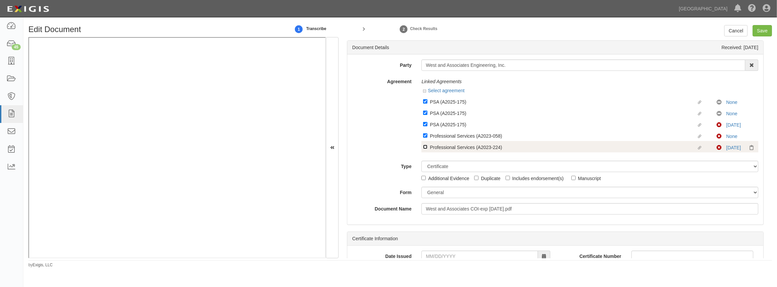
click at [425, 148] on input "Linked agreement Professional Services (A2023-224) Linked agreement" at bounding box center [425, 147] width 4 height 4
checkbox input "true"
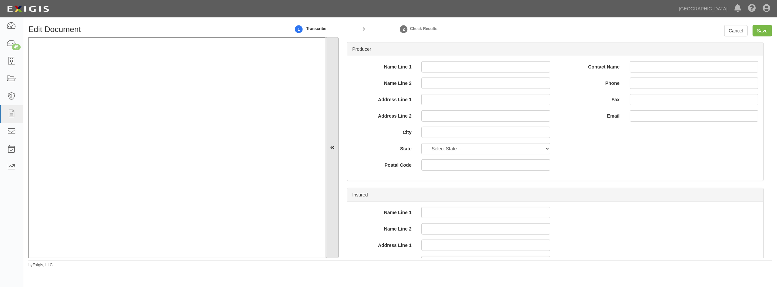
scroll to position [152, 0]
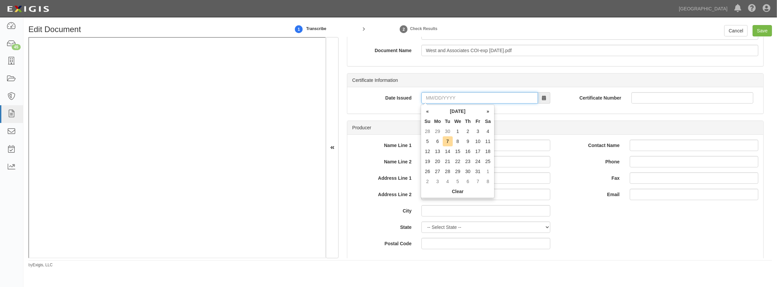
click at [457, 103] on input "Date Issued" at bounding box center [479, 97] width 116 height 11
type input "09/30/2025"
click at [444, 170] on td "30" at bounding box center [448, 171] width 10 height 10
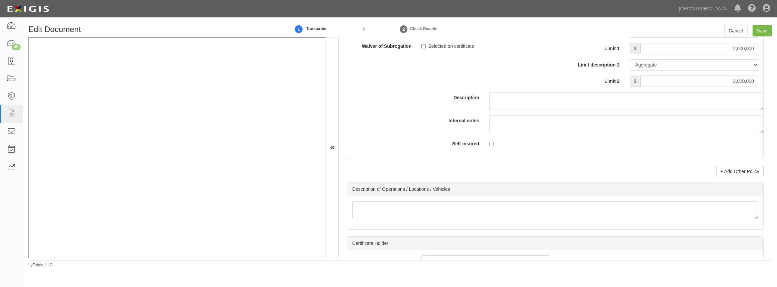
scroll to position [2094, 0]
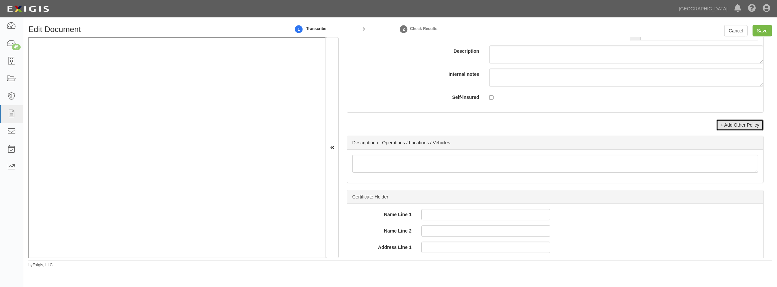
click at [727, 120] on link "+ Add Other Policy" at bounding box center [739, 124] width 47 height 11
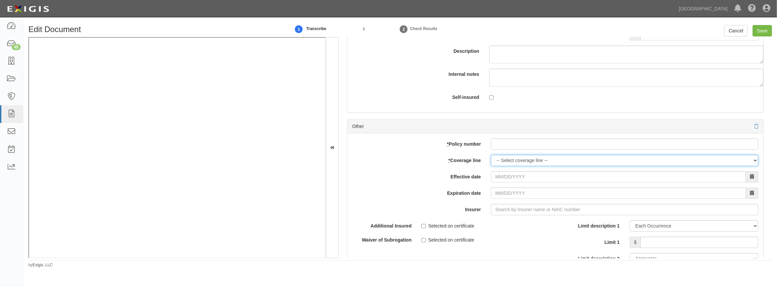
click at [509, 163] on select "-- Select coverage line -- Asbestos Abatement Auto Physical Damage Boiler & Mac…" at bounding box center [624, 160] width 267 height 11
select select "17"
click at [491, 166] on select "-- Select coverage line -- Asbestos Abatement Auto Physical Damage Boiler & Mac…" at bounding box center [624, 160] width 267 height 11
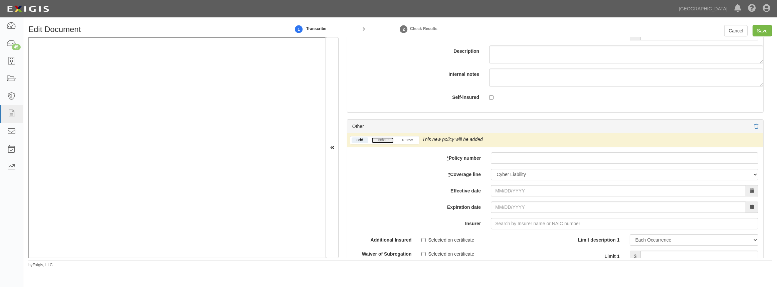
click at [381, 140] on link "update" at bounding box center [383, 140] width 22 height 6
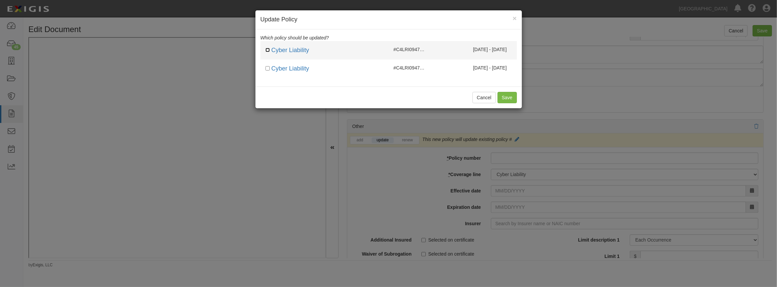
click at [268, 50] on input "checkbox" at bounding box center [267, 50] width 4 height 4
checkbox input "true"
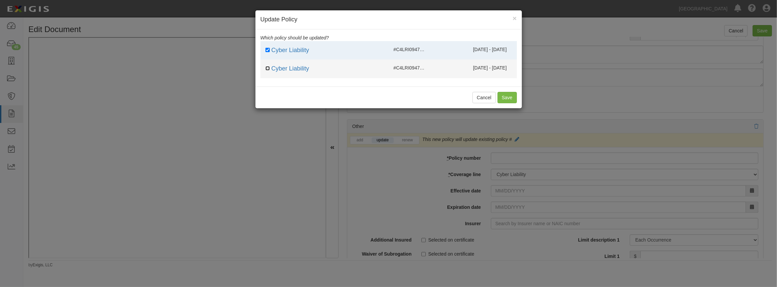
click at [269, 70] on input "checkbox" at bounding box center [267, 68] width 4 height 4
checkbox input "true"
click at [504, 93] on button "Save" at bounding box center [507, 97] width 19 height 11
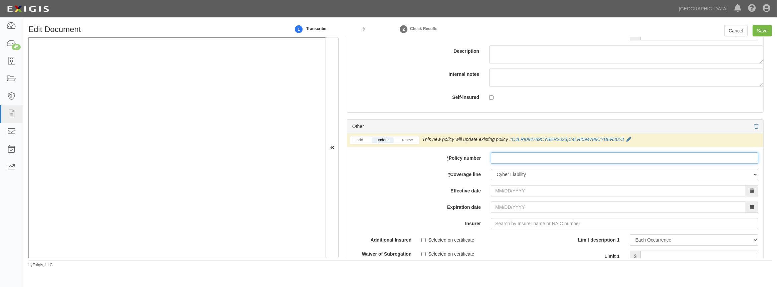
click at [511, 161] on input "* Policy number" at bounding box center [624, 157] width 267 height 11
paste input "C4LRC036398CYBER2025"
type input "C4LRC036398CYBER2025"
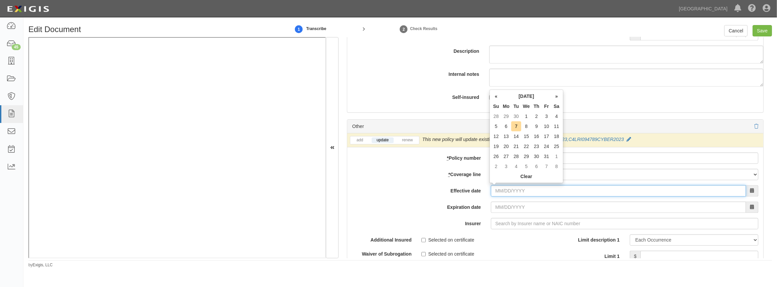
click at [509, 187] on input "Effective date" at bounding box center [618, 190] width 255 height 11
type input "09/19/2025"
type input "09/19/2026"
click at [547, 138] on td "19" at bounding box center [547, 136] width 10 height 10
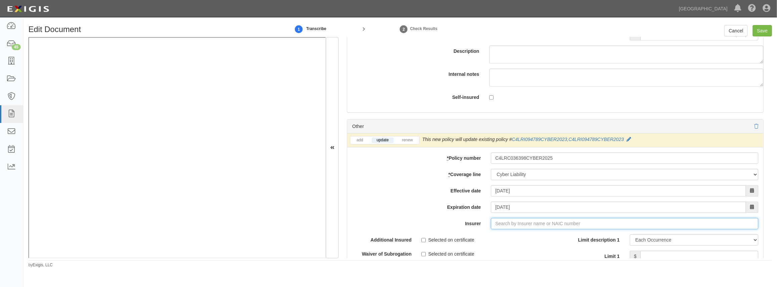
click at [506, 225] on input "Insurer" at bounding box center [624, 223] width 267 height 11
type input "21st Century Advantage Insurance Company (25232) NR Rating"
type input "2"
click at [454, 232] on div "Coalition Insurance Company ( 29530 ) A- VII Rating" at bounding box center [508, 236] width 120 height 9
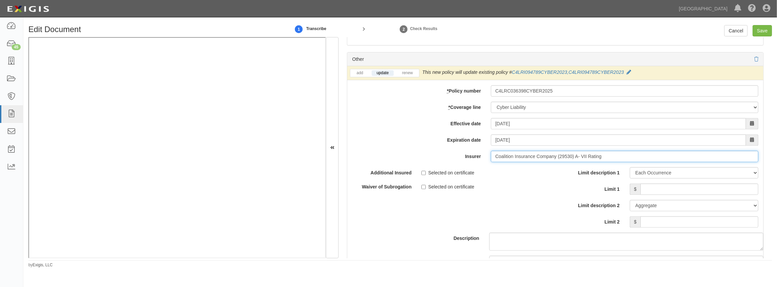
scroll to position [2185, 0]
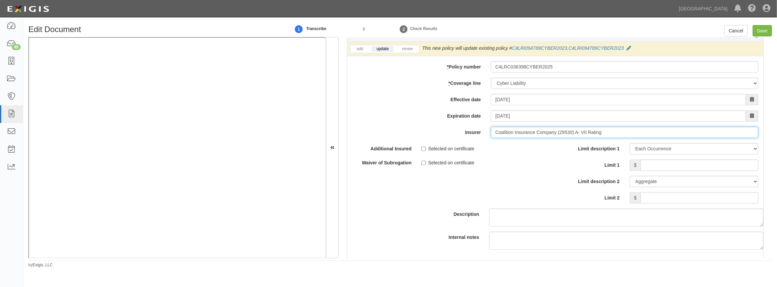
type input "Coalition Insurance Company (29530) A- VII Rating"
click at [652, 169] on input "Limit 1" at bounding box center [699, 164] width 118 height 11
click at [676, 168] on input "Limit 1" at bounding box center [699, 164] width 118 height 11
click at [704, 170] on div "Limit description 1 Limit Each Occurrence Each Claim Aggregate Deductible Self-…" at bounding box center [659, 173] width 198 height 60
click at [703, 162] on input "Limit 1" at bounding box center [699, 164] width 118 height 11
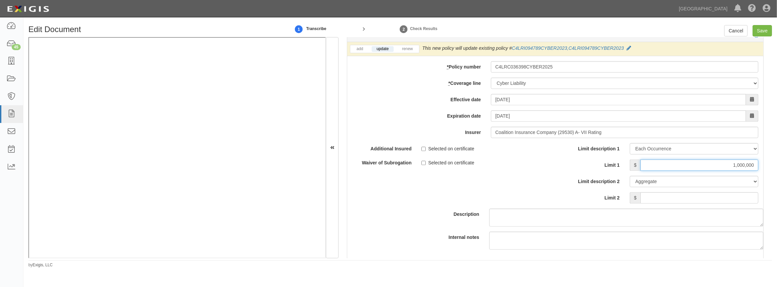
type input "1,000,000"
click at [693, 193] on input "Limit 2" at bounding box center [699, 197] width 118 height 11
type input "1,000,000"
click at [423, 206] on div "Description" at bounding box center [555, 184] width 426 height 83
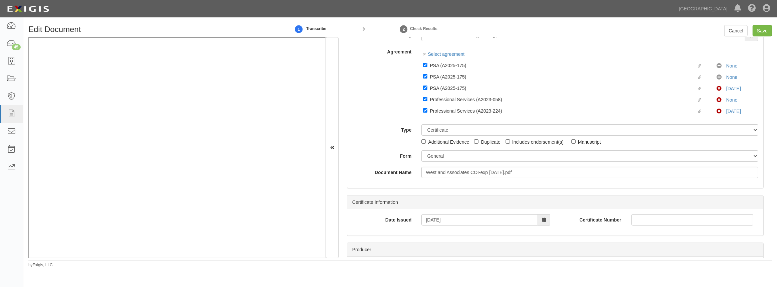
scroll to position [0, 0]
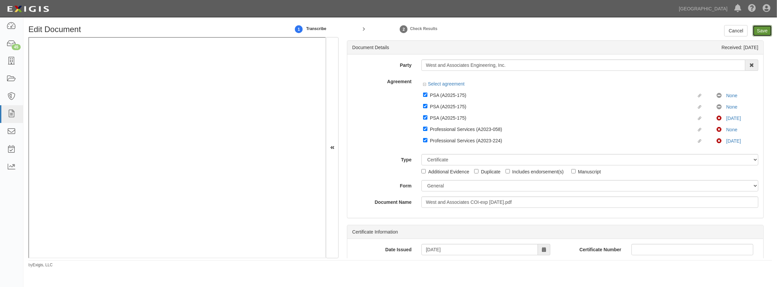
click at [765, 31] on input "Save" at bounding box center [762, 30] width 19 height 11
type input "2000000"
type input "1000000"
type input "10000"
type input "2000000"
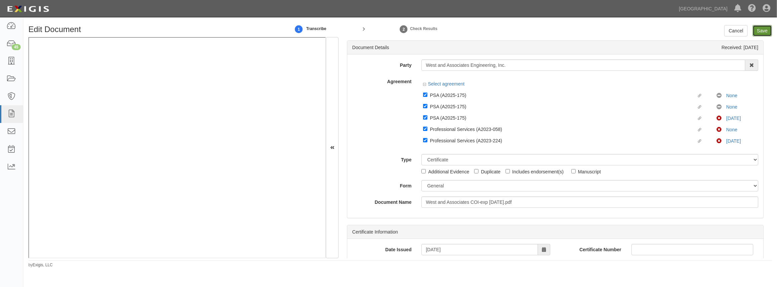
type input "4000000"
type input "1000000"
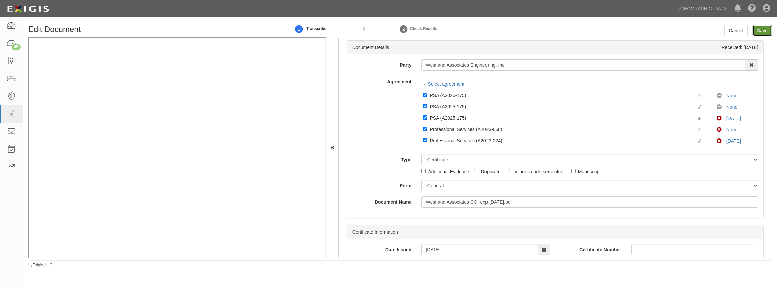
type input "1000000"
type input "2000000"
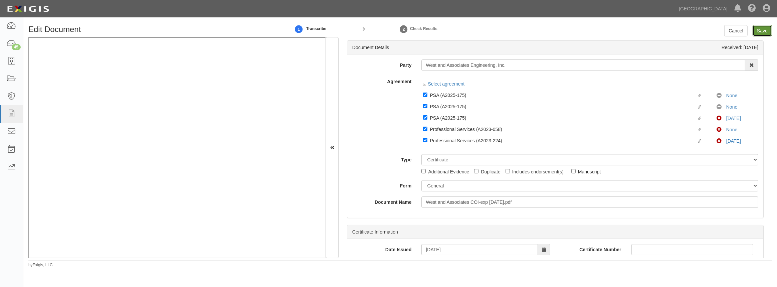
type input "1000000"
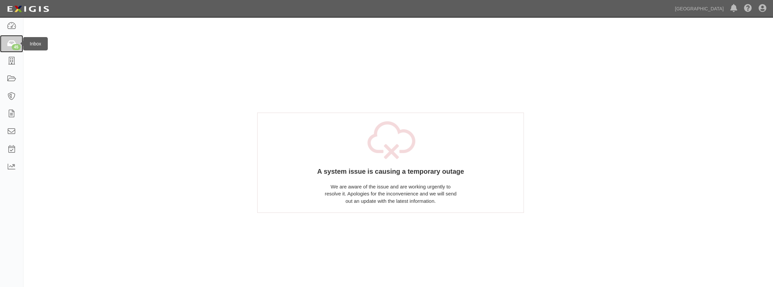
click at [8, 49] on link "45" at bounding box center [11, 44] width 23 height 18
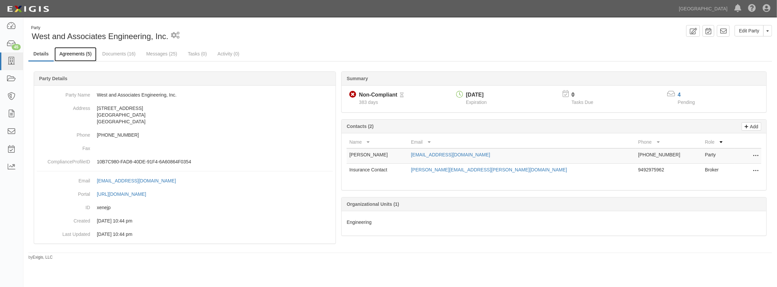
click at [74, 60] on link "Agreements (5)" at bounding box center [75, 54] width 42 height 14
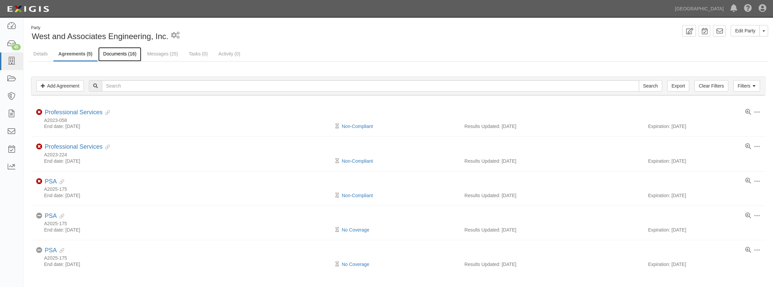
click at [131, 56] on link "Documents (16)" at bounding box center [119, 54] width 43 height 14
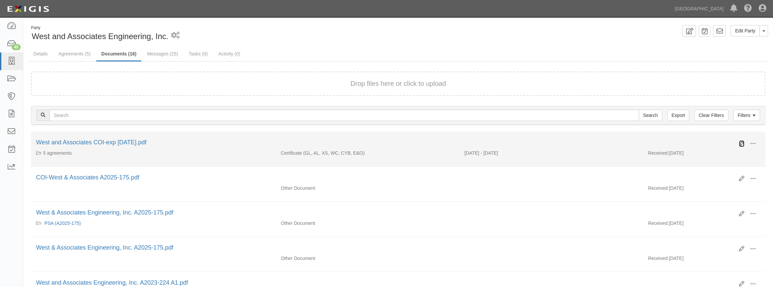
click at [740, 143] on icon at bounding box center [741, 143] width 5 height 5
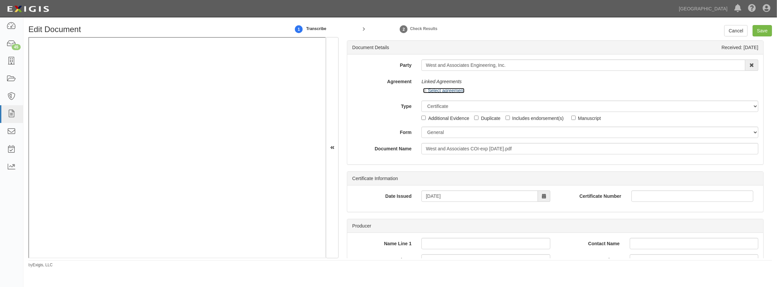
click at [430, 91] on link "Select agreement" at bounding box center [443, 90] width 41 height 5
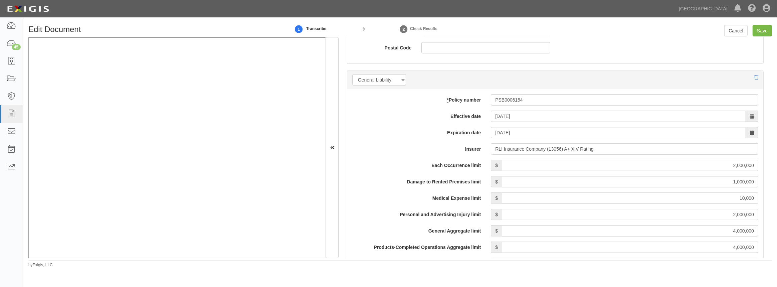
scroll to position [546, 0]
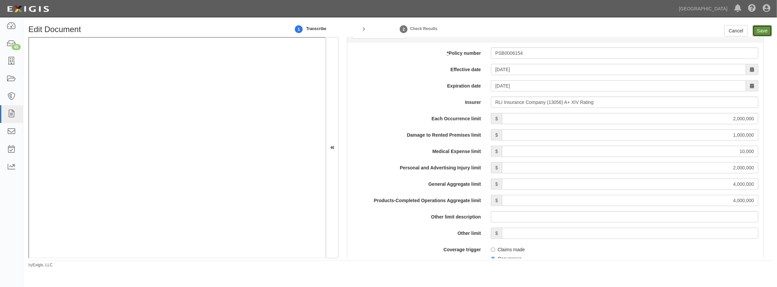
click at [762, 34] on input "Save" at bounding box center [762, 30] width 19 height 11
type input "2000000"
type input "1000000"
type input "10000"
type input "2000000"
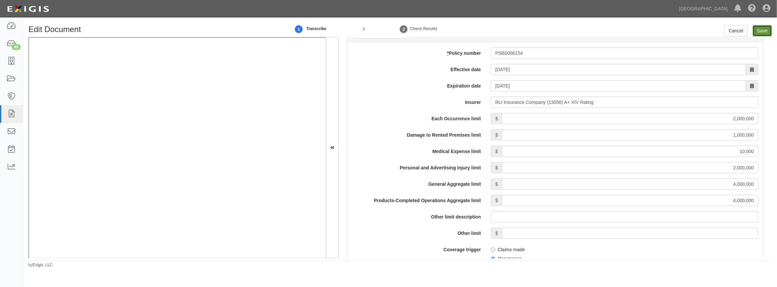
type input "4000000"
type input "1000000"
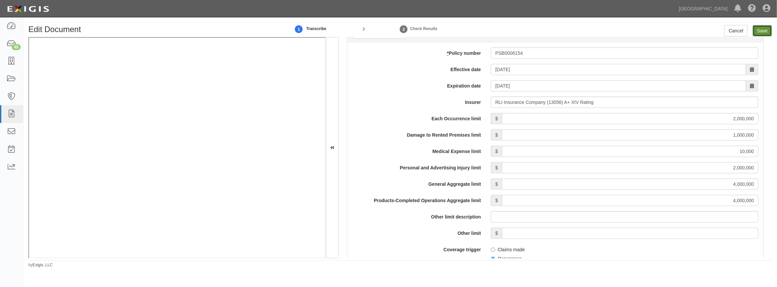
type input "1000000"
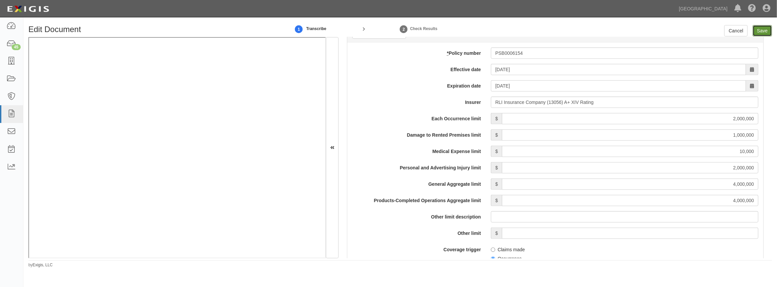
type input "2000000"
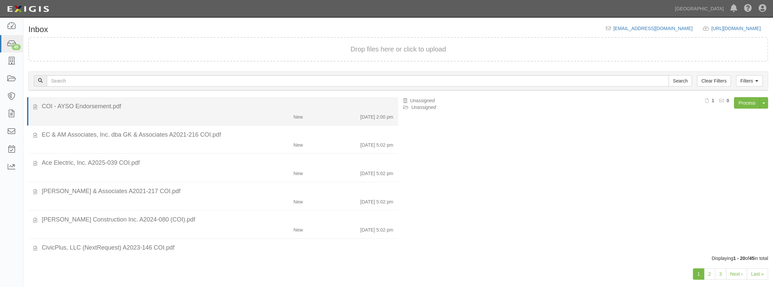
click at [277, 117] on div "New" at bounding box center [277, 115] width 60 height 9
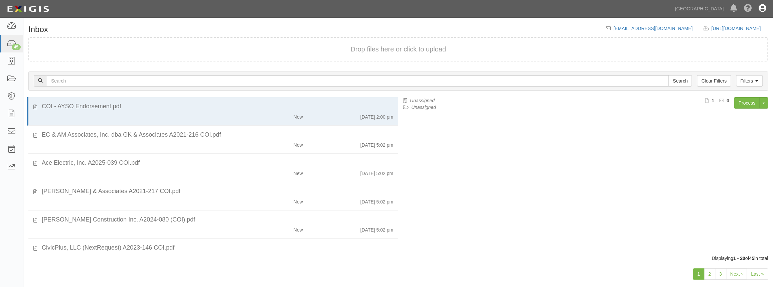
click at [761, 9] on icon at bounding box center [762, 9] width 8 height 8
click at [735, 39] on link "Sign Out" at bounding box center [742, 38] width 53 height 13
